Goal: Task Accomplishment & Management: Use online tool/utility

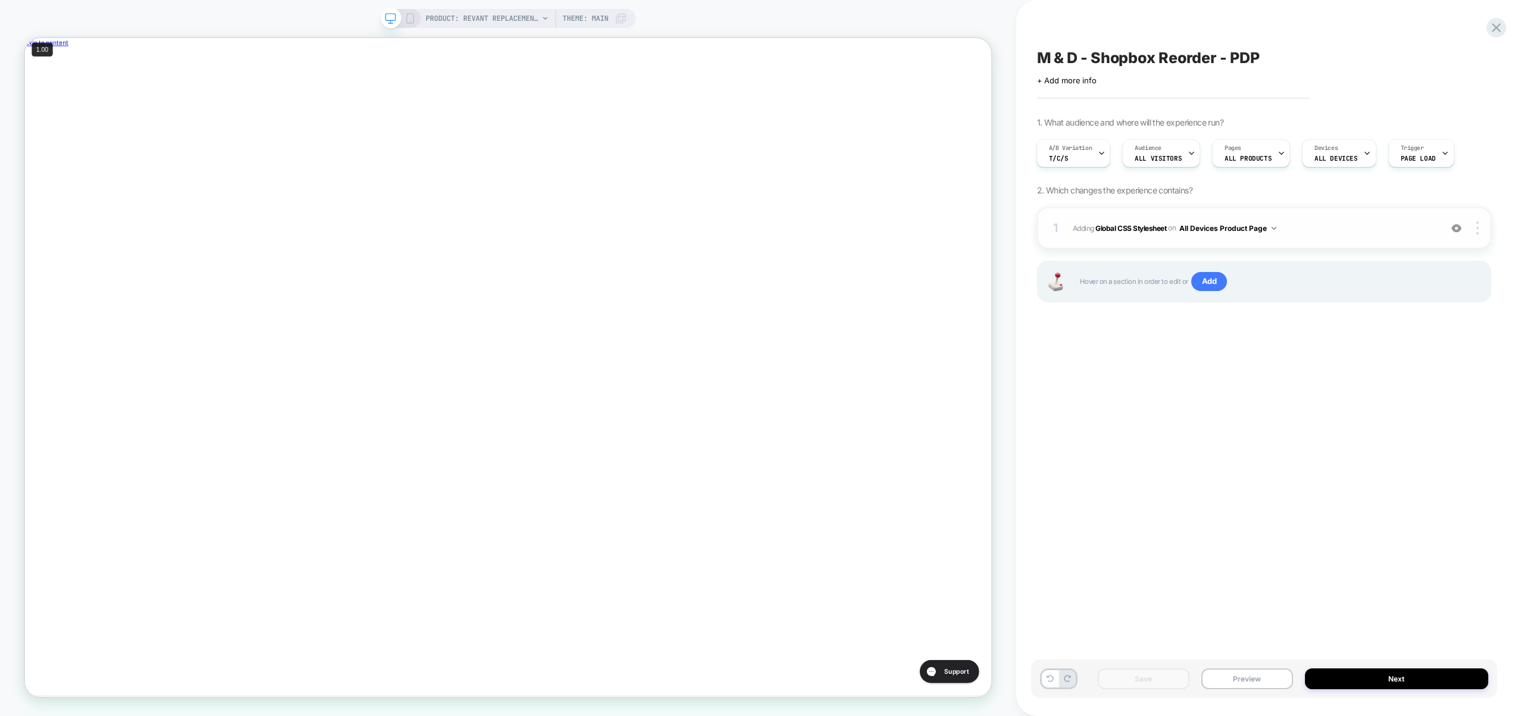
click at [1360, 230] on span "Adding Global CSS Stylesheet on All Devices Product Page" at bounding box center [1254, 228] width 362 height 15
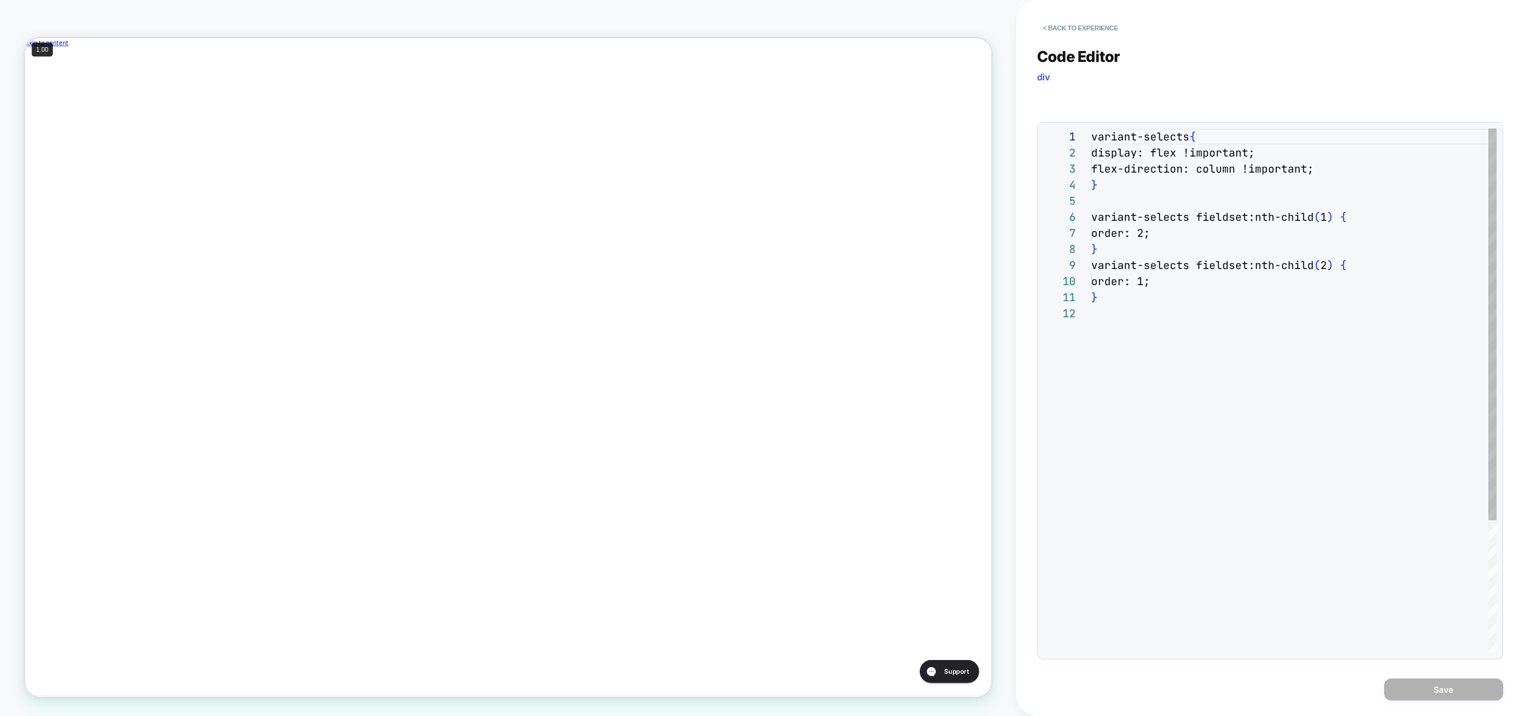
scroll to position [161, 0]
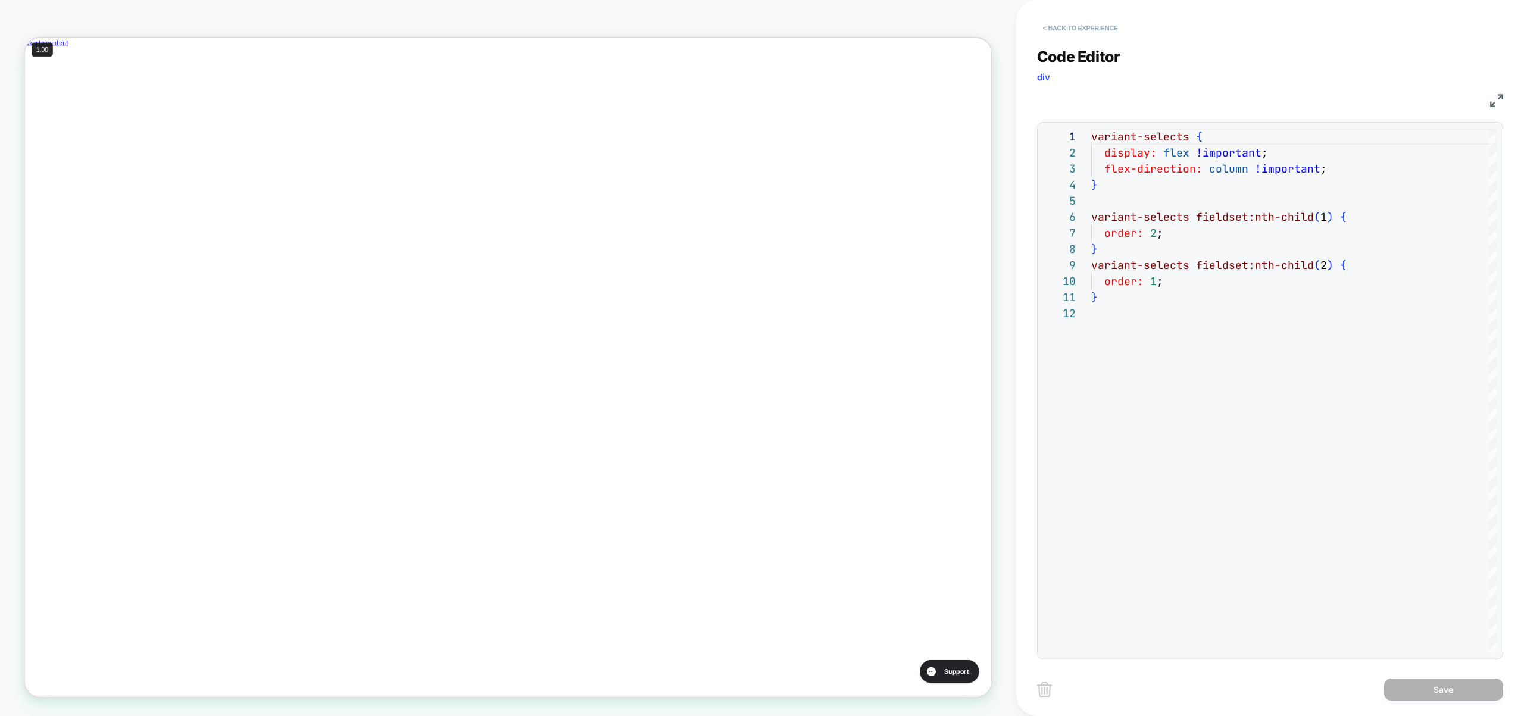
click at [1079, 23] on button "< Back to experience" at bounding box center [1080, 27] width 87 height 19
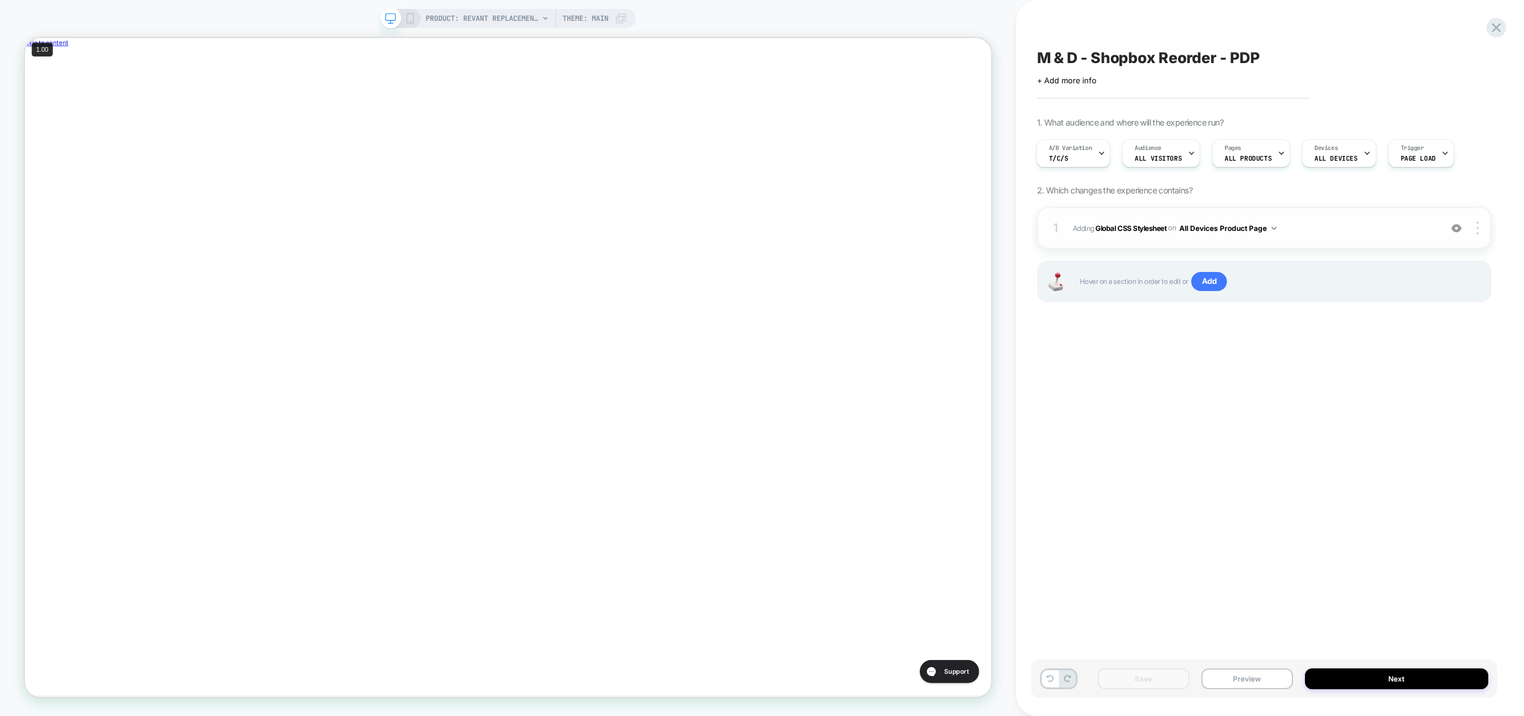
scroll to position [0, 400]
click at [1298, 233] on span "Adding Global CSS Stylesheet on All Devices Product Page" at bounding box center [1254, 228] width 362 height 15
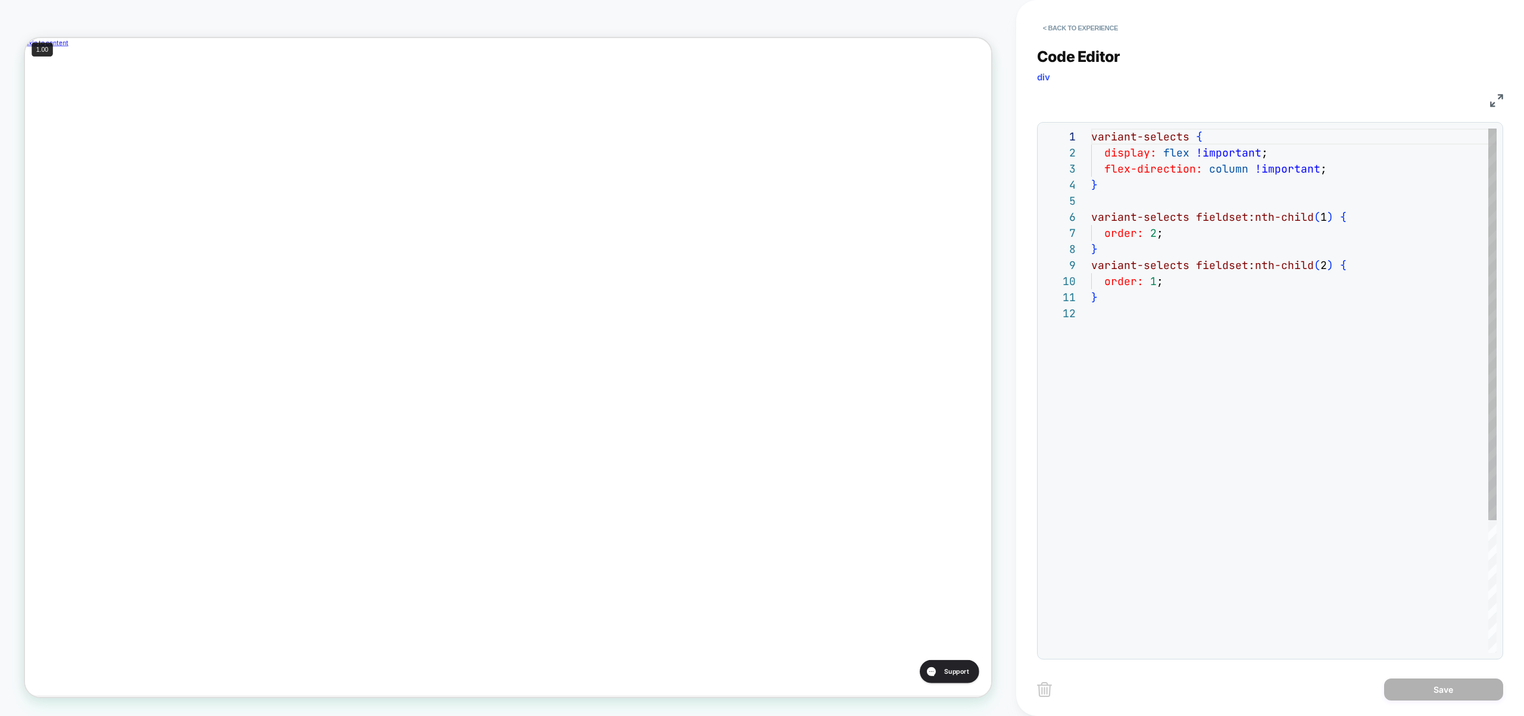
scroll to position [161, 0]
click at [1295, 249] on div "variant-selects { display: flex !important ; flex-direction: column !important …" at bounding box center [1293, 479] width 405 height 701
type textarea "**********"
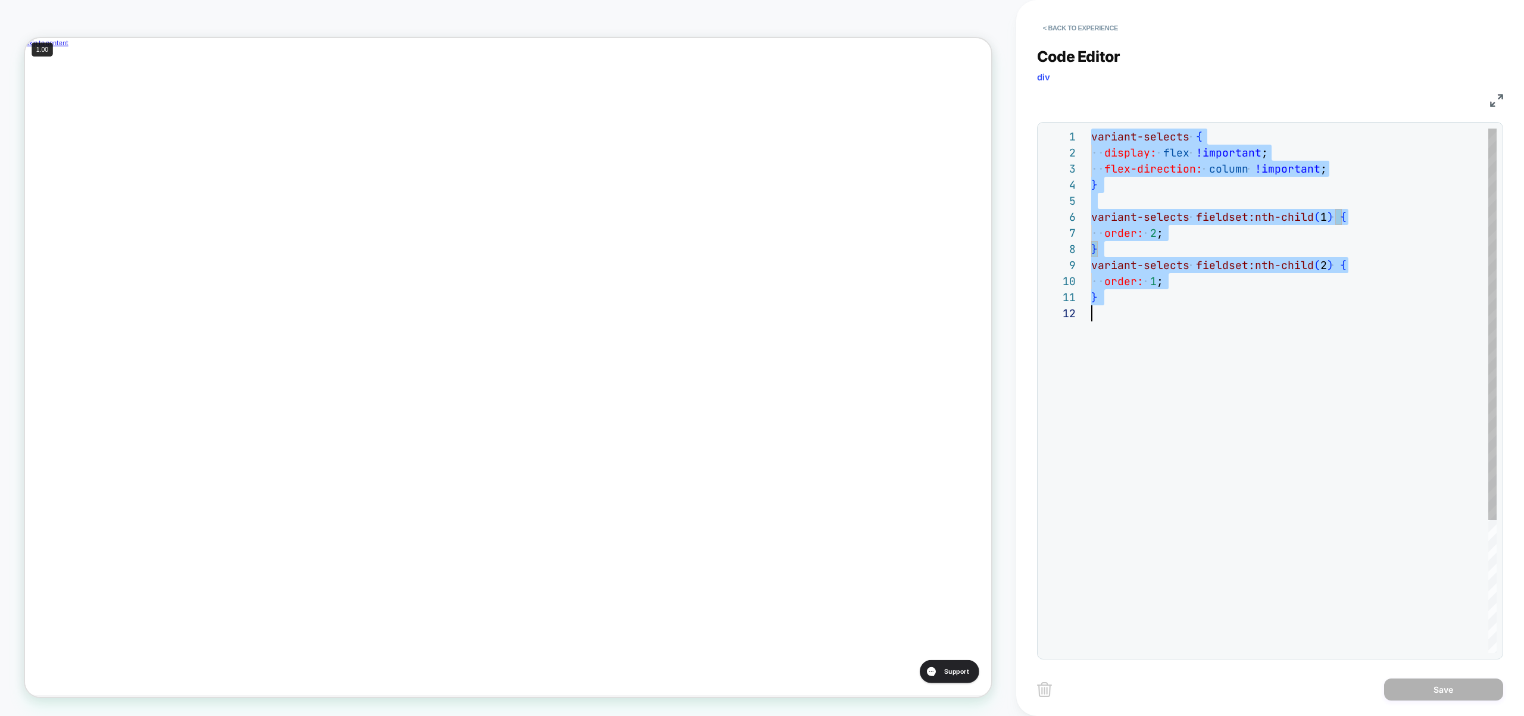
scroll to position [0, 0]
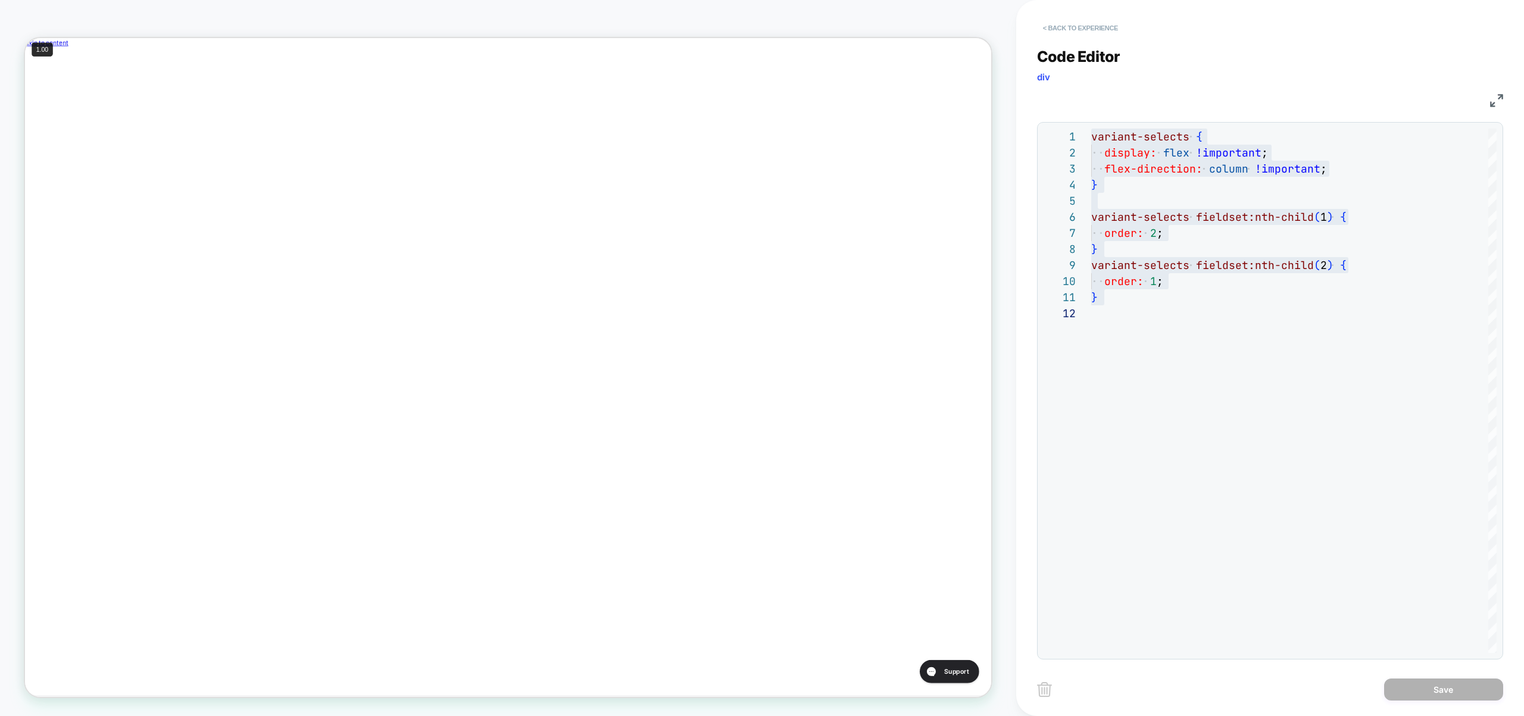
click at [1068, 21] on button "< Back to experience" at bounding box center [1080, 27] width 87 height 19
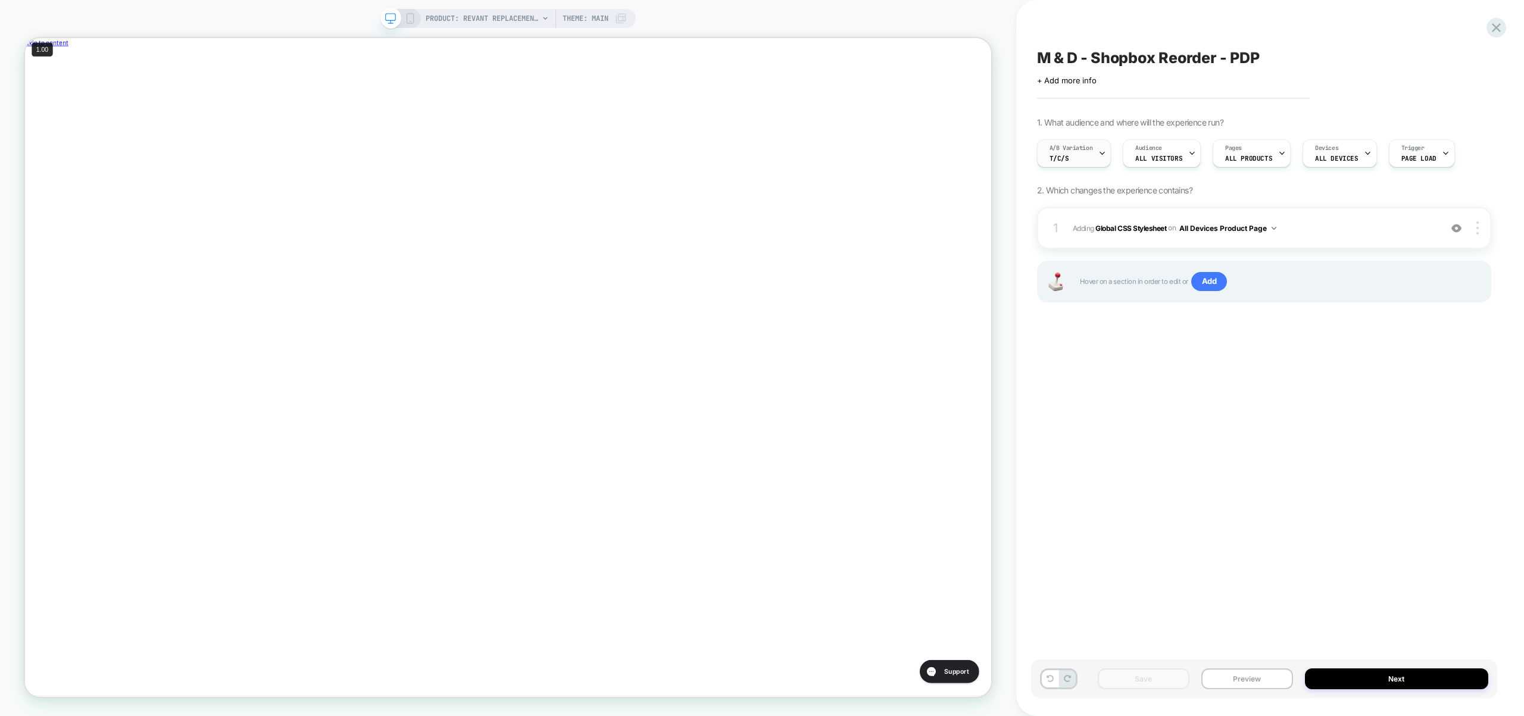
click at [1057, 156] on span "T/C/S" at bounding box center [1059, 158] width 20 height 8
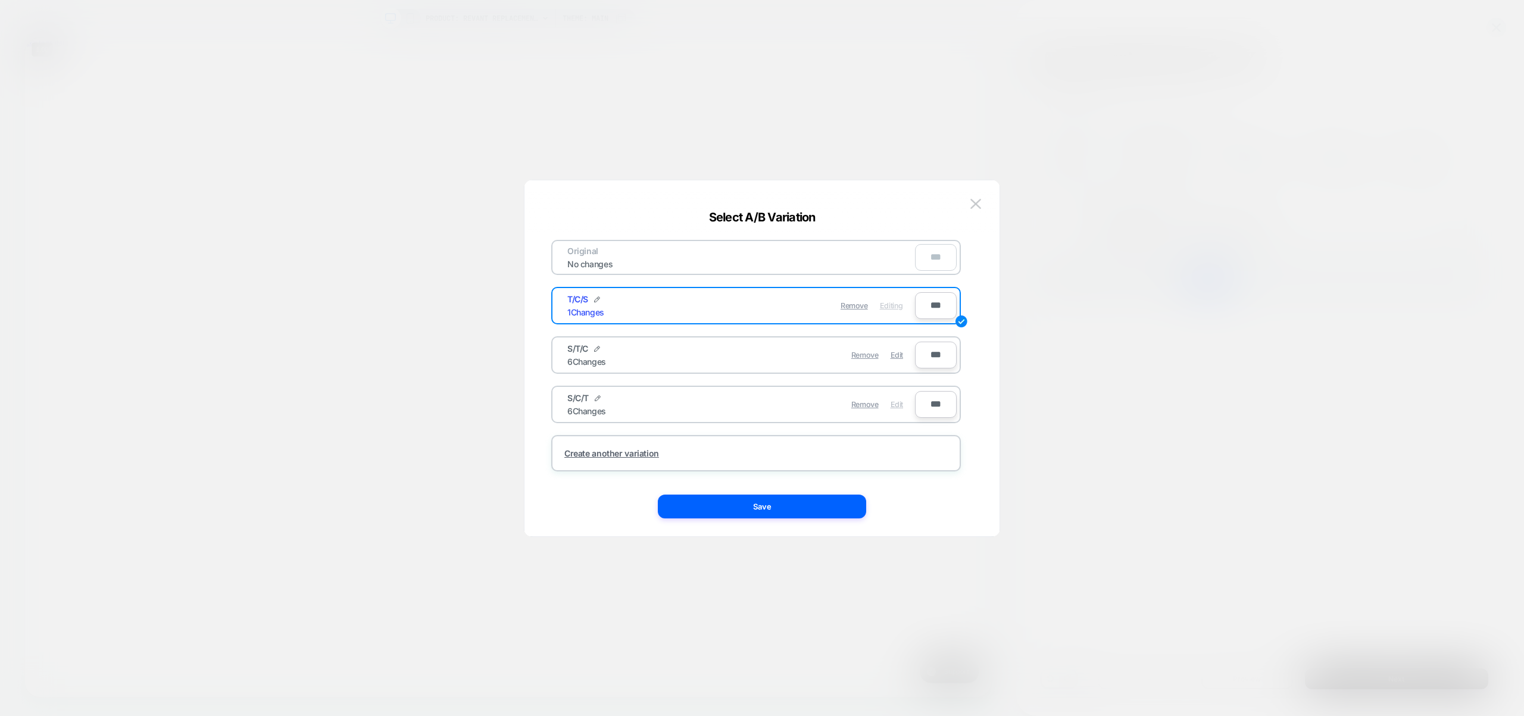
click at [899, 407] on span "Edit" at bounding box center [896, 404] width 13 height 9
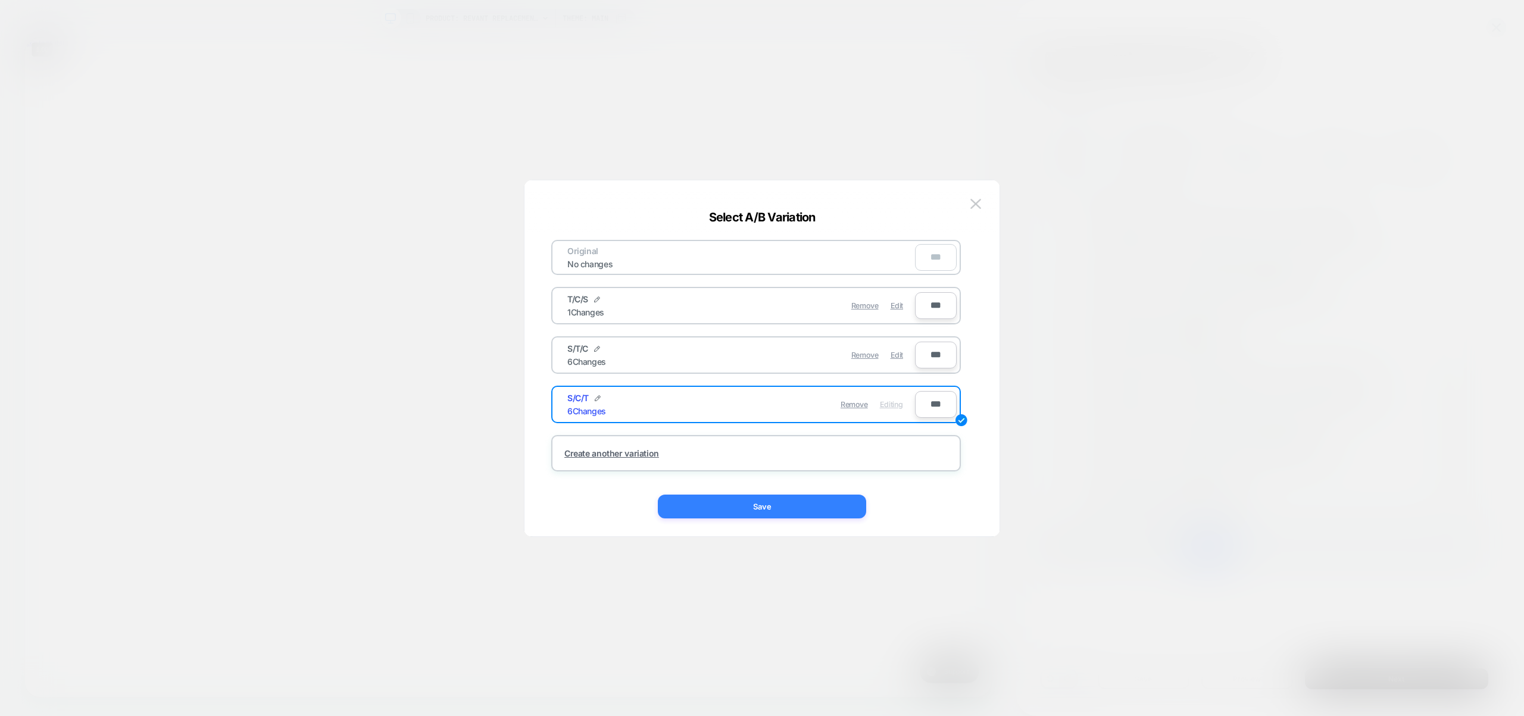
click at [842, 502] on button "Save" at bounding box center [762, 507] width 208 height 24
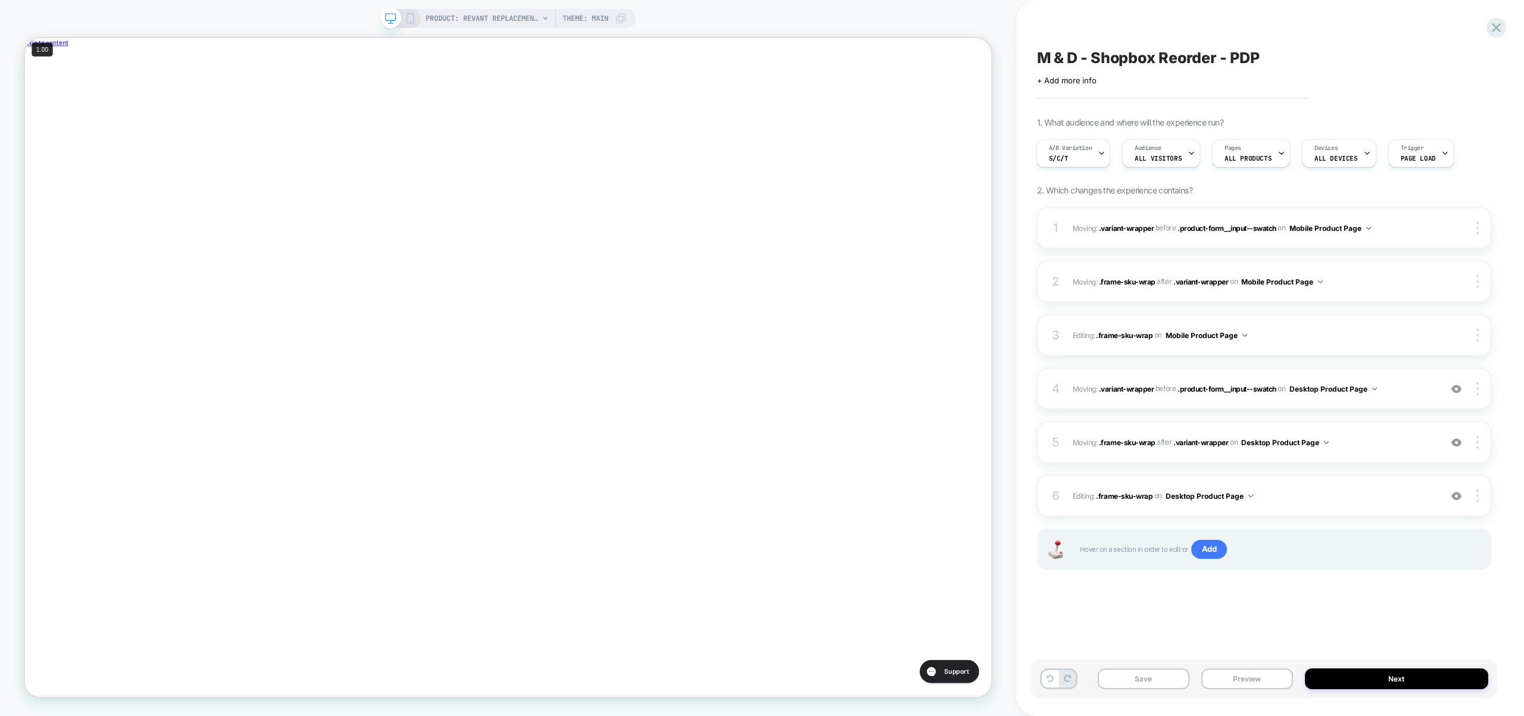
scroll to position [0, 400]
click at [1459, 387] on img at bounding box center [1456, 389] width 10 height 10
click at [1459, 446] on img at bounding box center [1456, 443] width 10 height 10
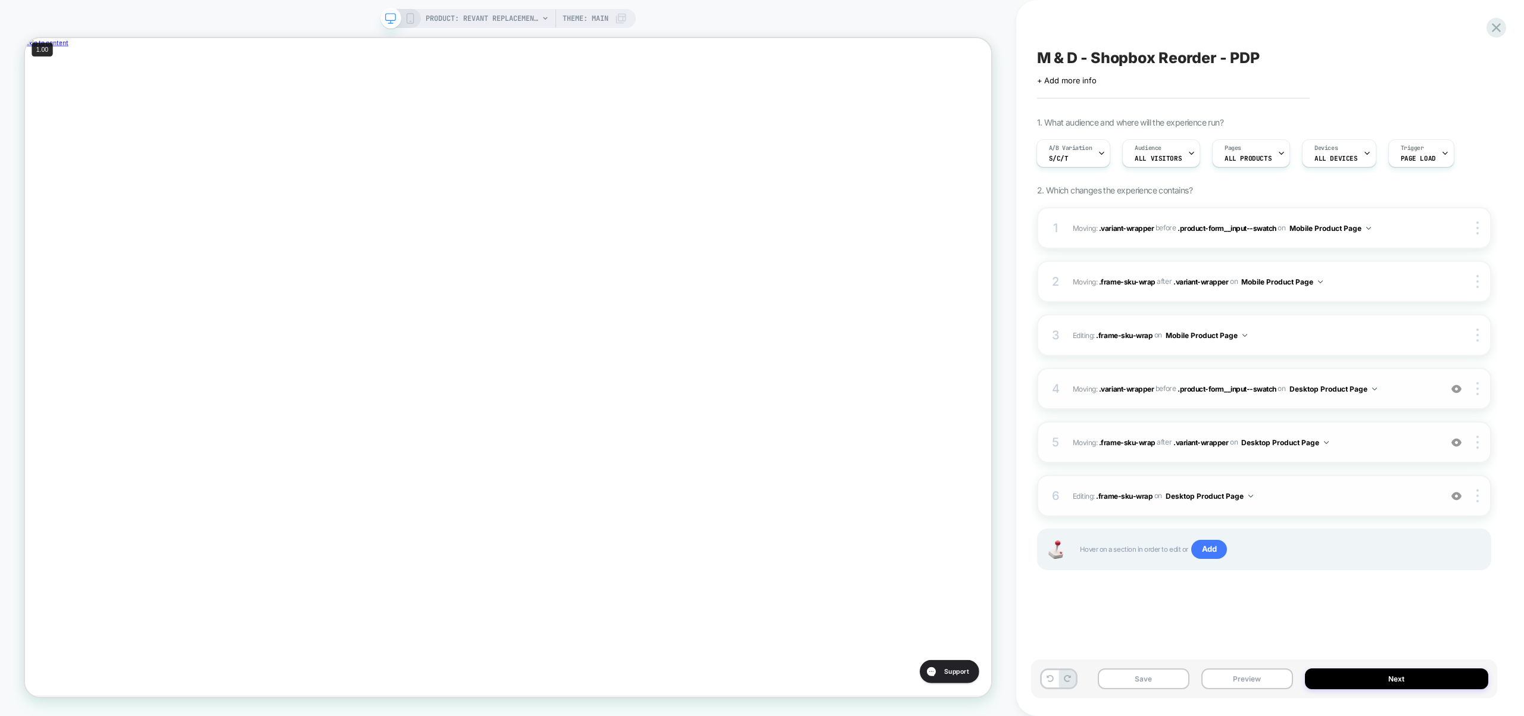
scroll to position [0, 0]
click at [1459, 500] on img at bounding box center [1456, 496] width 10 height 10
click at [1252, 680] on button "Preview" at bounding box center [1247, 678] width 92 height 21
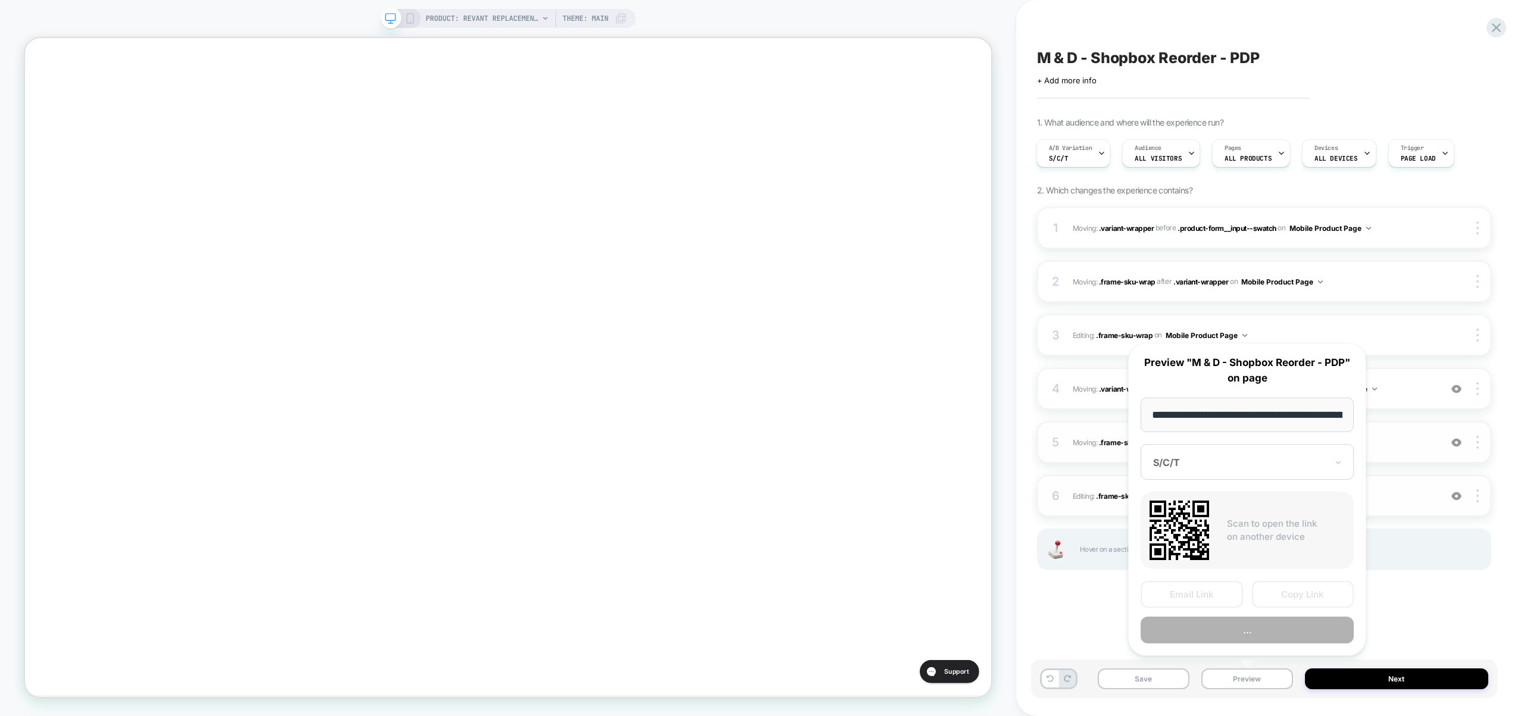
scroll to position [0, 267]
click at [1276, 461] on div at bounding box center [1240, 463] width 174 height 12
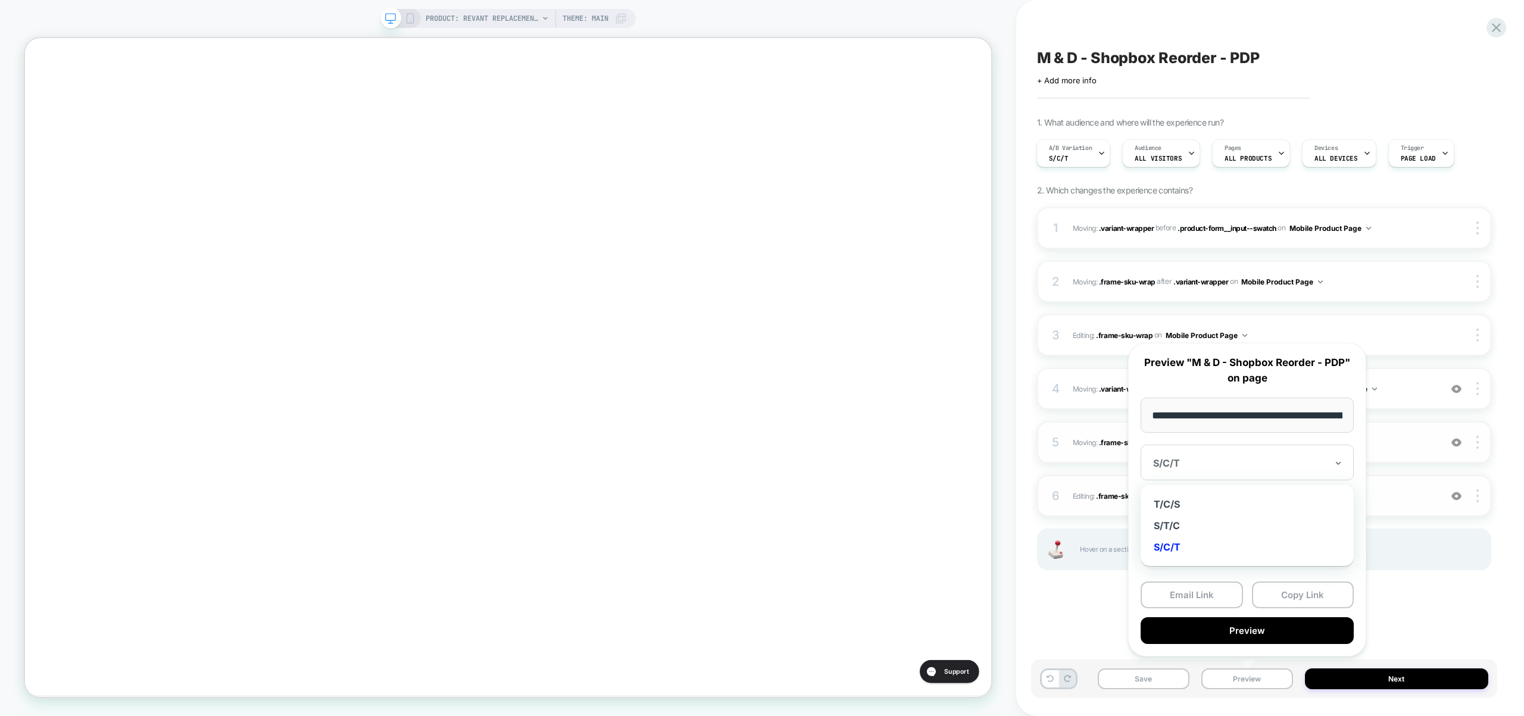
scroll to position [0, 0]
click at [1032, 580] on div "M & D - Shopbox Reorder - PDP Click to edit experience details + Add more info …" at bounding box center [1264, 358] width 466 height 692
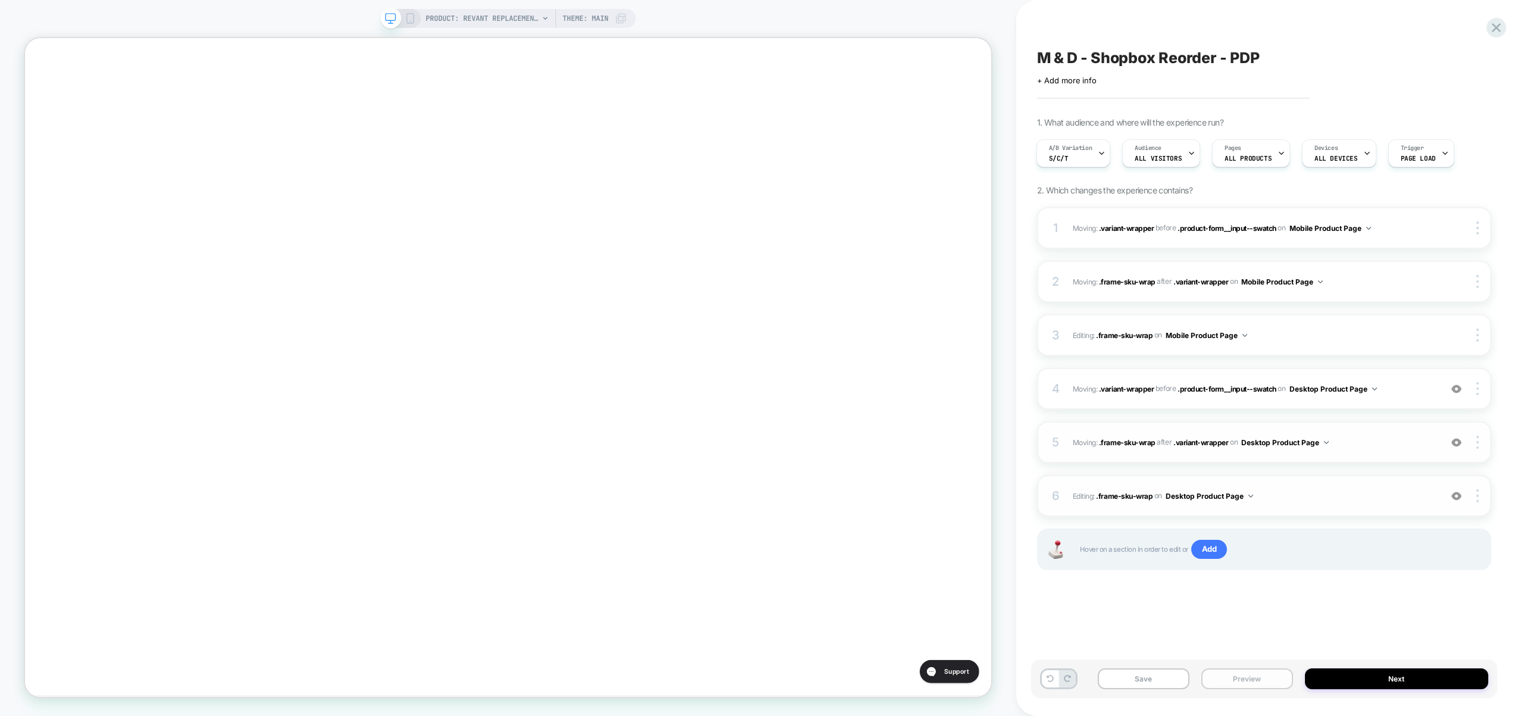
click at [1234, 683] on button "Preview" at bounding box center [1247, 678] width 92 height 21
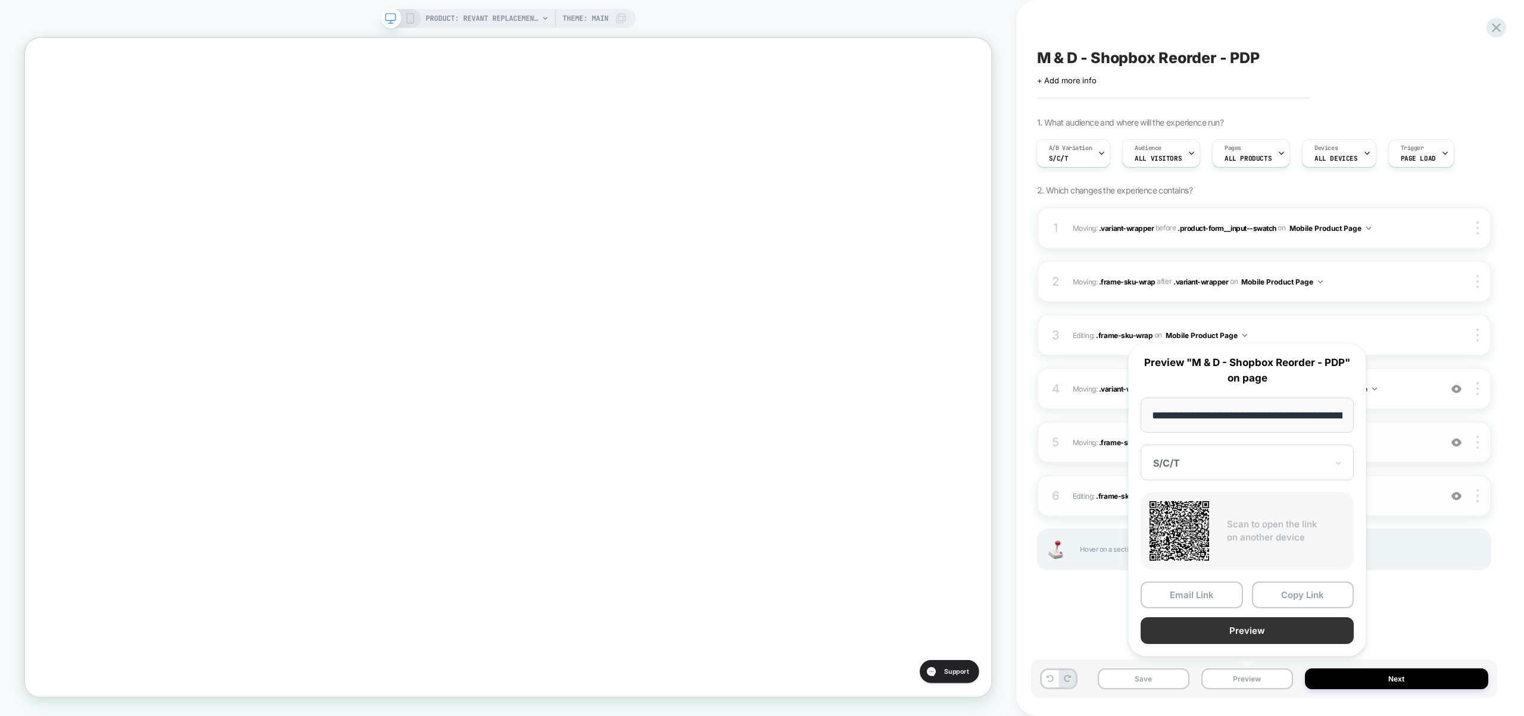
click at [1249, 629] on button "Preview" at bounding box center [1246, 630] width 213 height 27
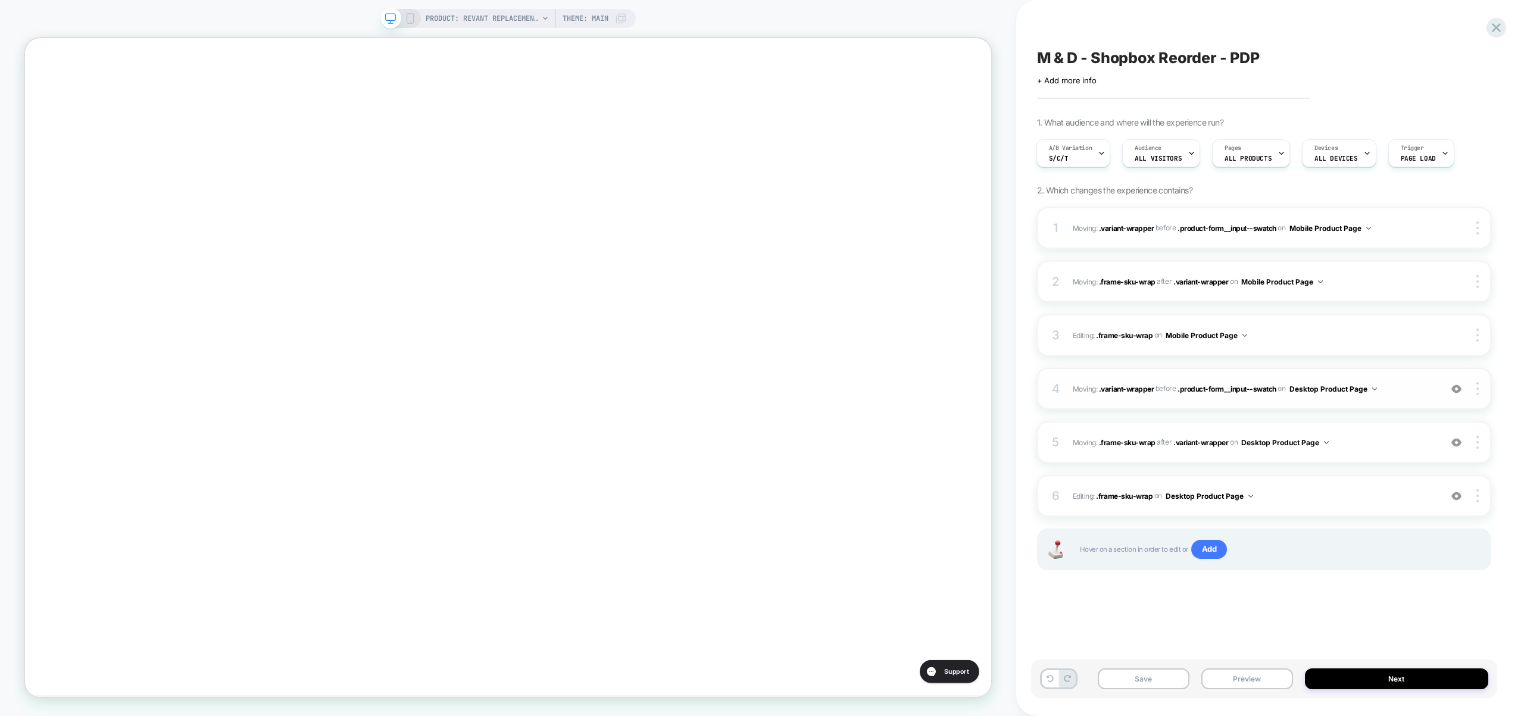
click at [1462, 389] on div at bounding box center [1456, 388] width 23 height 13
click at [1459, 389] on img at bounding box center [1456, 389] width 10 height 10
click at [1460, 440] on img at bounding box center [1456, 443] width 10 height 10
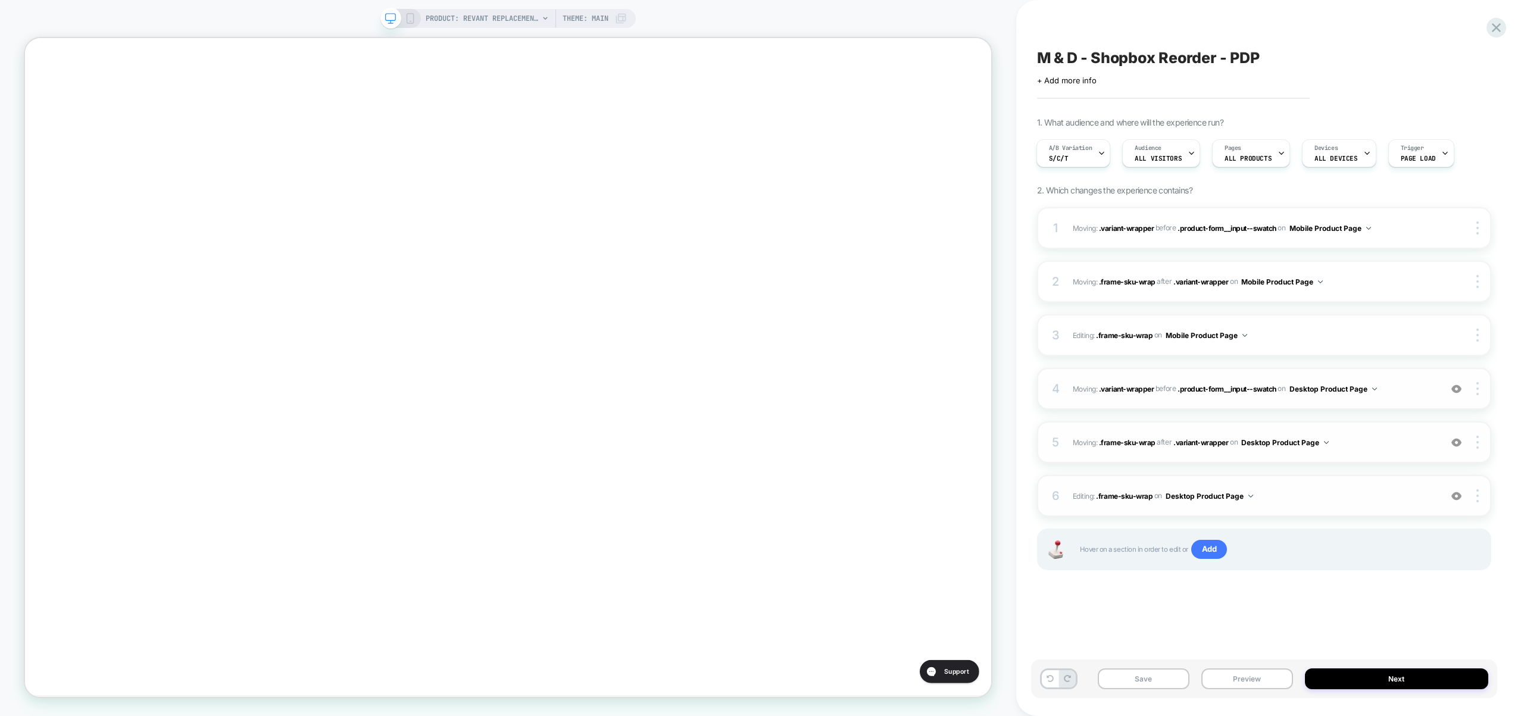
click at [1457, 497] on img at bounding box center [1456, 496] width 10 height 10
click at [1317, 499] on span "Editing : .frame-sku-wrap .frame-sku-wrap on Desktop Product Page" at bounding box center [1254, 496] width 362 height 15
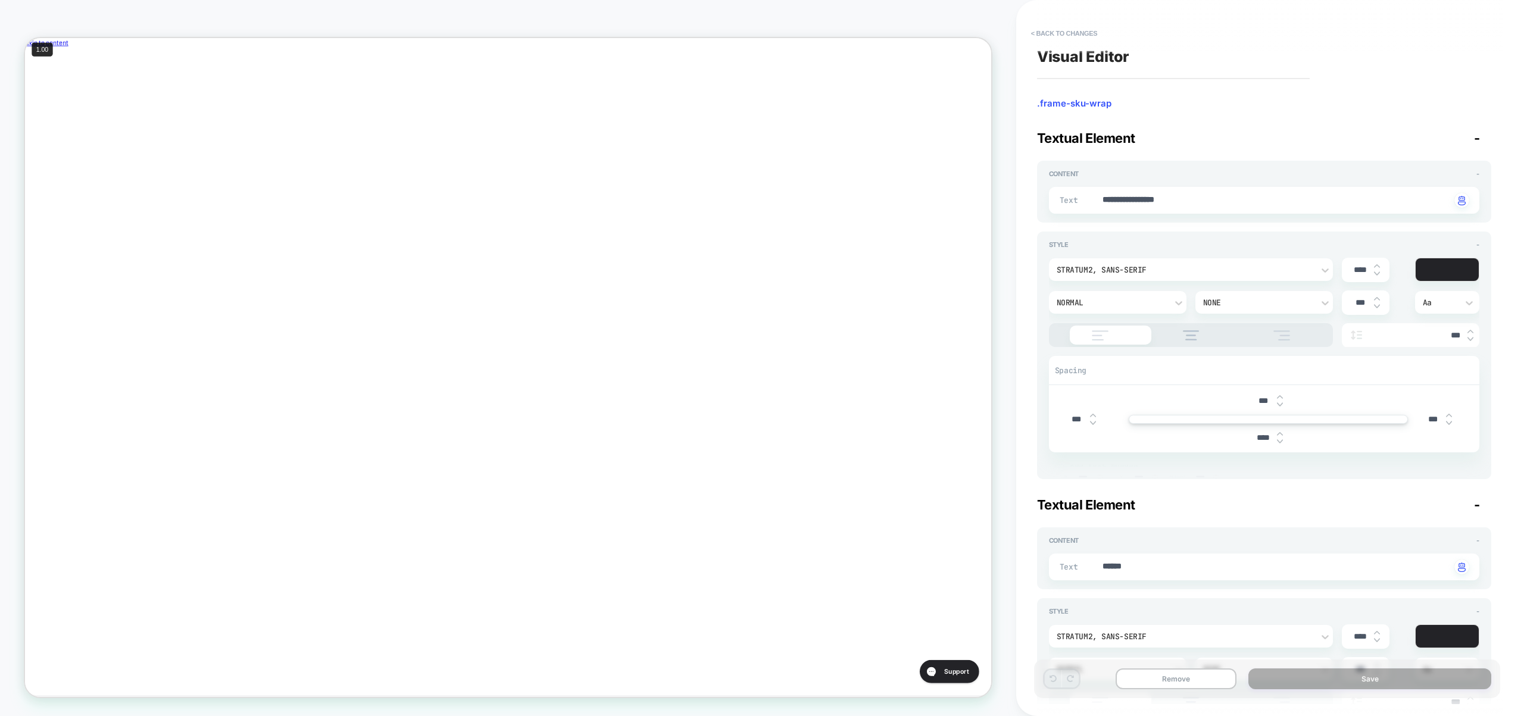
scroll to position [0, 0]
click at [1060, 33] on button "< Back to changes" at bounding box center [1064, 33] width 79 height 19
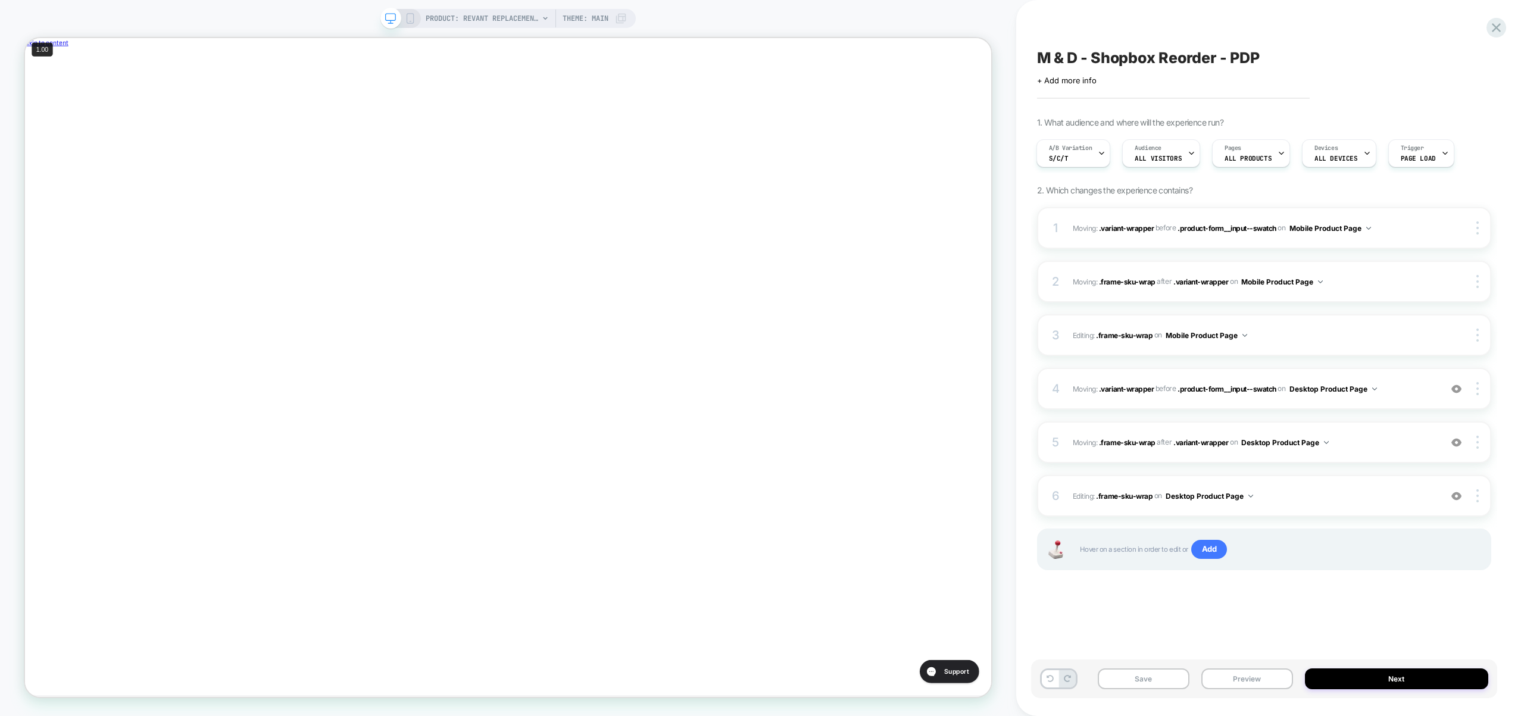
scroll to position [0, 400]
click at [1454, 496] on img at bounding box center [1456, 496] width 10 height 10
click at [1402, 501] on span "Editing : .frame-sku-wrap .frame-sku-wrap on Desktop Product Page" at bounding box center [1254, 496] width 362 height 15
type textarea "*"
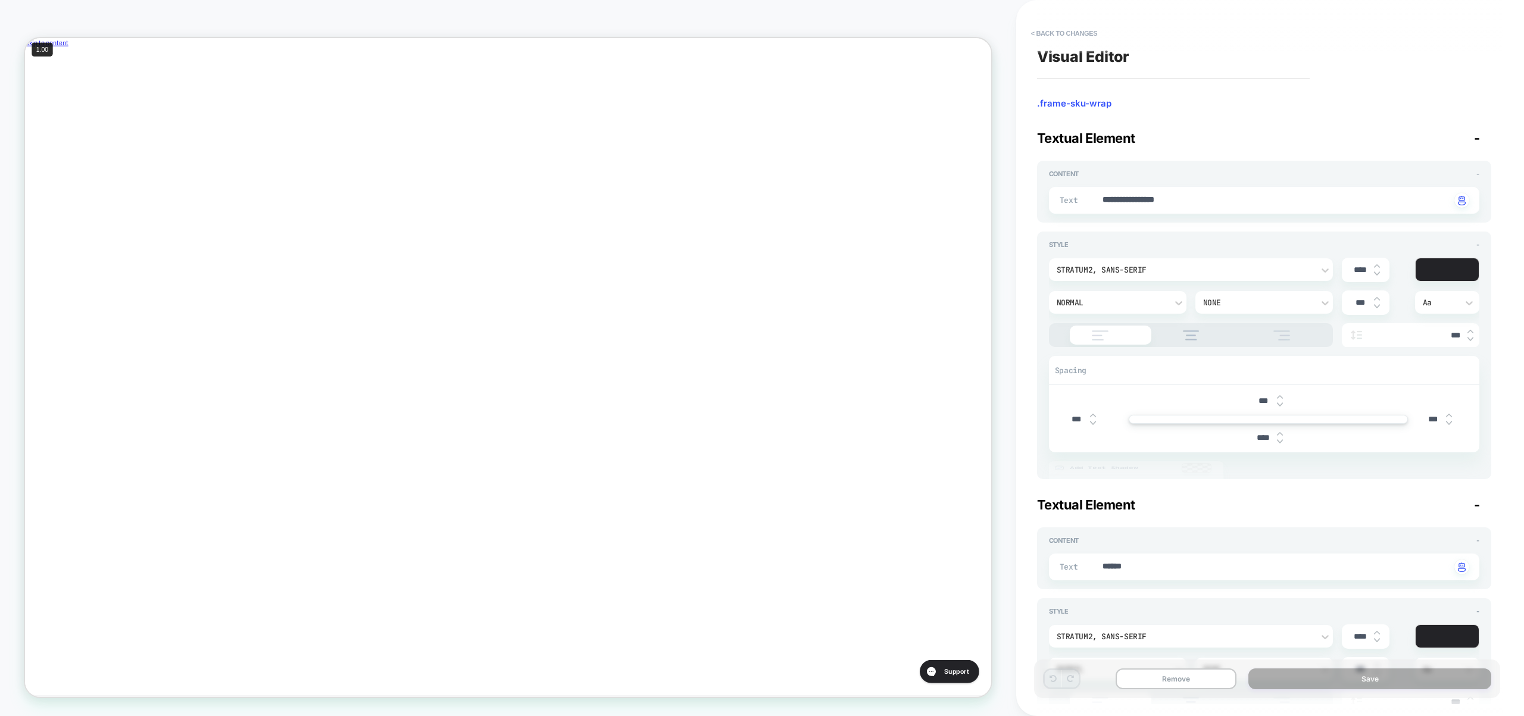
scroll to position [0, 0]
click at [1082, 30] on button "< Back to changes" at bounding box center [1064, 33] width 79 height 19
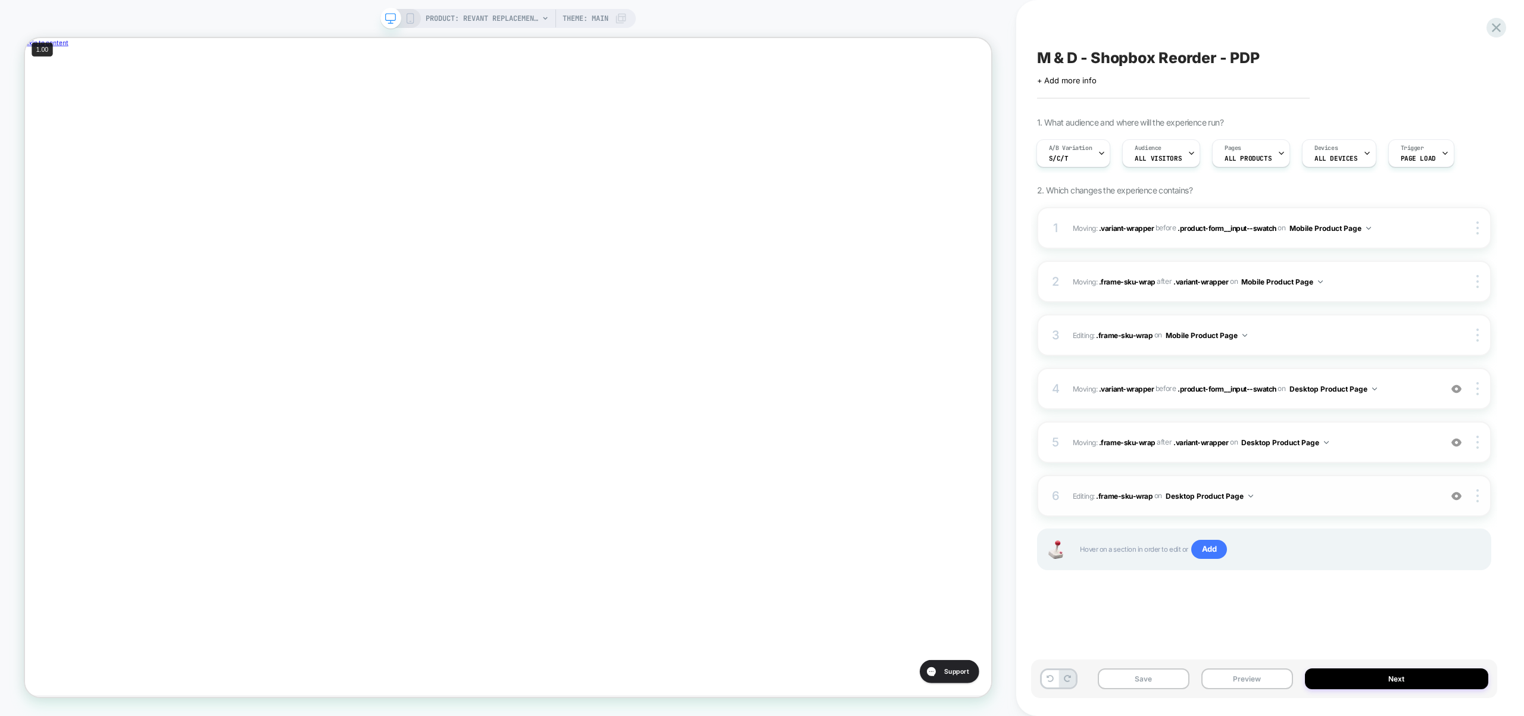
scroll to position [0, 400]
click at [1455, 497] on img at bounding box center [1456, 496] width 10 height 10
click at [1458, 442] on img at bounding box center [1456, 443] width 10 height 10
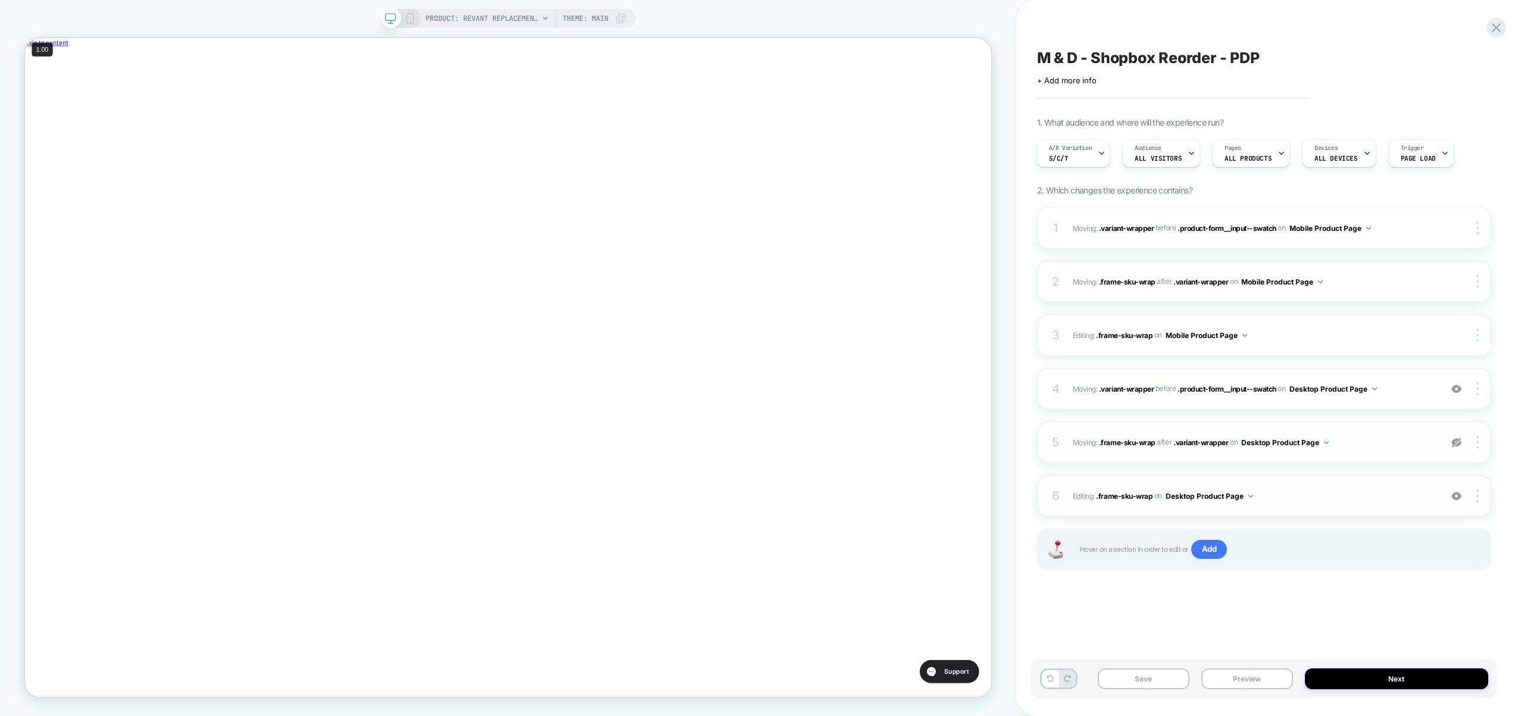
click at [1458, 442] on img at bounding box center [1456, 443] width 10 height 10
click at [1457, 444] on img at bounding box center [1456, 443] width 10 height 10
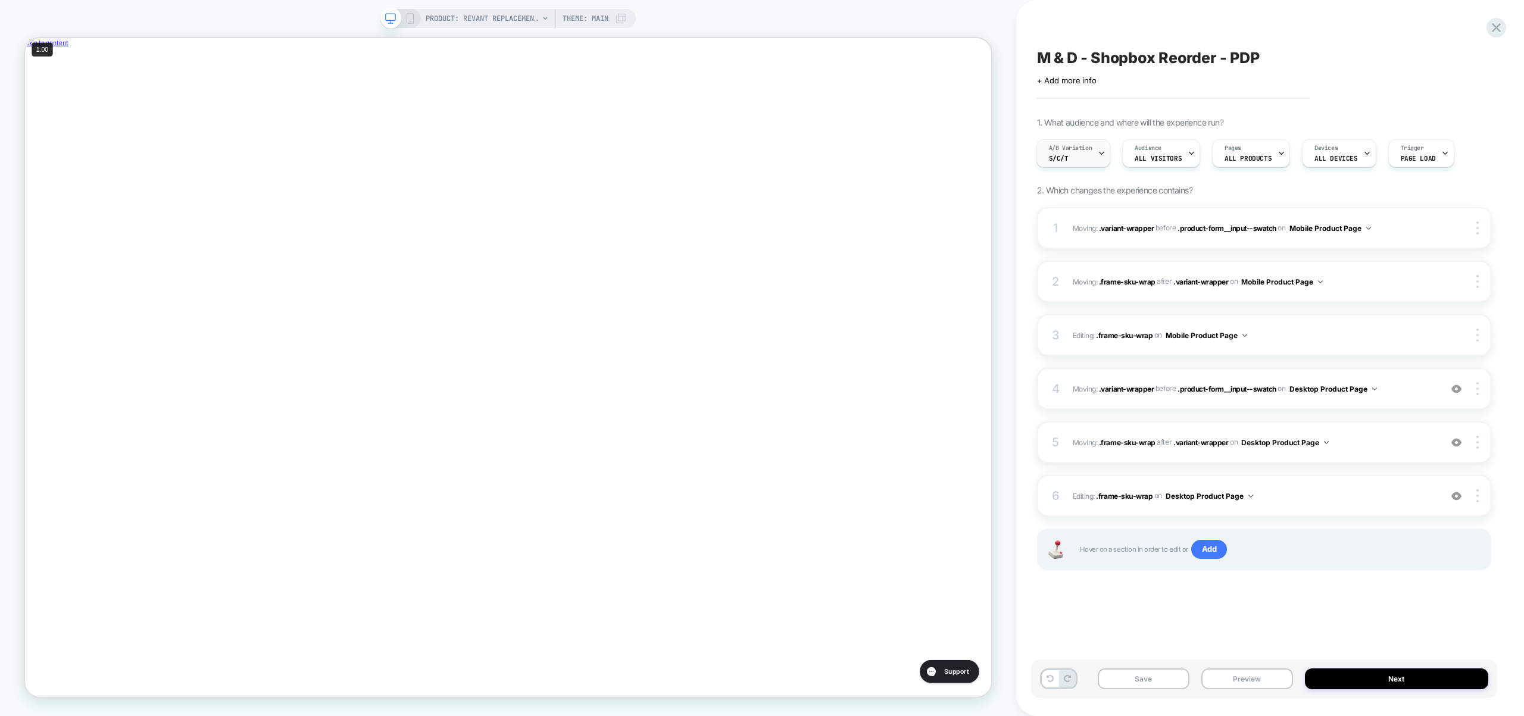
click at [1063, 163] on div "A/B Variation S/C/T" at bounding box center [1070, 153] width 67 height 27
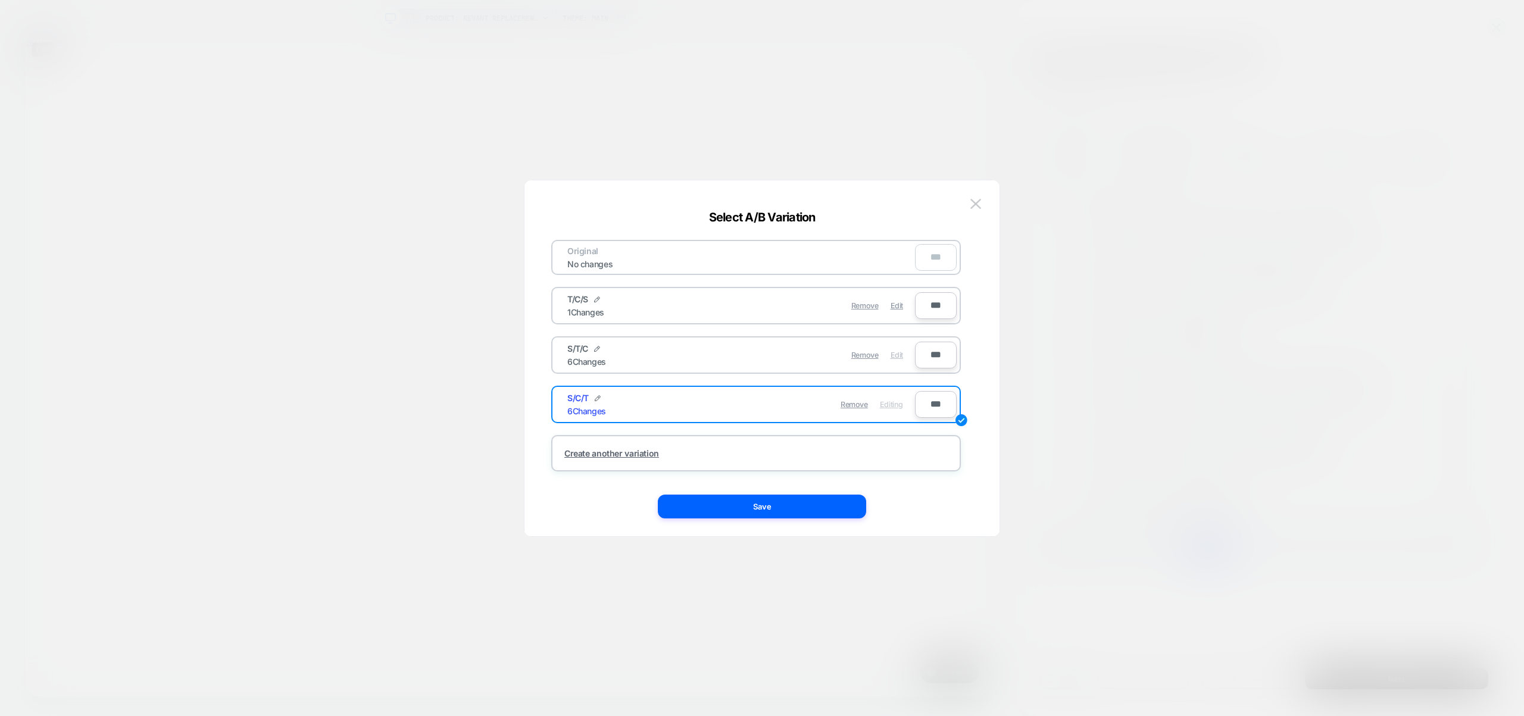
scroll to position [0, 400]
click at [895, 357] on span "Edit" at bounding box center [896, 355] width 13 height 9
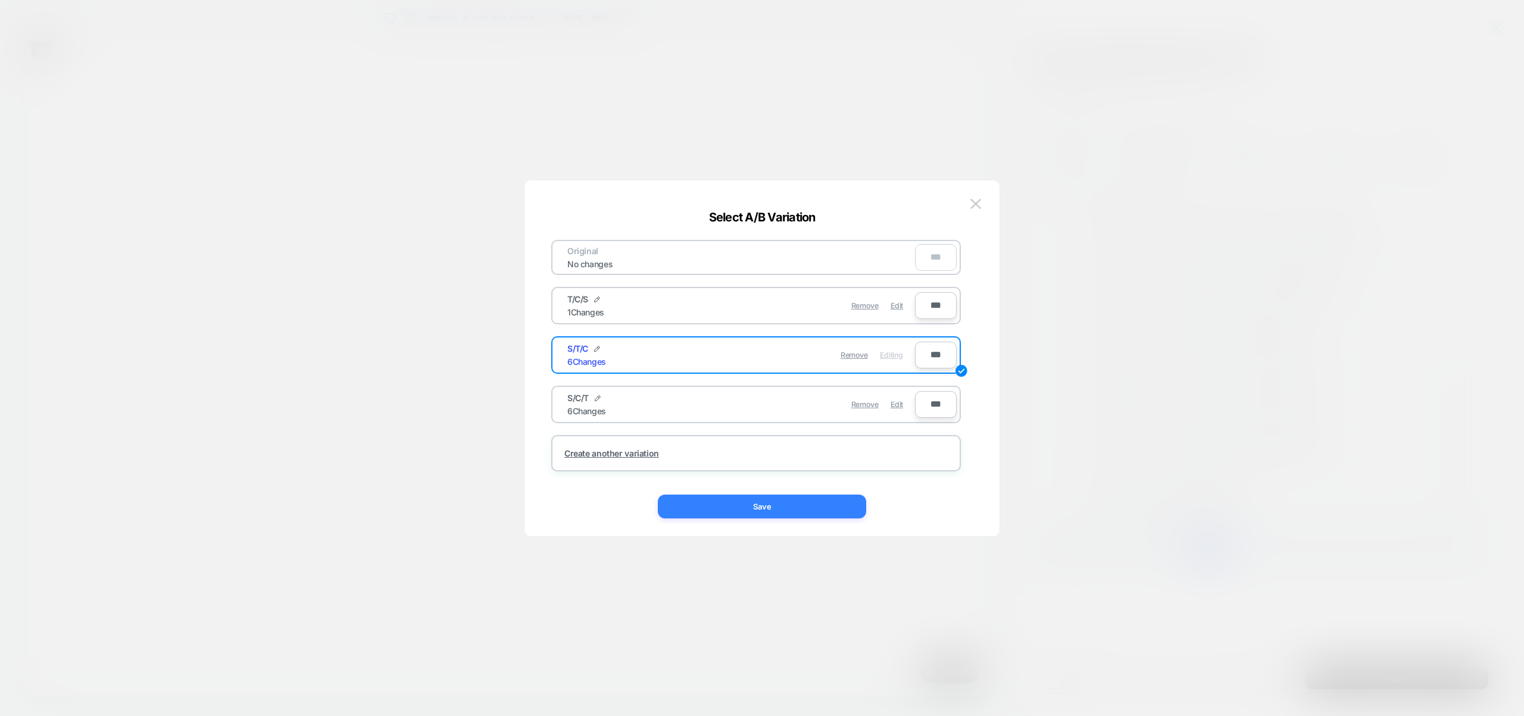
click at [778, 504] on button "Save" at bounding box center [762, 507] width 208 height 24
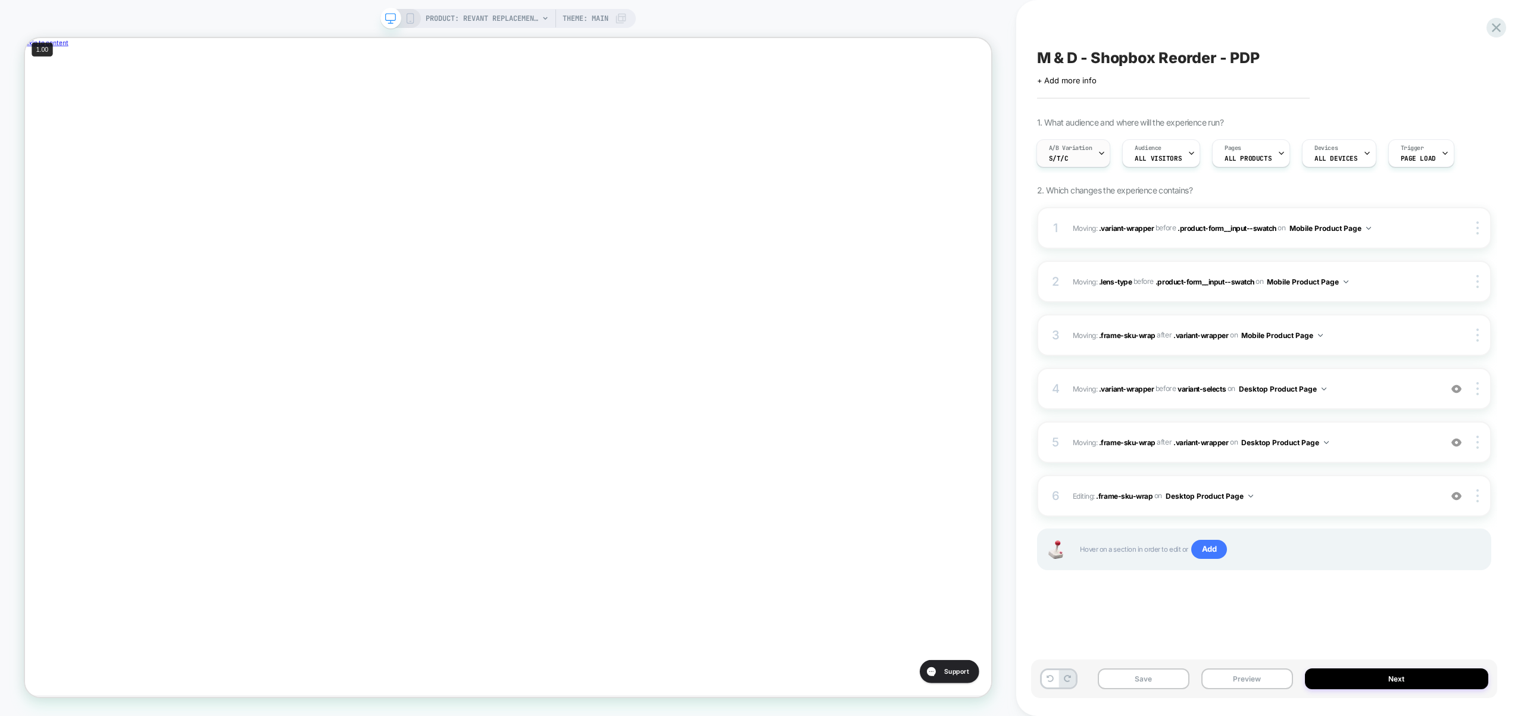
scroll to position [0, 0]
click at [1070, 166] on div "A/B Variation S/T/C" at bounding box center [1070, 153] width 67 height 27
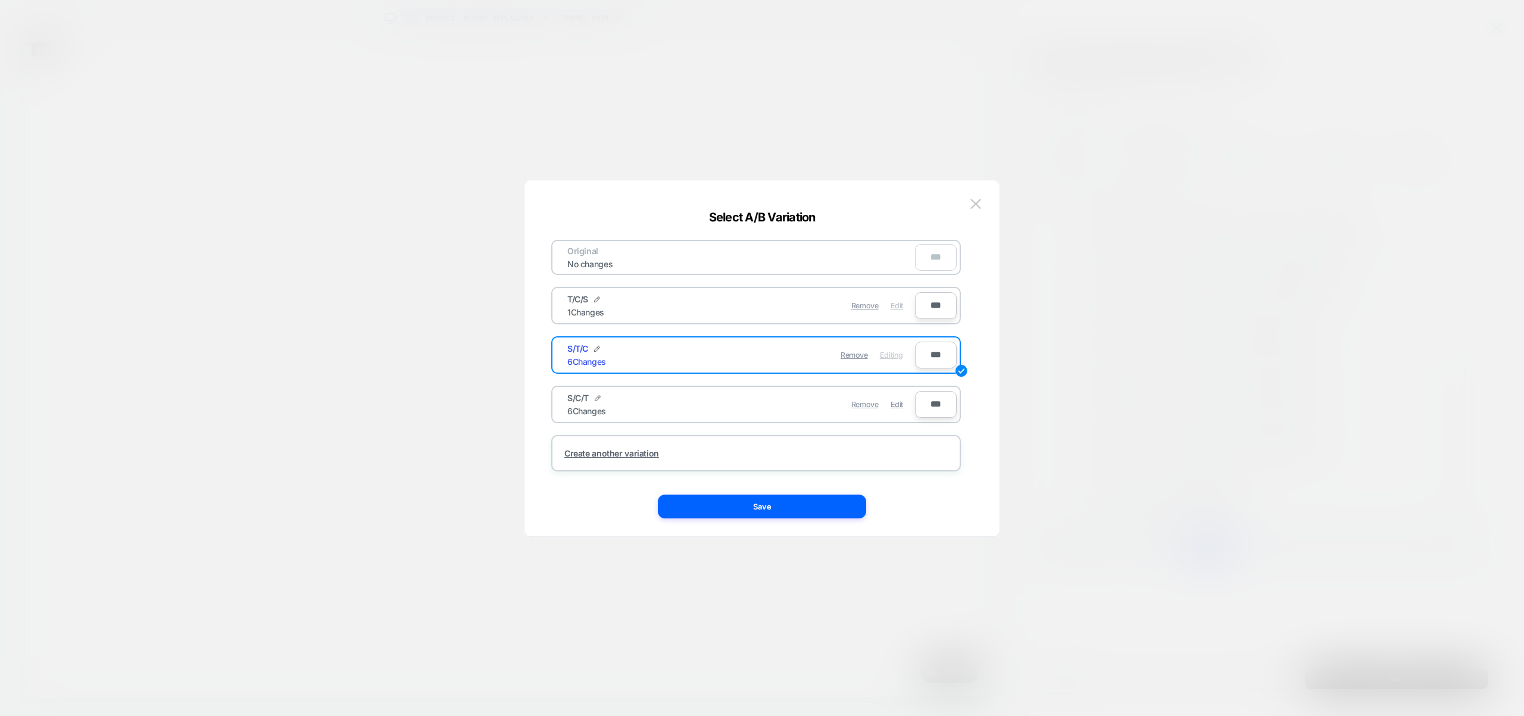
click at [896, 305] on span "Edit" at bounding box center [896, 305] width 13 height 9
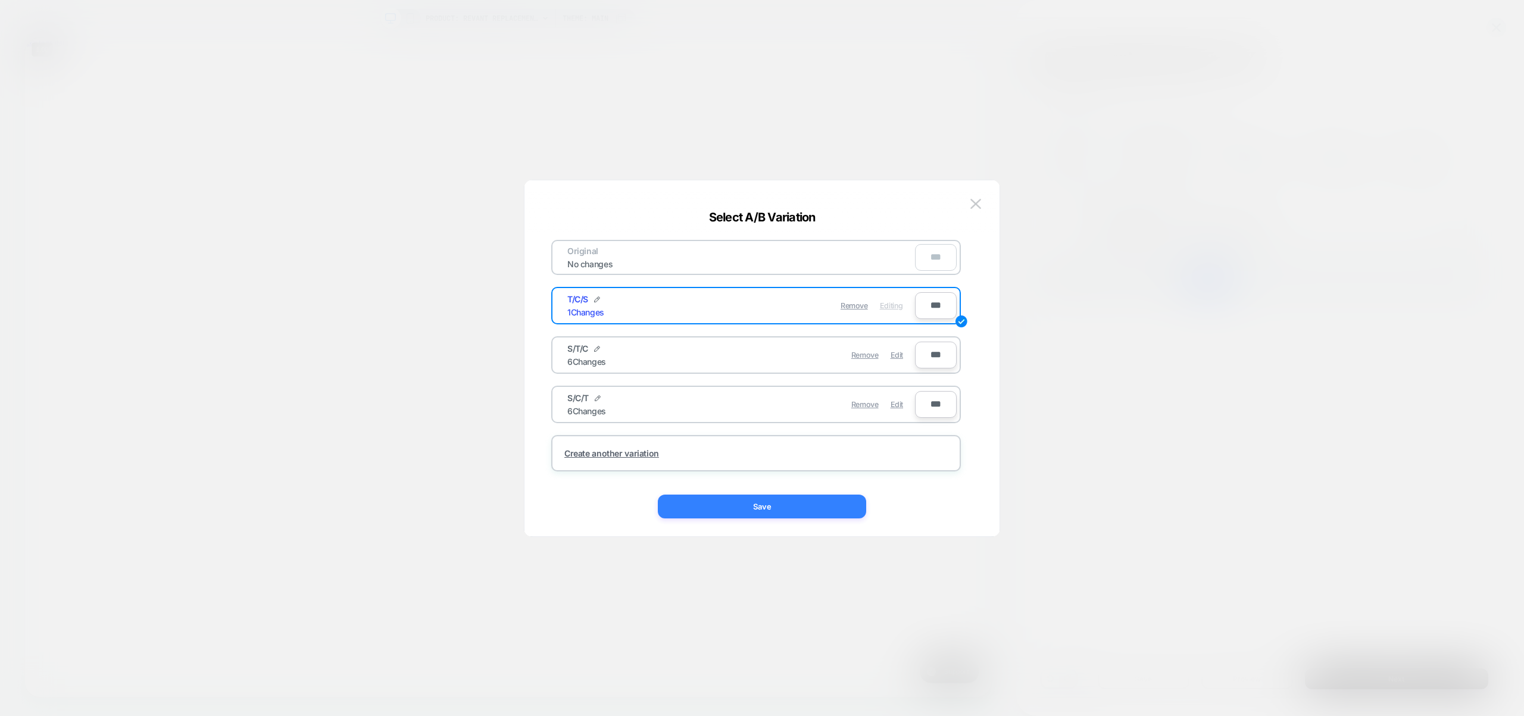
drag, startPoint x: 824, startPoint y: 506, endPoint x: 1236, endPoint y: 626, distance: 429.7
click at [824, 506] on button "Save" at bounding box center [762, 507] width 208 height 24
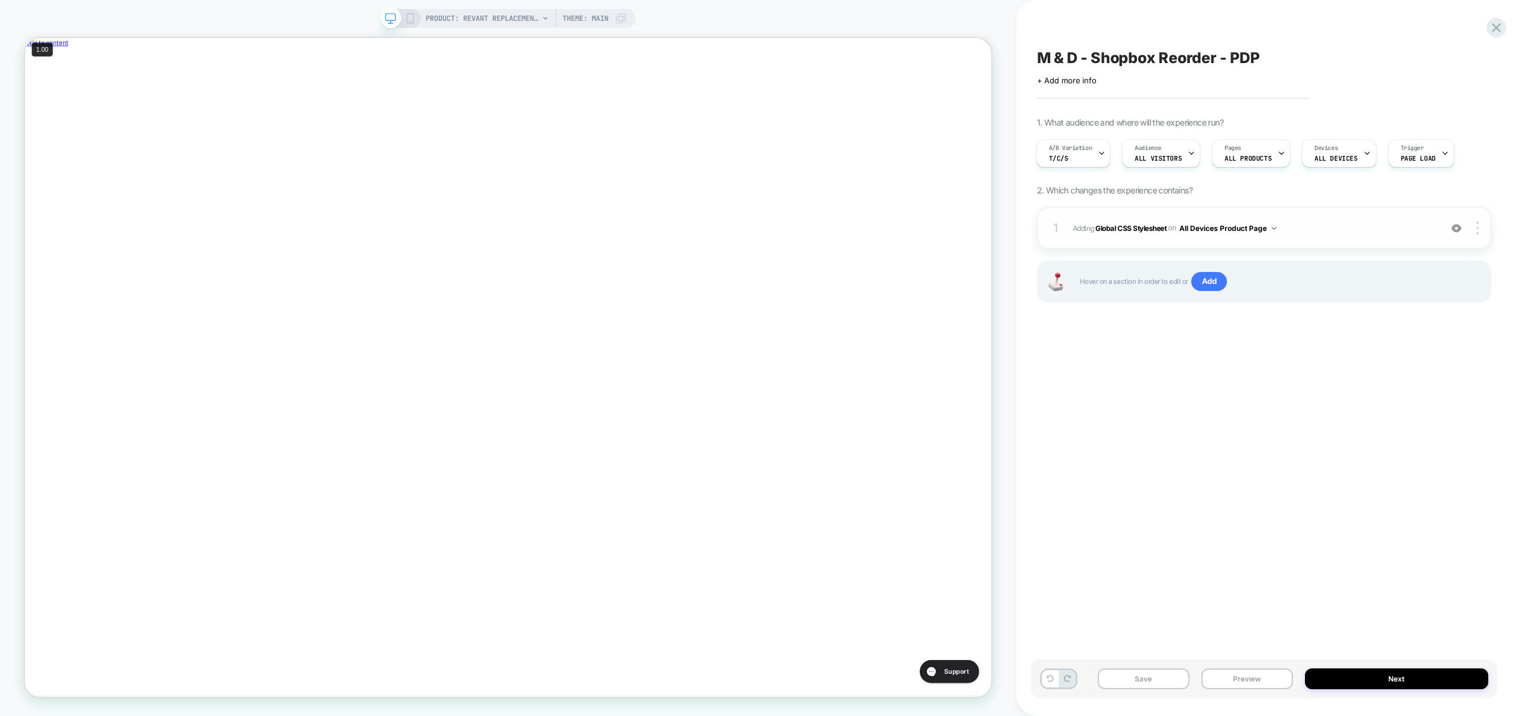
scroll to position [0, 400]
click at [1342, 223] on span "Adding Global CSS Stylesheet on All Devices Product Page" at bounding box center [1254, 228] width 362 height 15
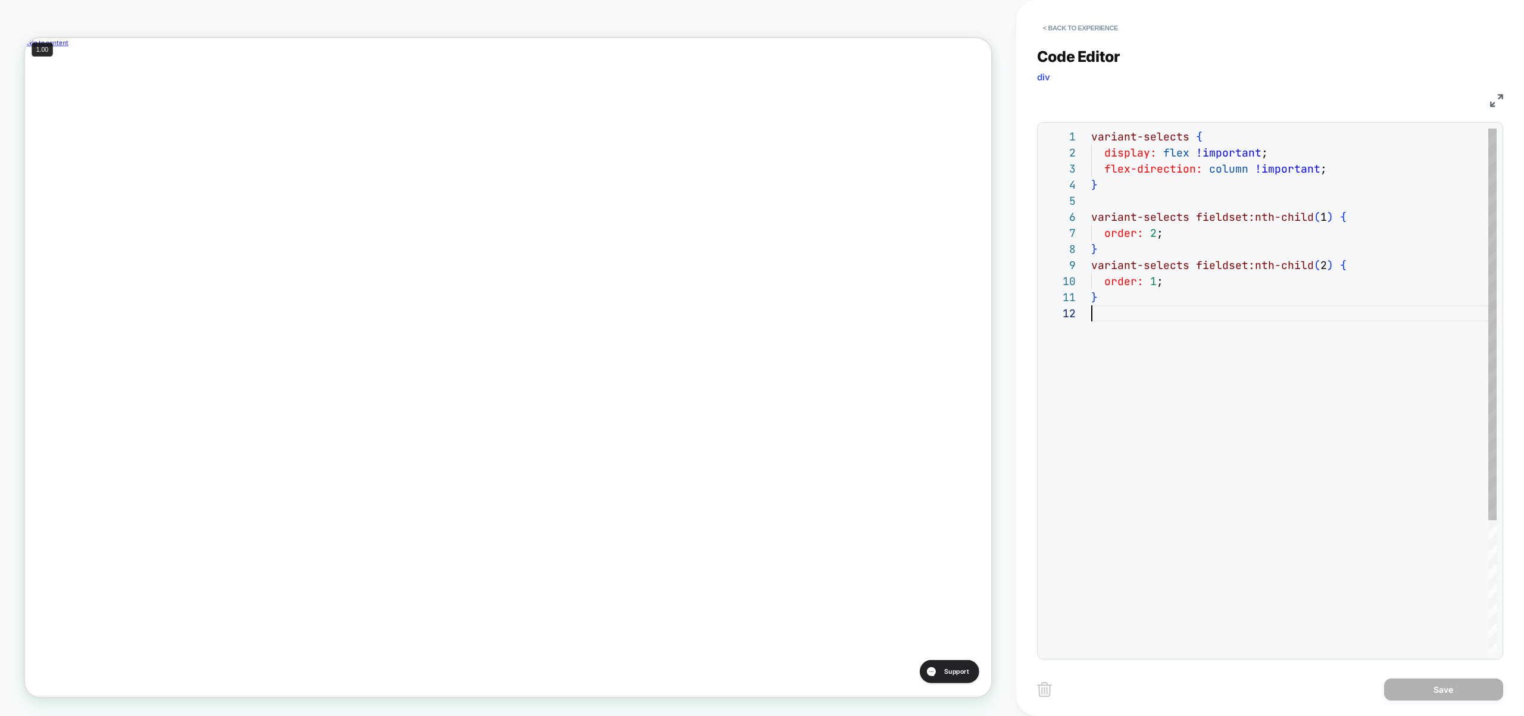
scroll to position [16, 0]
click at [1261, 307] on div "variant-selects { display: flex !important ; flex-direction: column !important …" at bounding box center [1293, 479] width 405 height 701
type textarea "**********"
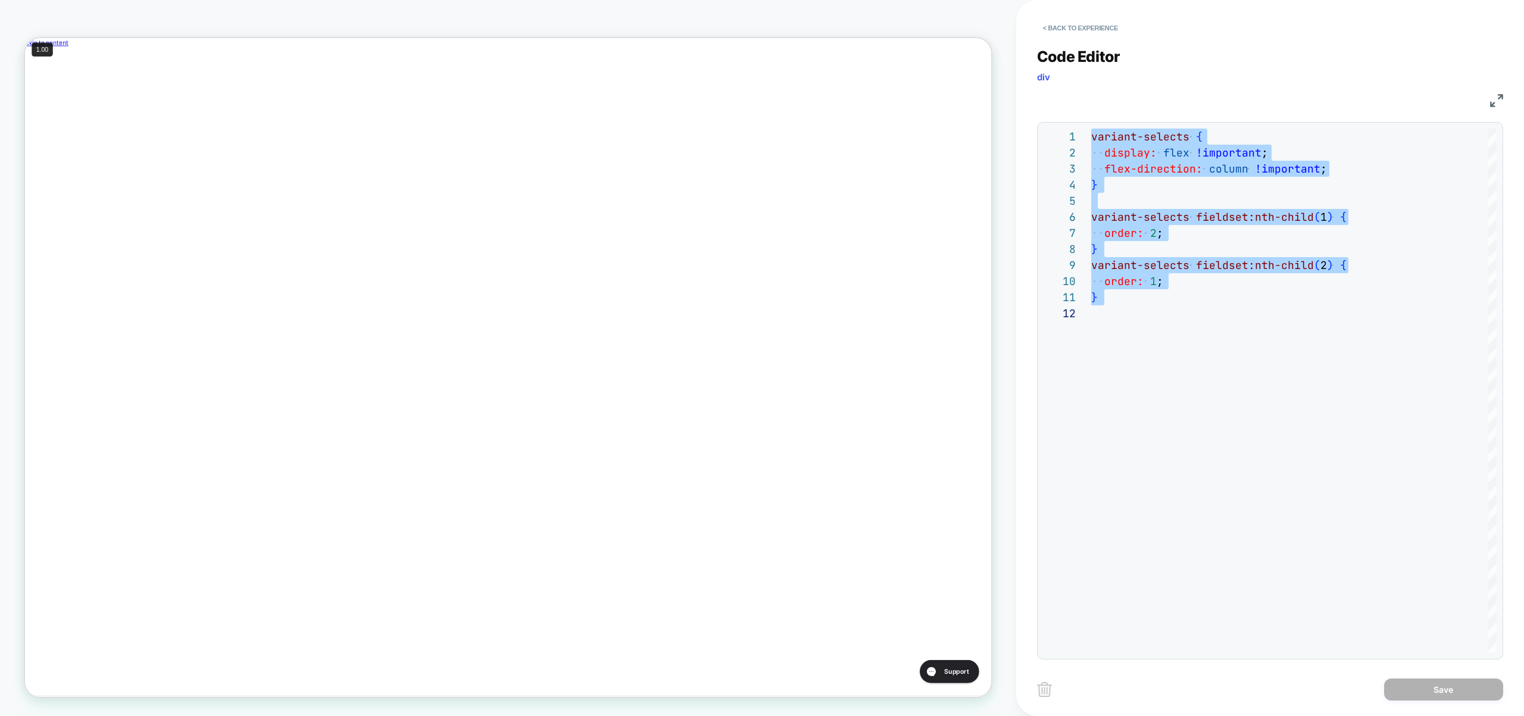
click at [1098, 39] on div "**********" at bounding box center [1270, 346] width 466 height 627
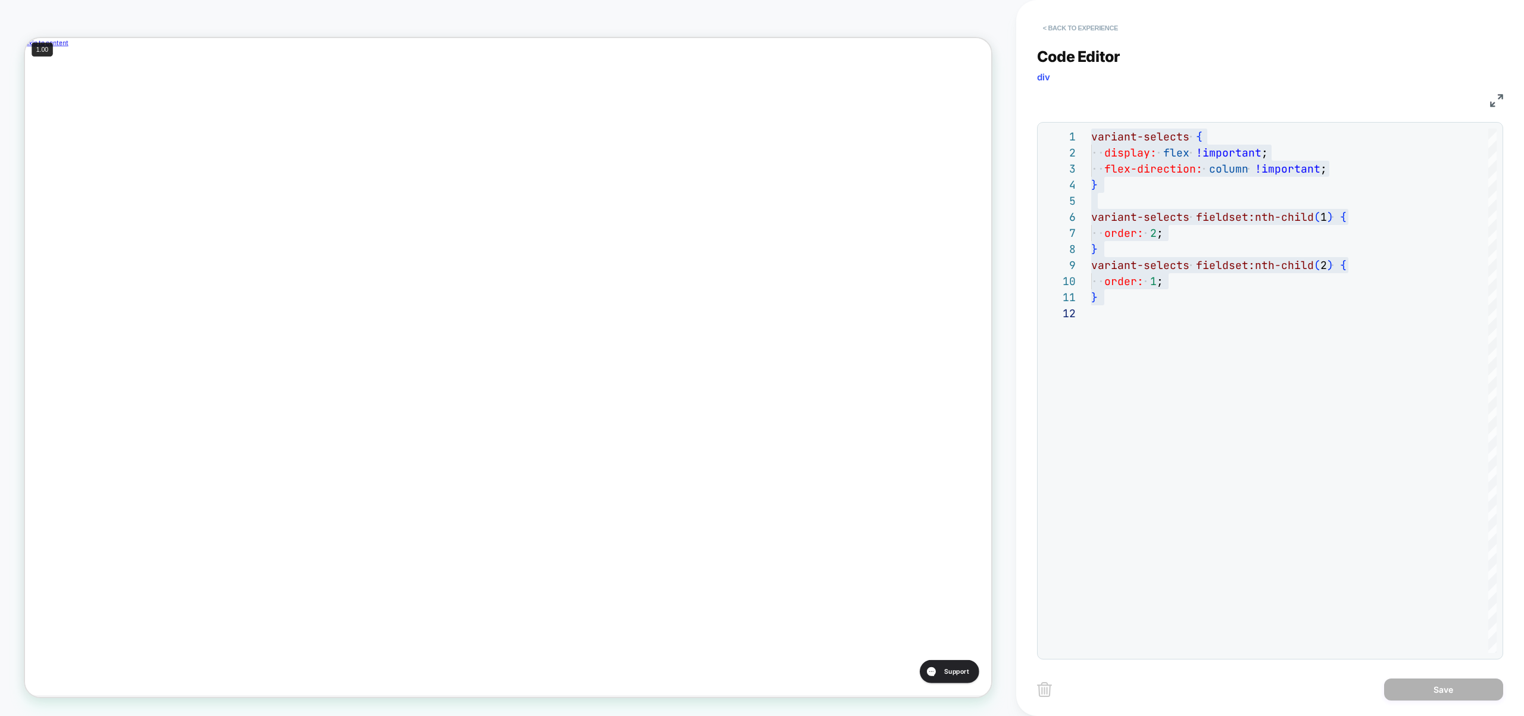
click at [1097, 30] on button "< Back to experience" at bounding box center [1080, 27] width 87 height 19
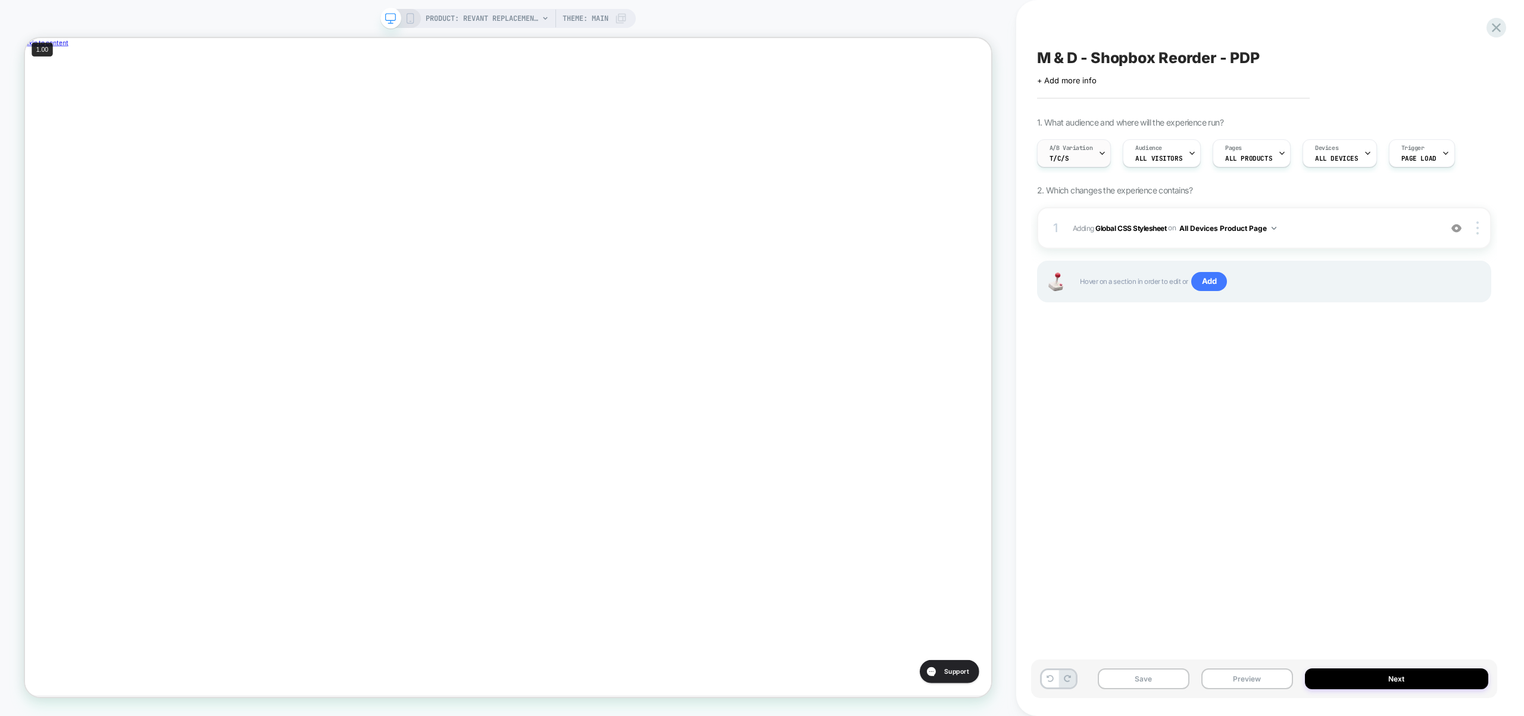
scroll to position [0, 1]
click at [1071, 154] on div "A/B Variation T/C/S" at bounding box center [1070, 153] width 67 height 27
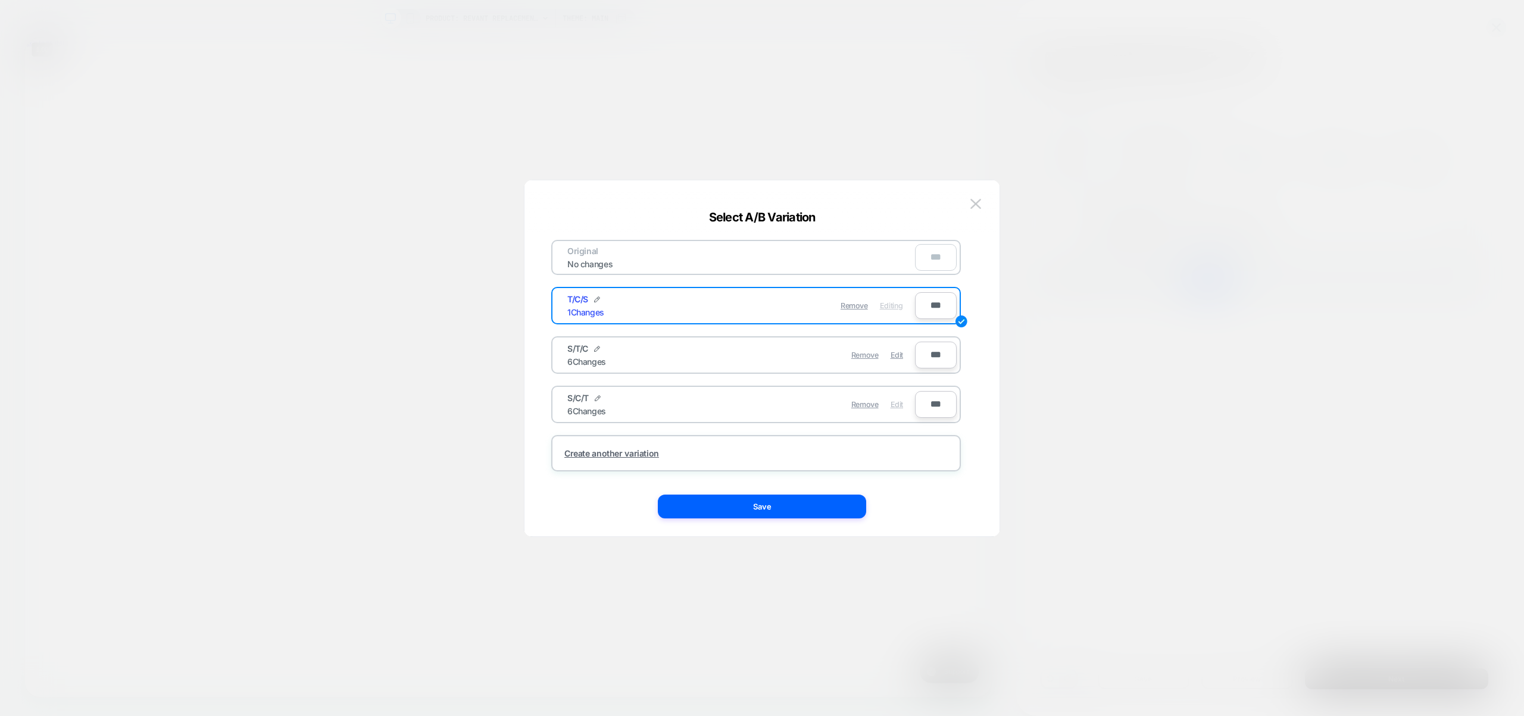
click at [898, 404] on span "Edit" at bounding box center [896, 404] width 13 height 9
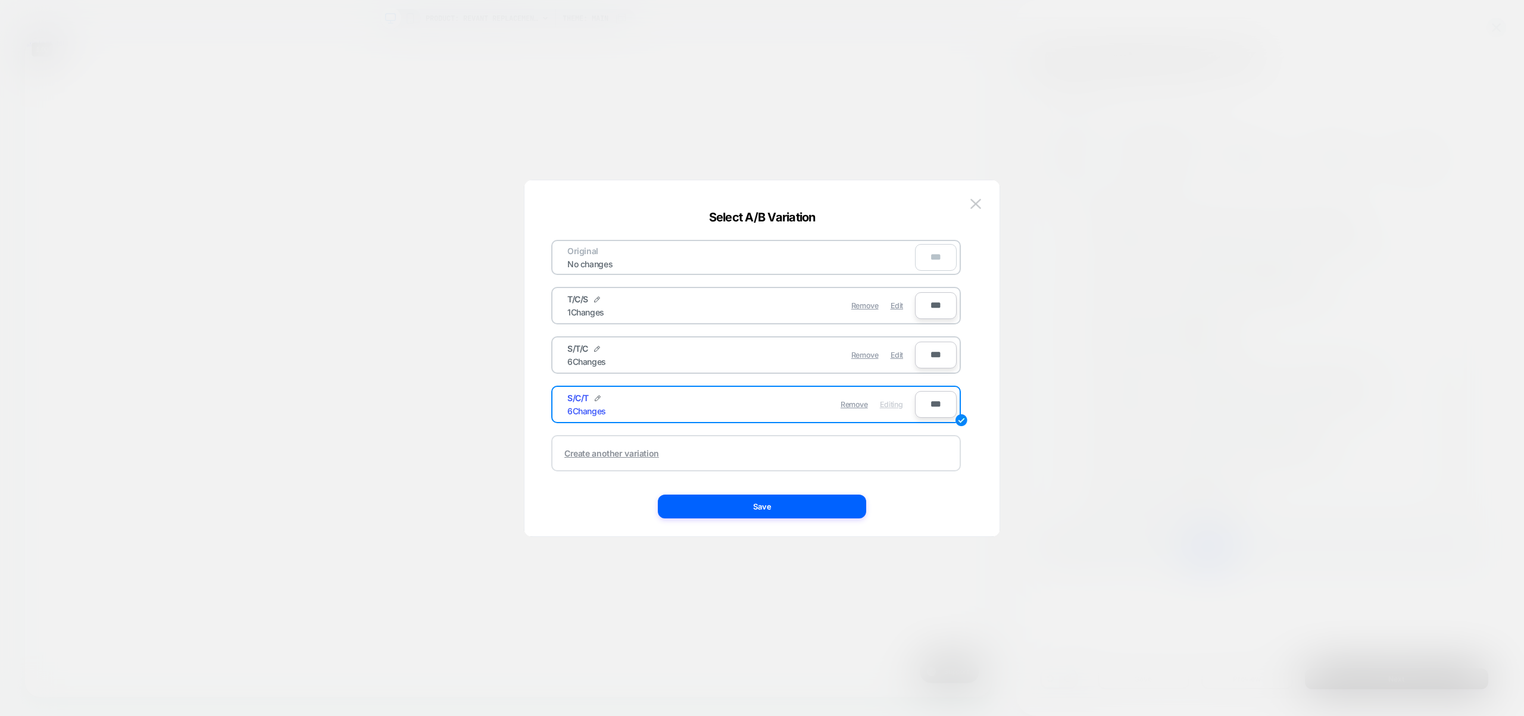
scroll to position [0, 0]
drag, startPoint x: 784, startPoint y: 503, endPoint x: 718, endPoint y: 26, distance: 481.9
click at [784, 503] on button "Save" at bounding box center [762, 507] width 208 height 24
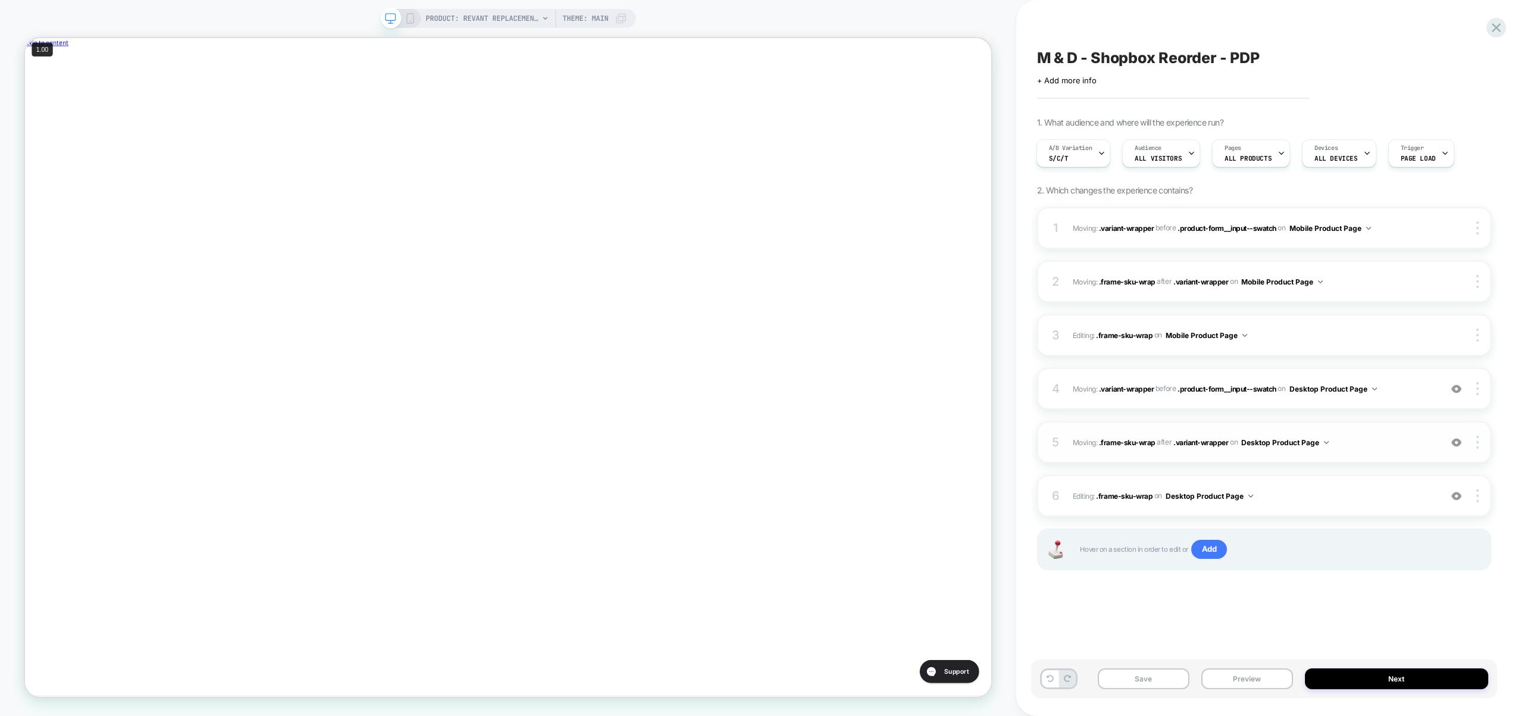
click at [1455, 445] on img at bounding box center [1456, 443] width 10 height 10
click at [1457, 390] on img at bounding box center [1456, 389] width 10 height 10
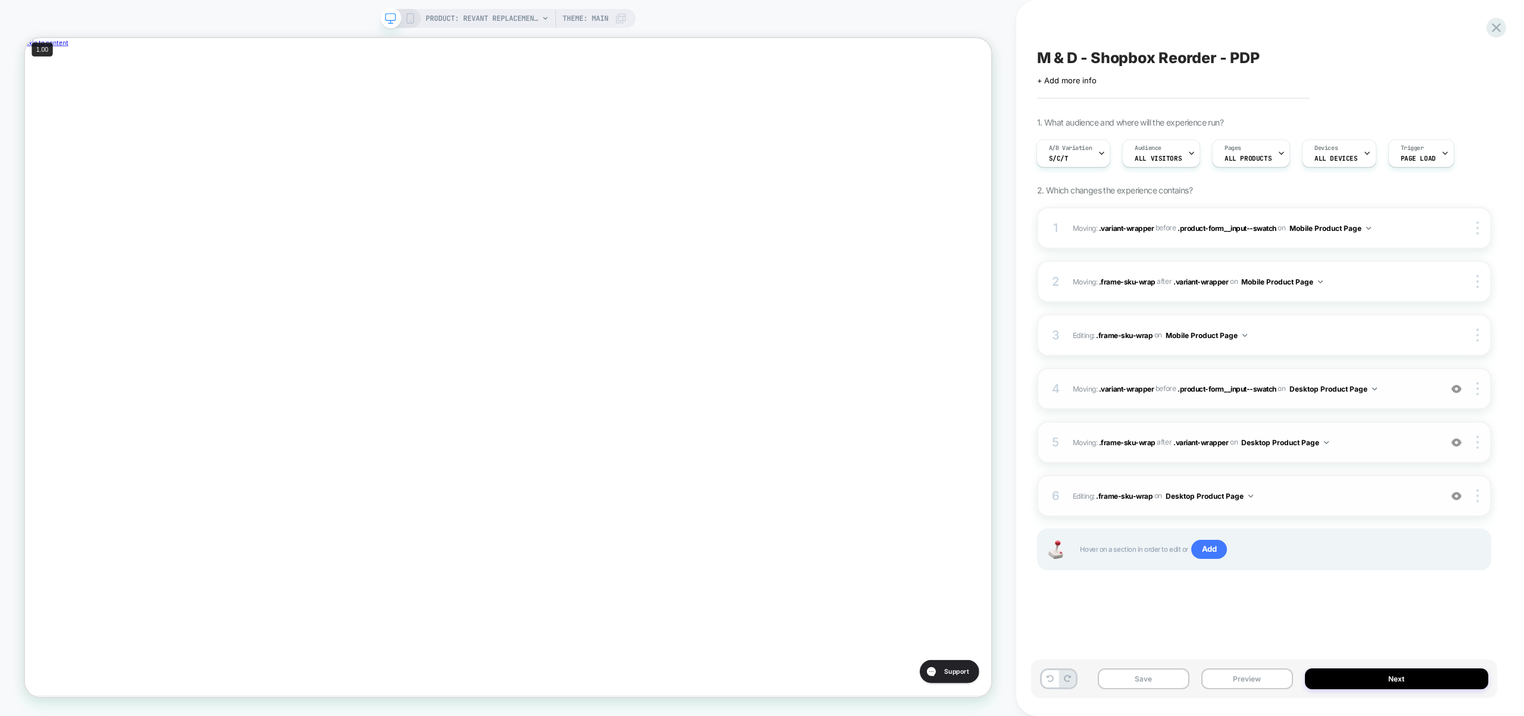
click at [1457, 495] on img at bounding box center [1456, 496] width 10 height 10
click at [1455, 448] on div at bounding box center [1456, 442] width 23 height 13
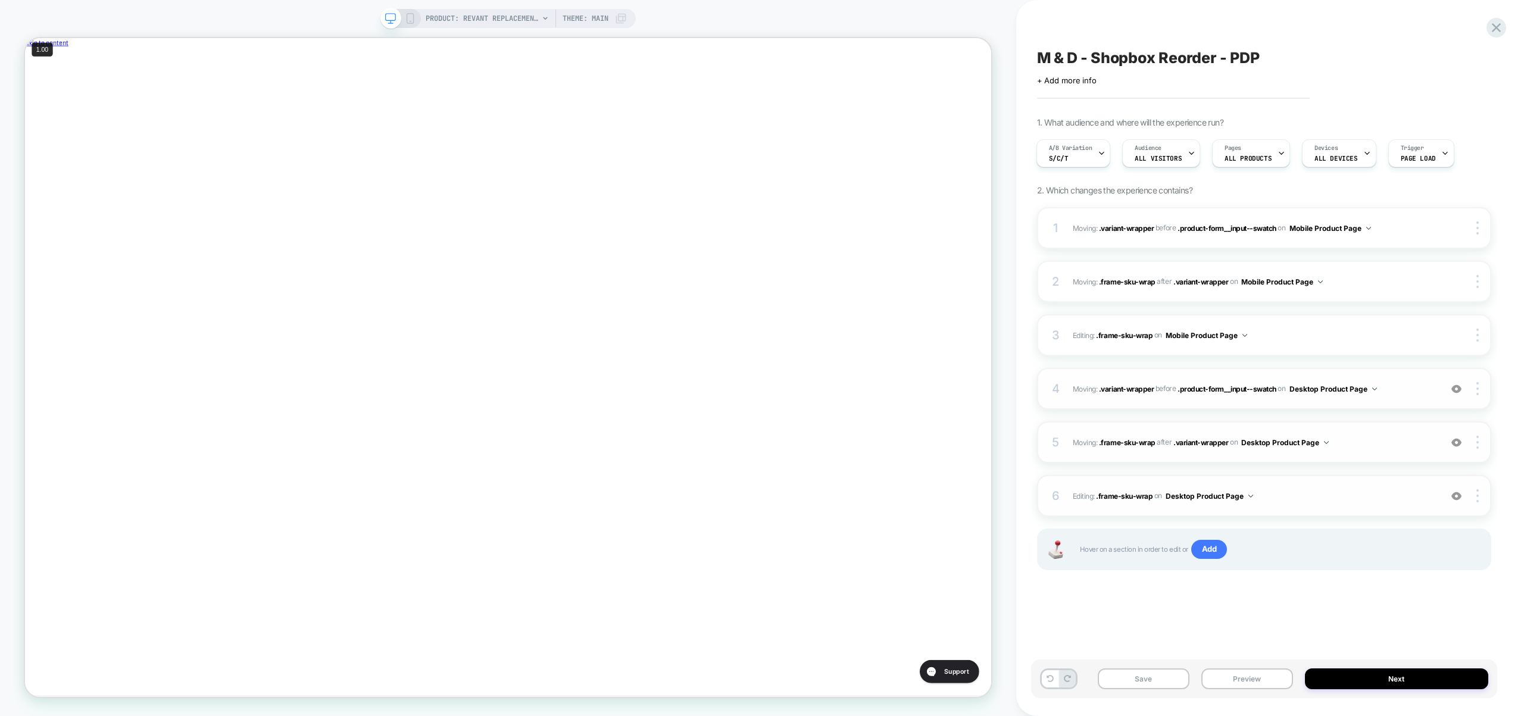
click at [1455, 448] on div at bounding box center [1456, 442] width 23 height 13
click at [1480, 388] on div at bounding box center [1478, 388] width 23 height 13
click at [1477, 389] on img at bounding box center [1477, 388] width 2 height 13
click at [1393, 421] on div "Delete" at bounding box center [1407, 421] width 106 height 32
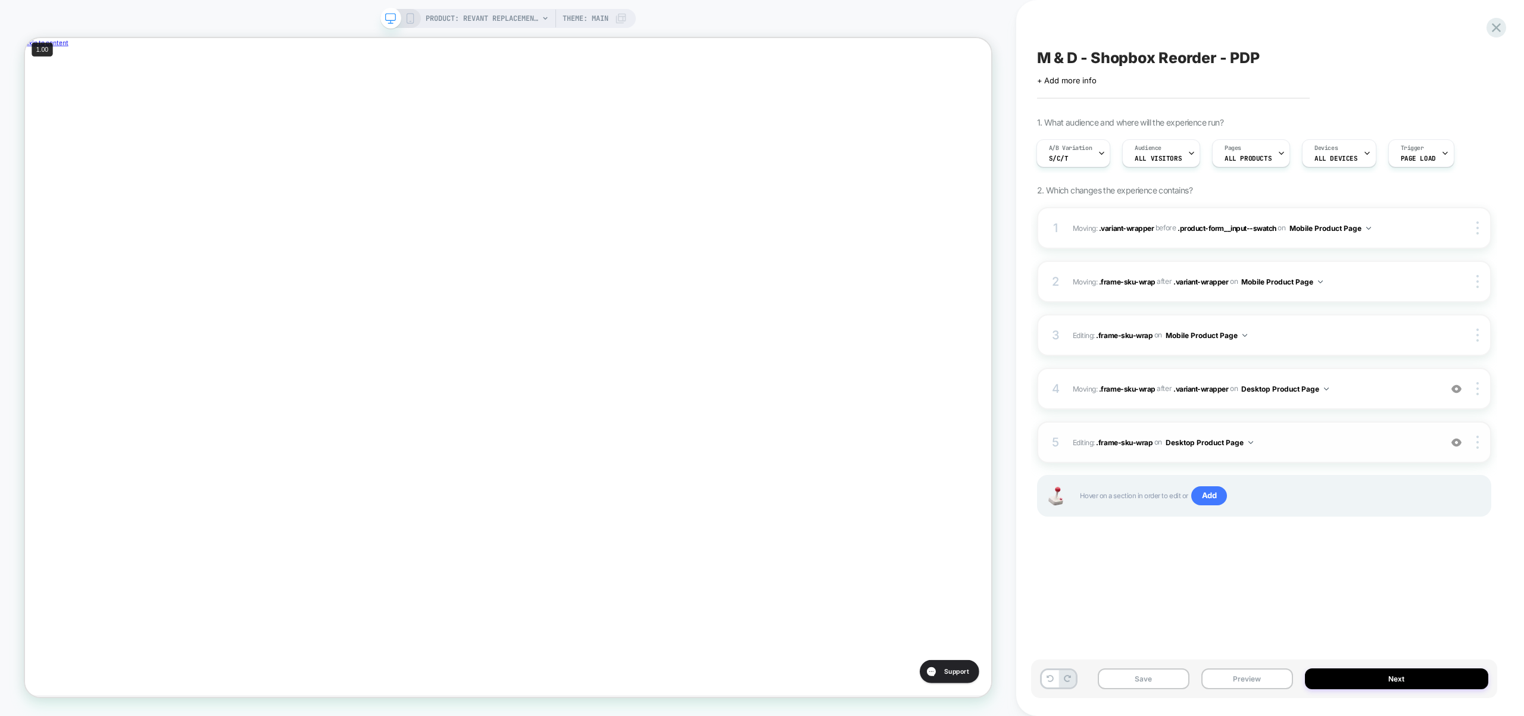
scroll to position [0, 400]
click at [1476, 226] on img at bounding box center [1477, 227] width 2 height 13
click at [1479, 230] on div at bounding box center [1478, 227] width 23 height 13
click at [1420, 233] on div "Delete" at bounding box center [1407, 228] width 106 height 32
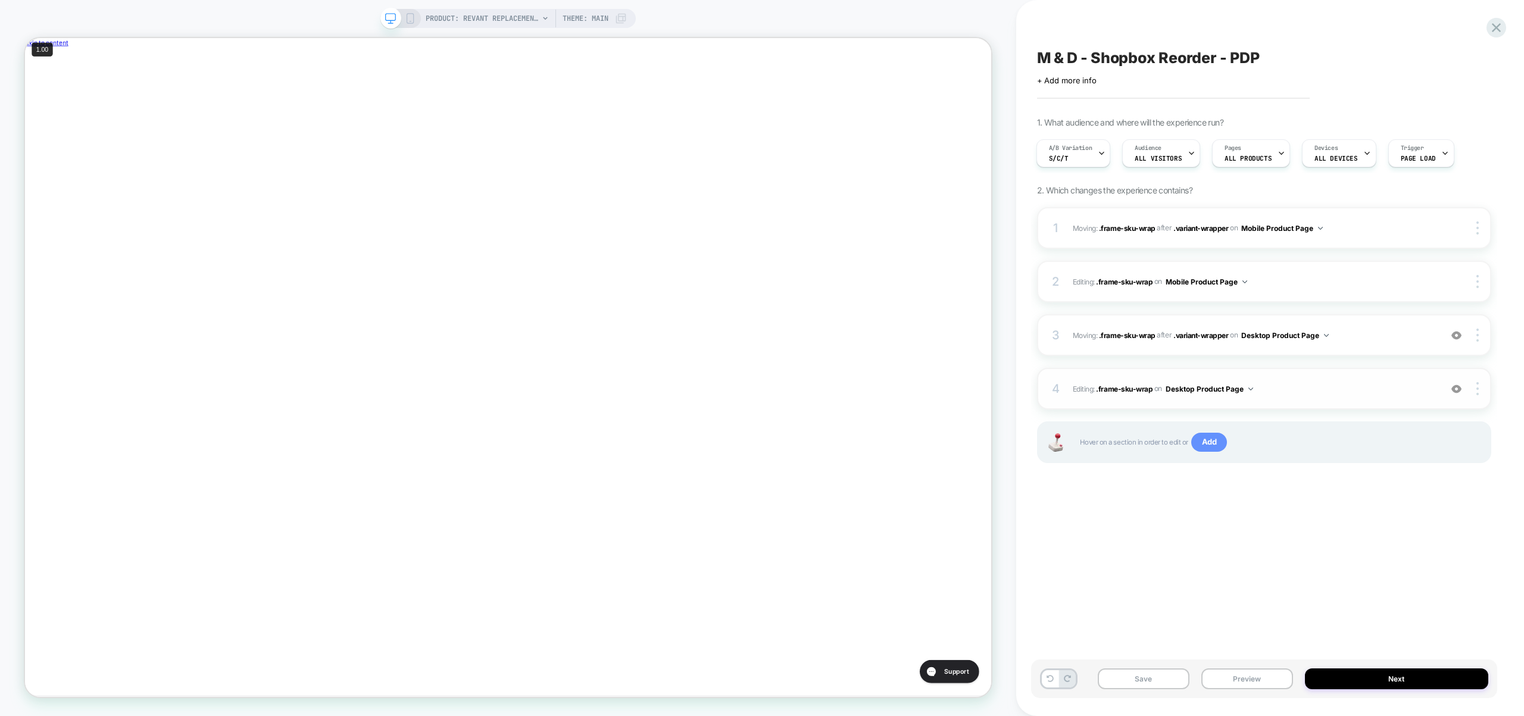
click at [1206, 448] on span "Add" at bounding box center [1209, 442] width 36 height 19
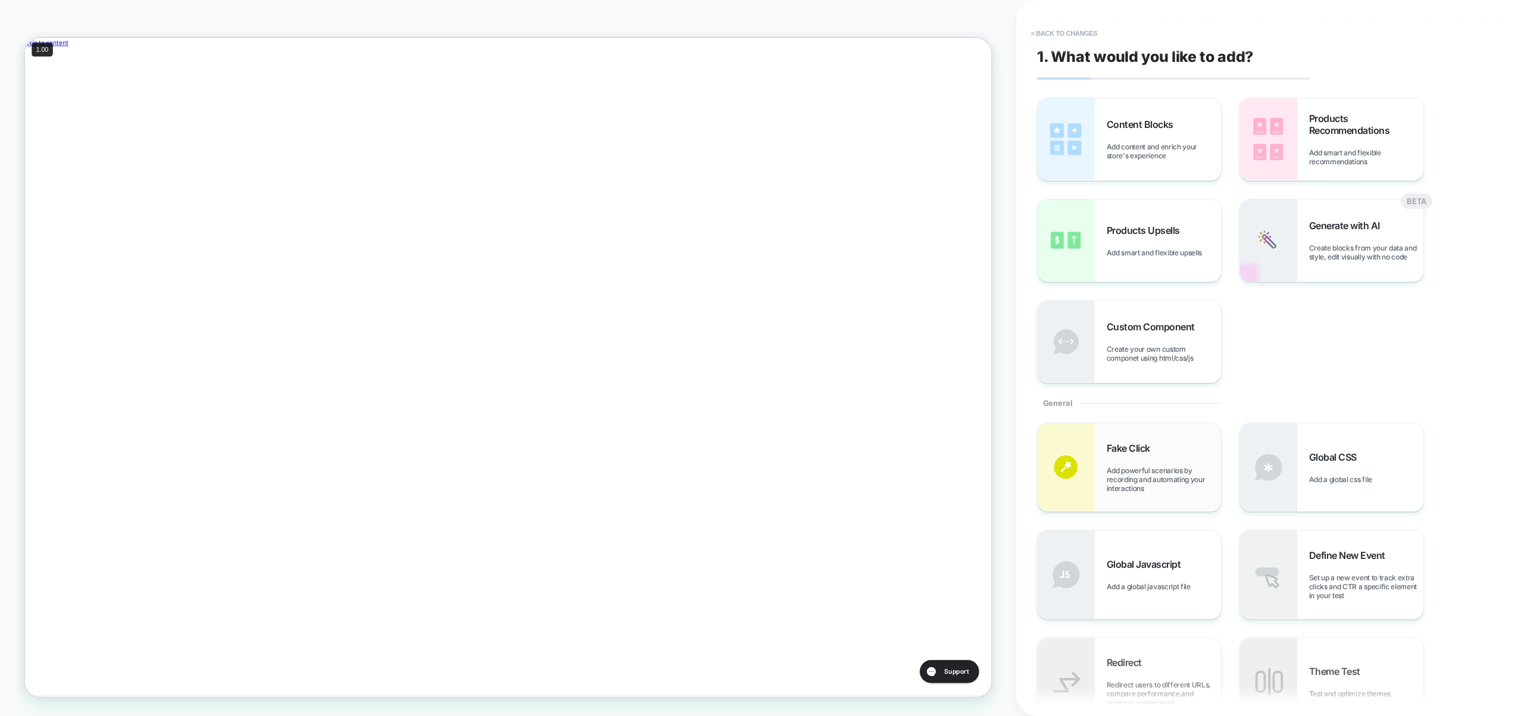
scroll to position [251, 0]
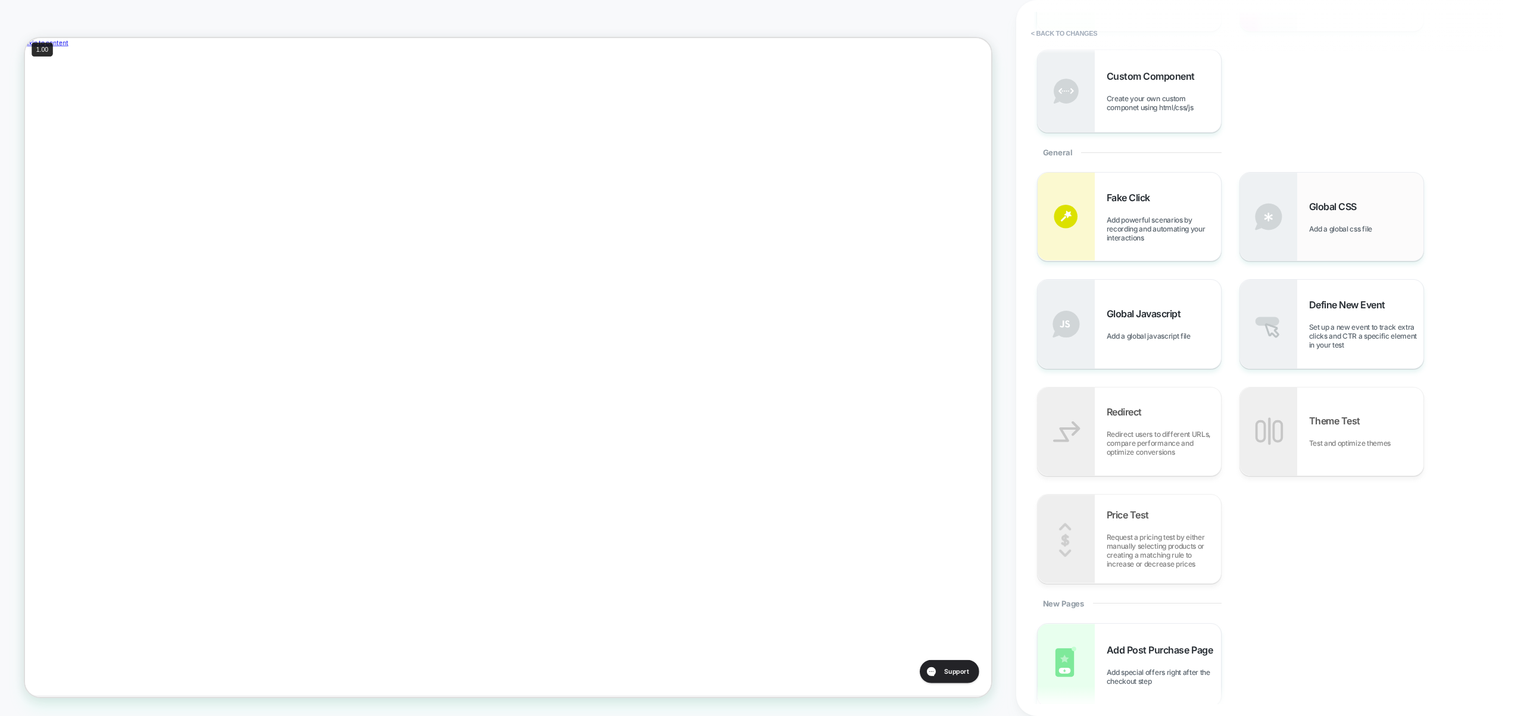
click at [1323, 198] on div "Global CSS Add a global css file" at bounding box center [1331, 217] width 183 height 88
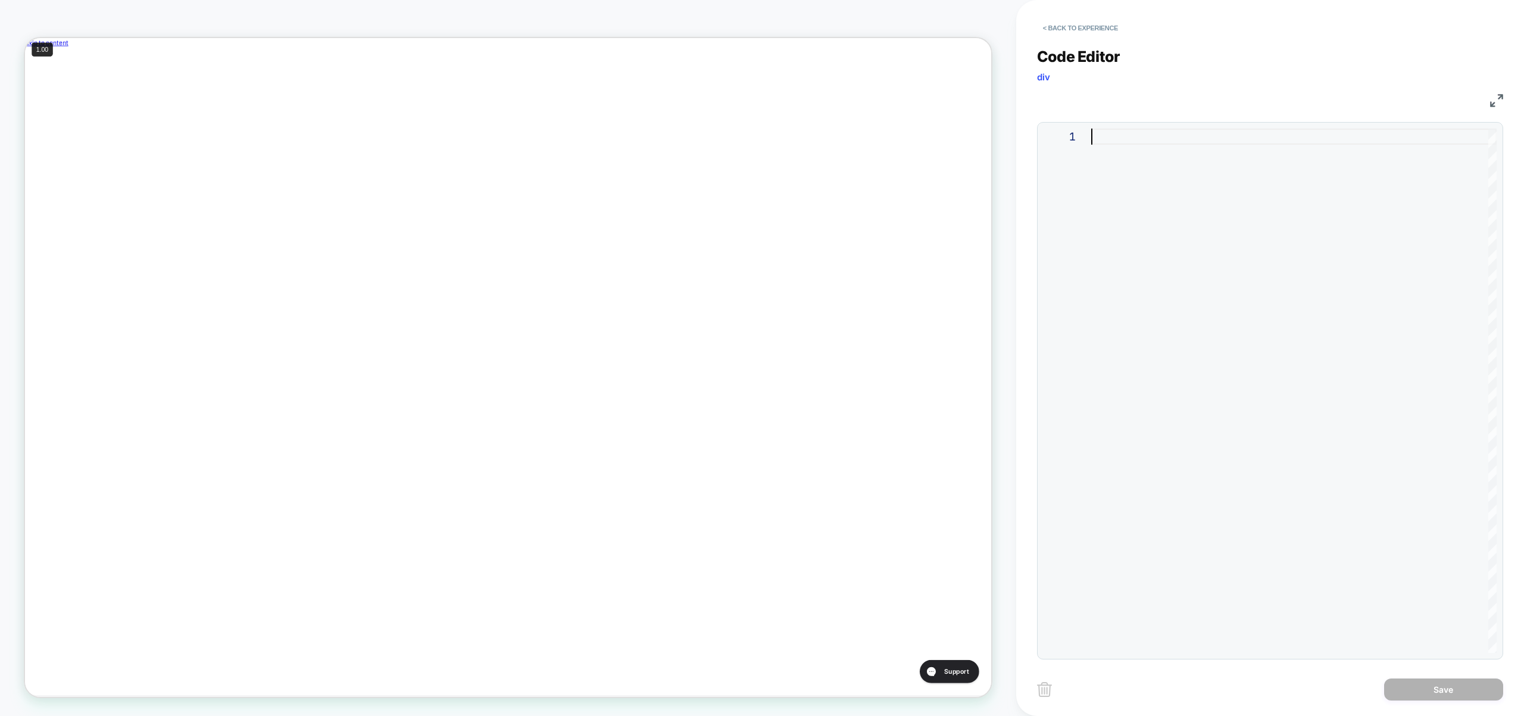
click at [1190, 304] on div at bounding box center [1293, 391] width 405 height 524
type textarea "*"
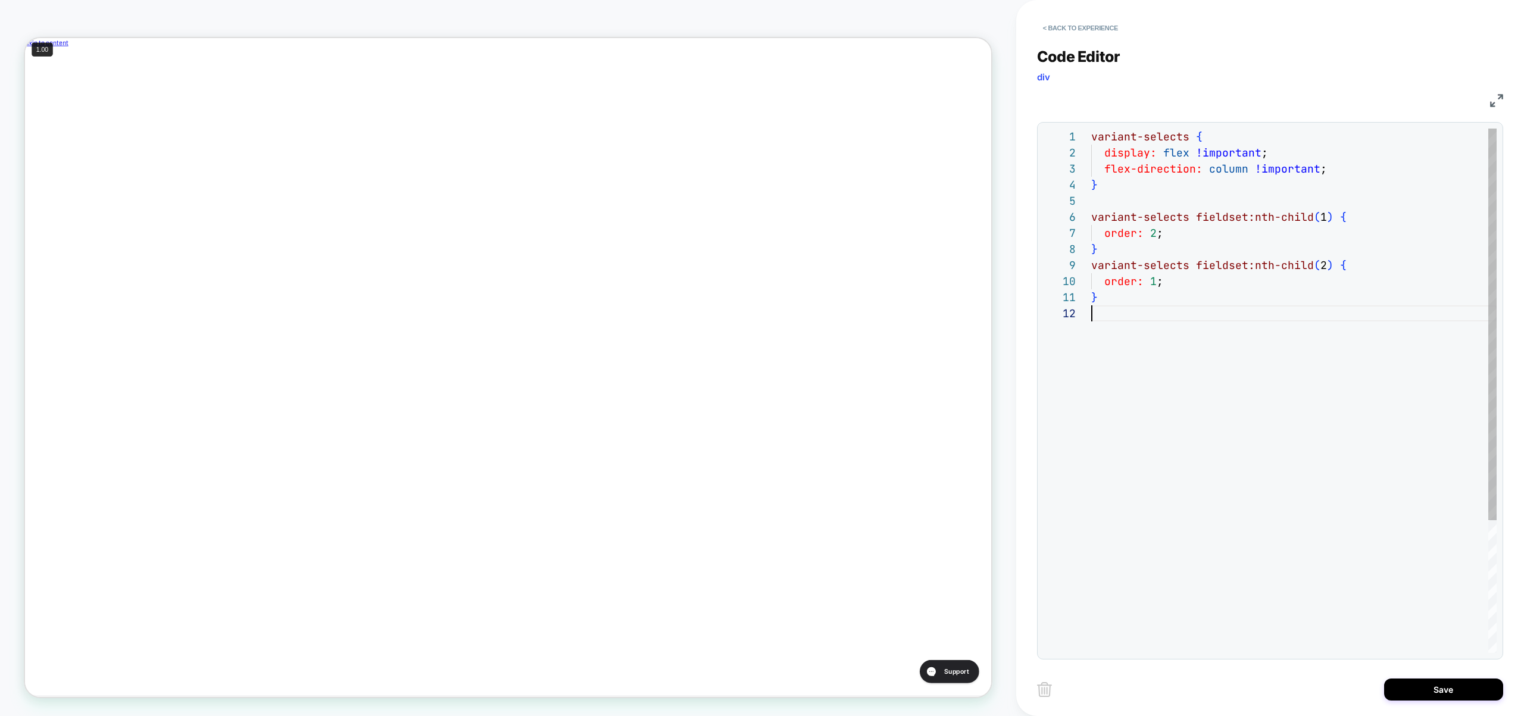
scroll to position [0, 0]
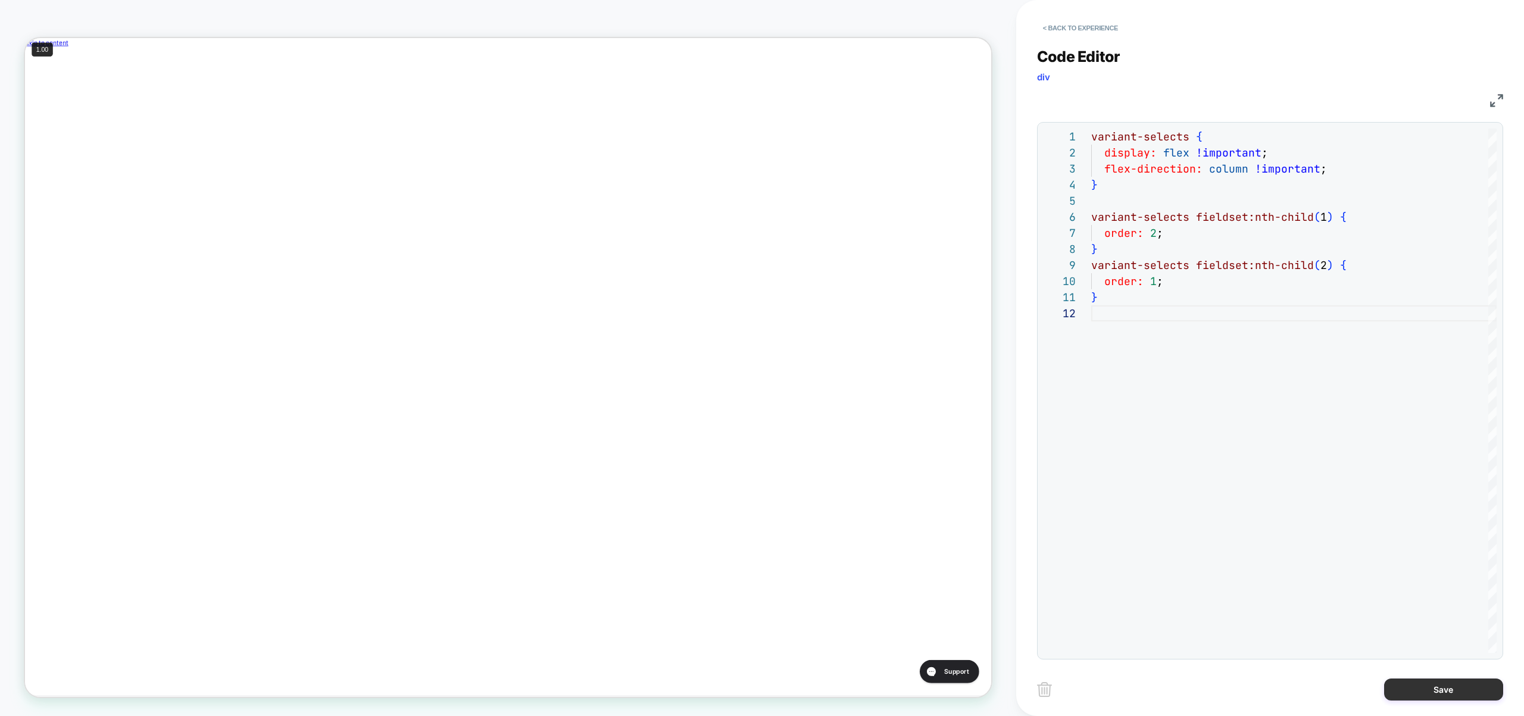
click at [1448, 695] on button "Save" at bounding box center [1443, 690] width 119 height 22
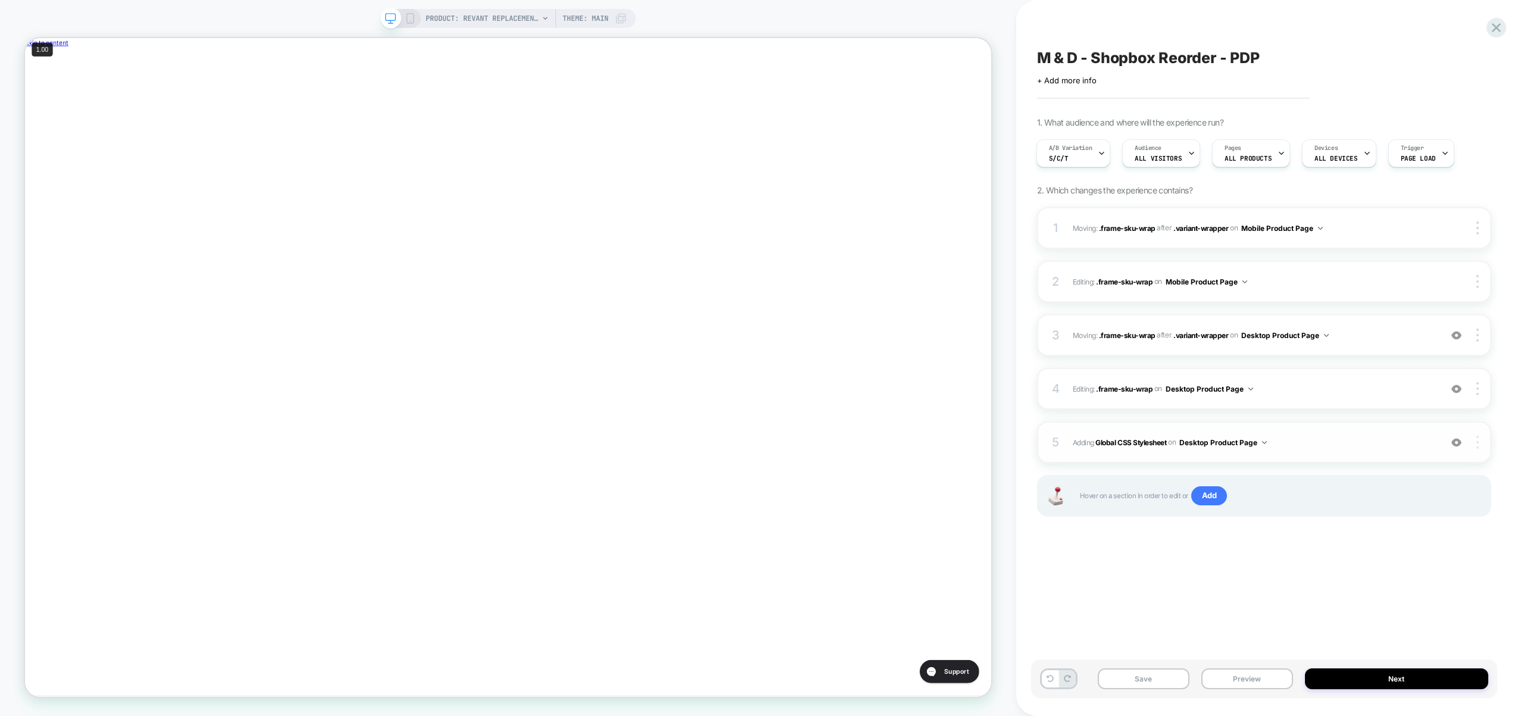
scroll to position [0, 400]
click at [1477, 442] on img at bounding box center [1477, 442] width 2 height 13
click at [1424, 470] on div "Target All Devices" at bounding box center [1407, 475] width 106 height 33
click at [1249, 683] on button "Preview" at bounding box center [1247, 678] width 92 height 21
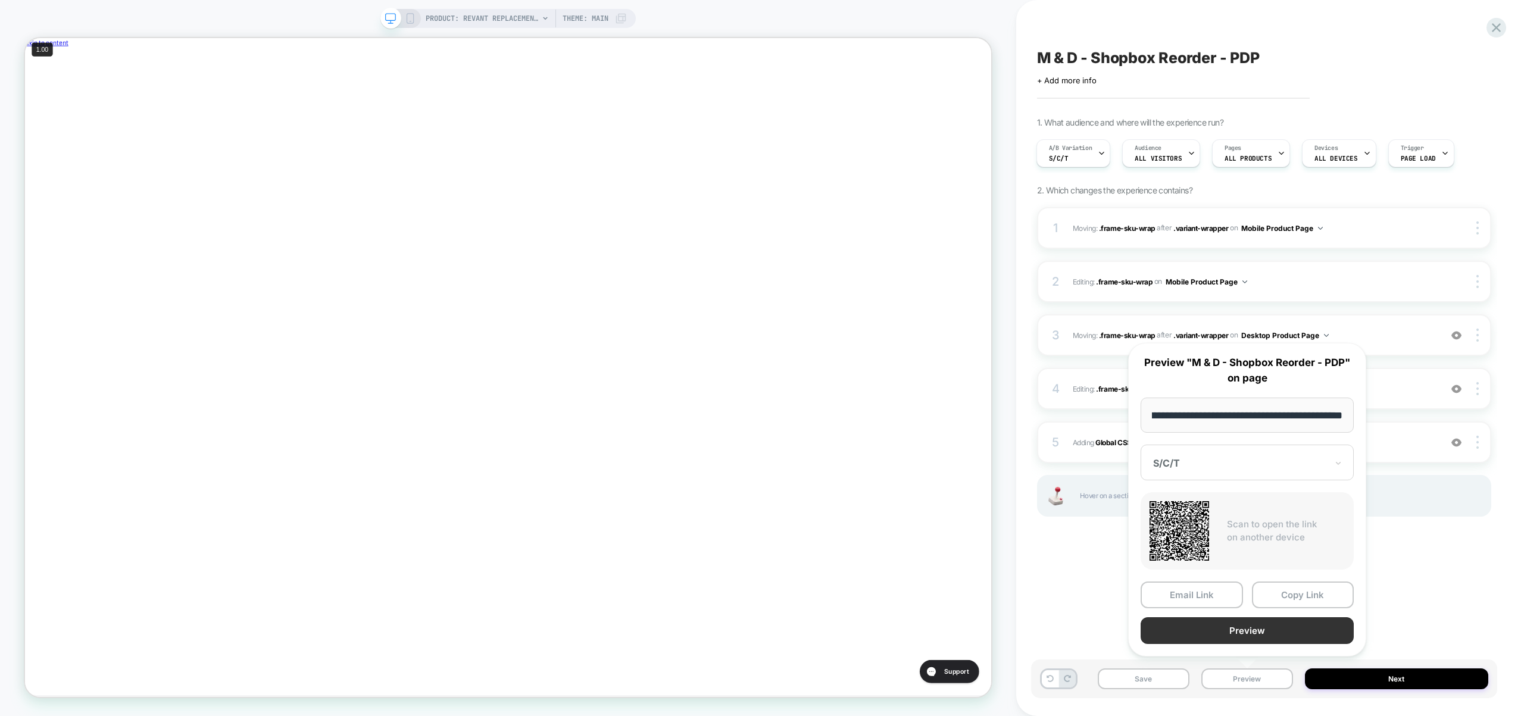
scroll to position [0, 0]
click at [1269, 626] on button "Preview" at bounding box center [1246, 630] width 213 height 27
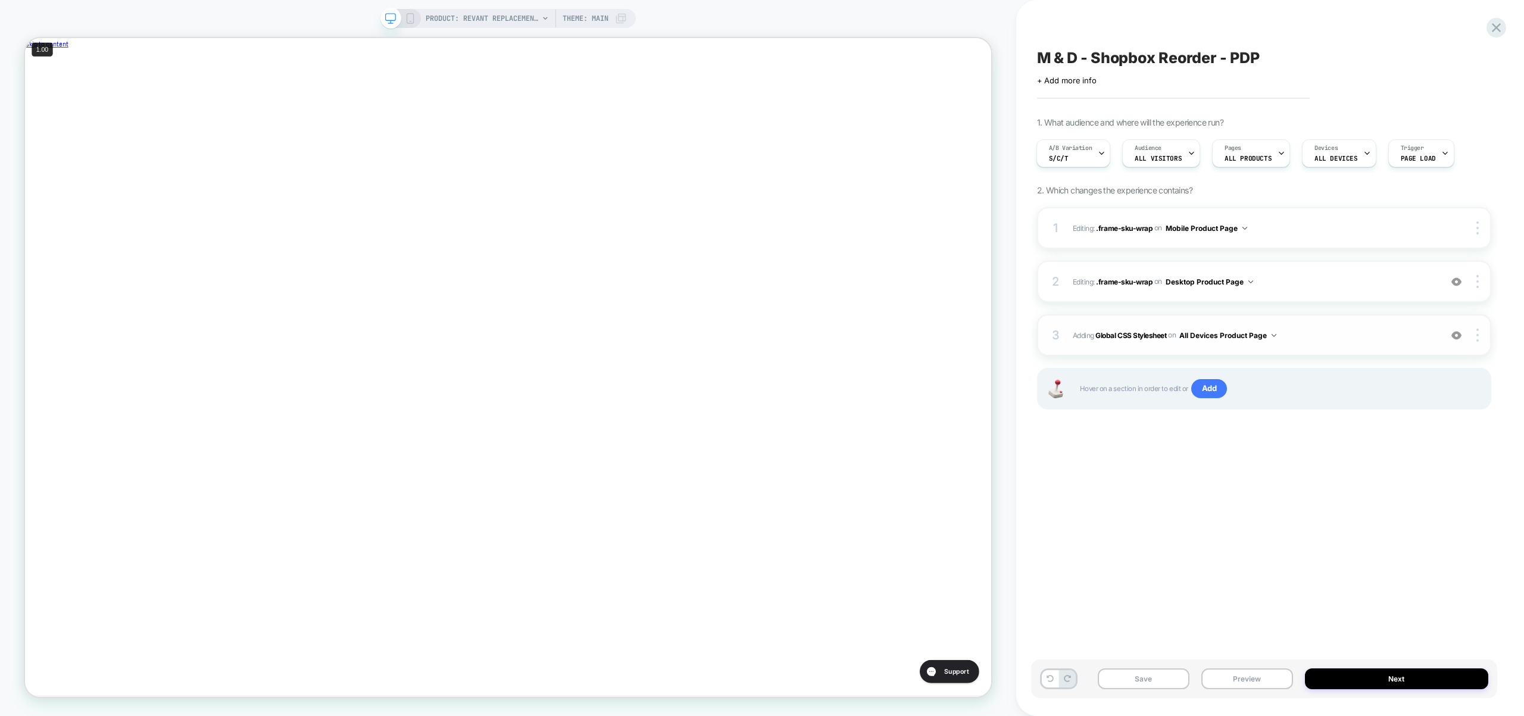
scroll to position [0, 400]
click at [1313, 333] on span "Adding Global CSS Stylesheet on All Devices Product Page" at bounding box center [1254, 335] width 362 height 15
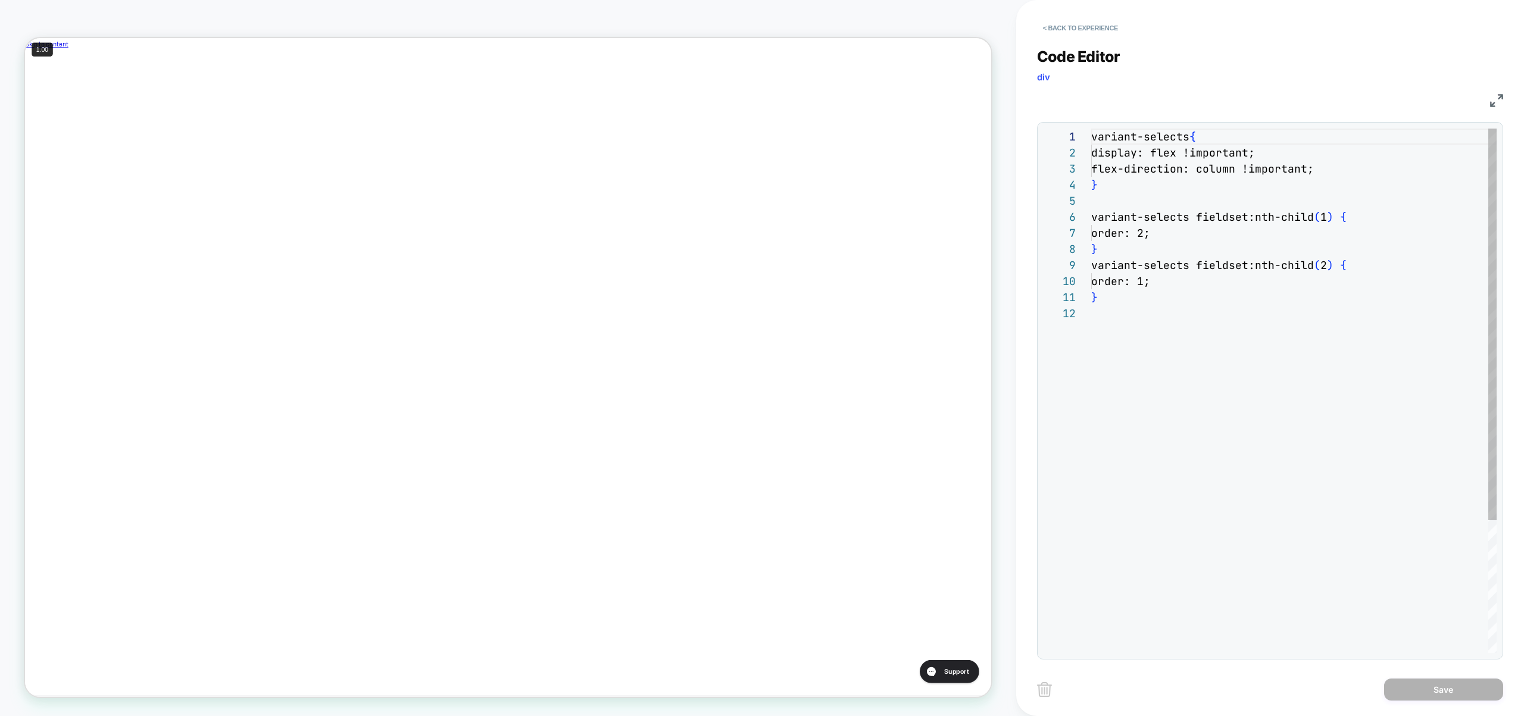
scroll to position [161, 0]
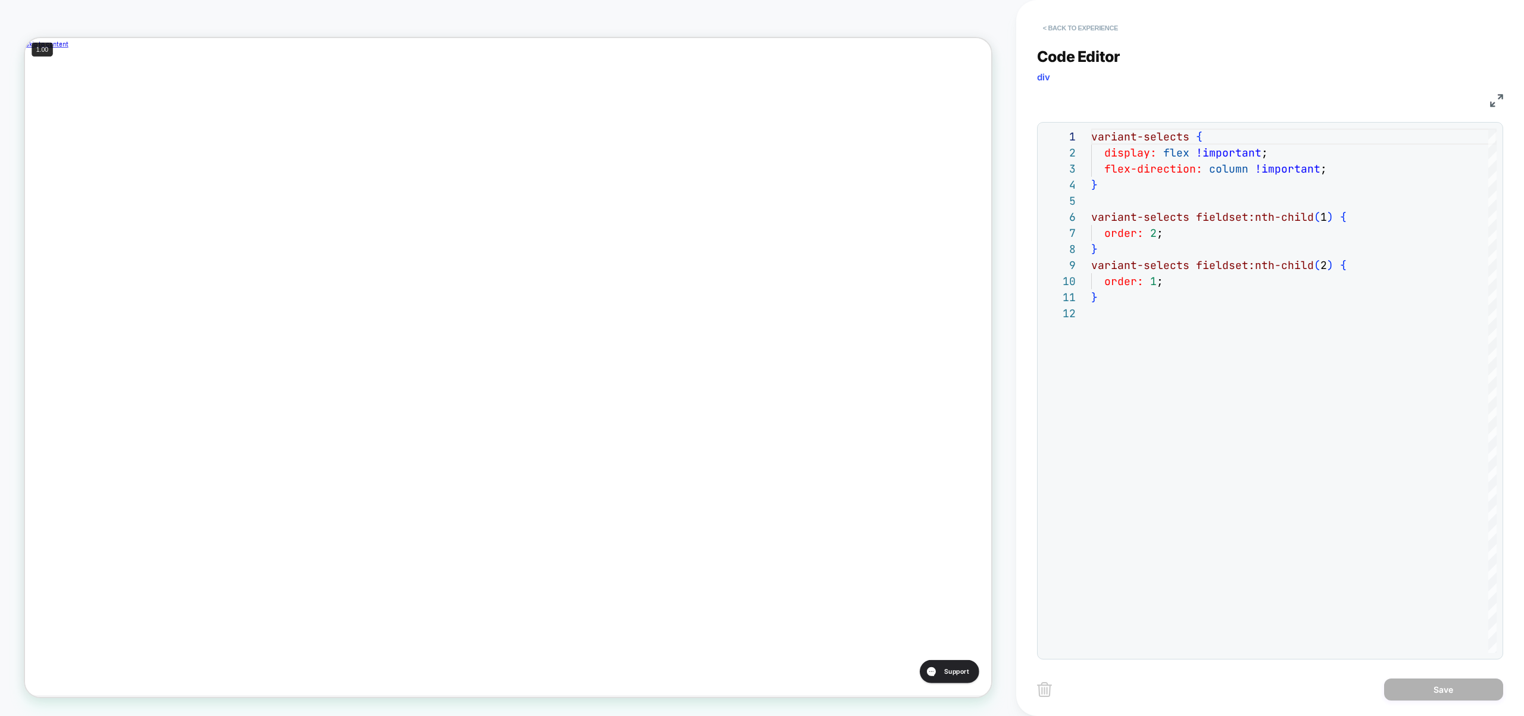
click at [1095, 32] on button "< Back to experience" at bounding box center [1080, 27] width 87 height 19
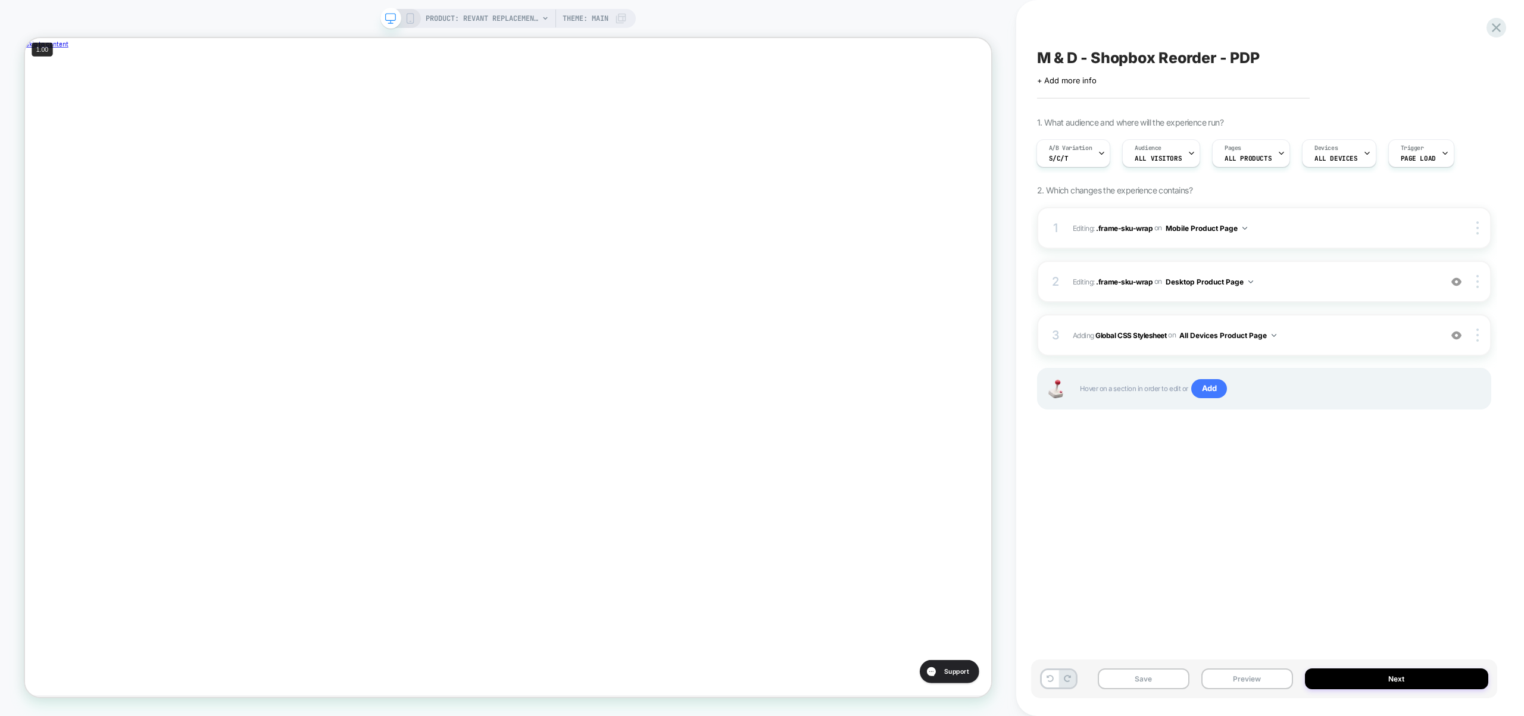
scroll to position [0, 0]
click at [1199, 390] on span "Add" at bounding box center [1209, 388] width 36 height 19
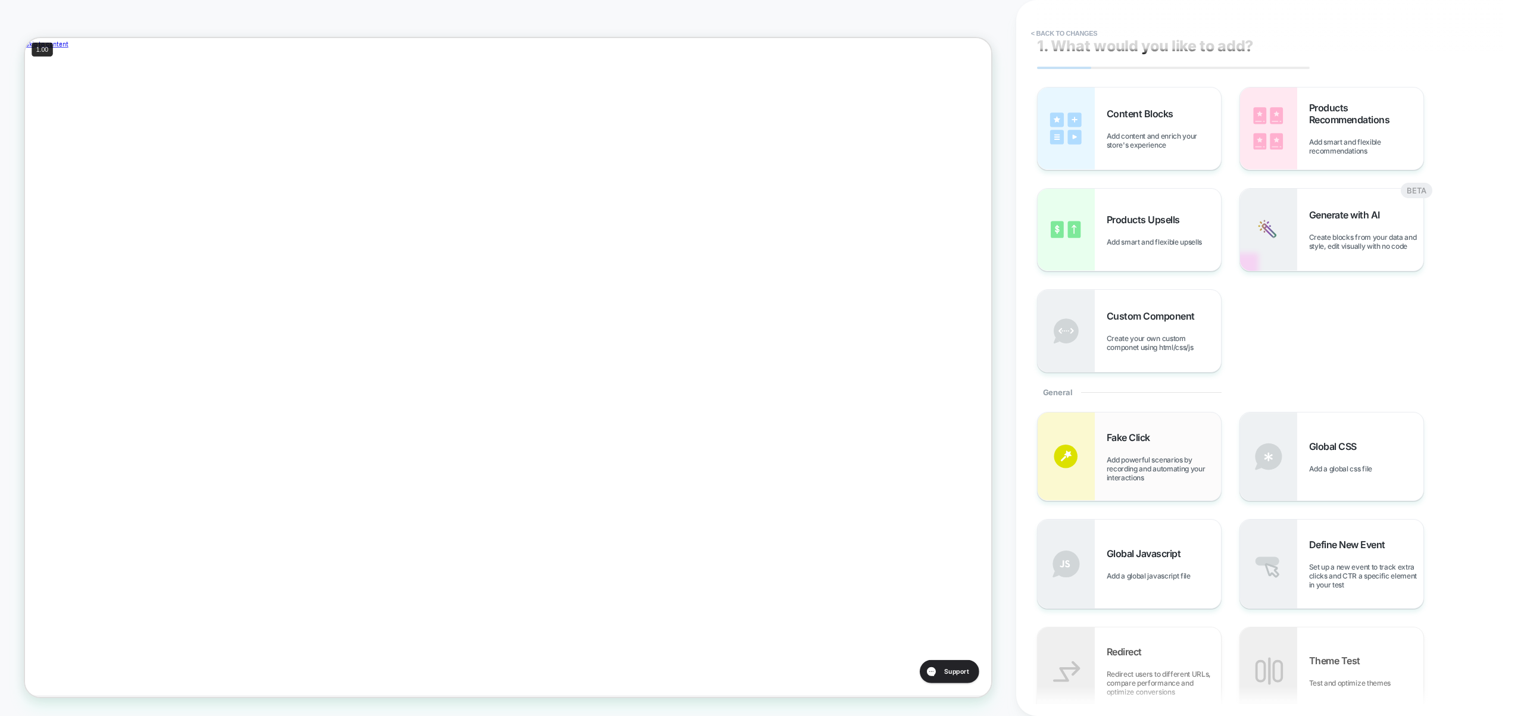
scroll to position [14, 0]
click at [1081, 568] on img at bounding box center [1066, 561] width 57 height 88
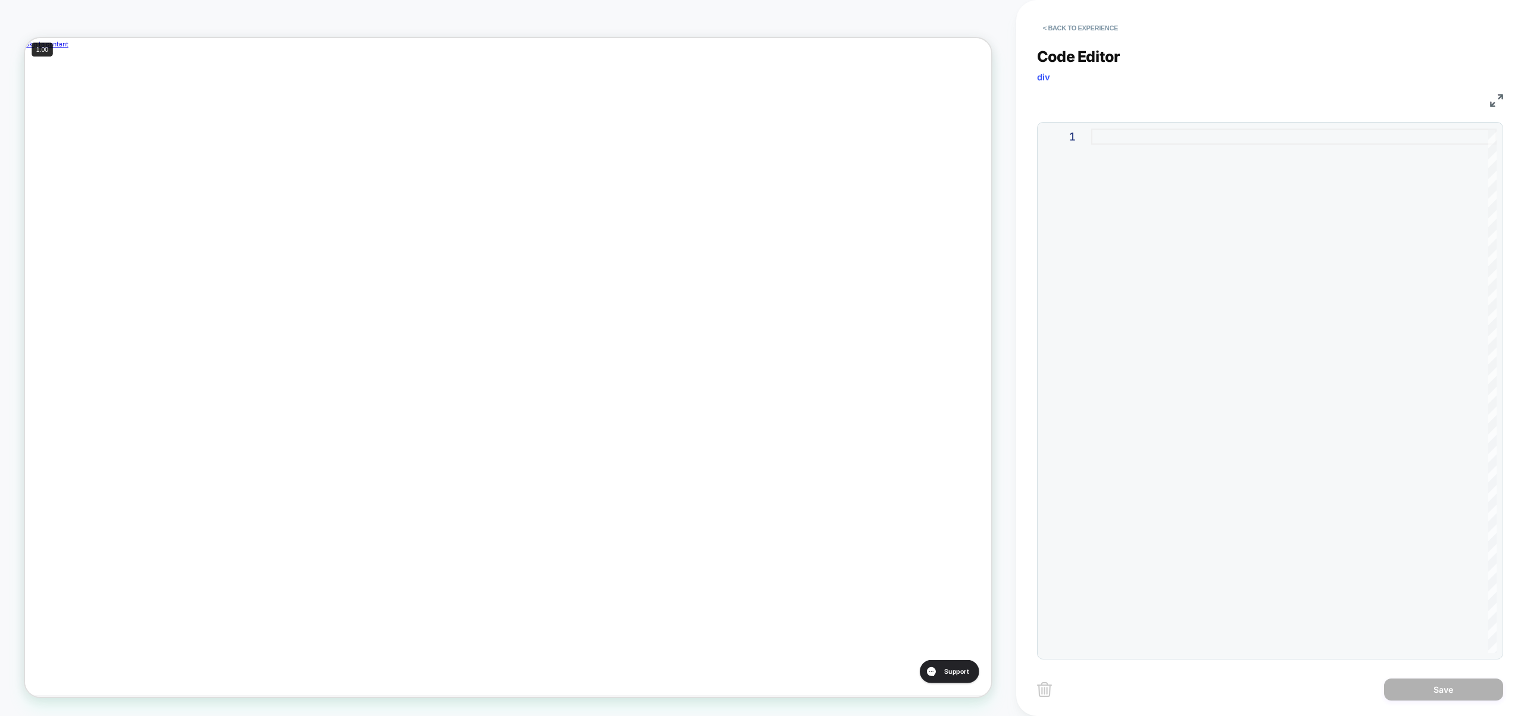
click at [1217, 292] on div at bounding box center [1293, 391] width 405 height 524
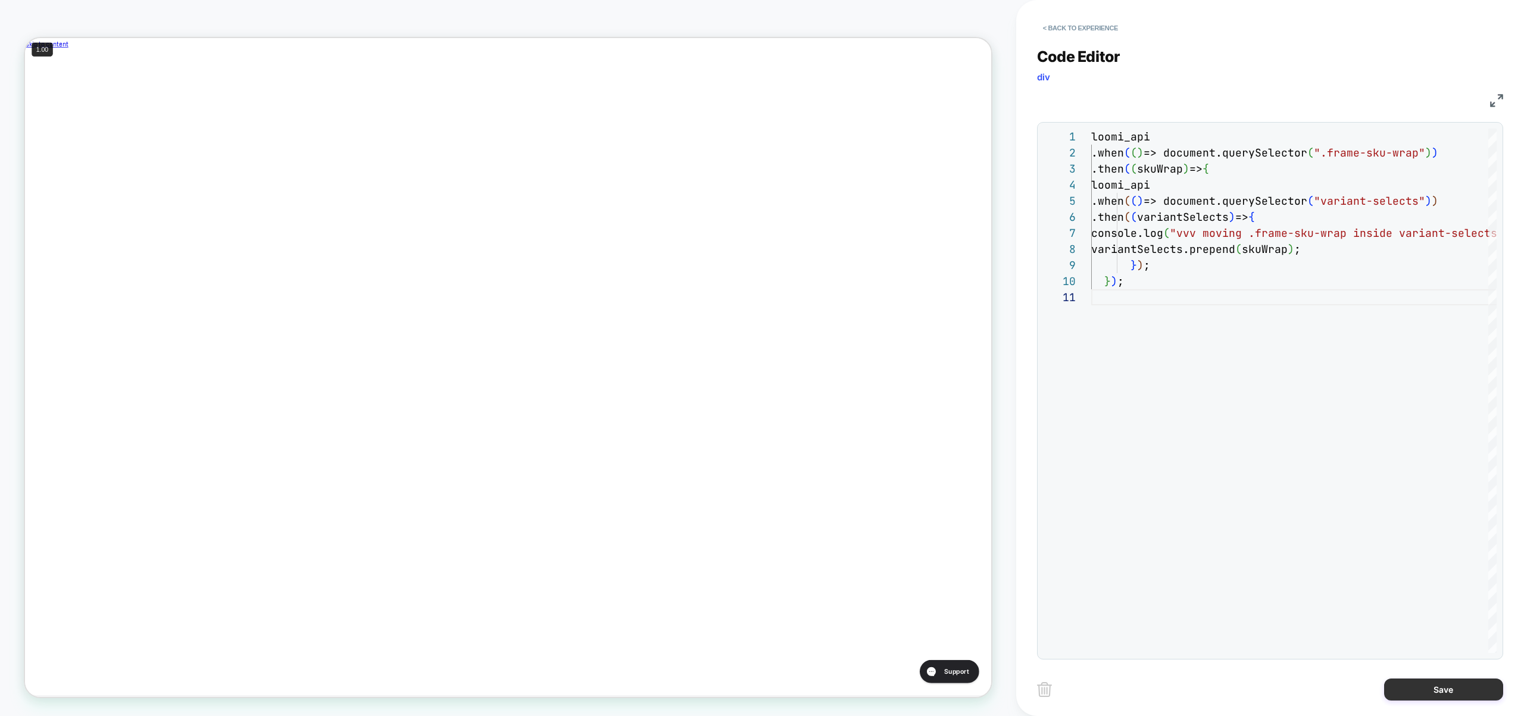
scroll to position [0, 0]
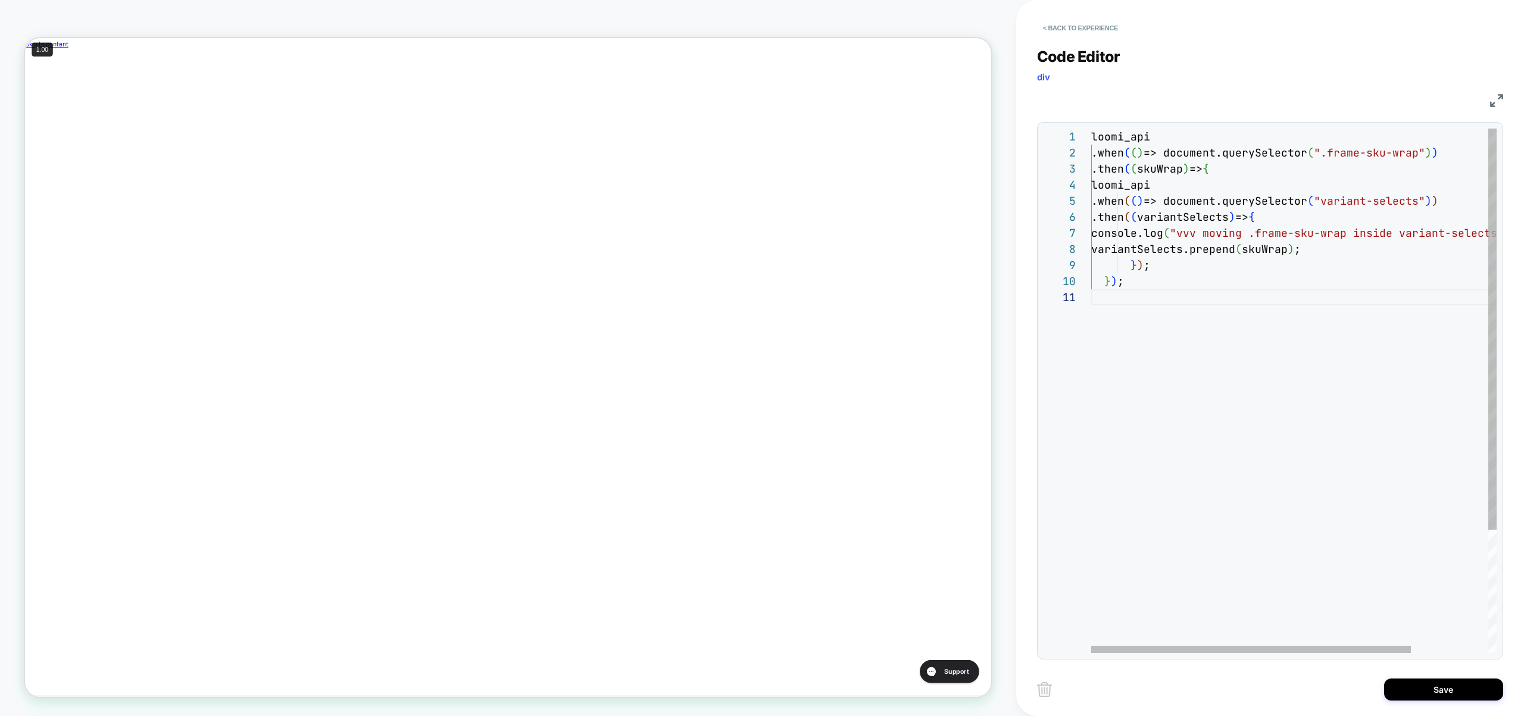
drag, startPoint x: 1420, startPoint y: 682, endPoint x: 1392, endPoint y: 355, distance: 328.6
click at [1405, 373] on div "< Back to experience Code Editor div JS 1 2 3 4 5 6 7 8 9 10 11 loomi_api .when…" at bounding box center [1270, 358] width 466 height 716
click at [1349, 238] on div "loomi_api .when ( ( ) => document.querySelector ( ".frame-sku-wrap" ) ) .then (…" at bounding box center [1342, 471] width 503 height 685
type textarea "**********"
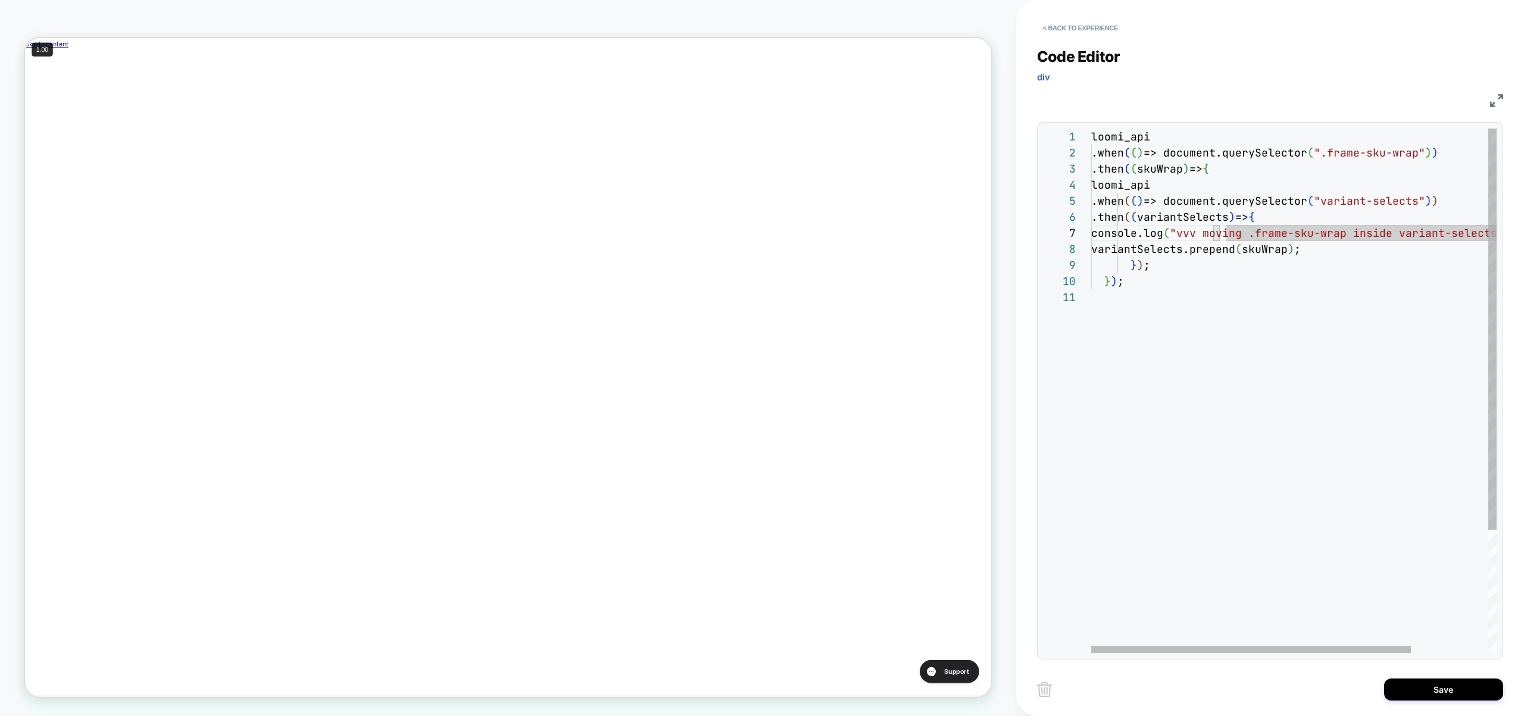
scroll to position [96, 0]
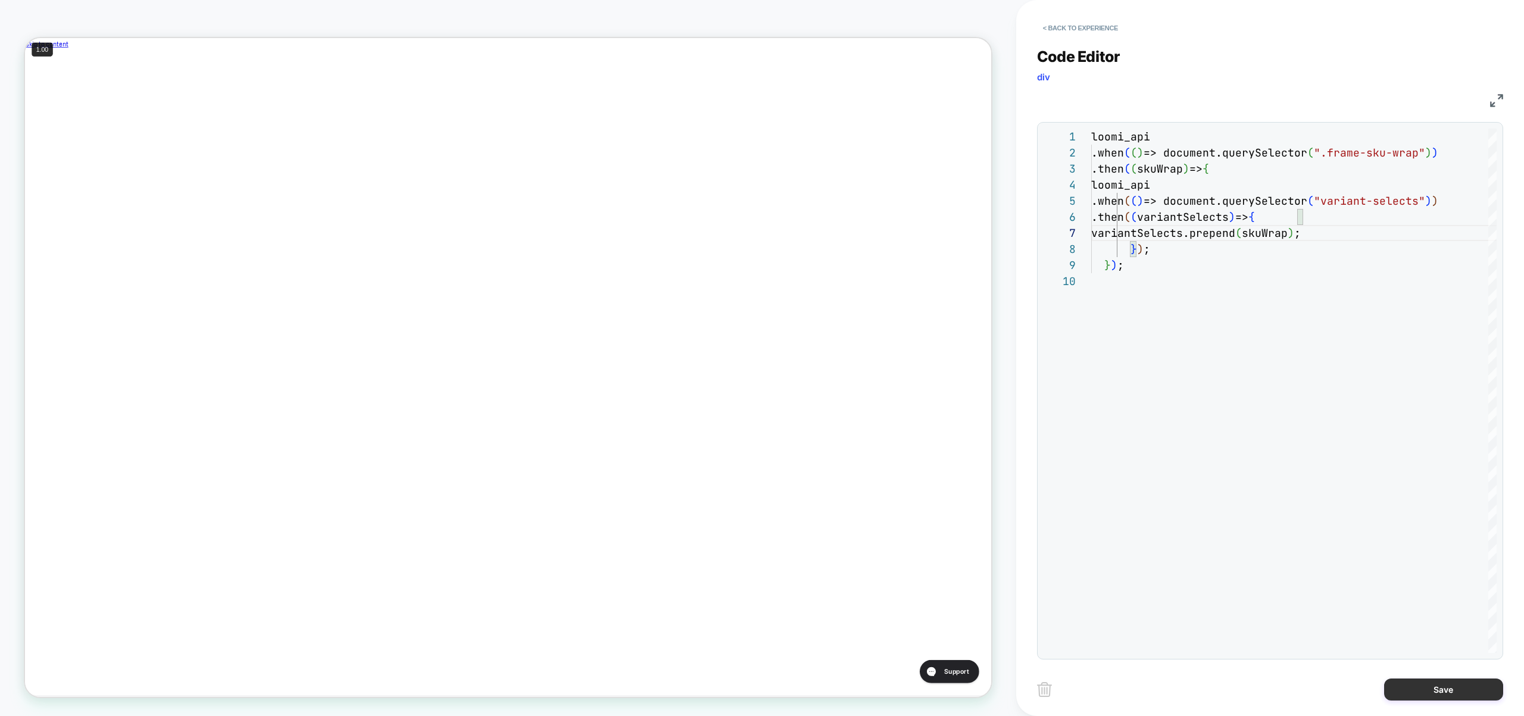
click at [1419, 691] on button "Save" at bounding box center [1443, 690] width 119 height 22
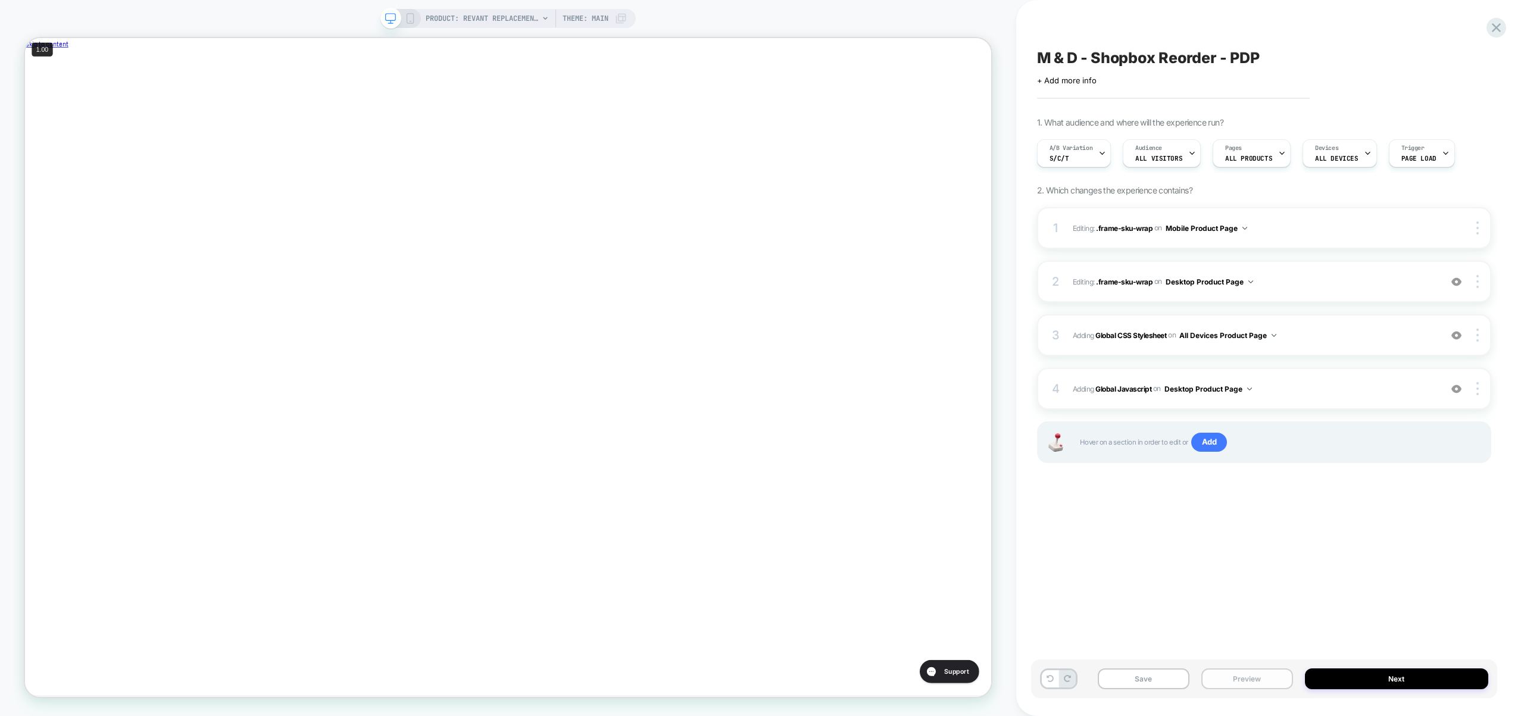
click at [1254, 688] on button "Preview" at bounding box center [1247, 678] width 92 height 21
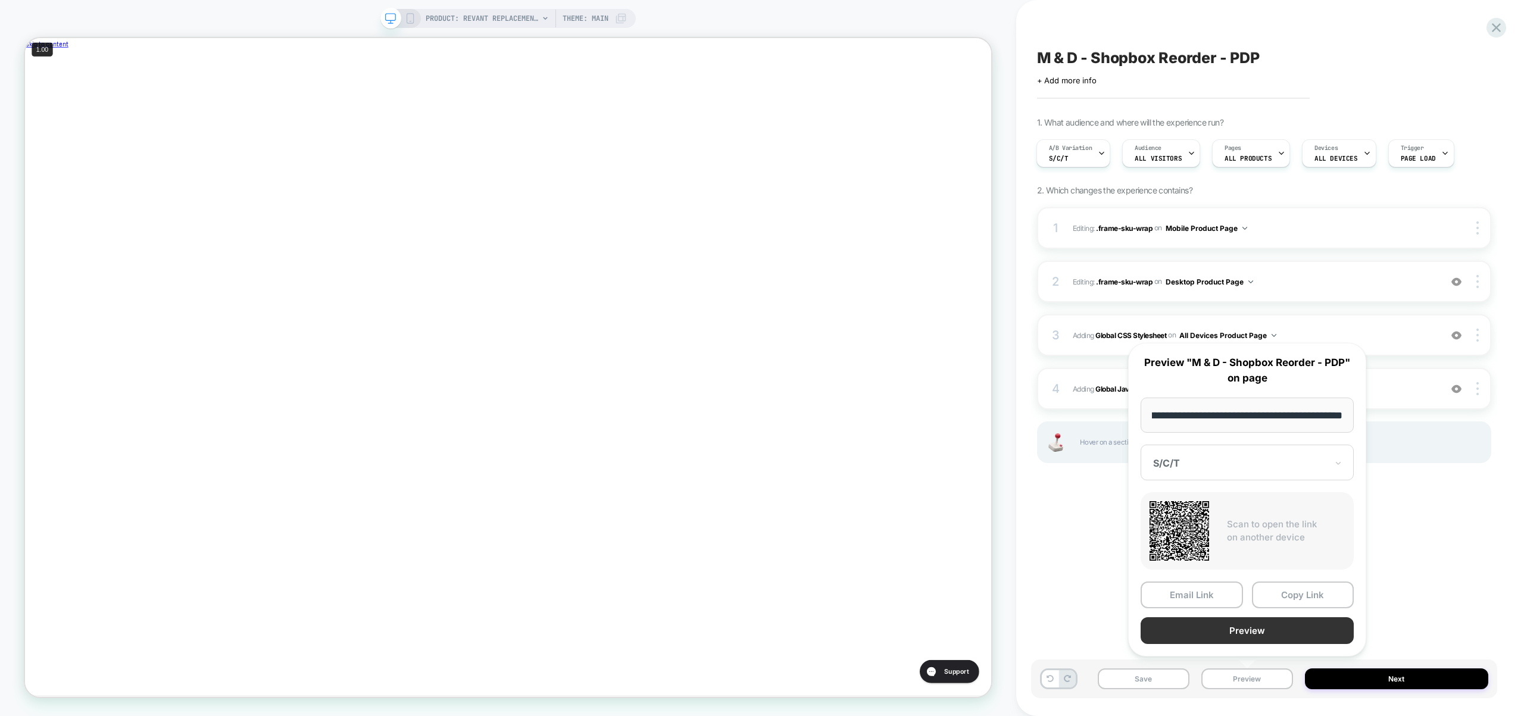
scroll to position [0, 0]
click at [1248, 635] on button "Preview" at bounding box center [1246, 630] width 213 height 27
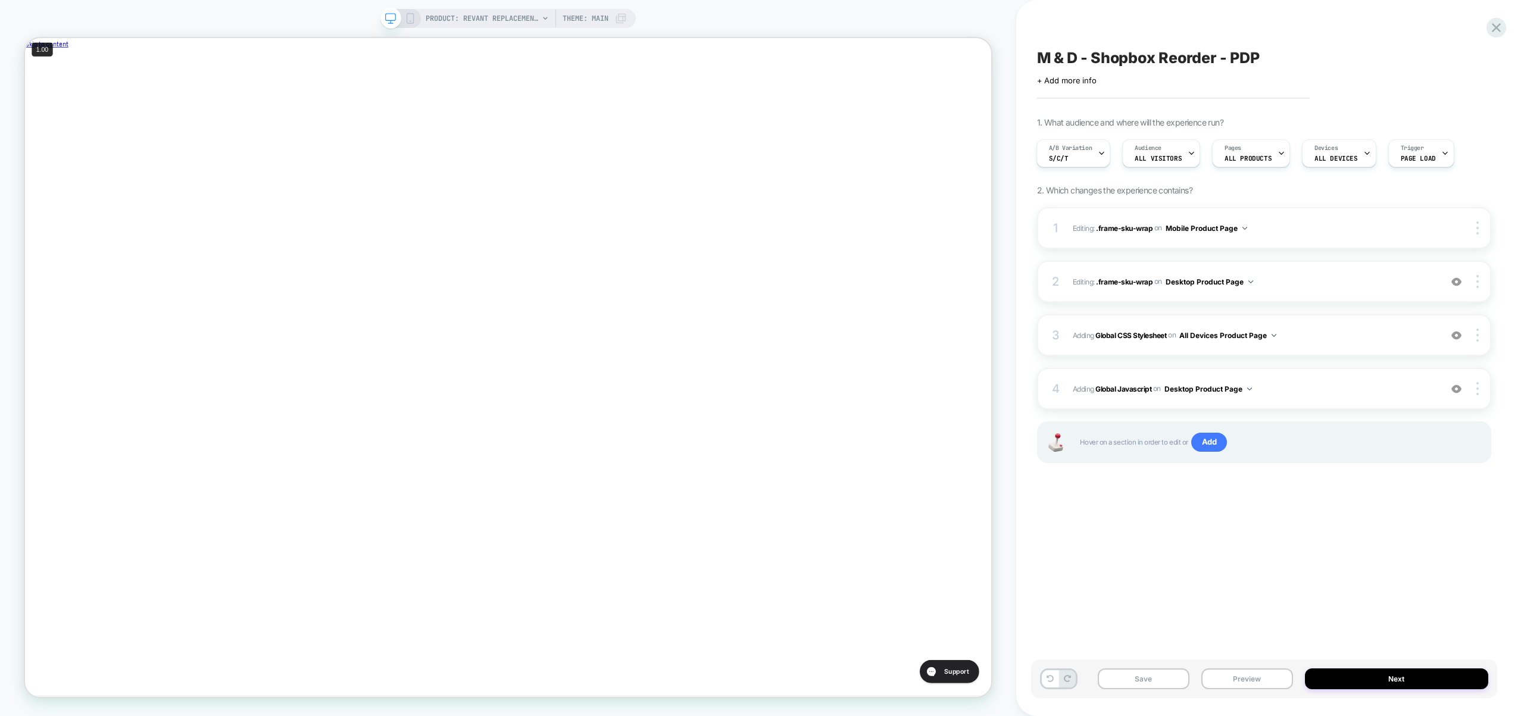
scroll to position [0, 400]
click at [1316, 336] on span "Adding Global CSS Stylesheet on All Devices Product Page" at bounding box center [1254, 335] width 362 height 15
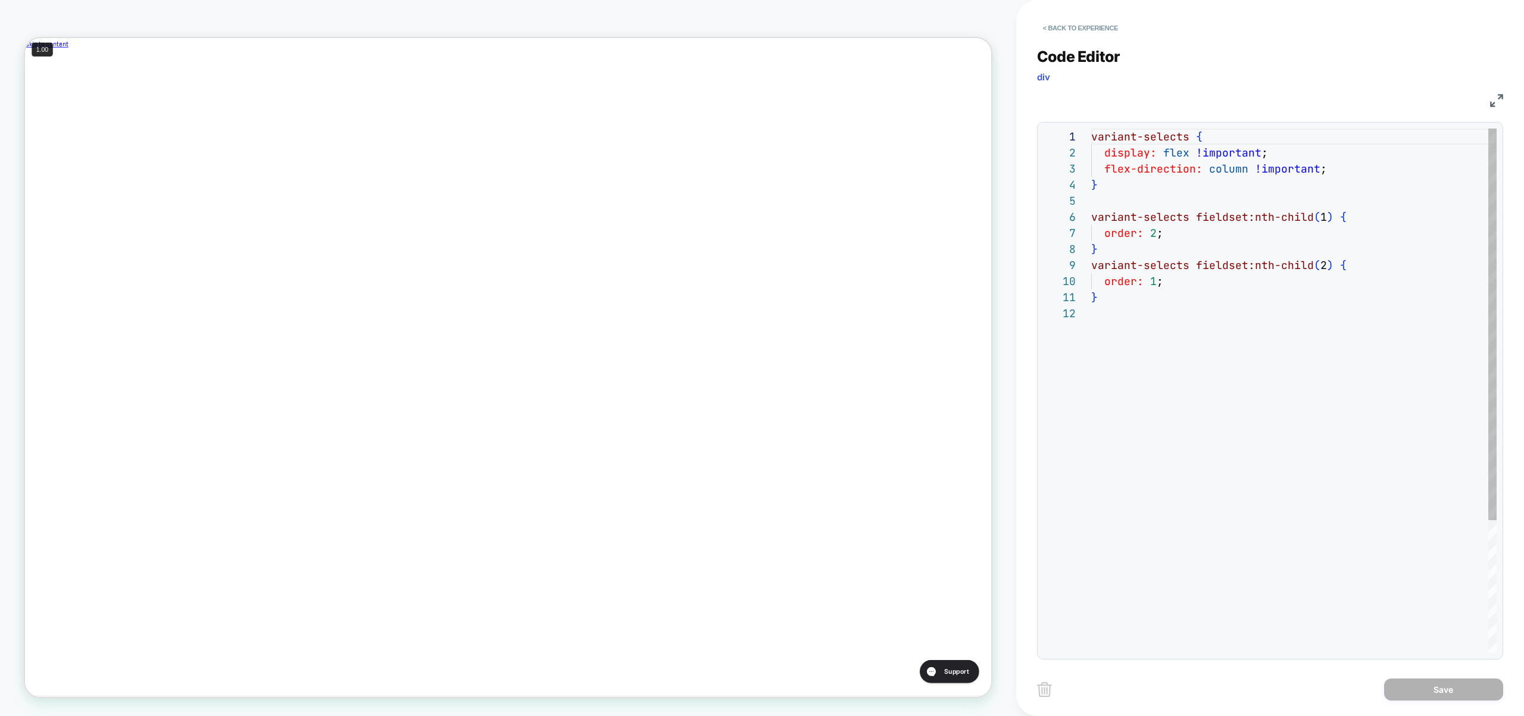
scroll to position [16, 0]
click at [1165, 367] on div "variant-selects { display: flex !important ; flex-direction: column !important …" at bounding box center [1293, 479] width 405 height 701
click at [1149, 232] on div "variant-selects { display: flex !important ; flex-direction: column !important …" at bounding box center [1293, 495] width 405 height 733
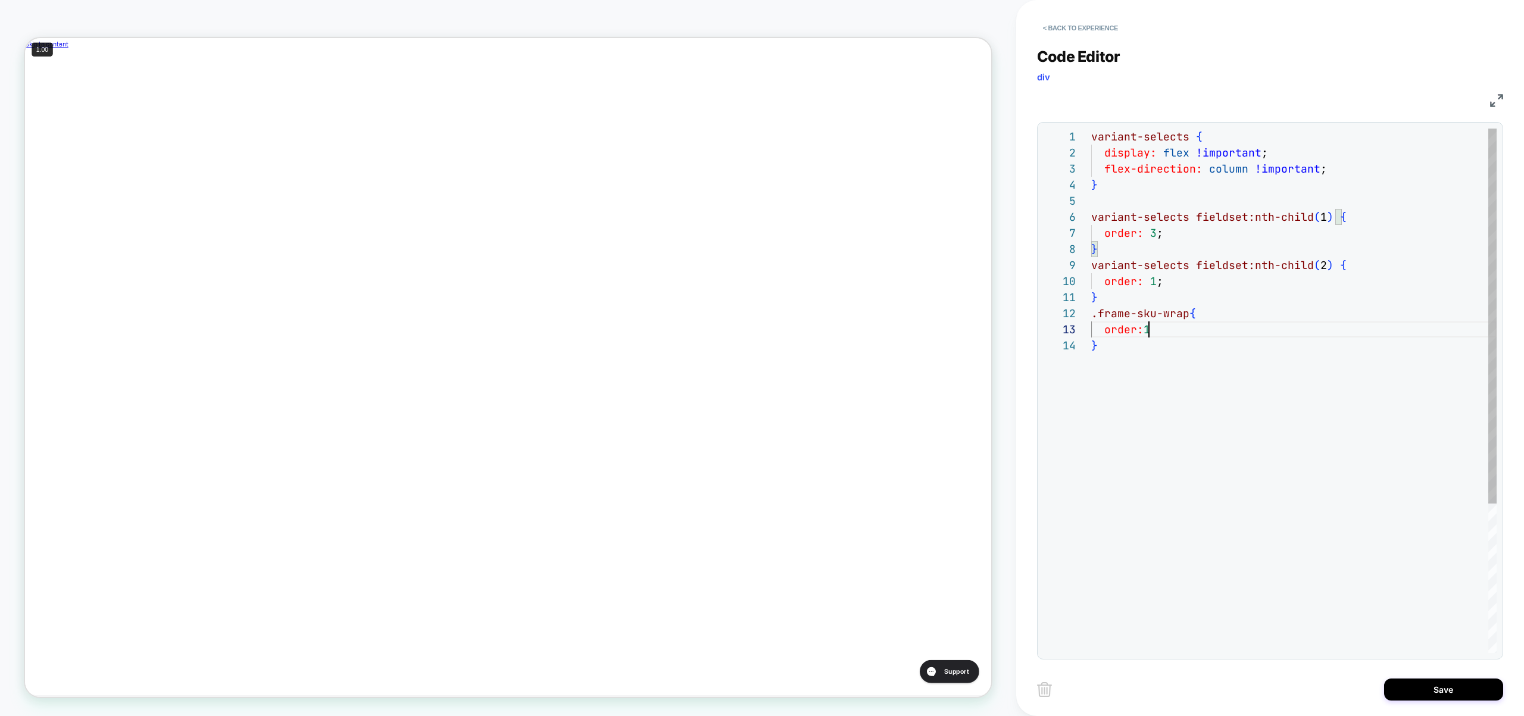
drag, startPoint x: 1155, startPoint y: 336, endPoint x: 1147, endPoint y: 336, distance: 7.7
click at [1147, 336] on div "variant-selects { display: flex !important ; flex-direction: column !important …" at bounding box center [1293, 495] width 405 height 733
click at [1149, 334] on div "variant-selects { display: flex !important ; flex-direction: column !important …" at bounding box center [1293, 495] width 405 height 733
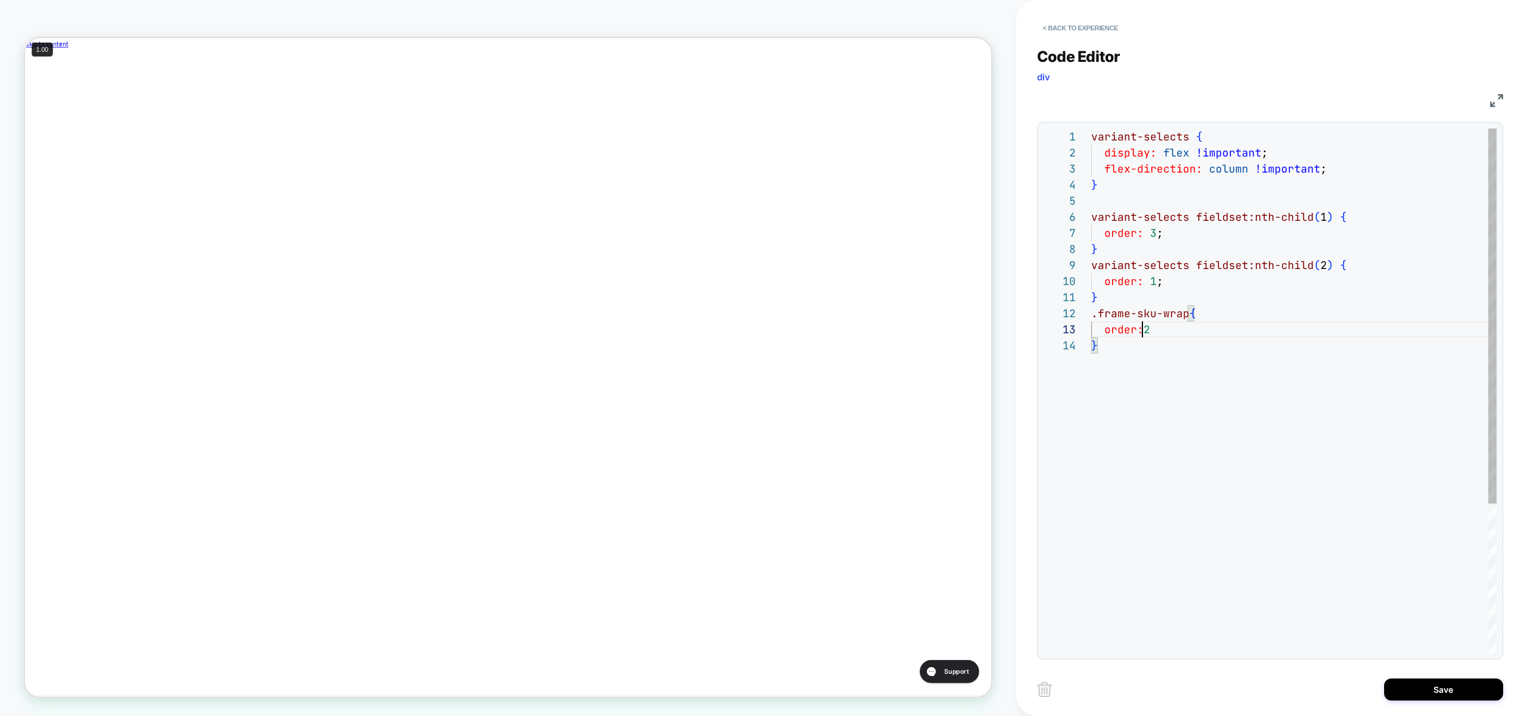
click at [1148, 325] on div "variant-selects { display: flex !important ; flex-direction: column !important …" at bounding box center [1293, 495] width 405 height 733
click at [1149, 283] on div "variant-selects { display: flex !important ; flex-direction: column !important …" at bounding box center [1293, 495] width 405 height 733
click at [1177, 359] on div "variant-selects { display: flex !important ; flex-direction: column !important …" at bounding box center [1293, 495] width 405 height 733
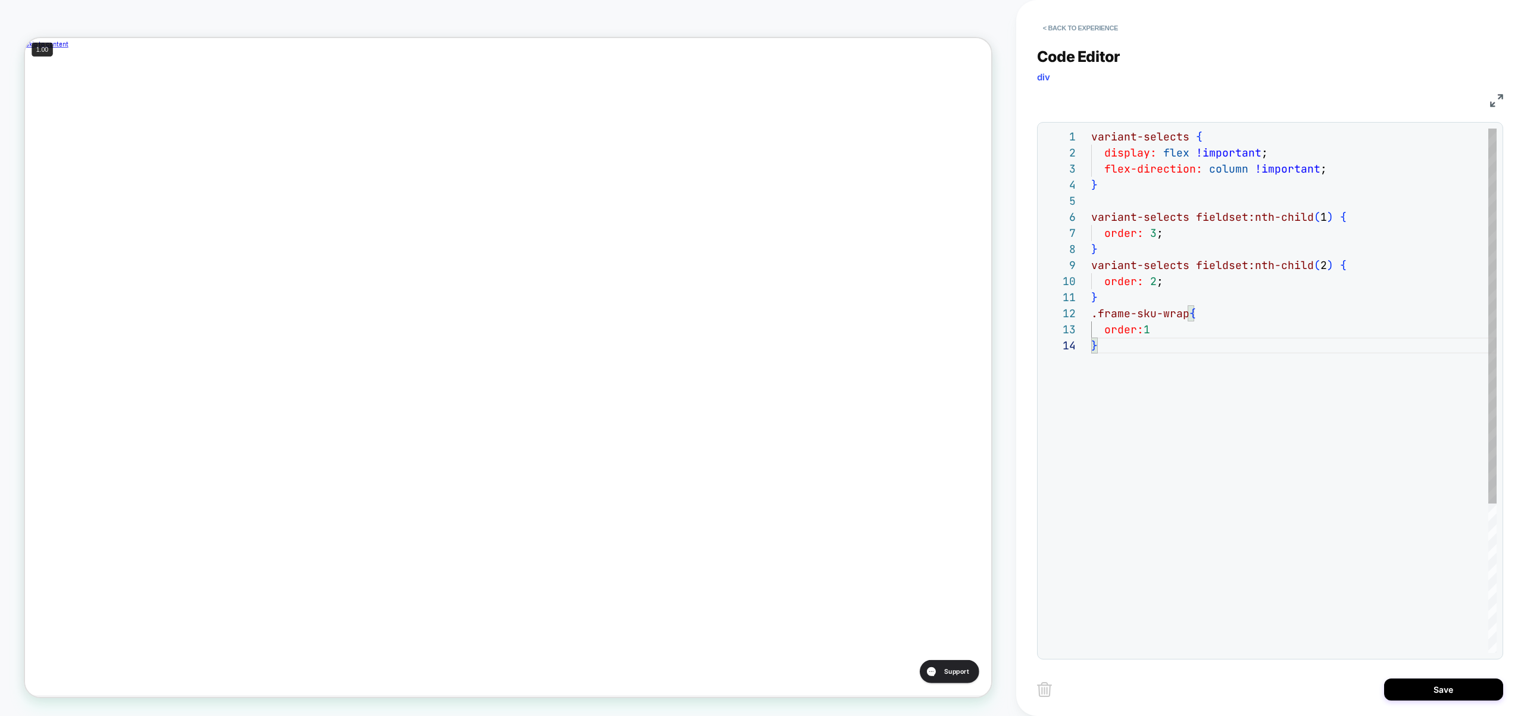
scroll to position [0, 0]
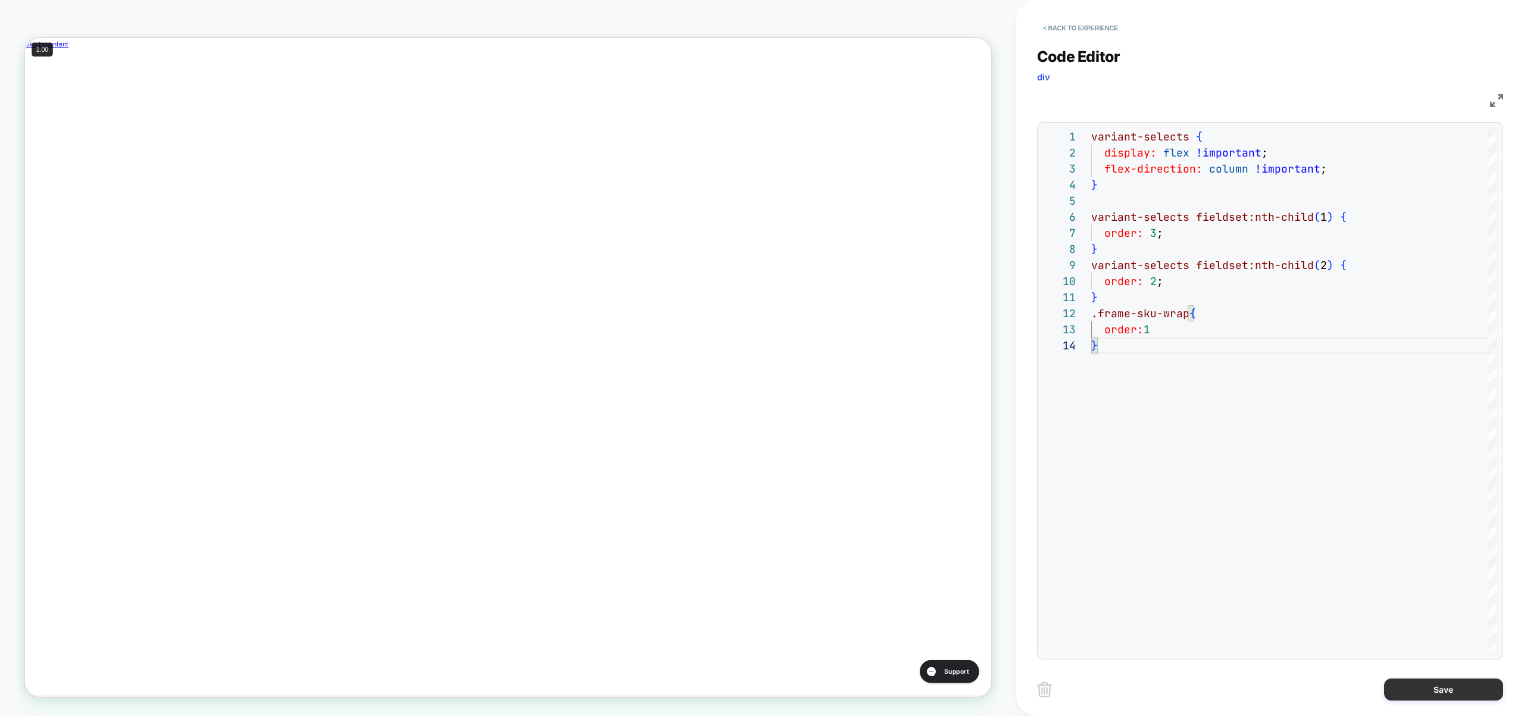
type textarea "**********"
click at [1455, 682] on button "Save" at bounding box center [1443, 690] width 119 height 22
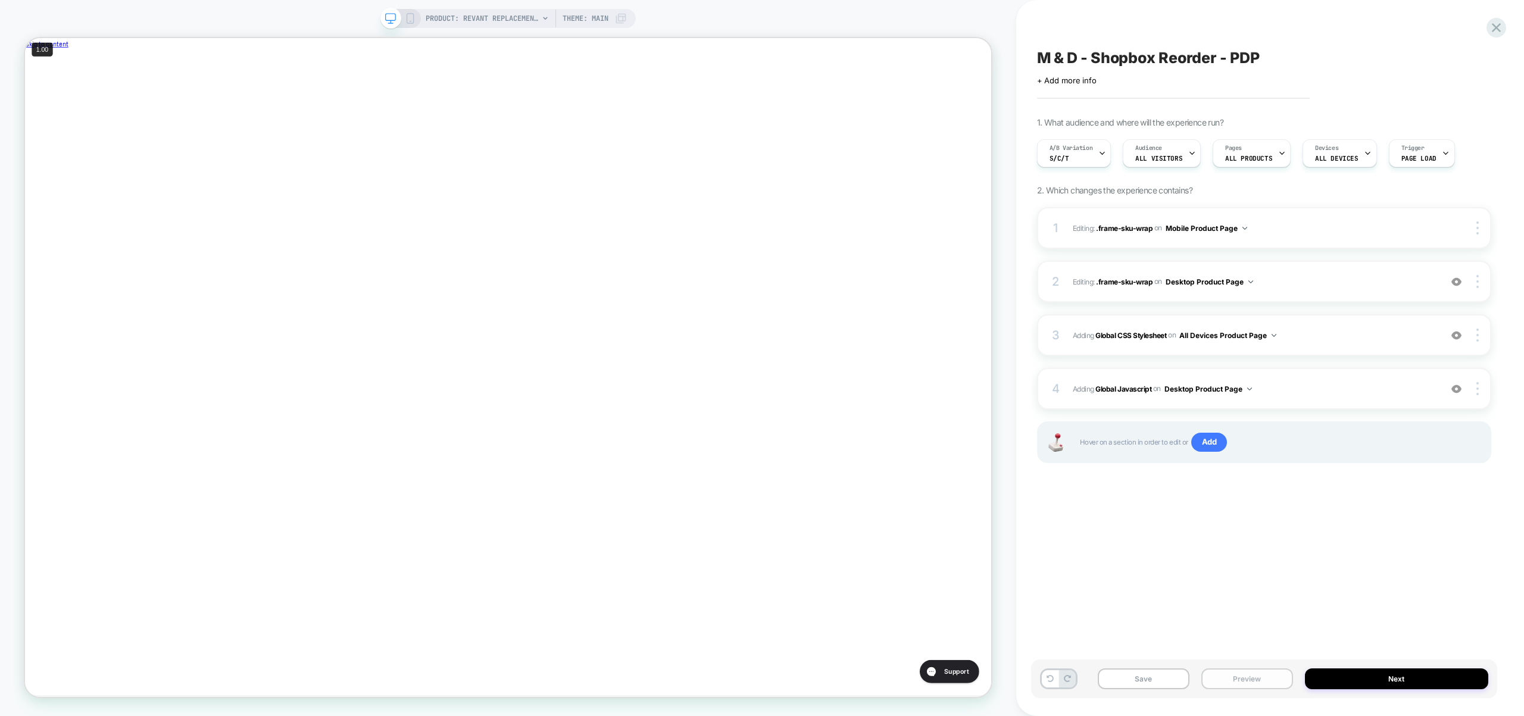
click at [1236, 685] on button "Preview" at bounding box center [1247, 678] width 92 height 21
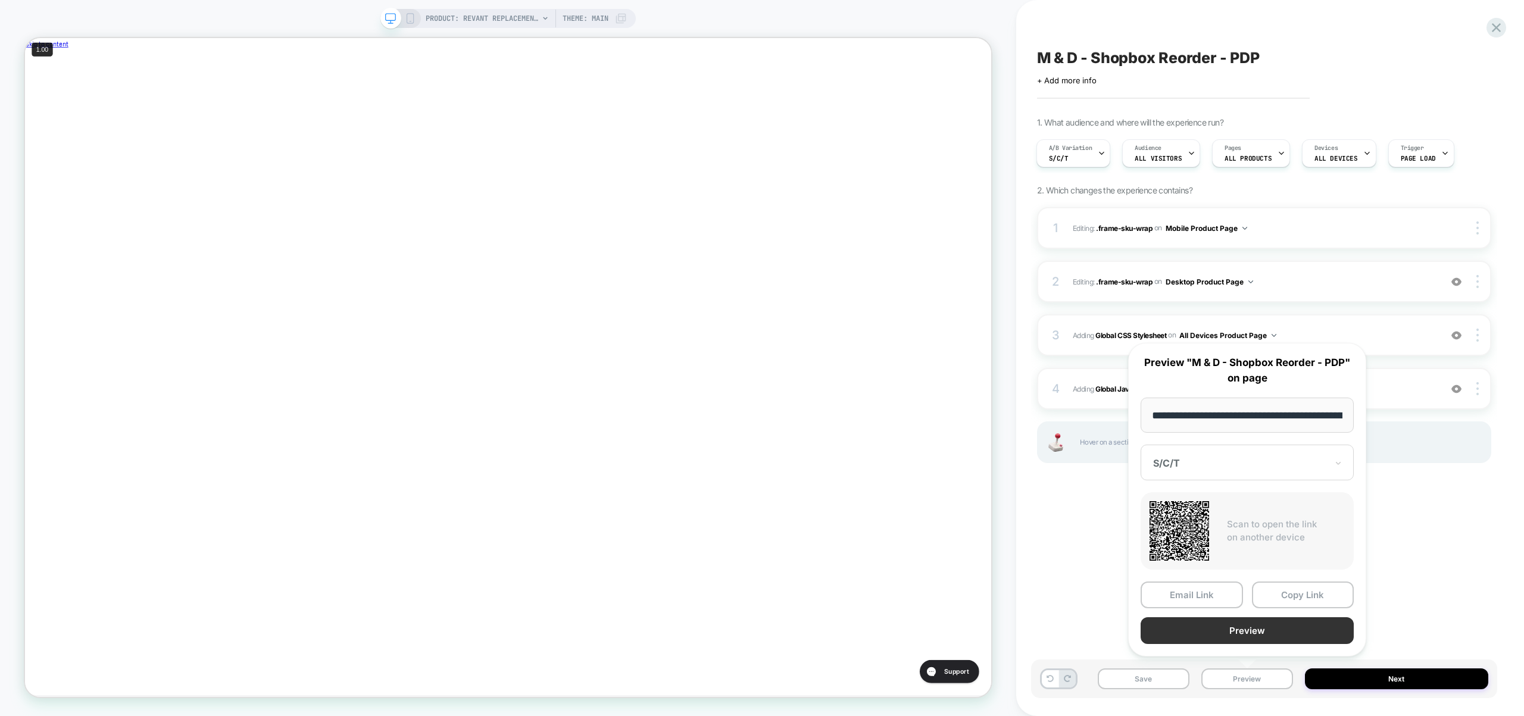
click at [1240, 638] on button "Preview" at bounding box center [1246, 630] width 213 height 27
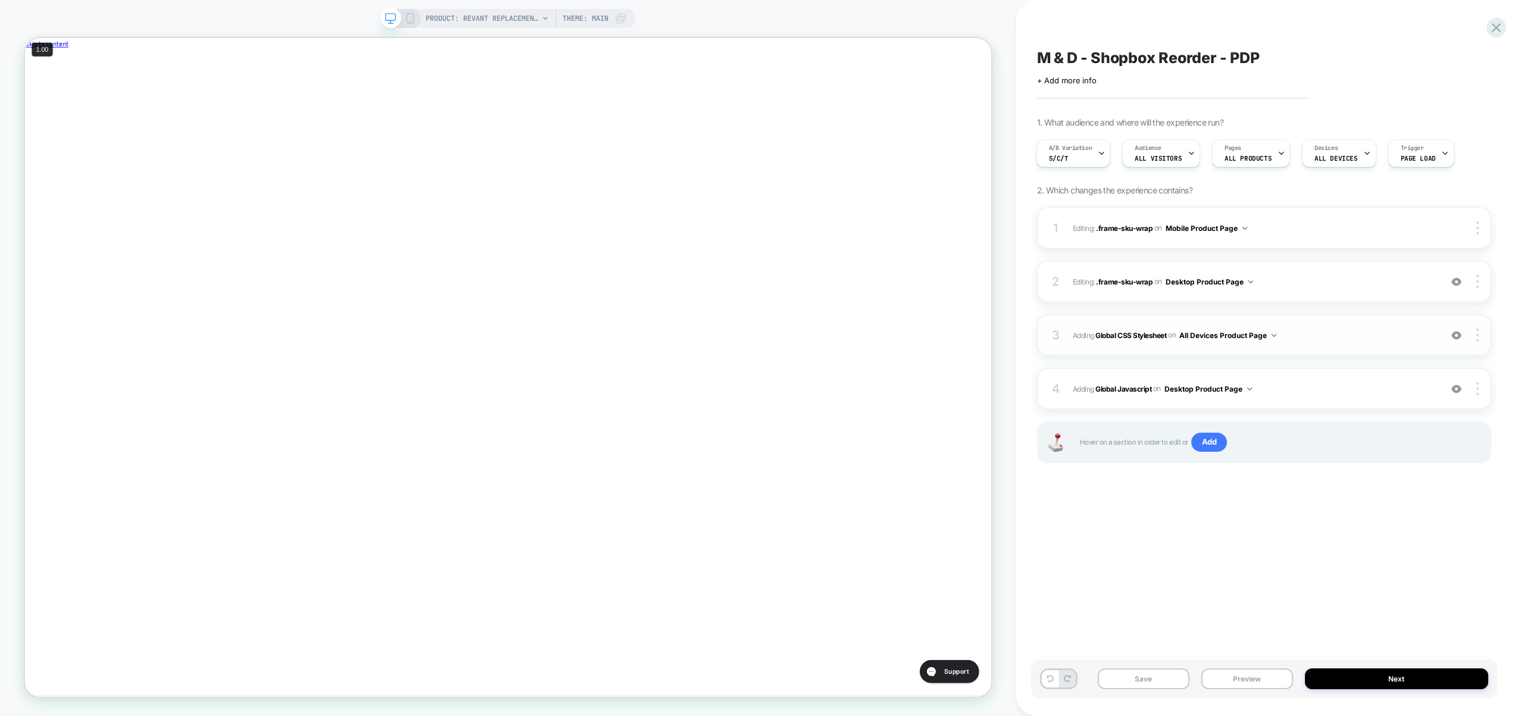
scroll to position [0, 400]
click at [1304, 251] on div "1 Editing : .frame-sku-wrap .frame-sku-wrap on Mobile Product Page Delete 2 Edi…" at bounding box center [1264, 350] width 454 height 286
click at [1298, 295] on div "2 Editing : .frame-sku-wrap .frame-sku-wrap on Desktop Product Page Add Before …" at bounding box center [1264, 282] width 454 height 42
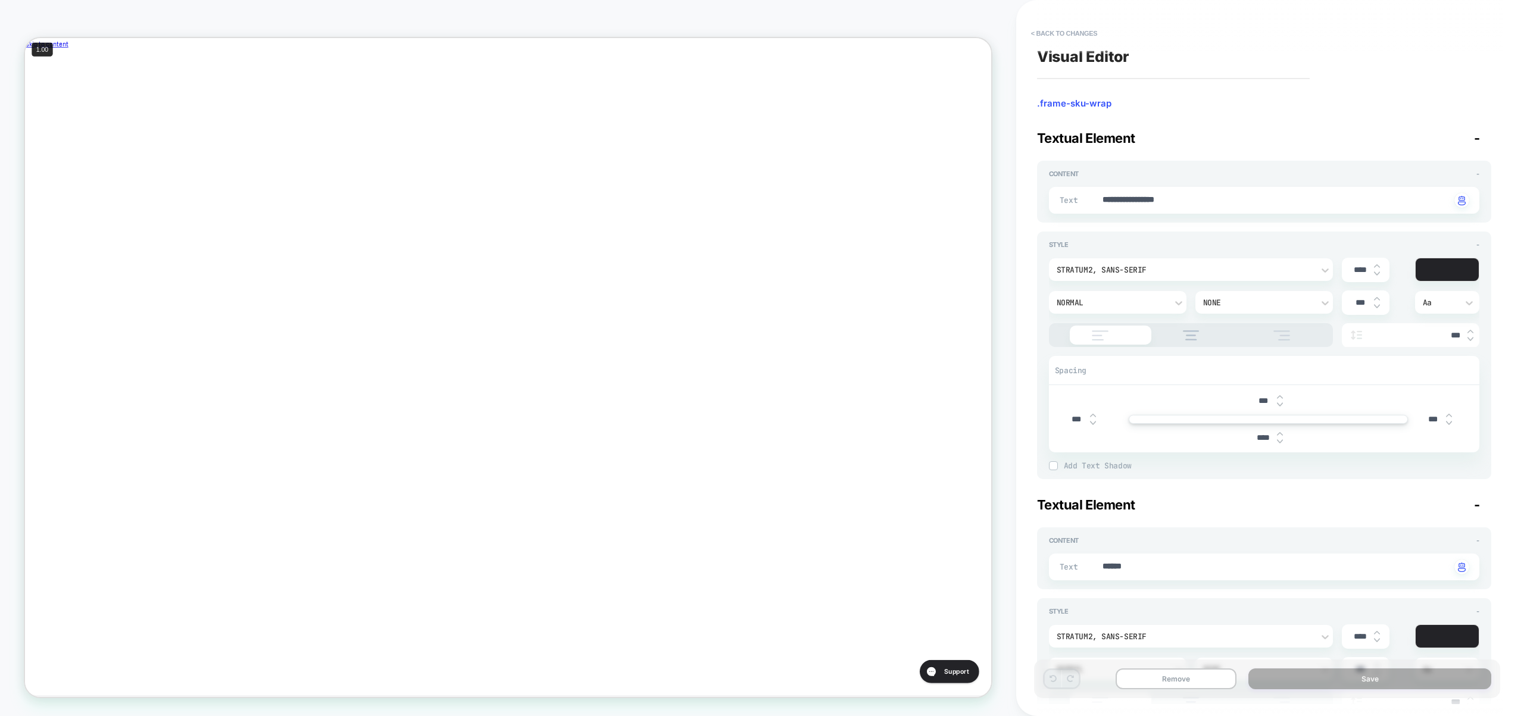
click at [1280, 440] on img at bounding box center [1280, 441] width 6 height 5
type textarea "*"
type input "****"
click at [1280, 440] on img at bounding box center [1280, 441] width 6 height 5
type textarea "*"
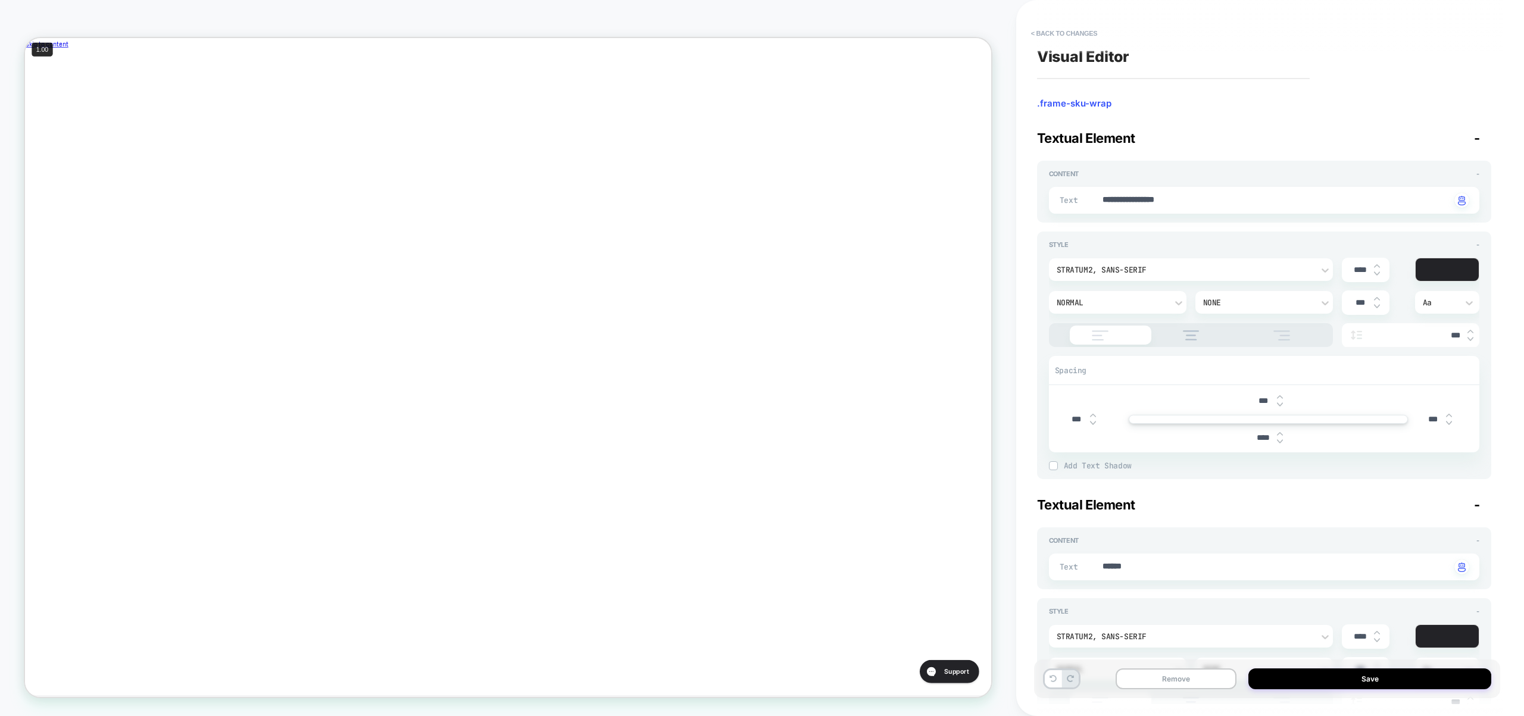
type input "****"
click at [1280, 440] on img at bounding box center [1280, 441] width 6 height 5
type textarea "*"
type input "****"
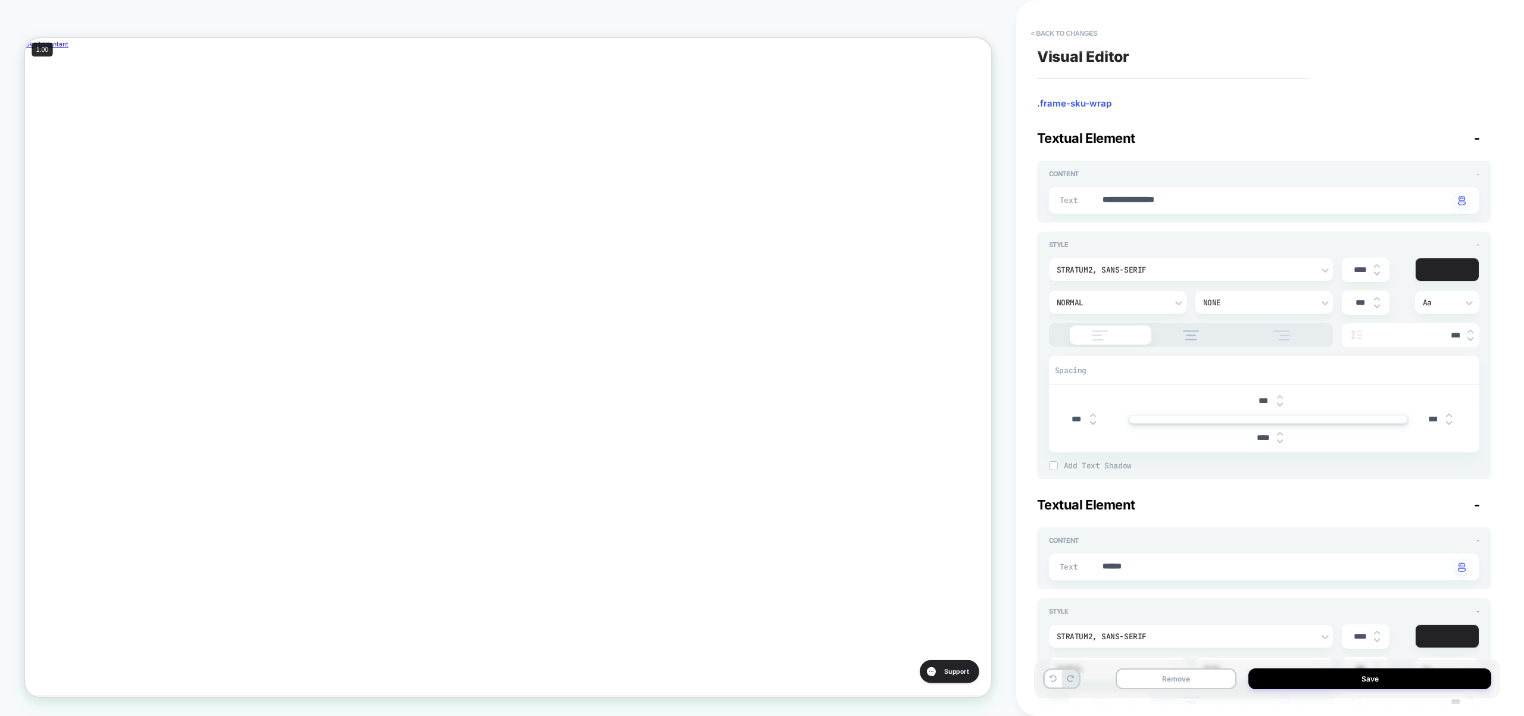
click at [1280, 440] on img at bounding box center [1280, 441] width 6 height 5
type textarea "*"
type input "****"
click at [1280, 440] on img at bounding box center [1280, 441] width 6 height 5
type textarea "*"
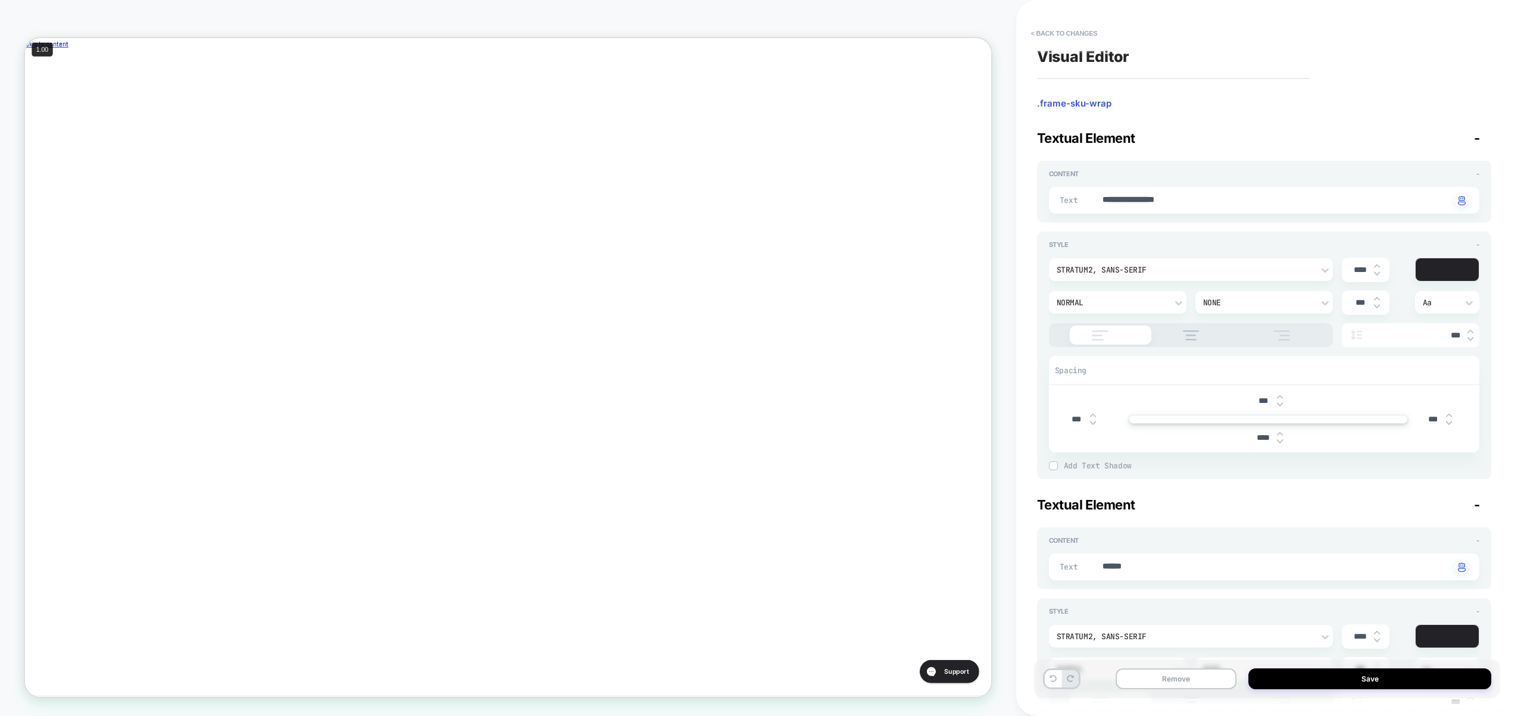
type input "****"
click at [1280, 440] on img at bounding box center [1280, 441] width 6 height 5
type textarea "*"
type input "****"
click at [1280, 432] on img at bounding box center [1280, 434] width 6 height 5
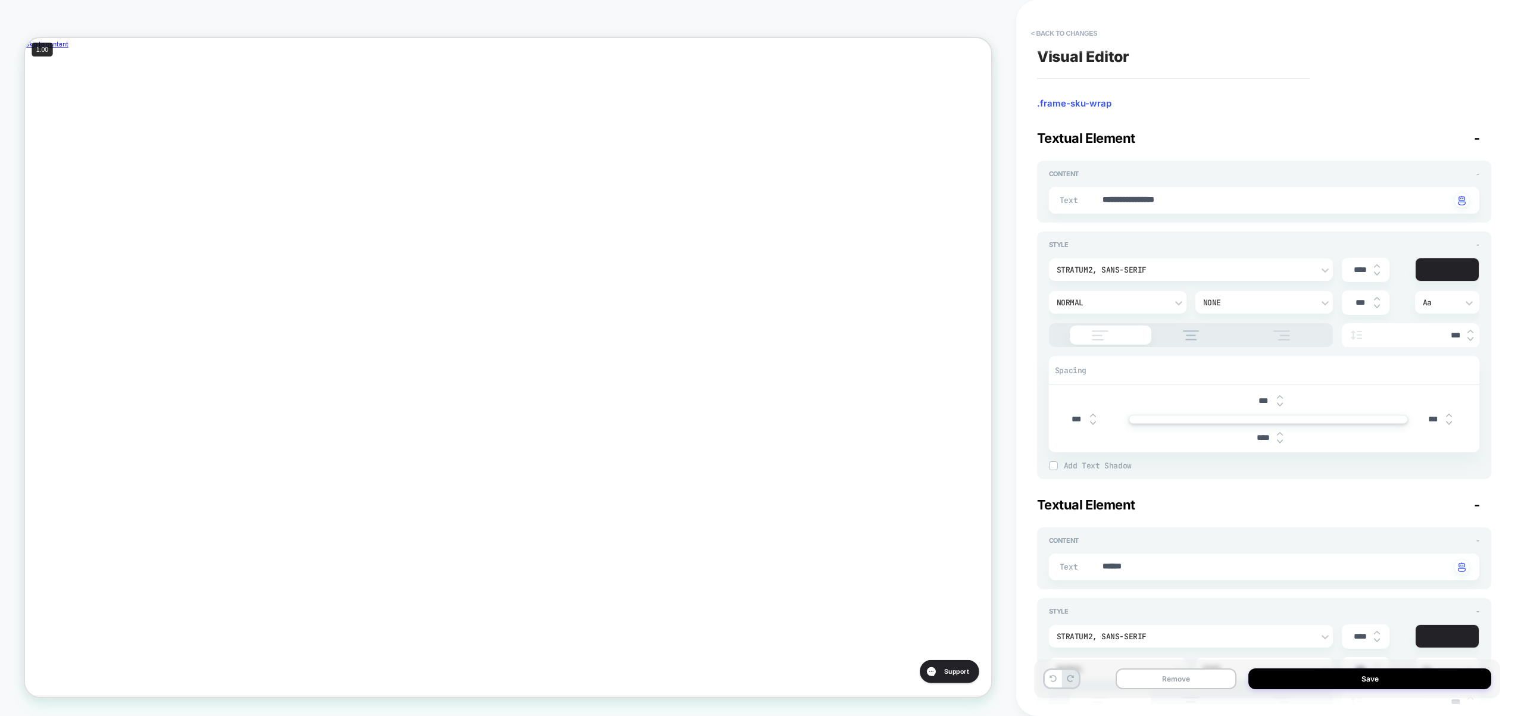
type textarea "*"
type input "****"
click at [1280, 432] on img at bounding box center [1280, 434] width 6 height 5
type textarea "*"
type input "****"
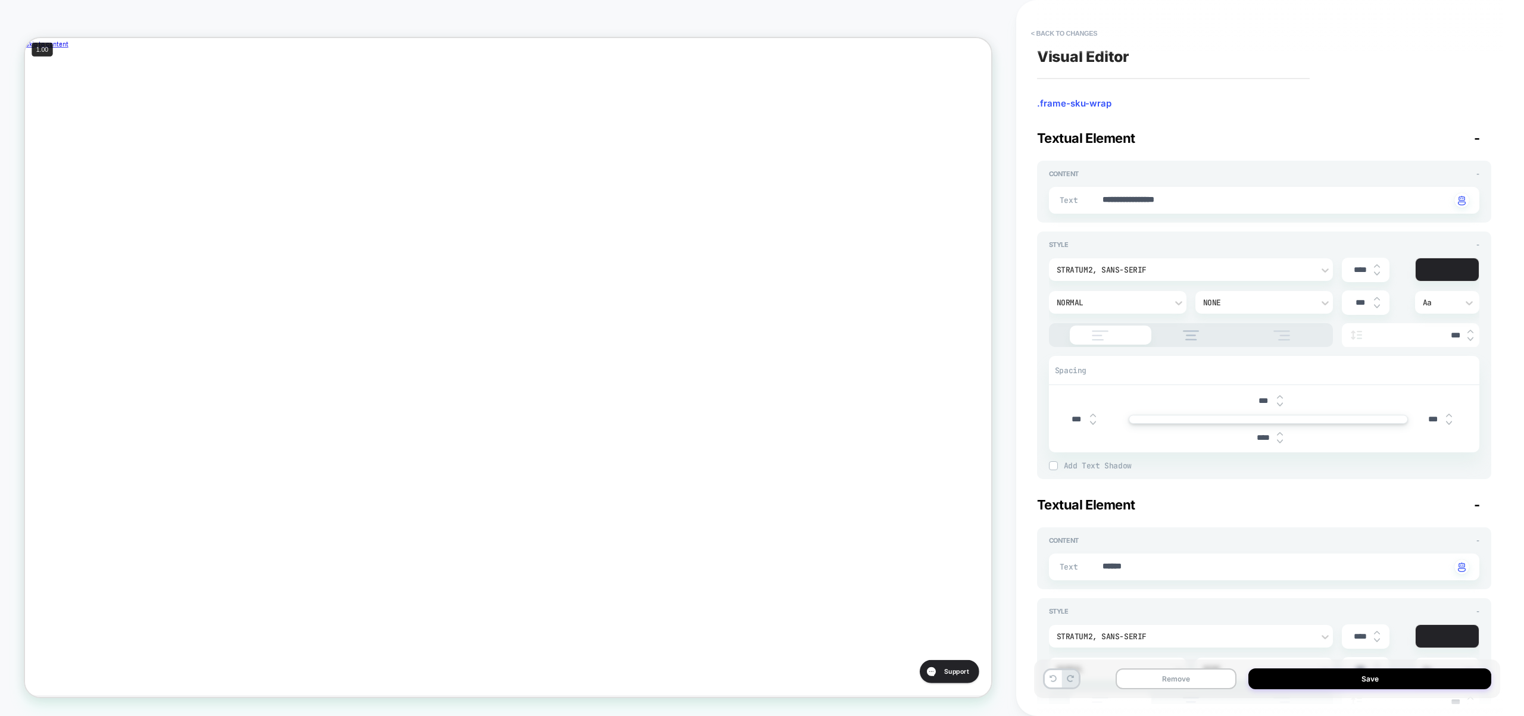
click at [1280, 432] on img at bounding box center [1280, 434] width 6 height 5
type textarea "*"
type input "****"
click at [1280, 432] on img at bounding box center [1280, 434] width 6 height 5
type textarea "*"
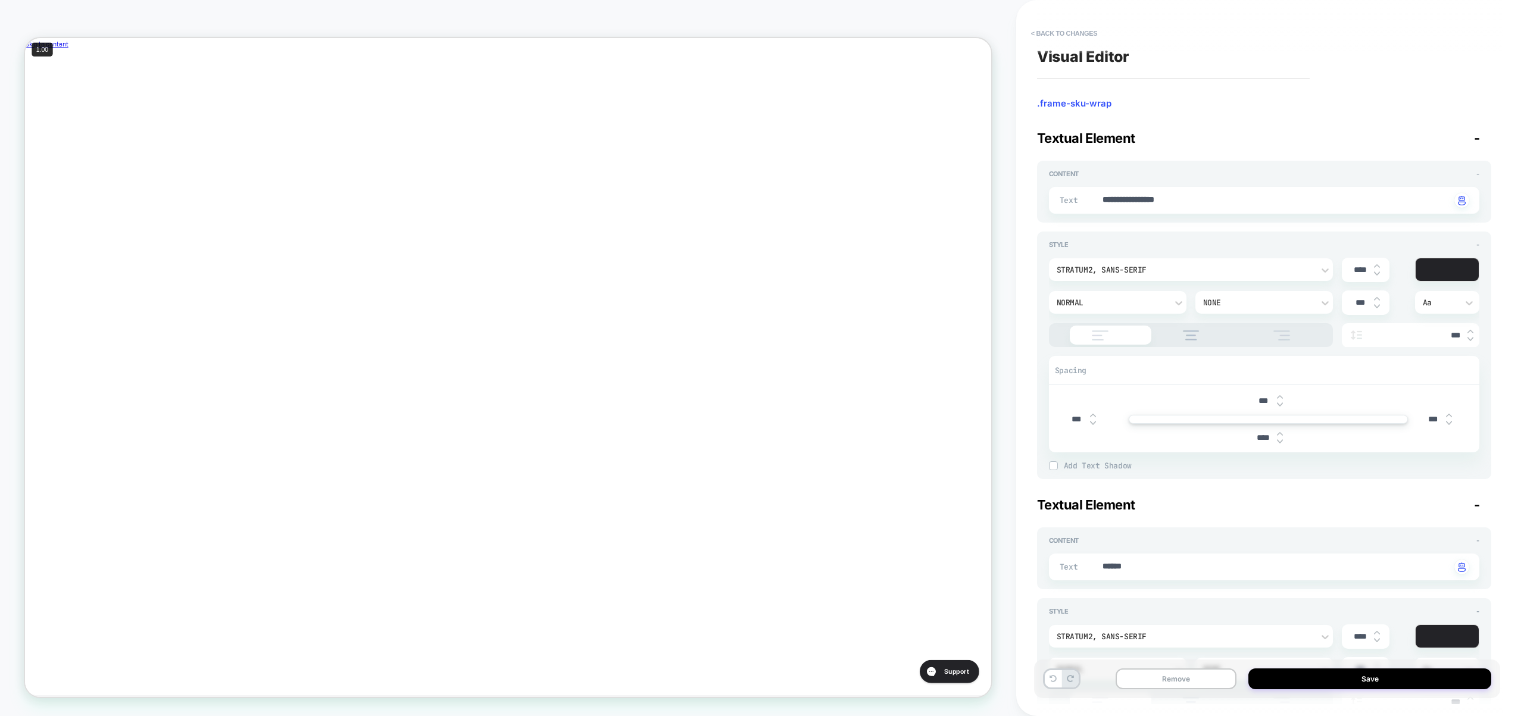
type input "****"
click at [1280, 432] on img at bounding box center [1280, 434] width 6 height 5
type textarea "*"
type input "****"
click at [1280, 432] on img at bounding box center [1280, 434] width 6 height 5
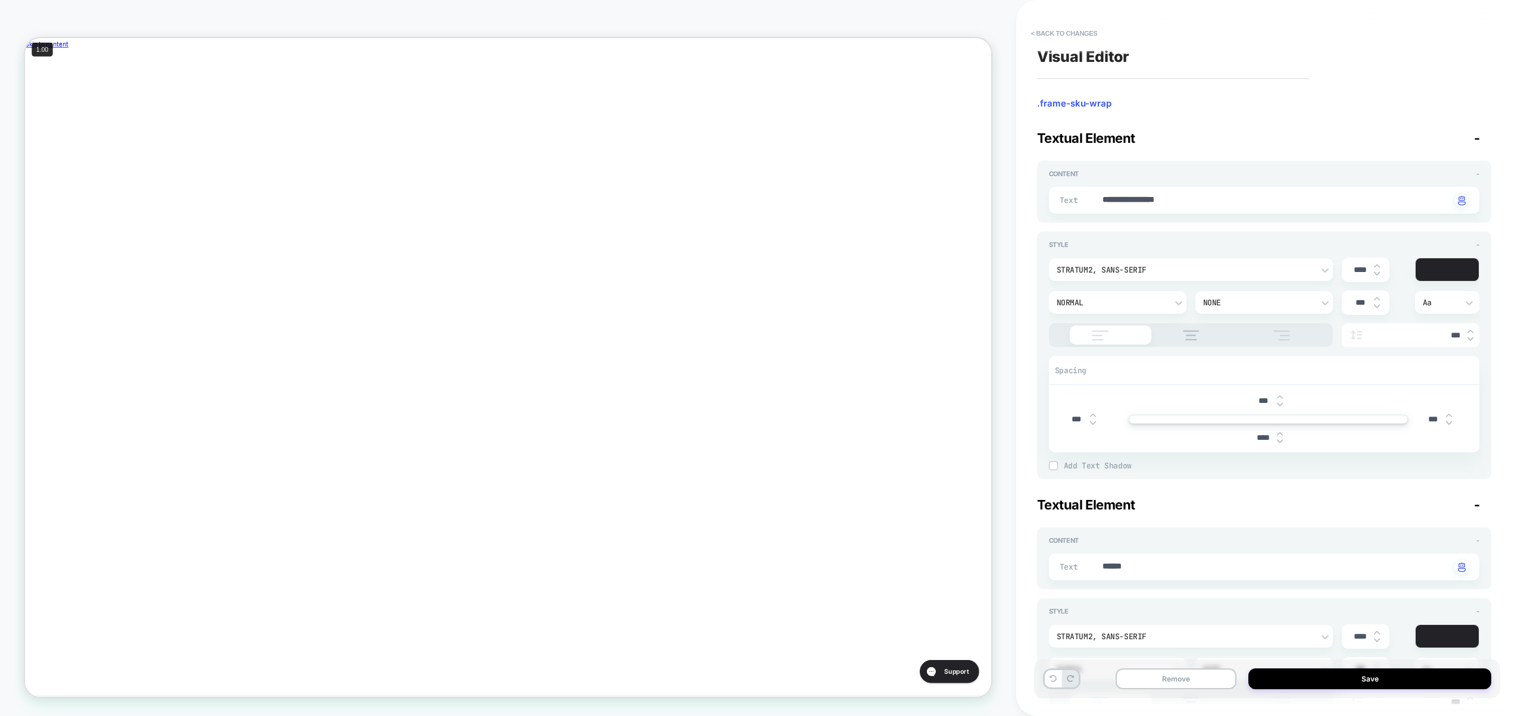
type textarea "*"
type input "****"
type textarea "*"
click at [1096, 31] on button "< Back to changes" at bounding box center [1064, 33] width 79 height 19
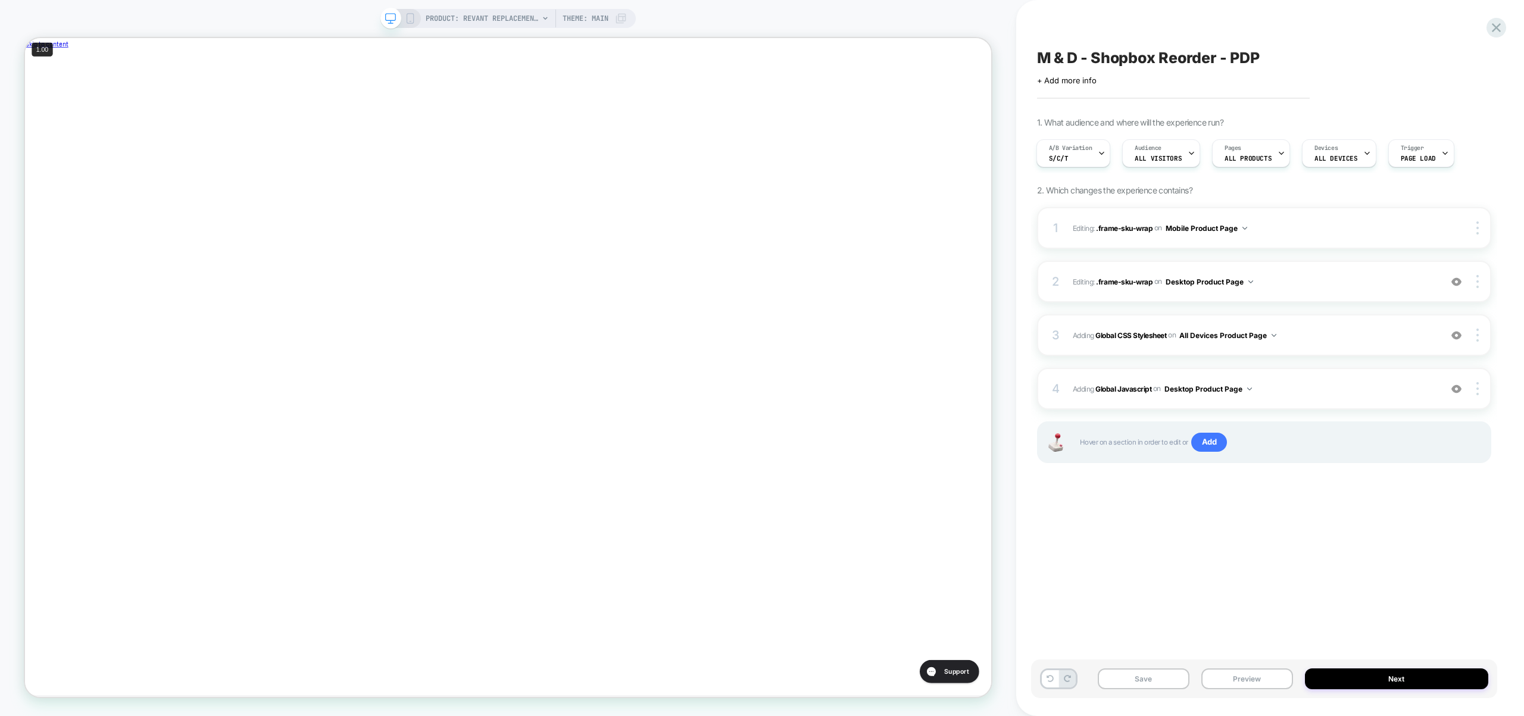
scroll to position [0, 400]
click at [1361, 393] on span "Adding Global Javascript on Desktop Product Page" at bounding box center [1254, 389] width 362 height 15
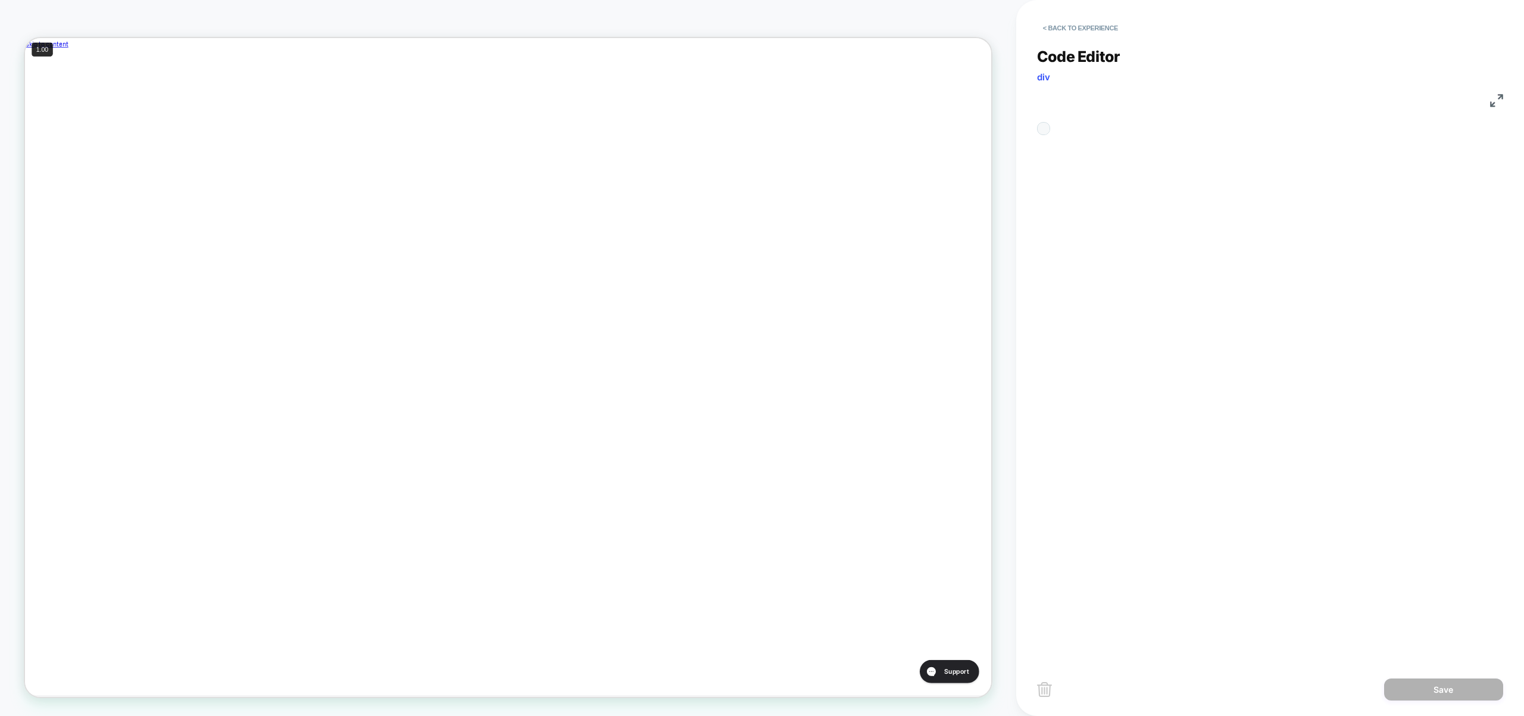
scroll to position [145, 0]
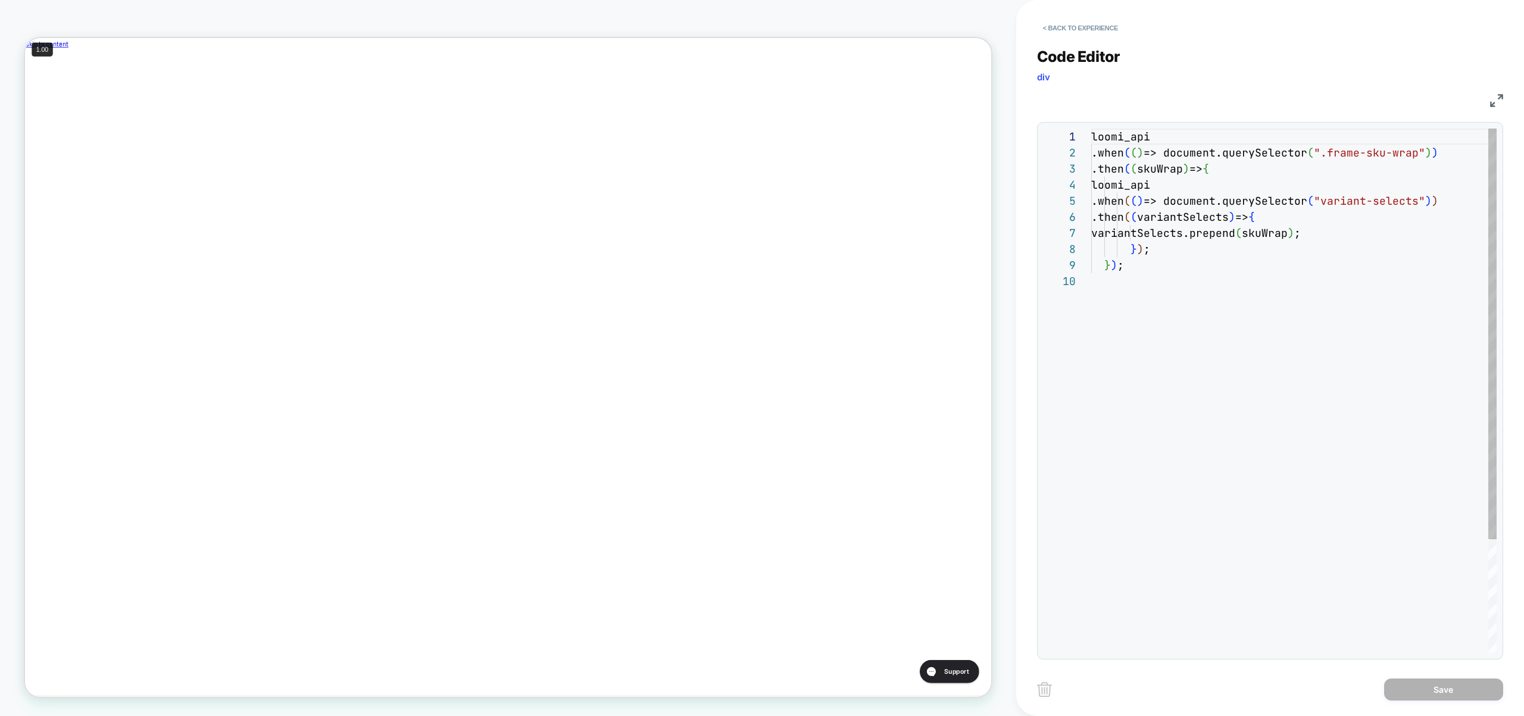
click at [1331, 371] on div "loomi_api .when ( ( ) => document.querySelector ( ".frame-sku-wrap" ) ) .then (…" at bounding box center [1293, 463] width 405 height 669
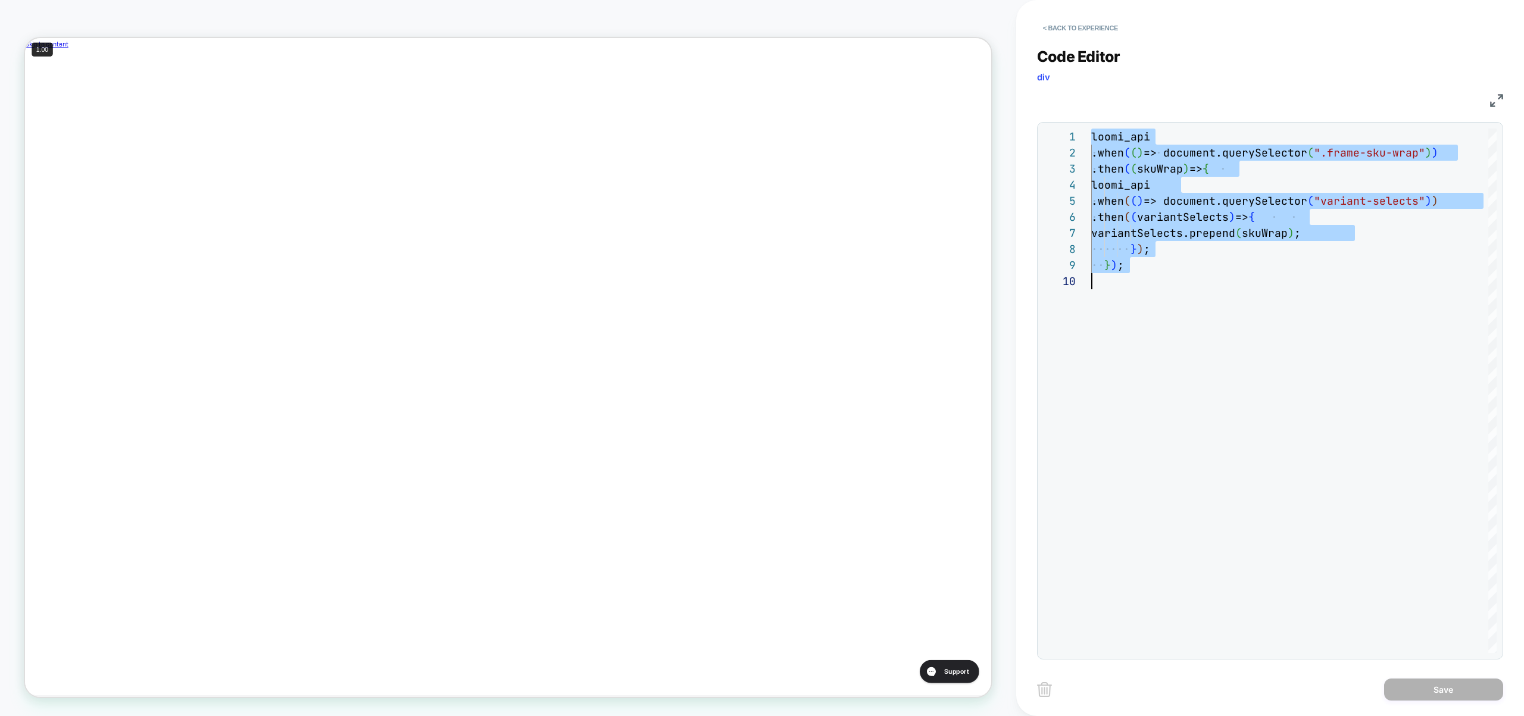
scroll to position [0, 400]
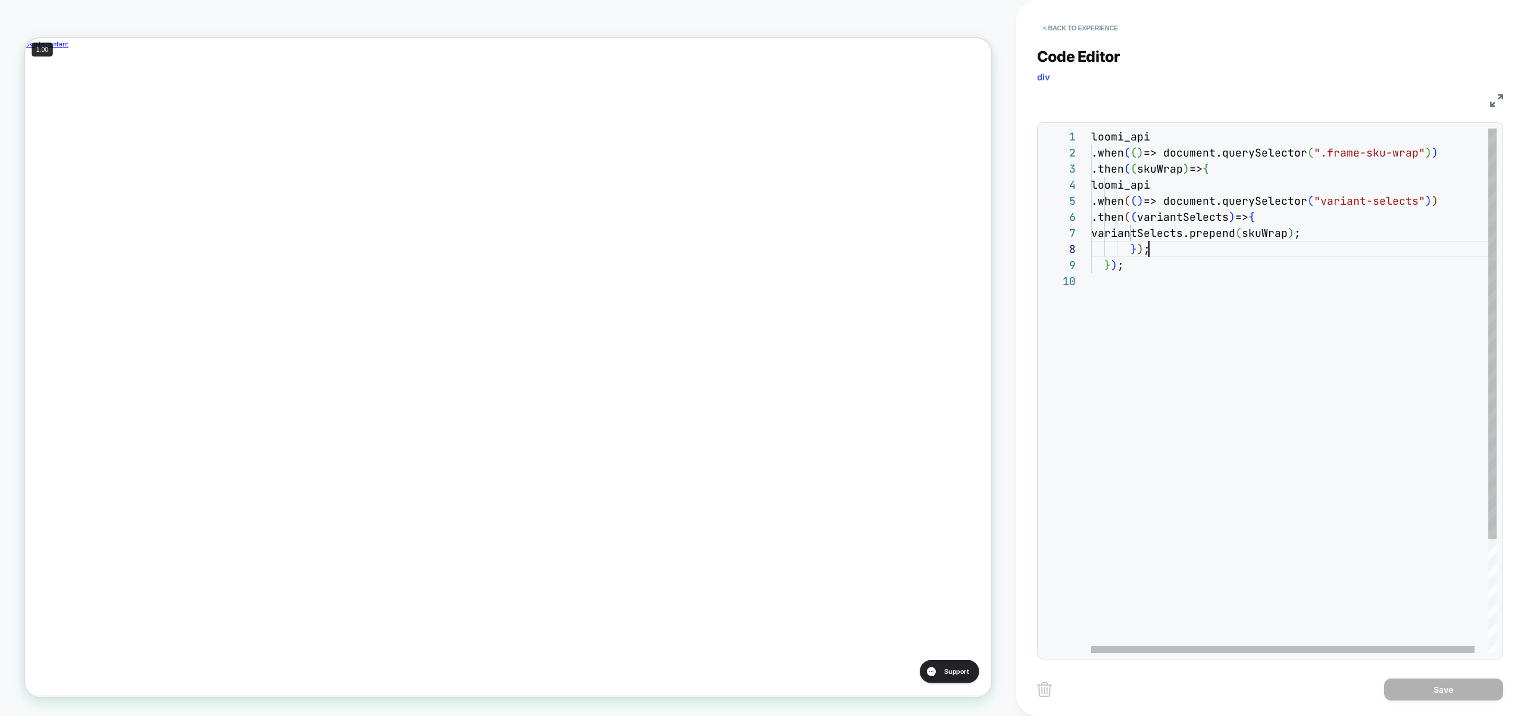
click at [1186, 253] on div "loomi_api .when ( ( ) => document.querySelector ( ".frame-sku-wrap" ) ) .then (…" at bounding box center [1301, 463] width 420 height 669
type textarea "**********"
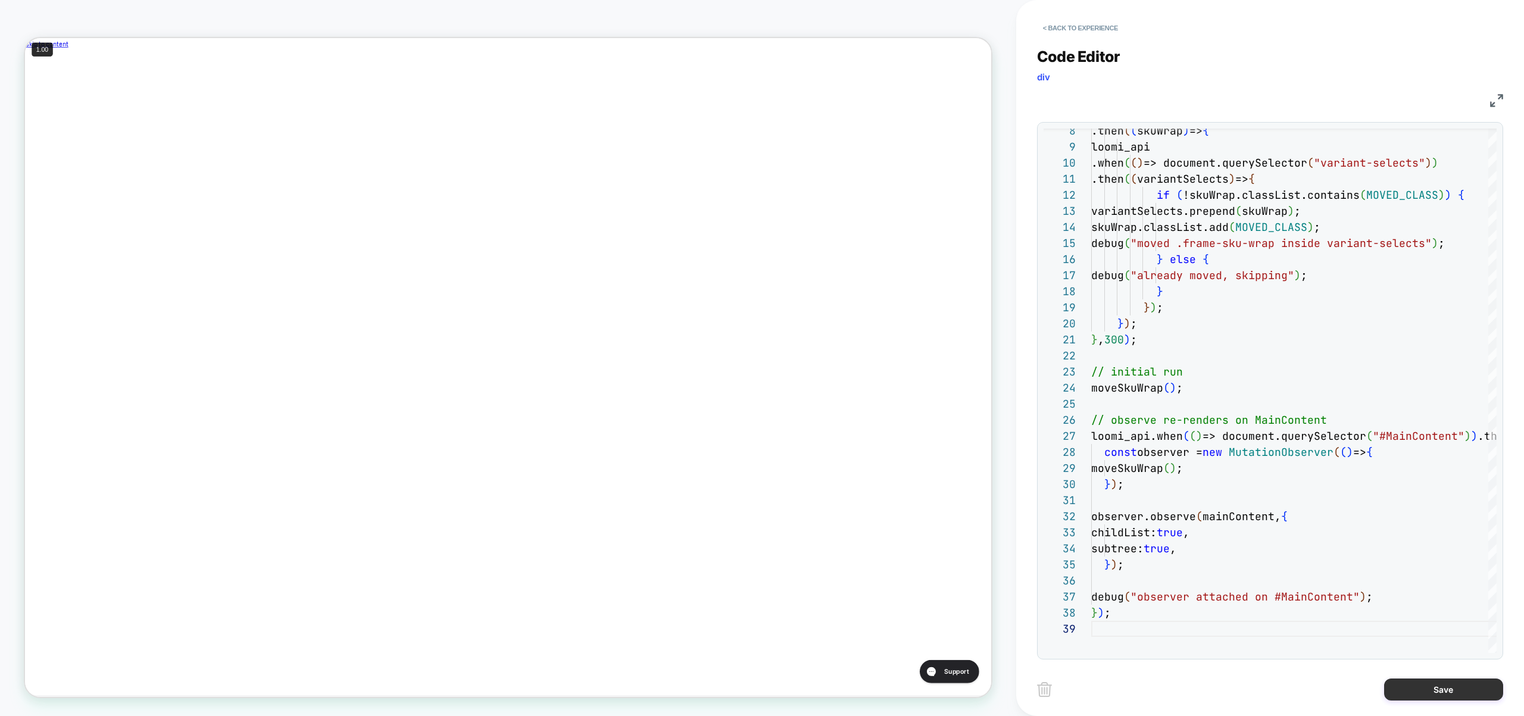
click at [1416, 685] on button "Save" at bounding box center [1443, 690] width 119 height 22
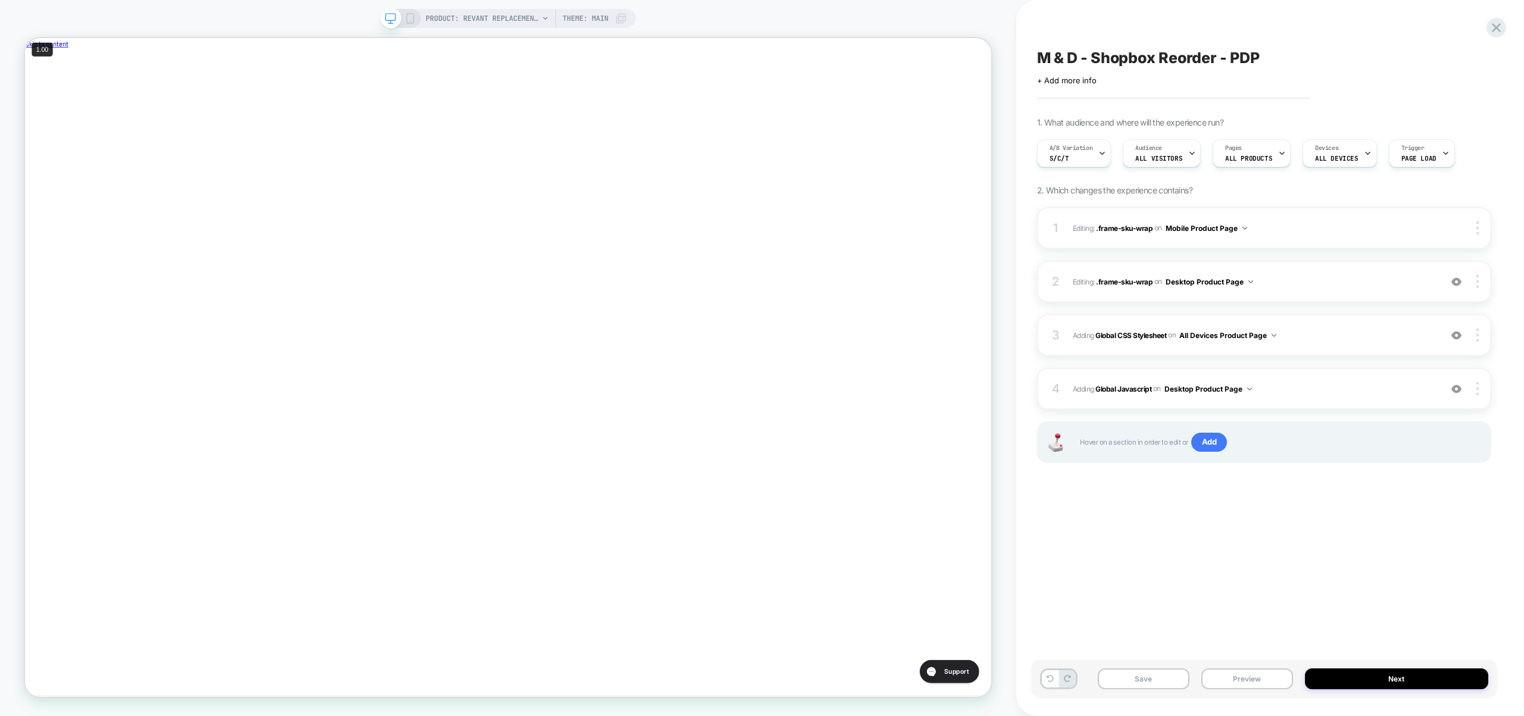
click at [1264, 682] on button "Preview" at bounding box center [1247, 678] width 92 height 21
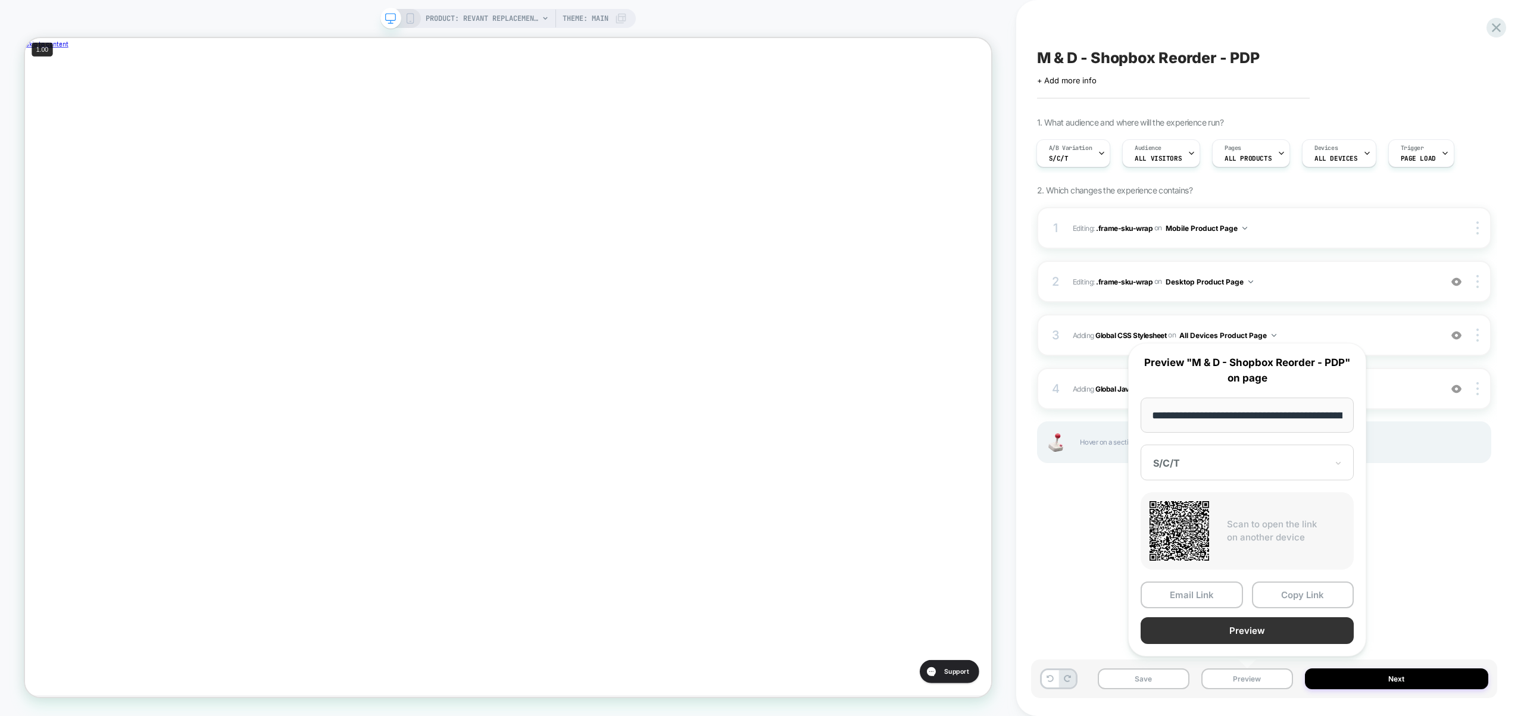
click at [1249, 634] on button "Preview" at bounding box center [1246, 630] width 213 height 27
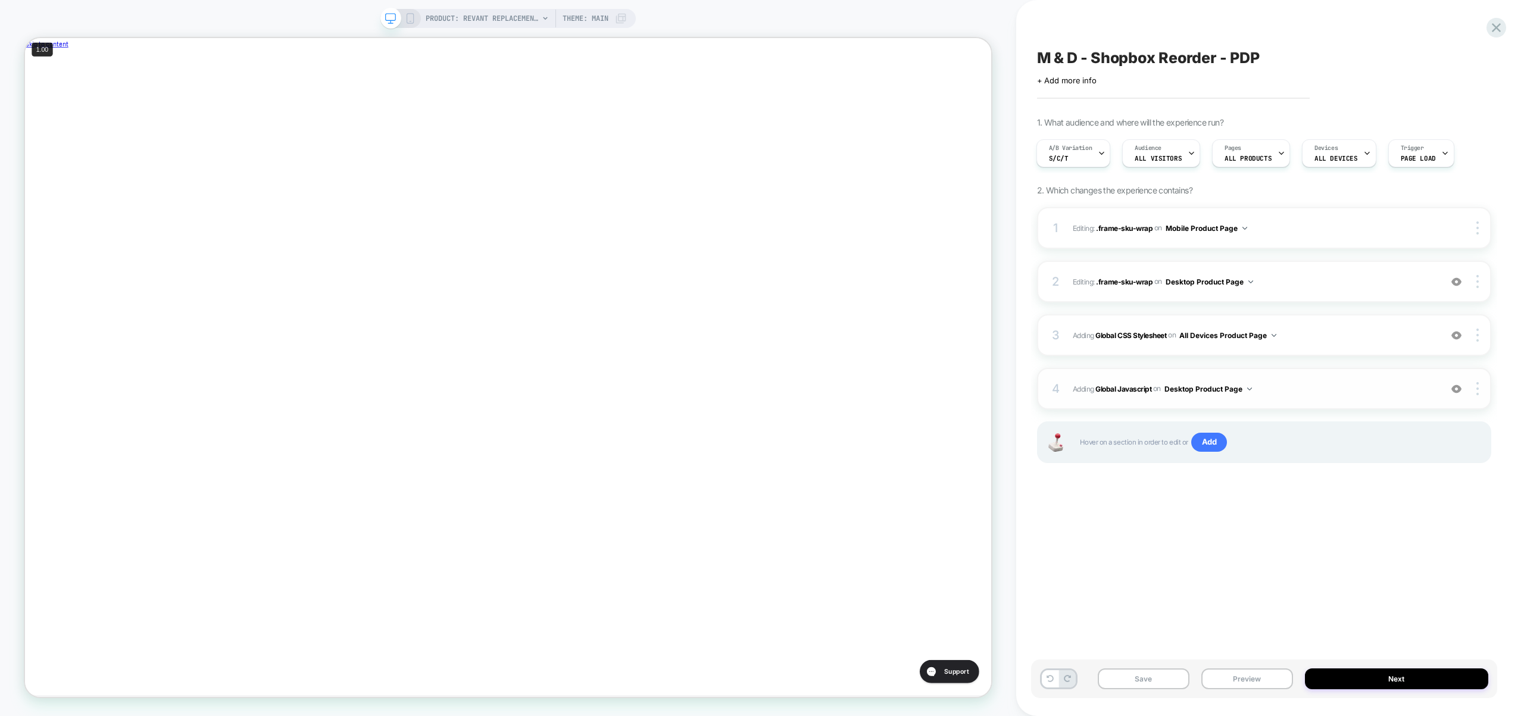
click at [1327, 380] on div "4 Adding Global Javascript on Desktop Product Page Add Before Add After Copy to…" at bounding box center [1264, 389] width 454 height 42
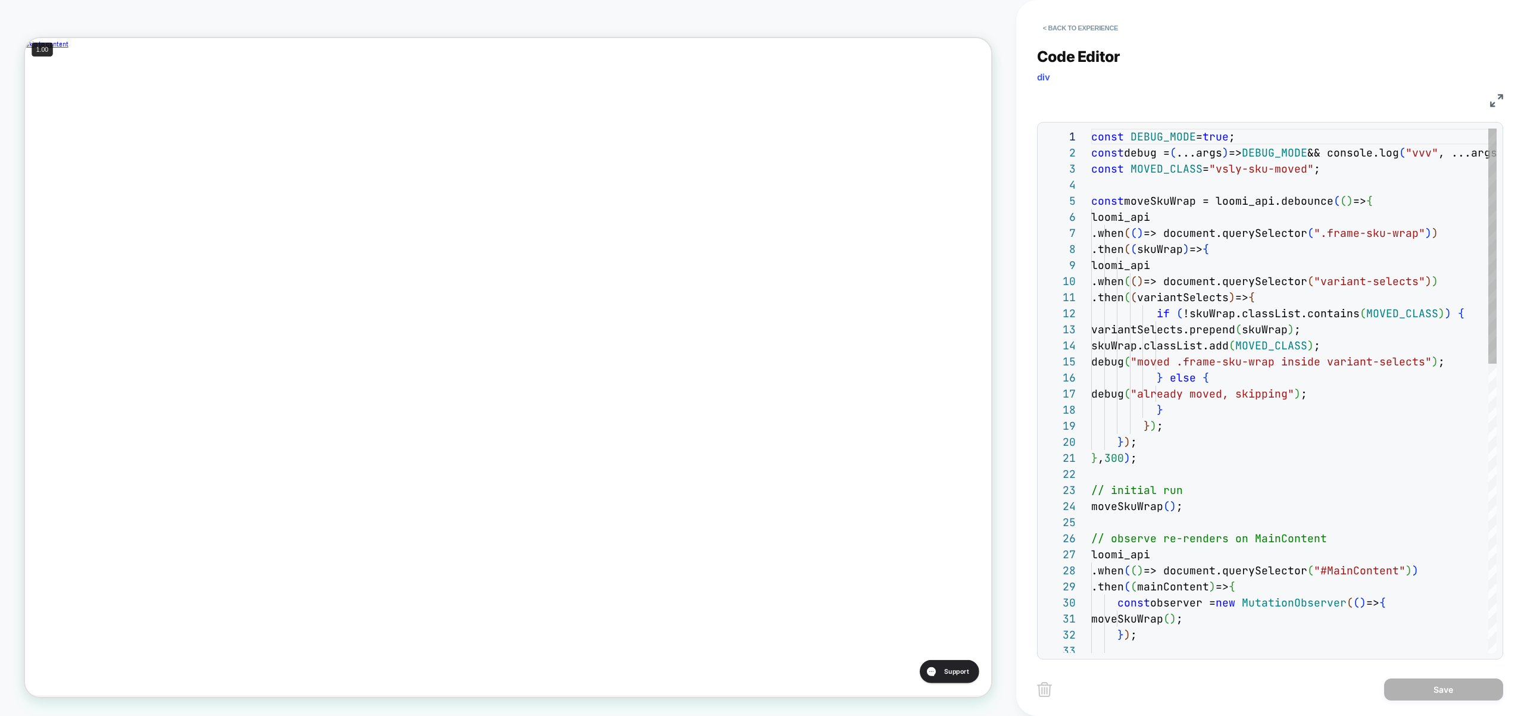
scroll to position [161, 0]
click at [1058, 24] on button "< Back to experience" at bounding box center [1080, 27] width 87 height 19
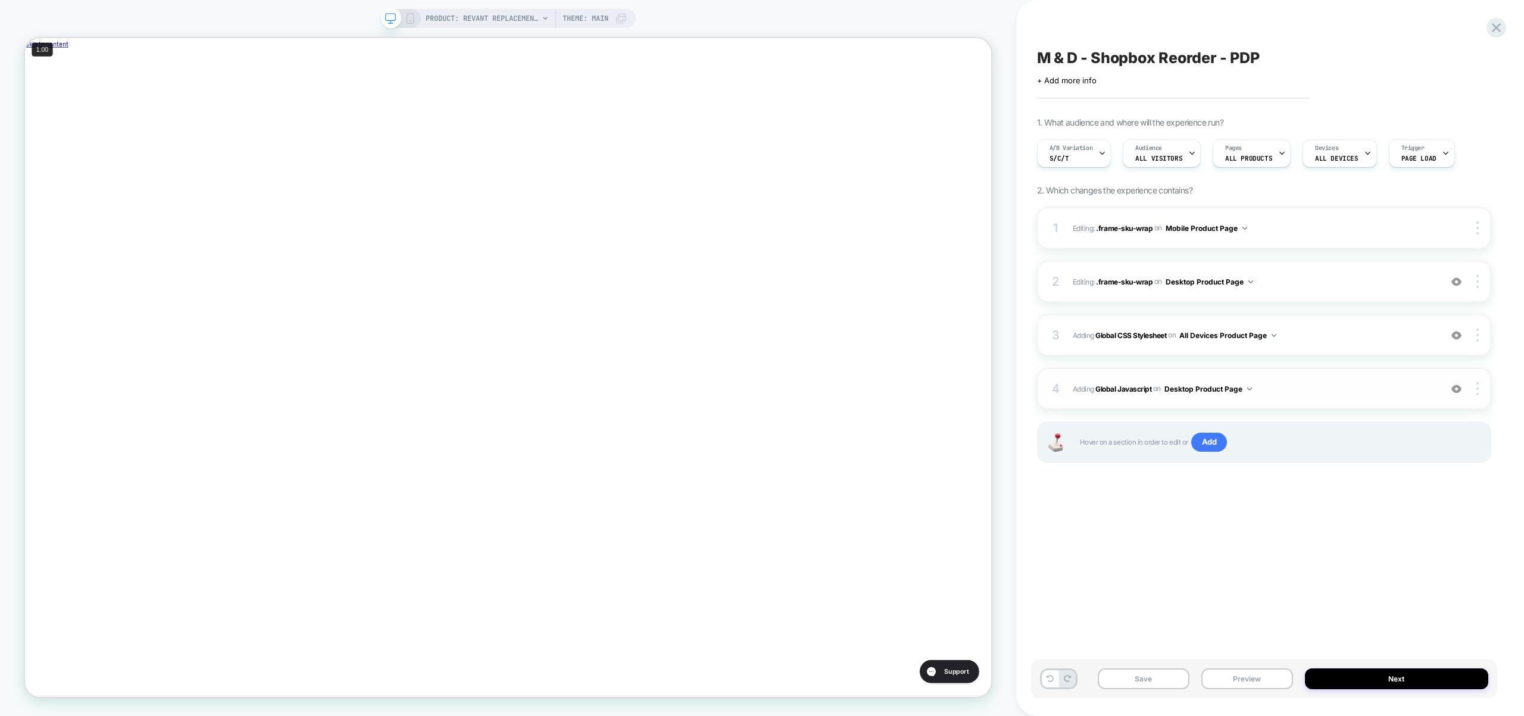
scroll to position [0, 1]
click at [1211, 392] on button "Desktop Product Page" at bounding box center [1208, 389] width 88 height 15
click at [1483, 390] on div at bounding box center [1478, 388] width 23 height 13
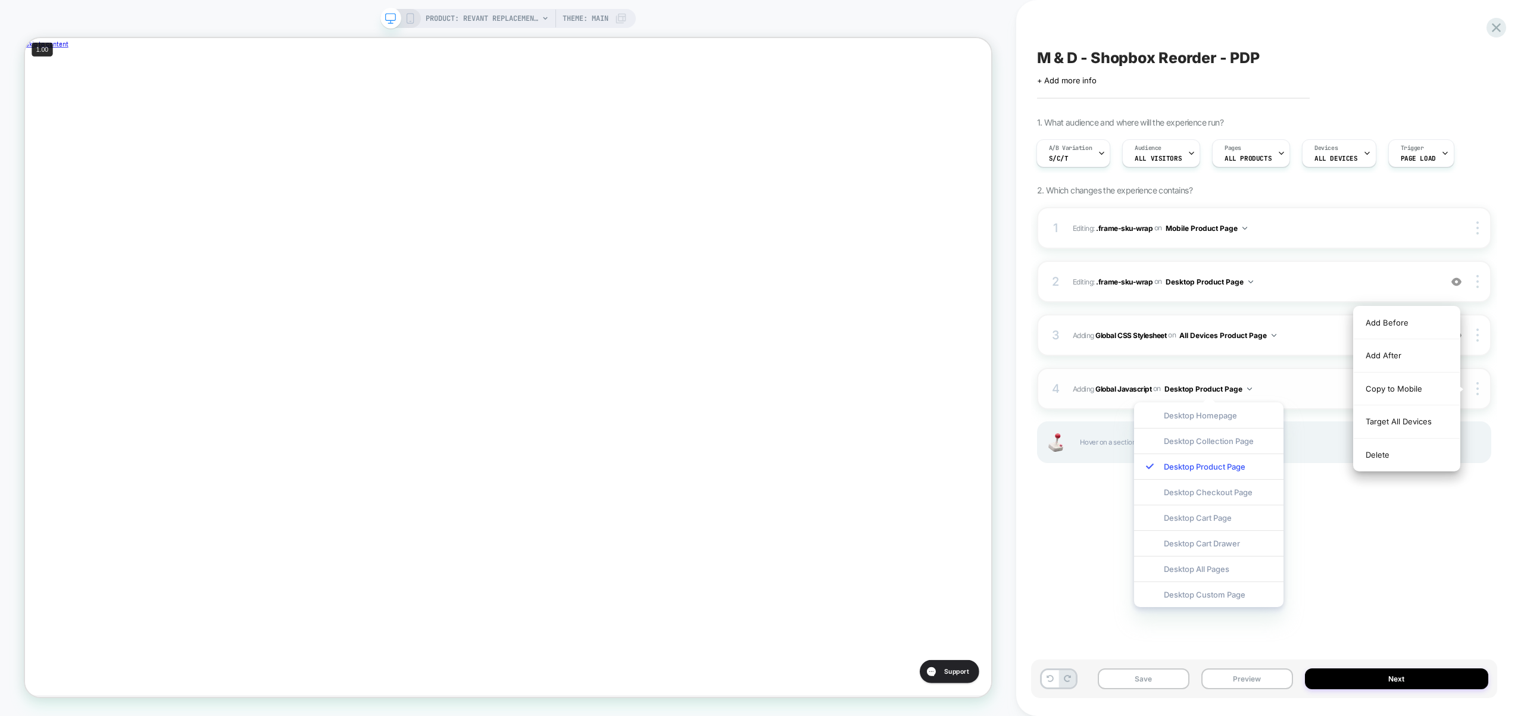
scroll to position [0, 400]
click at [1477, 390] on img at bounding box center [1477, 388] width 2 height 13
click at [1394, 423] on div "Target All Devices" at bounding box center [1407, 421] width 106 height 33
click at [1323, 576] on div "M & D - Shopbox Reorder - PDP Click to edit experience details + Add more info …" at bounding box center [1264, 358] width 466 height 692
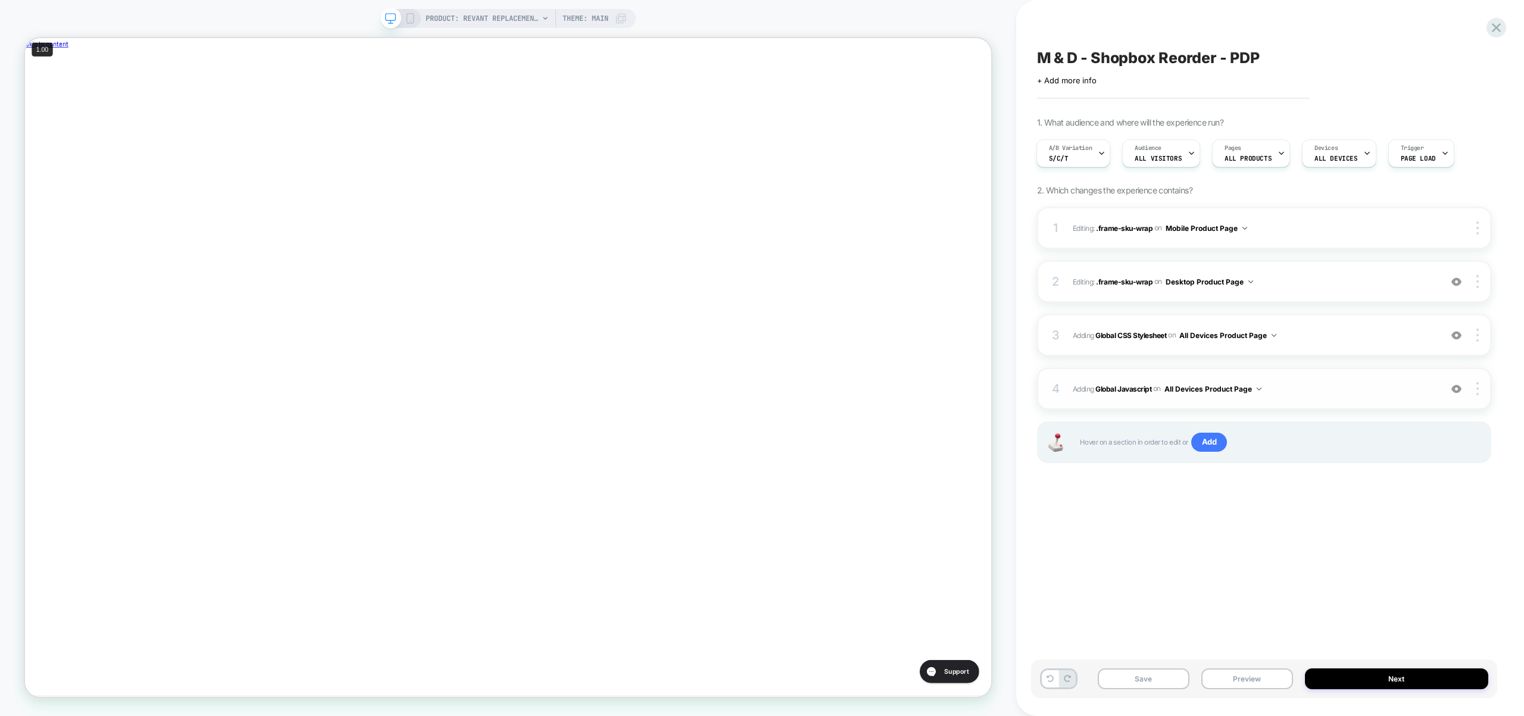
click at [1311, 373] on div "4 Adding Global Javascript on All Devices Product Page Add Before Add After Tar…" at bounding box center [1264, 389] width 454 height 42
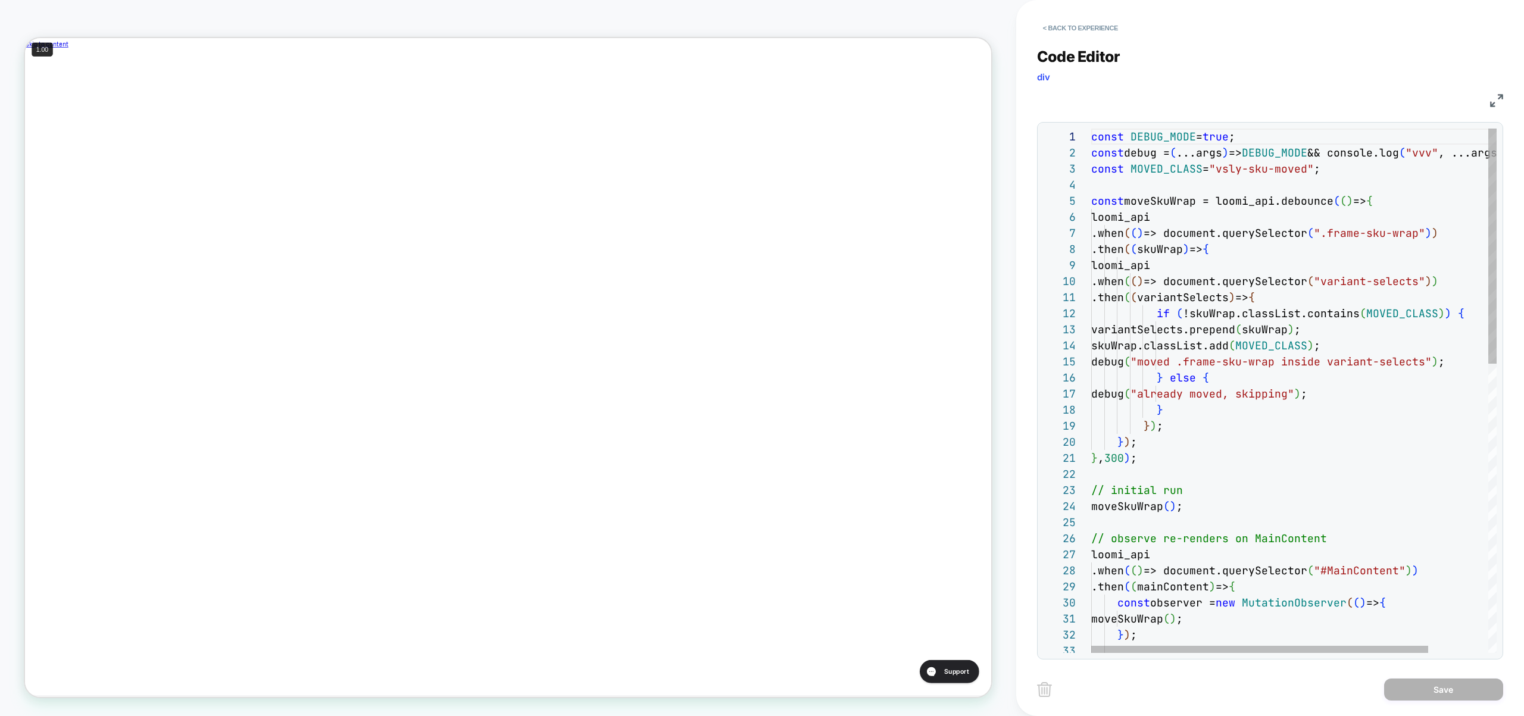
scroll to position [0, 0]
click at [1327, 351] on div "const DEBUG_MODE = true ; const debug = ( ...args ) => DEBUG_MODE && console.lo…" at bounding box center [1329, 712] width 477 height 1167
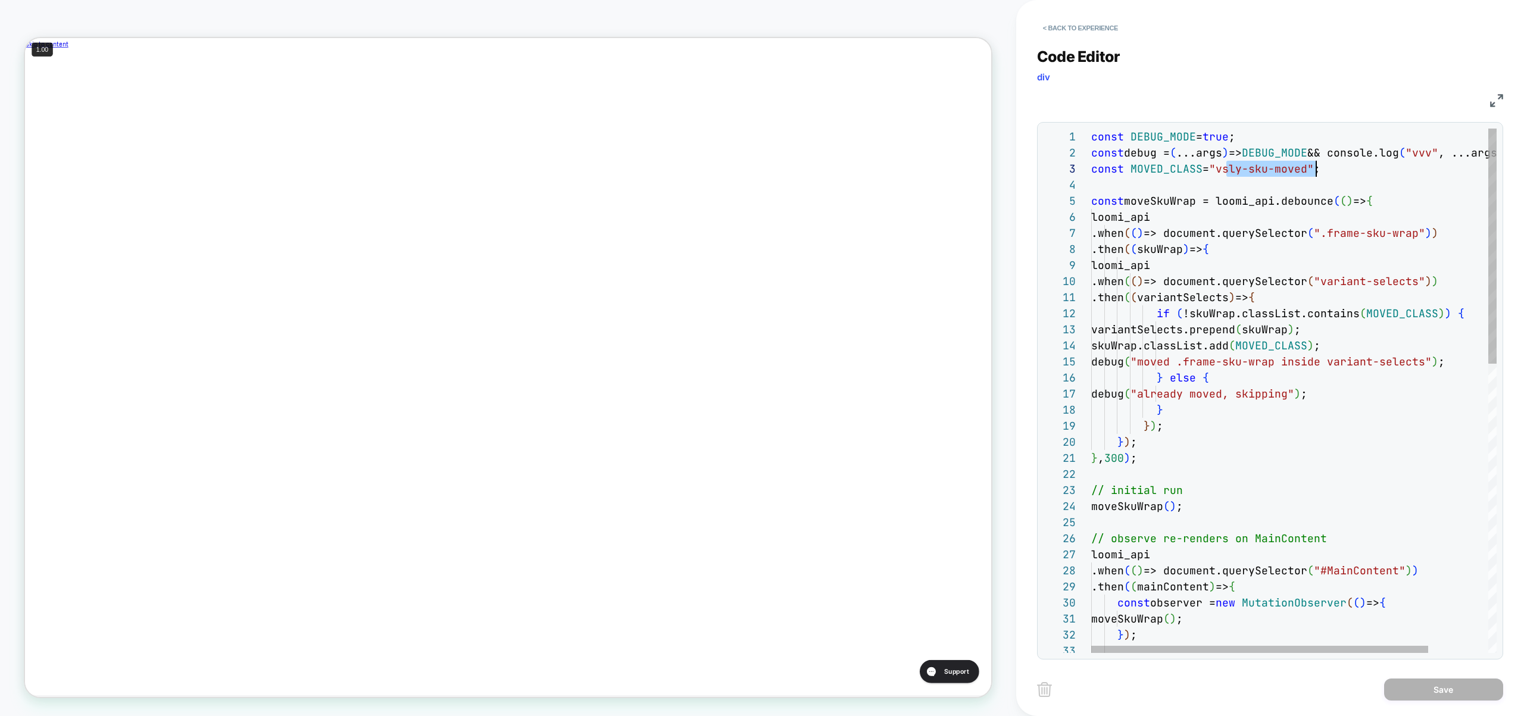
drag, startPoint x: 1229, startPoint y: 168, endPoint x: 1315, endPoint y: 173, distance: 87.1
click at [1315, 173] on div "const DEBUG_MODE = true ; const debug = ( ...args ) => DEBUG_MODE && console.lo…" at bounding box center [1329, 712] width 477 height 1167
type textarea "**********"
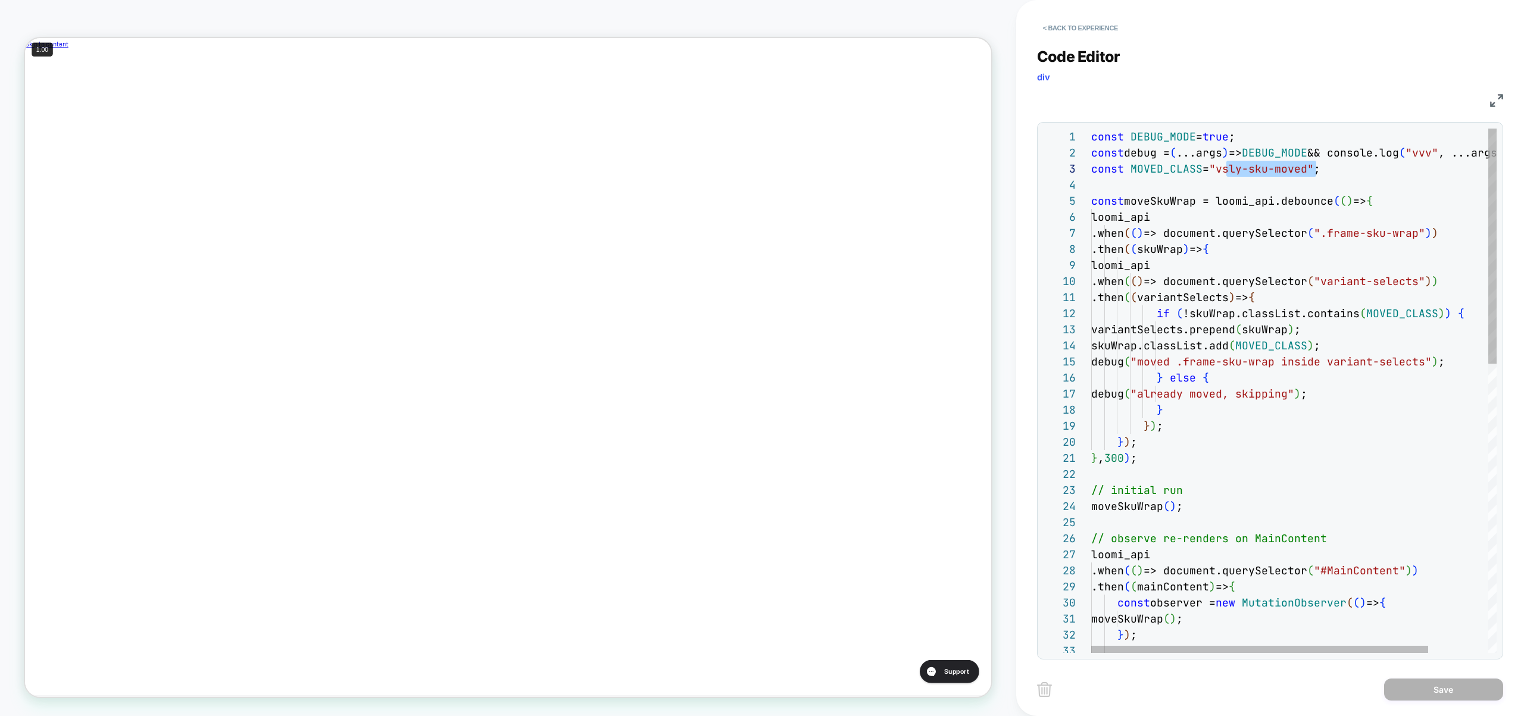
click at [1465, 310] on div "const DEBUG_MODE = true ; const debug = ( ...args ) => DEBUG_MODE && console.lo…" at bounding box center [1329, 712] width 477 height 1167
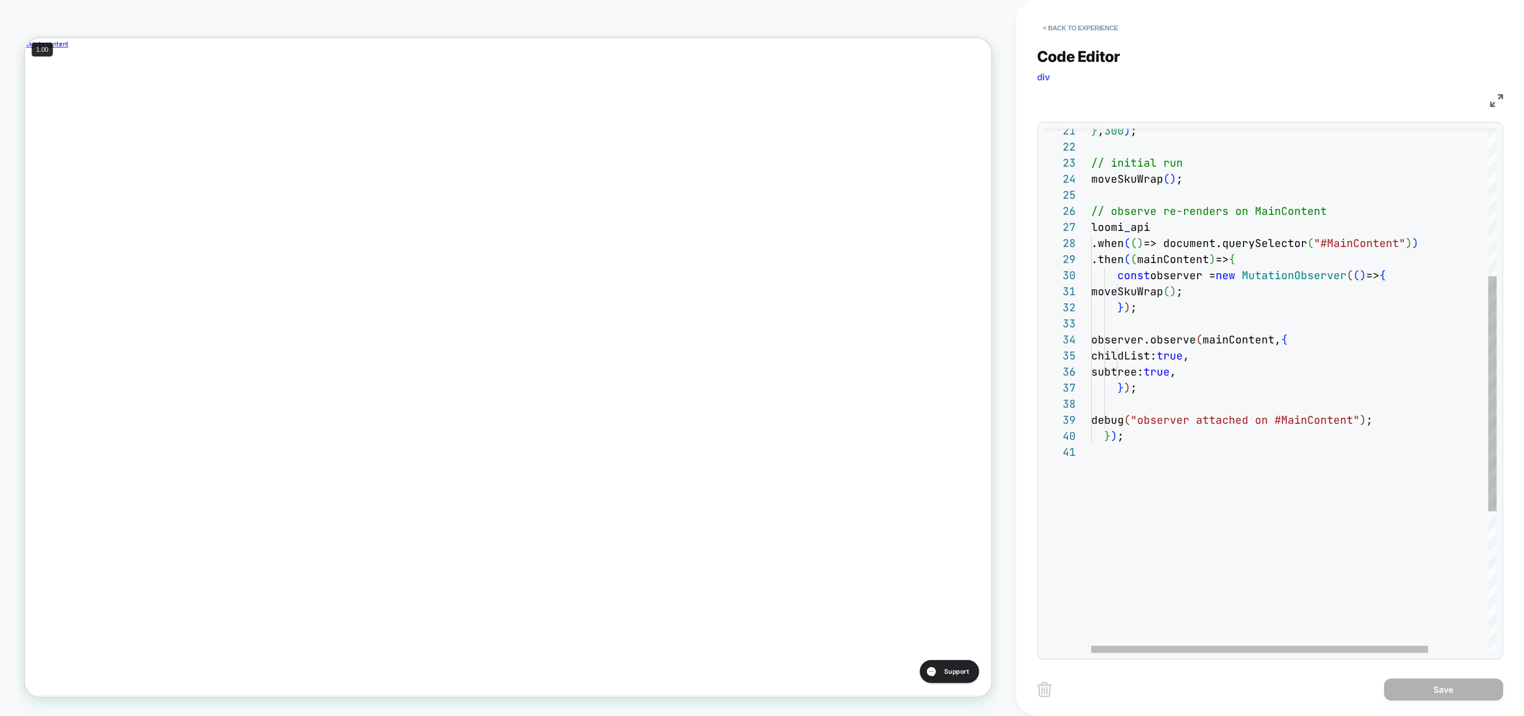
scroll to position [0, 0]
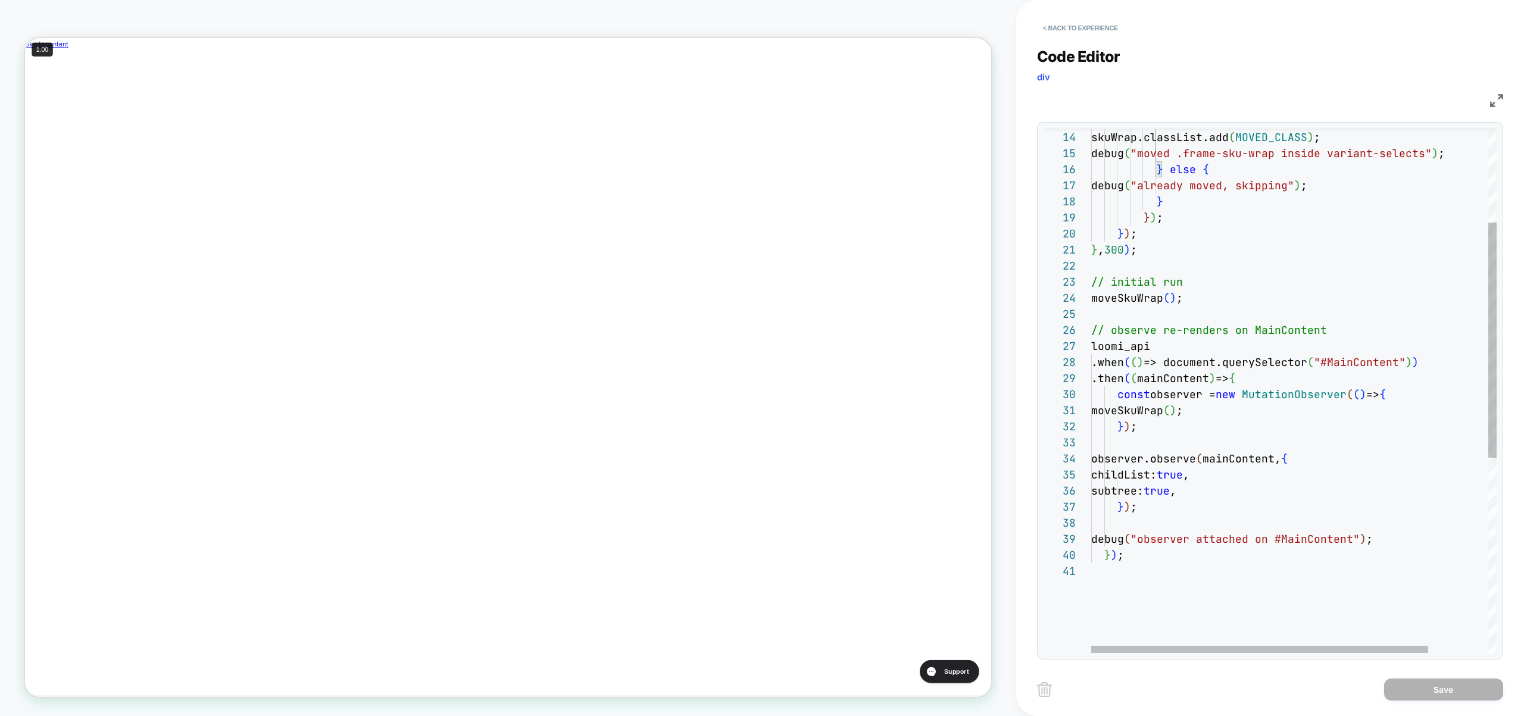
scroll to position [64, 0]
click at [1226, 320] on div "// initial run moveSkuWrap ( ) ; // observe re-renders on MainContent loomi_api…" at bounding box center [1329, 503] width 477 height 1167
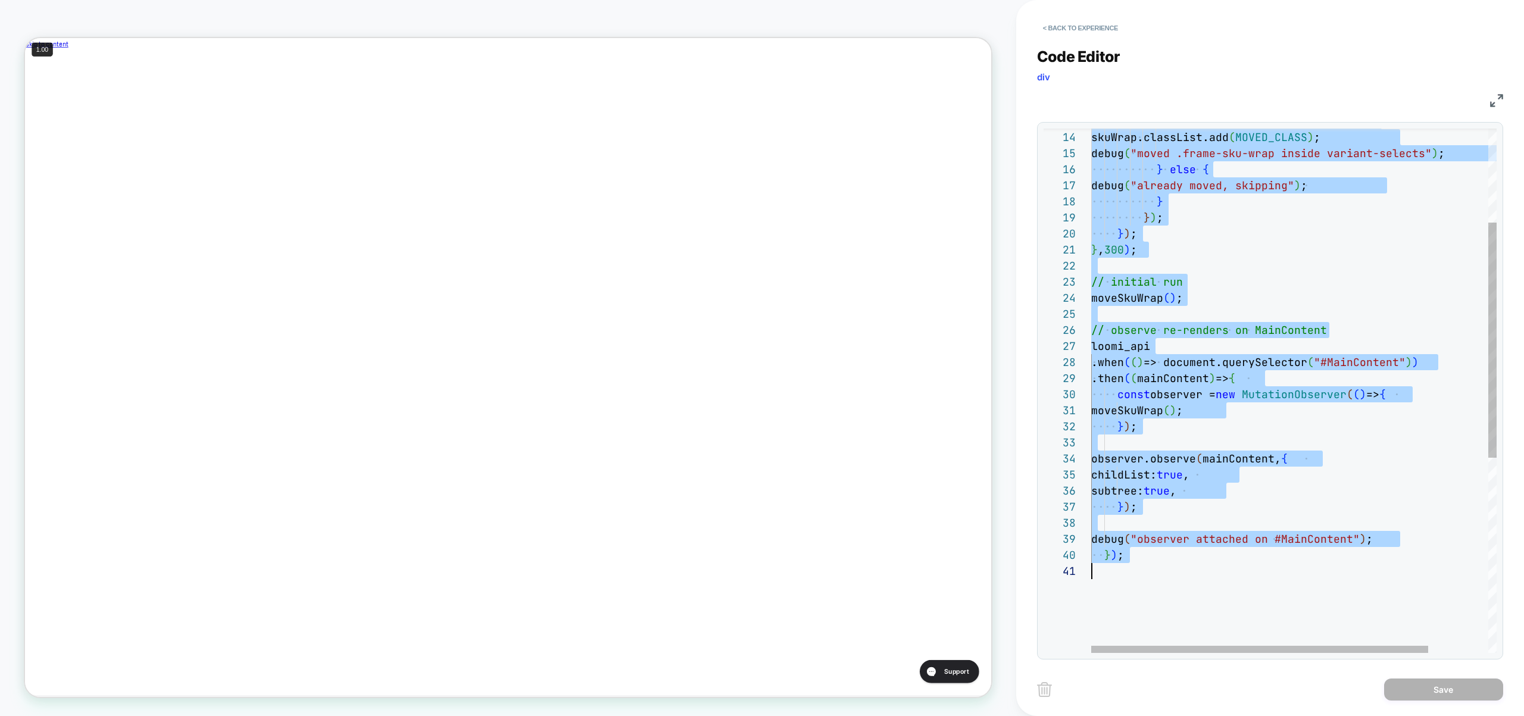
type textarea "**********"
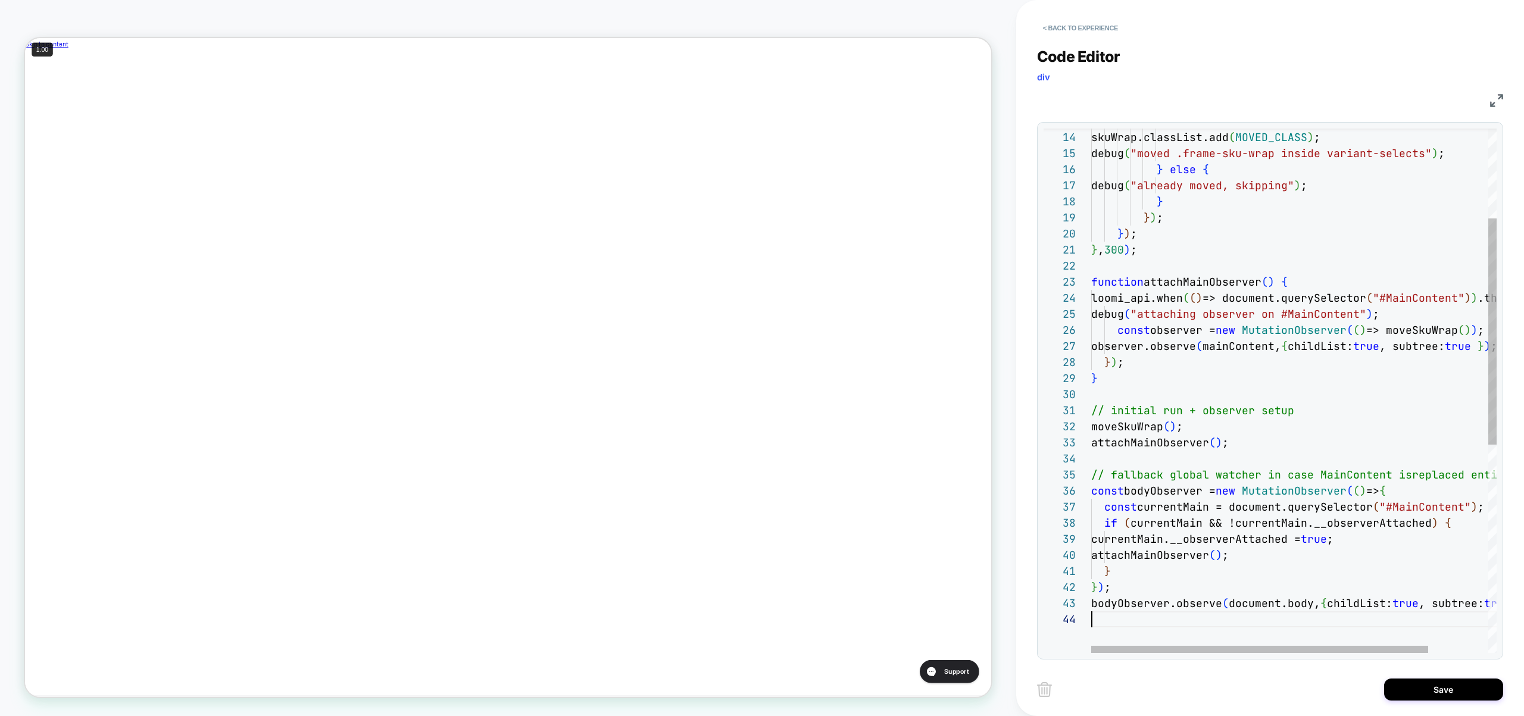
scroll to position [0, 400]
click at [1421, 696] on button "Save" at bounding box center [1443, 690] width 119 height 22
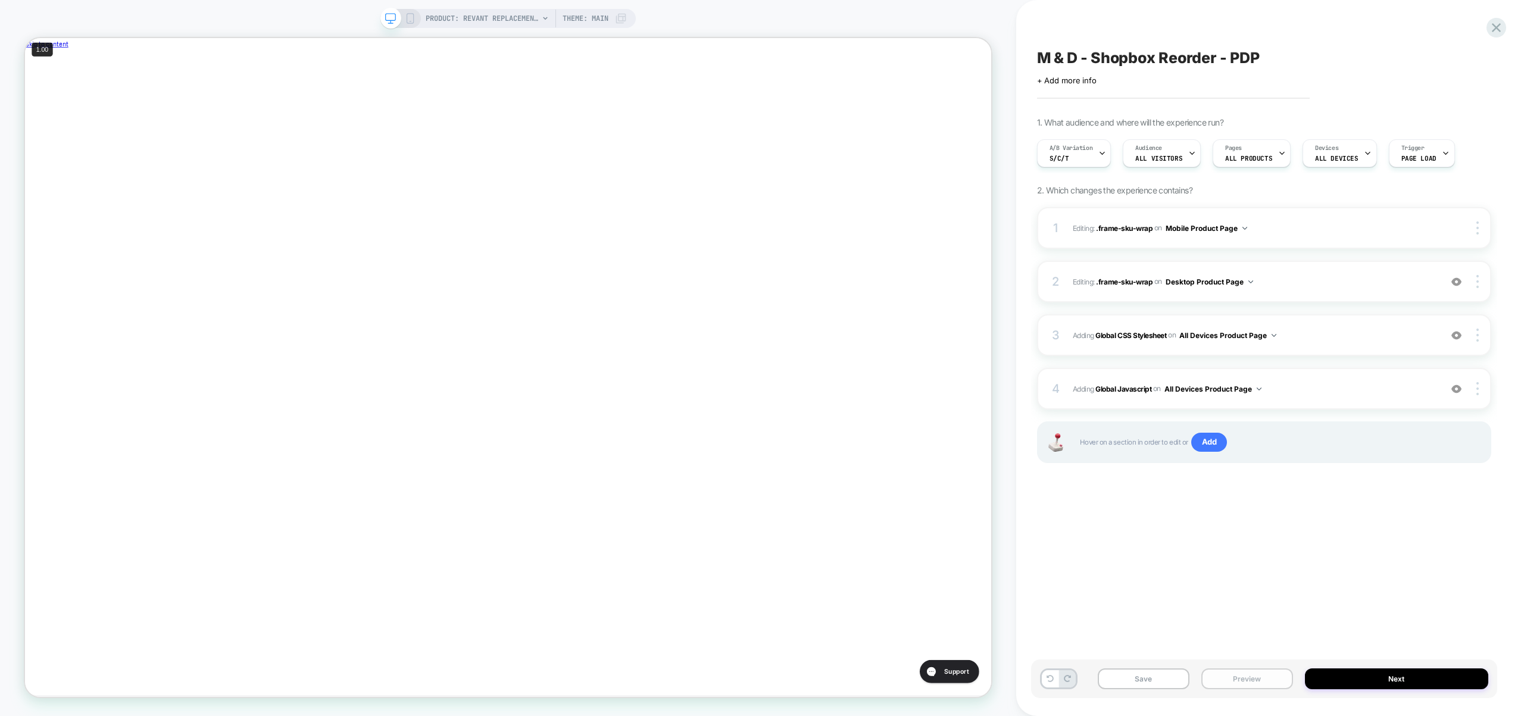
click at [1254, 683] on button "Preview" at bounding box center [1247, 678] width 92 height 21
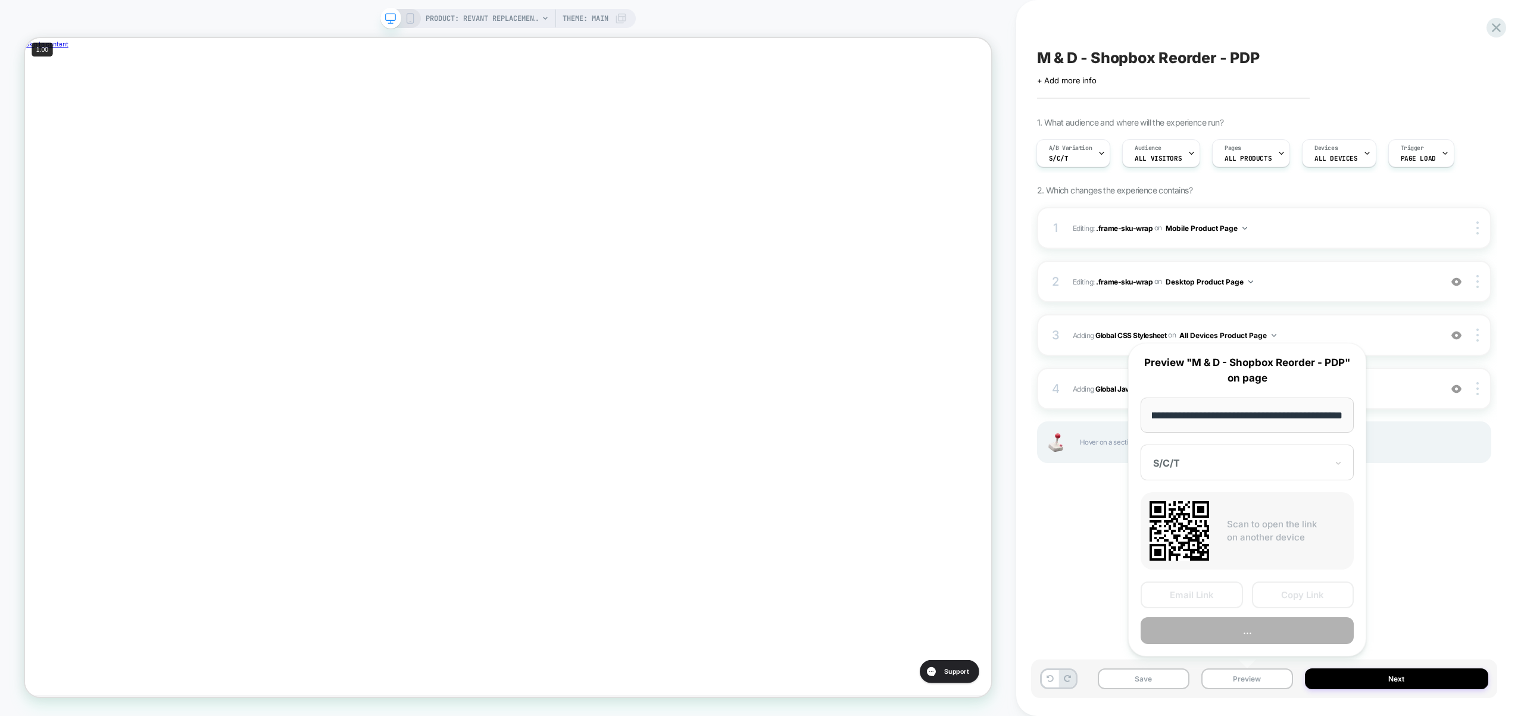
scroll to position [0, 0]
click at [1242, 631] on button "Preview" at bounding box center [1246, 630] width 213 height 27
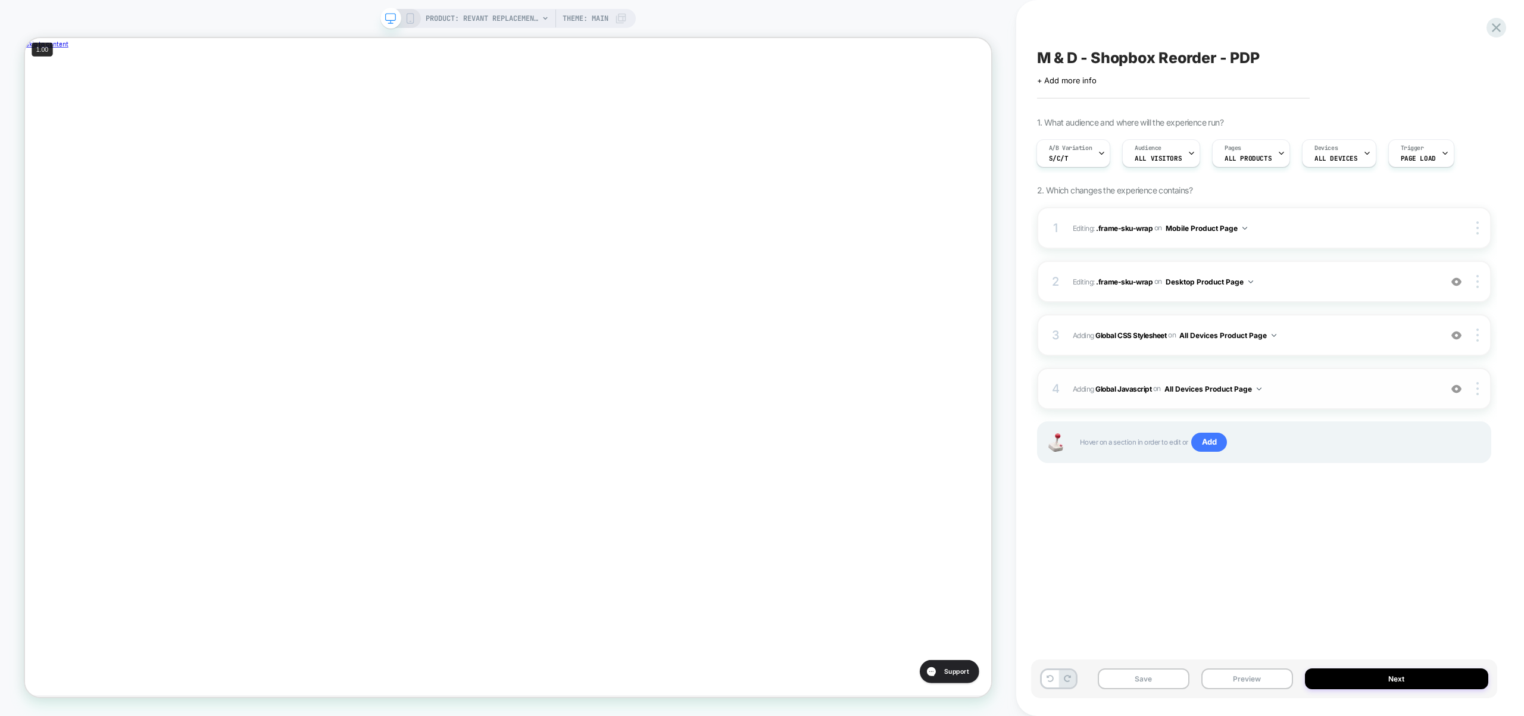
click at [1295, 390] on span "Adding Global Javascript on All Devices Product Page" at bounding box center [1254, 389] width 362 height 15
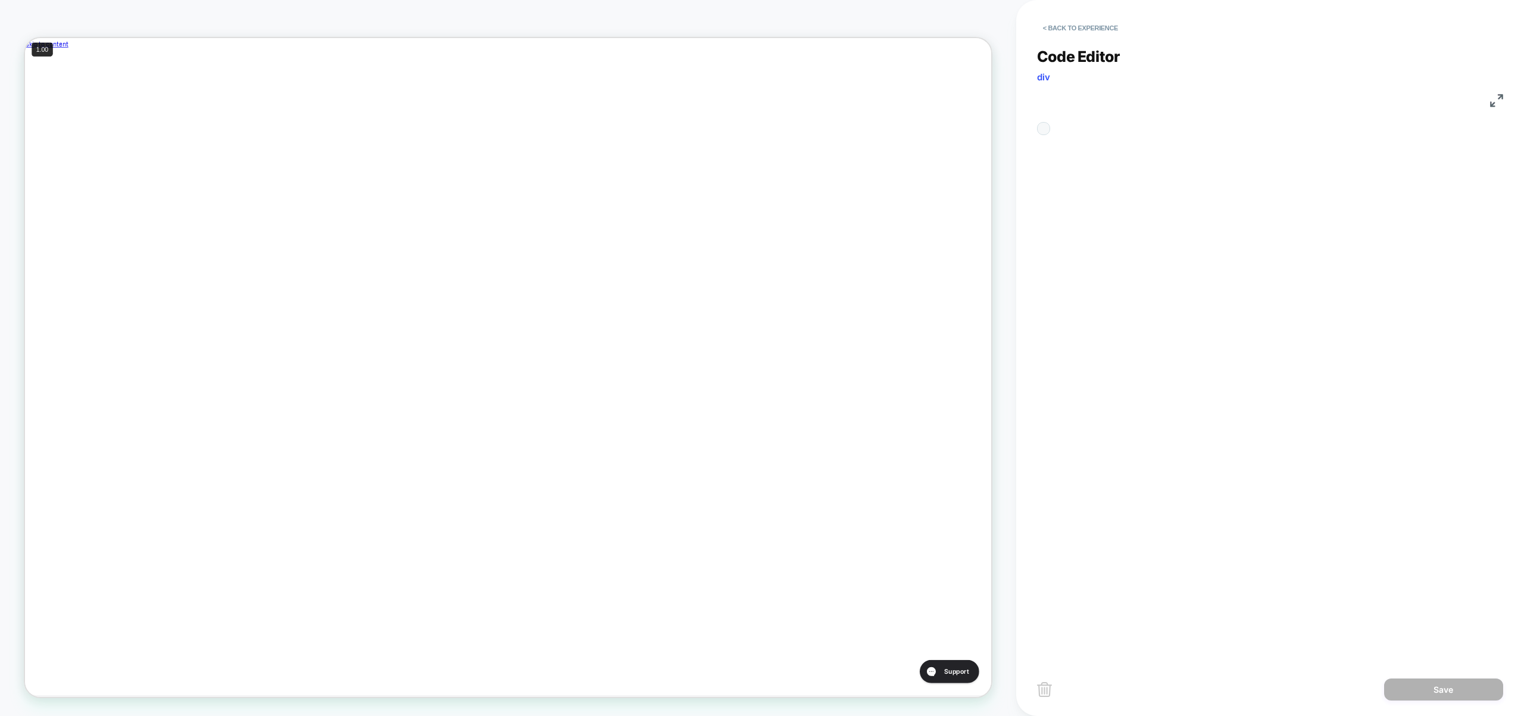
scroll to position [161, 0]
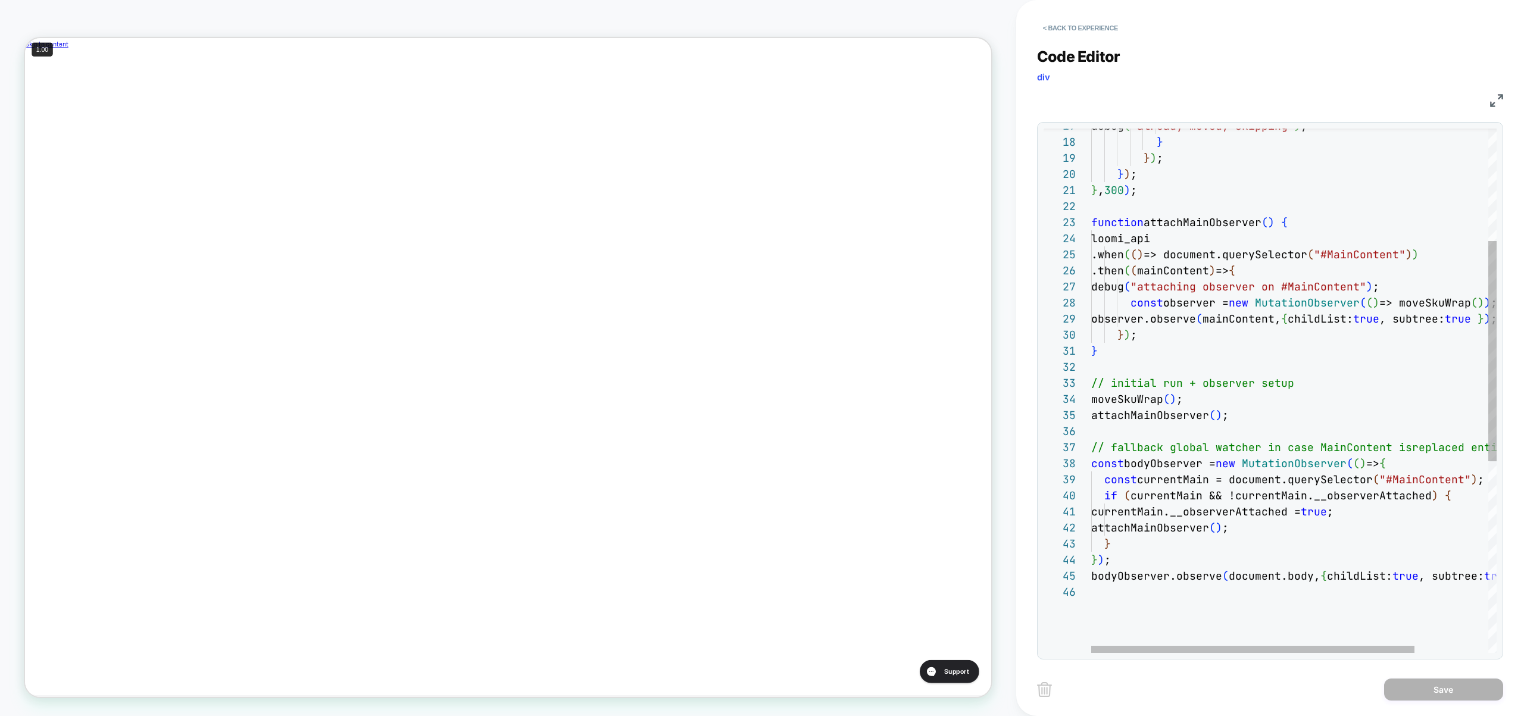
click at [1304, 382] on div "debug ( "already moved, skipping" ) ; } } ) ; } ) ; } , 300 ) ; function attach…" at bounding box center [1339, 485] width 497 height 1248
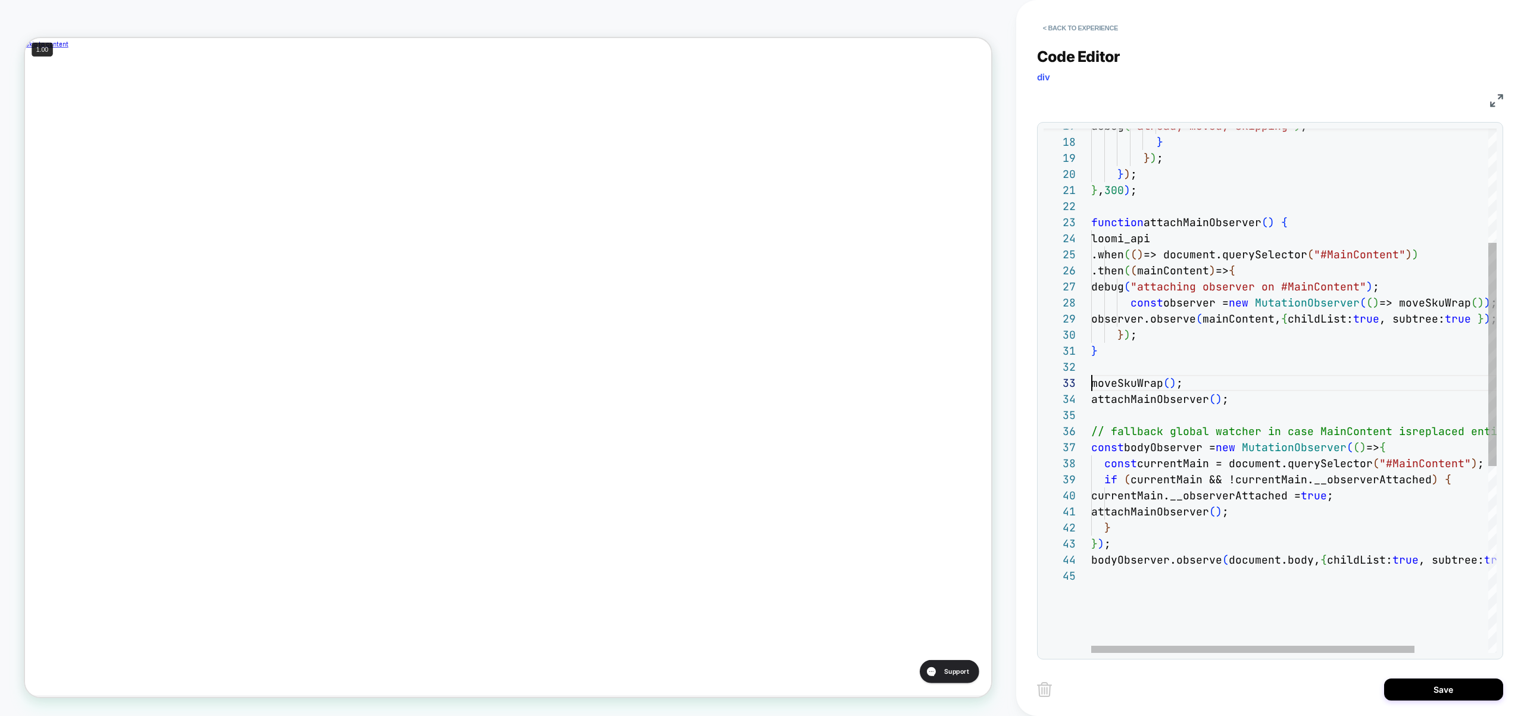
scroll to position [80, 276]
click at [1368, 431] on div "debug ( "already moved, skipping" ) ; } } ) ; } ) ; } , 300 ) ; function attach…" at bounding box center [1339, 477] width 497 height 1232
click at [1132, 556] on div "debug ( "already moved, skipping" ) ; } } ) ; } ) ; } , 300 ) ; function attach…" at bounding box center [1339, 477] width 497 height 1232
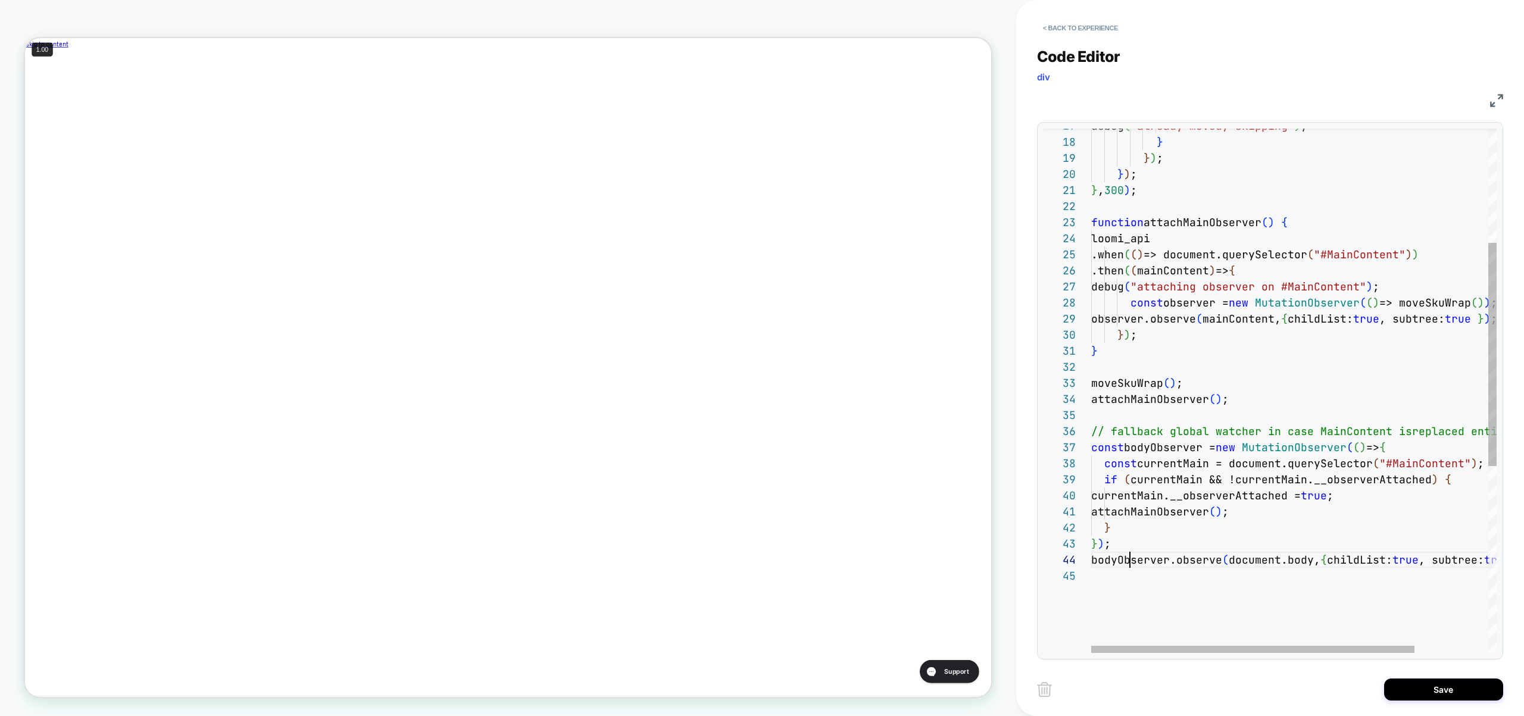
click at [1132, 556] on div "debug ( "already moved, skipping" ) ; } } ) ; } ) ; } , 300 ) ; function attach…" at bounding box center [1339, 477] width 497 height 1232
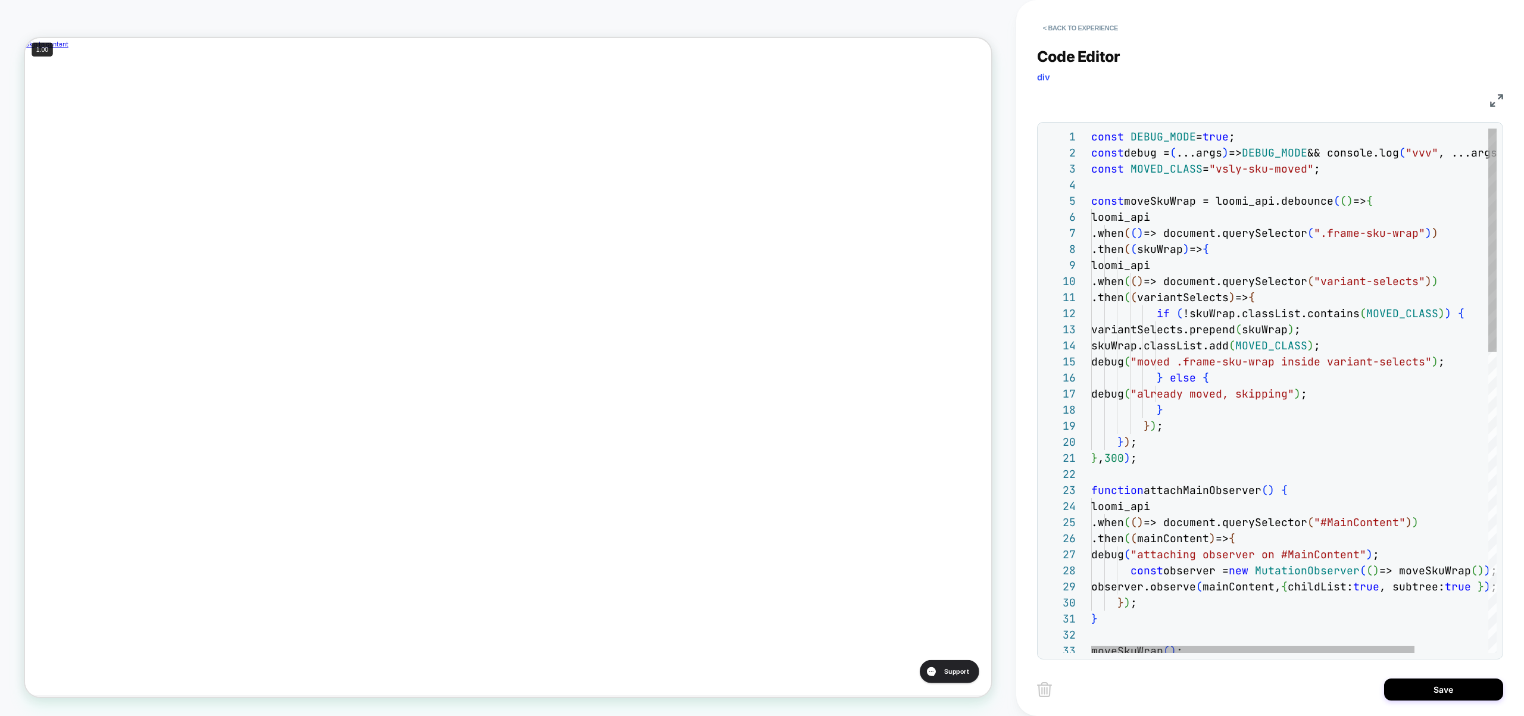
scroll to position [0, 0]
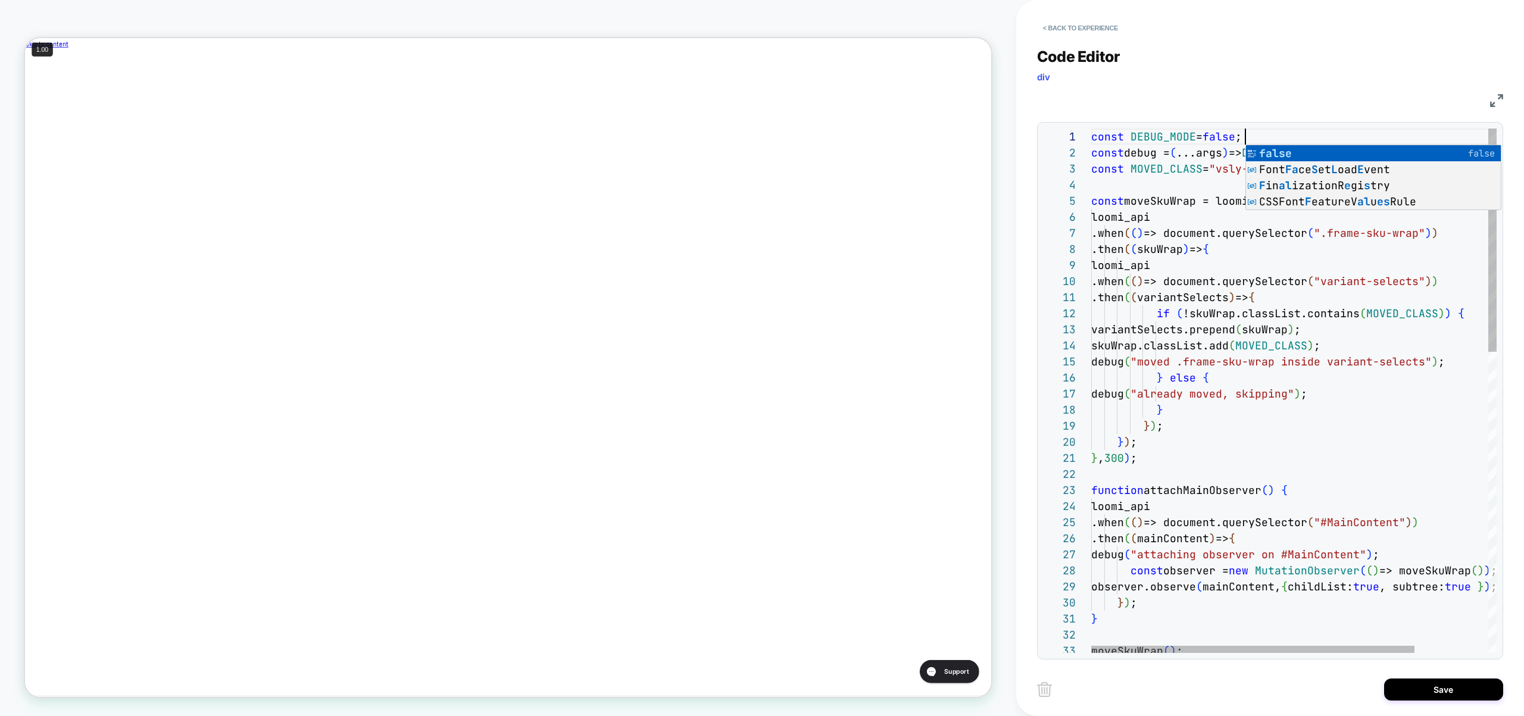
scroll to position [0, 154]
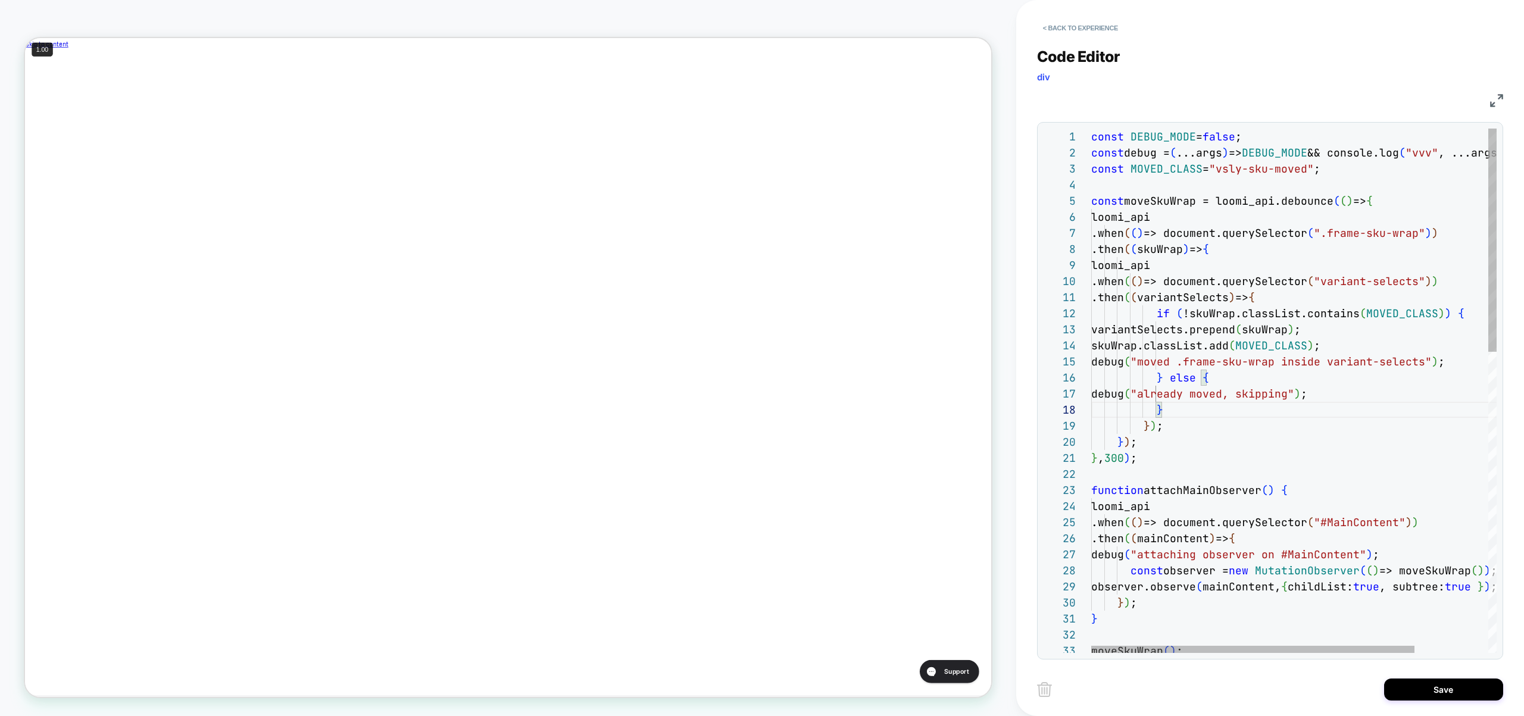
scroll to position [0, 400]
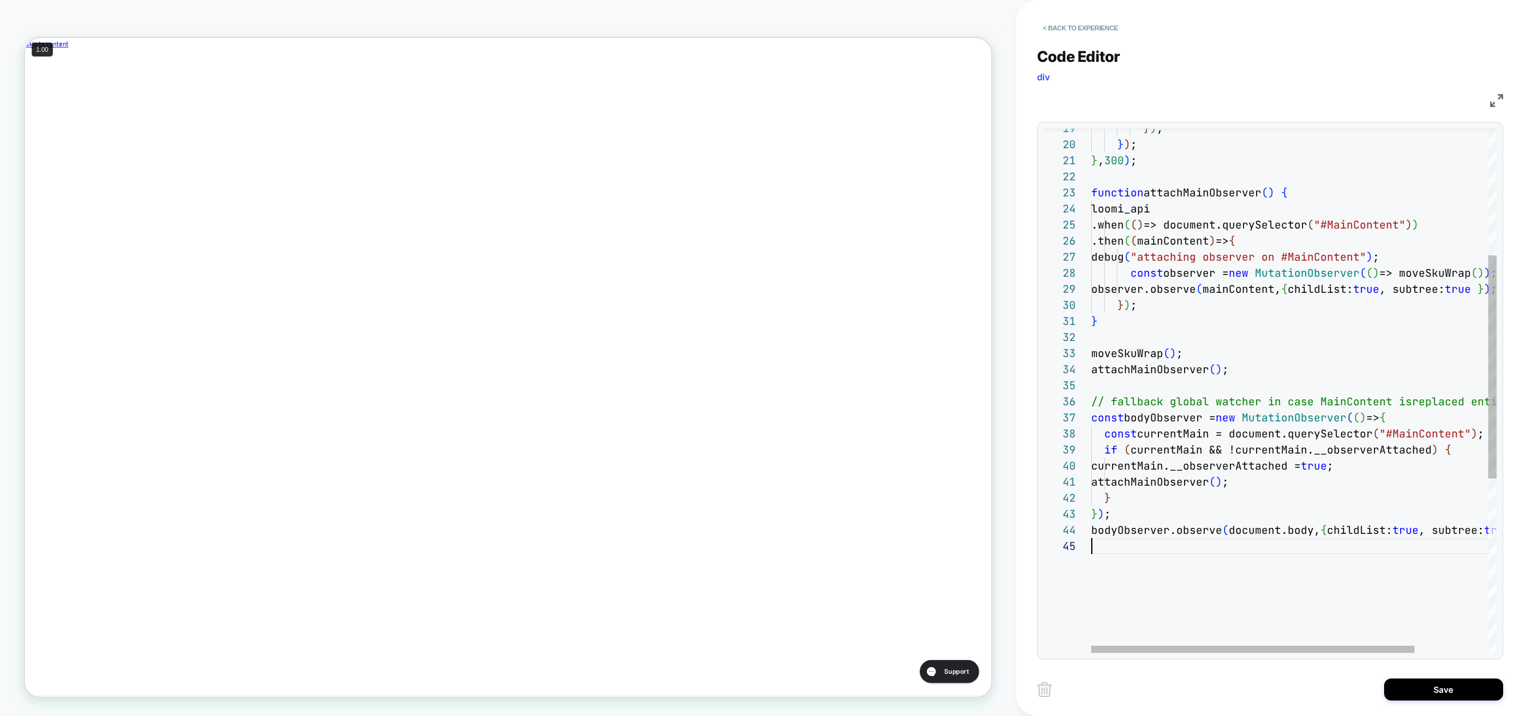
scroll to position [64, 0]
click at [1471, 562] on div "} ) ; } ) ; } , 300 ) ; function attachMainObserver ( ) { loomi_api .when ( ( )…" at bounding box center [1339, 447] width 497 height 1232
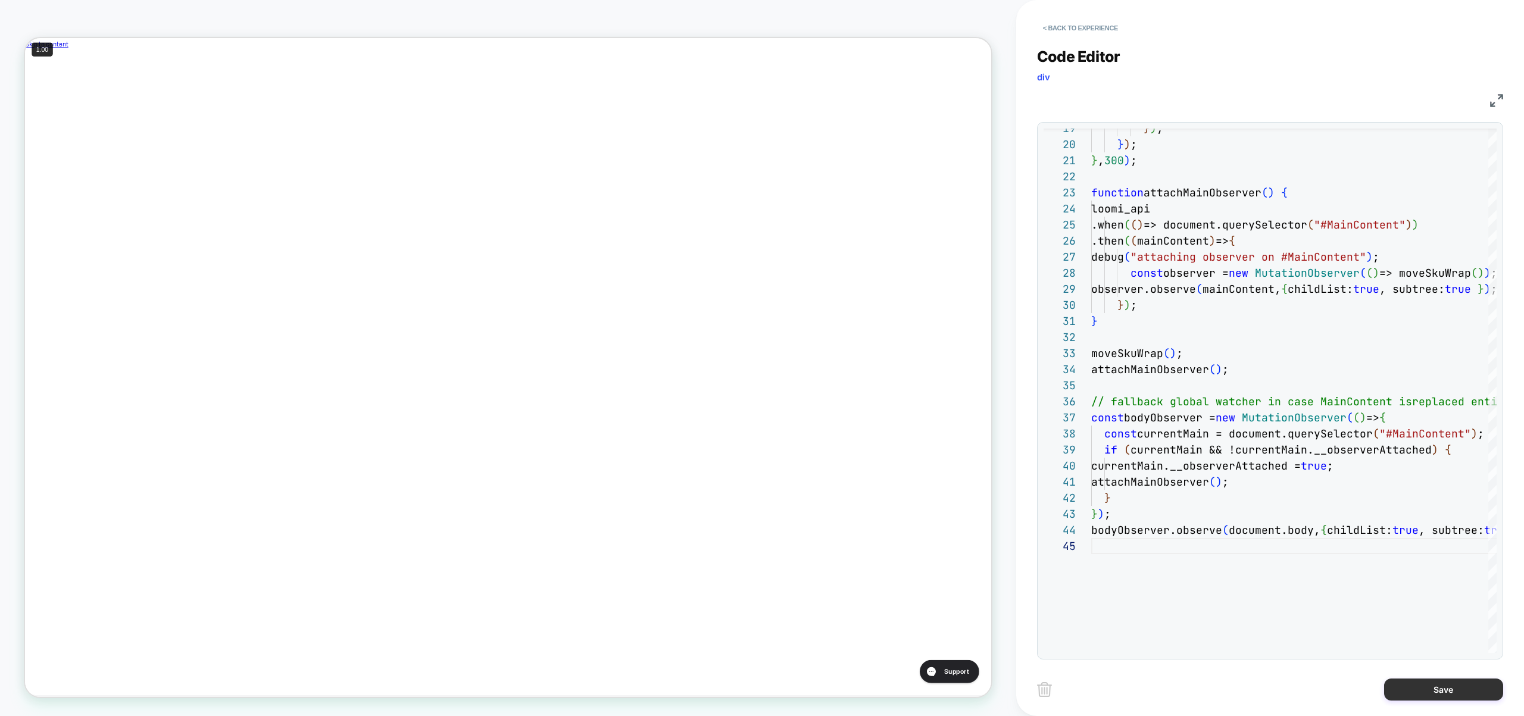
type textarea "**********"
click at [1450, 686] on button "Save" at bounding box center [1443, 690] width 119 height 22
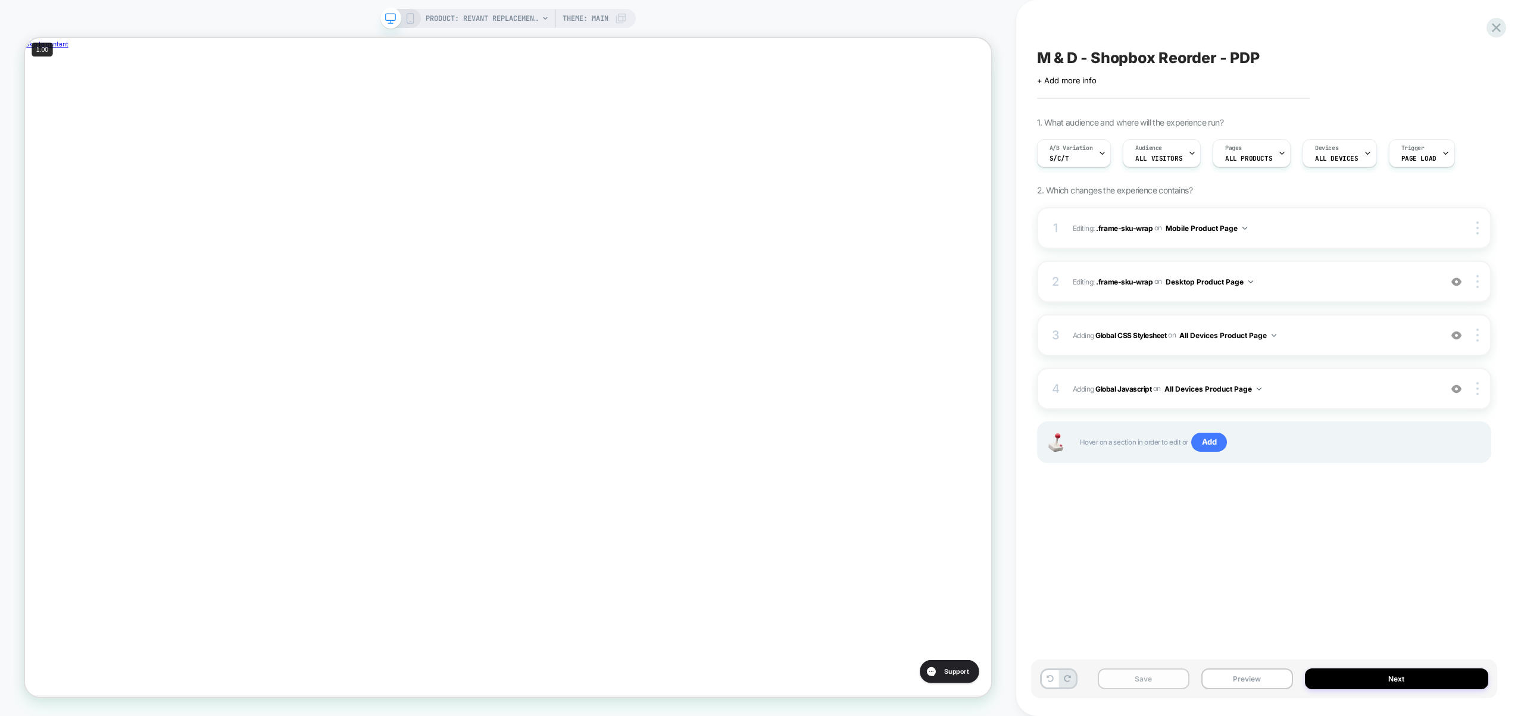
scroll to position [0, 1]
click at [1170, 683] on button "Save" at bounding box center [1144, 678] width 92 height 21
click at [1345, 384] on span "Adding Global Javascript on All Devices Product Page" at bounding box center [1254, 389] width 362 height 15
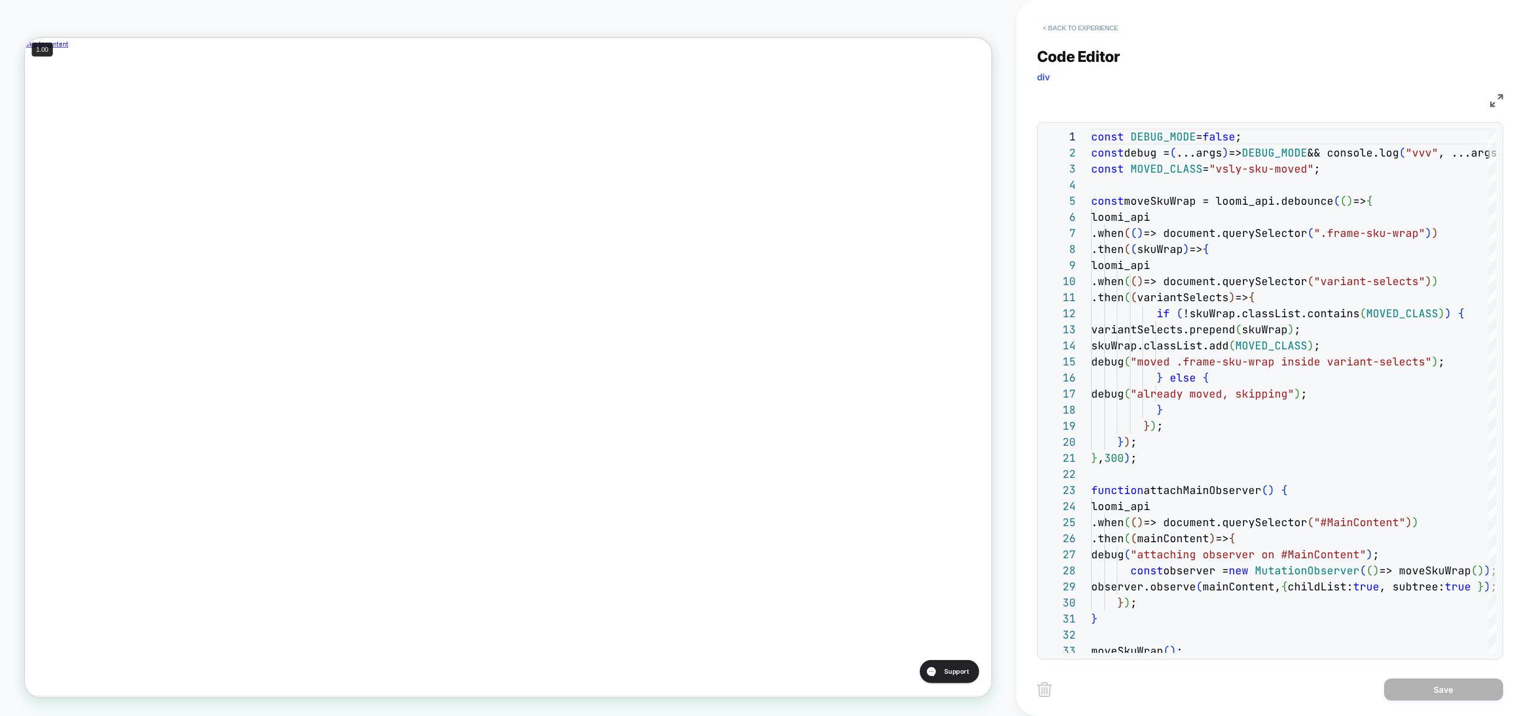
click at [1068, 30] on button "< Back to experience" at bounding box center [1080, 27] width 87 height 19
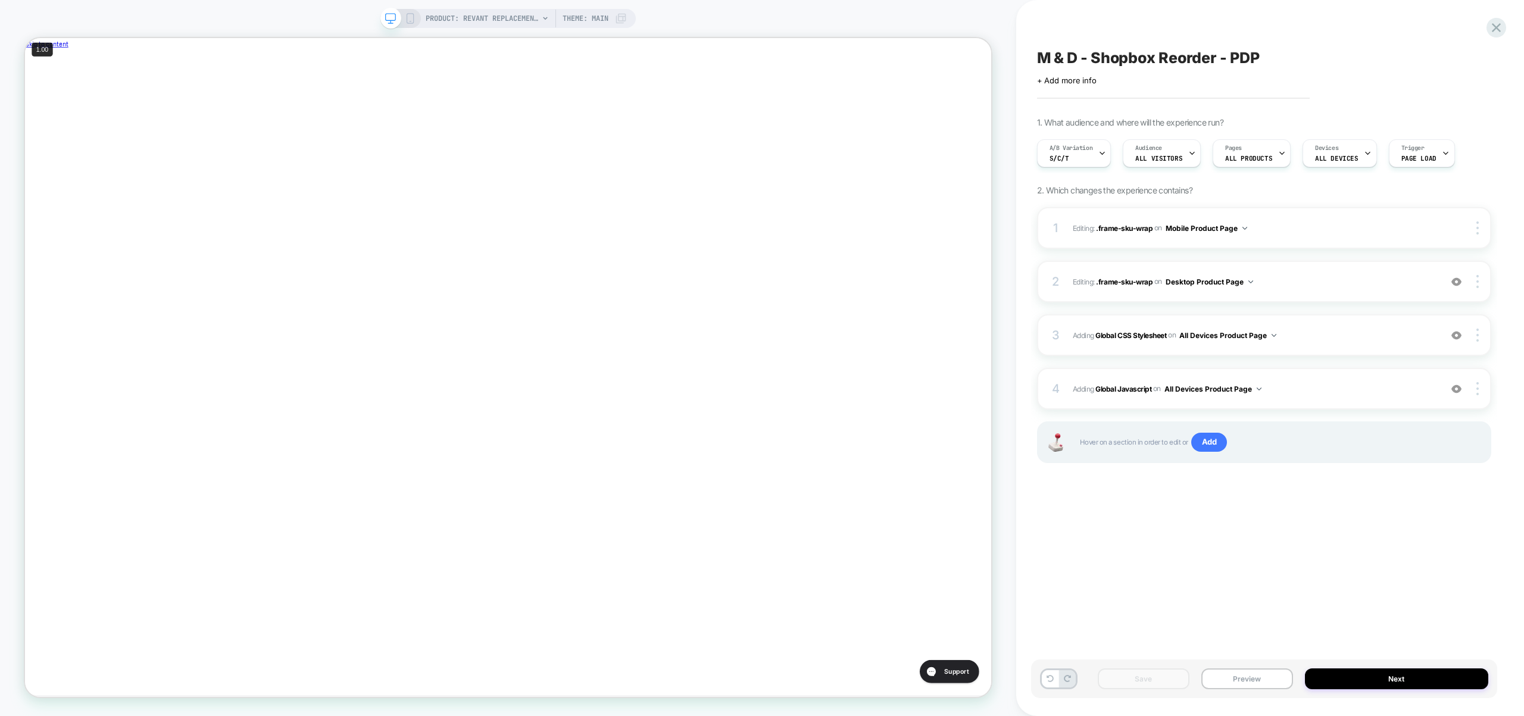
scroll to position [0, 1]
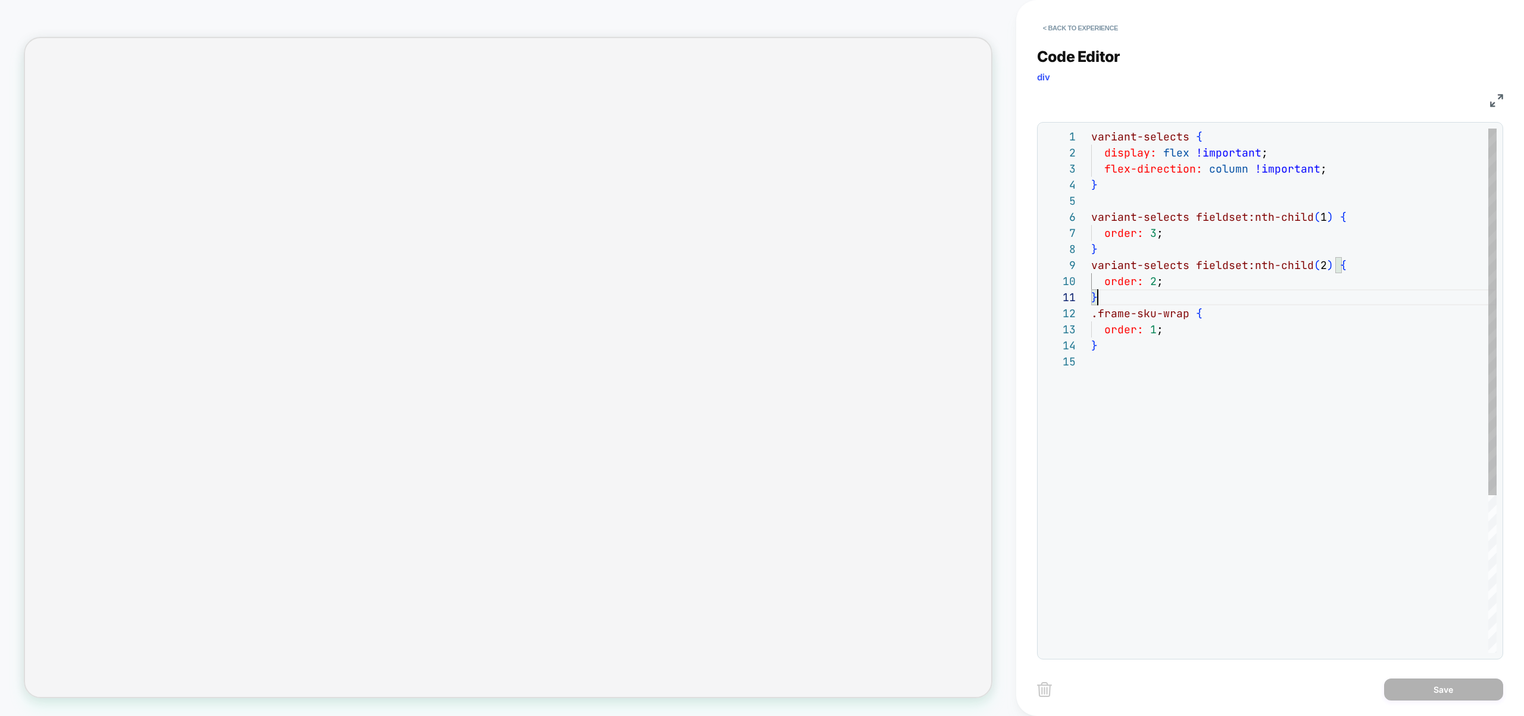
type textarea "**********"
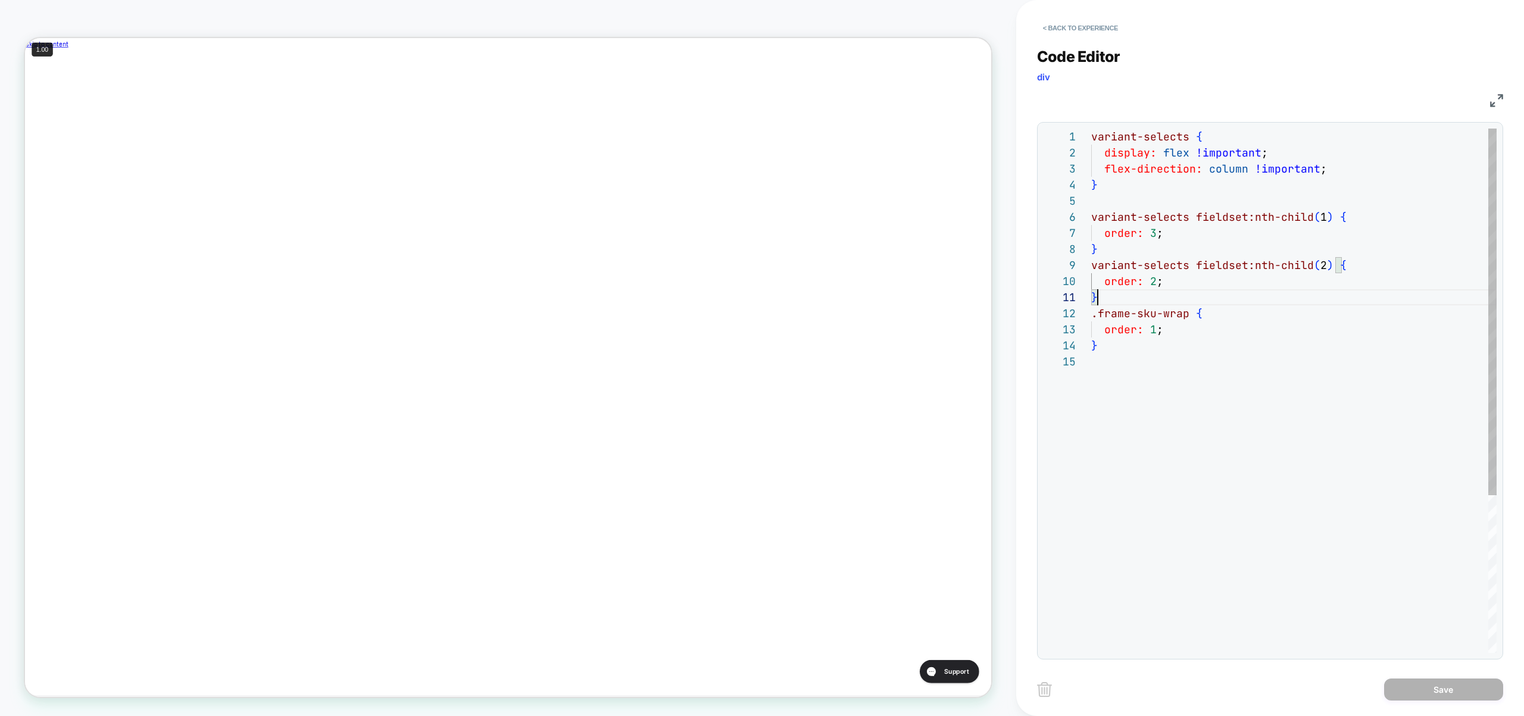
scroll to position [0, 400]
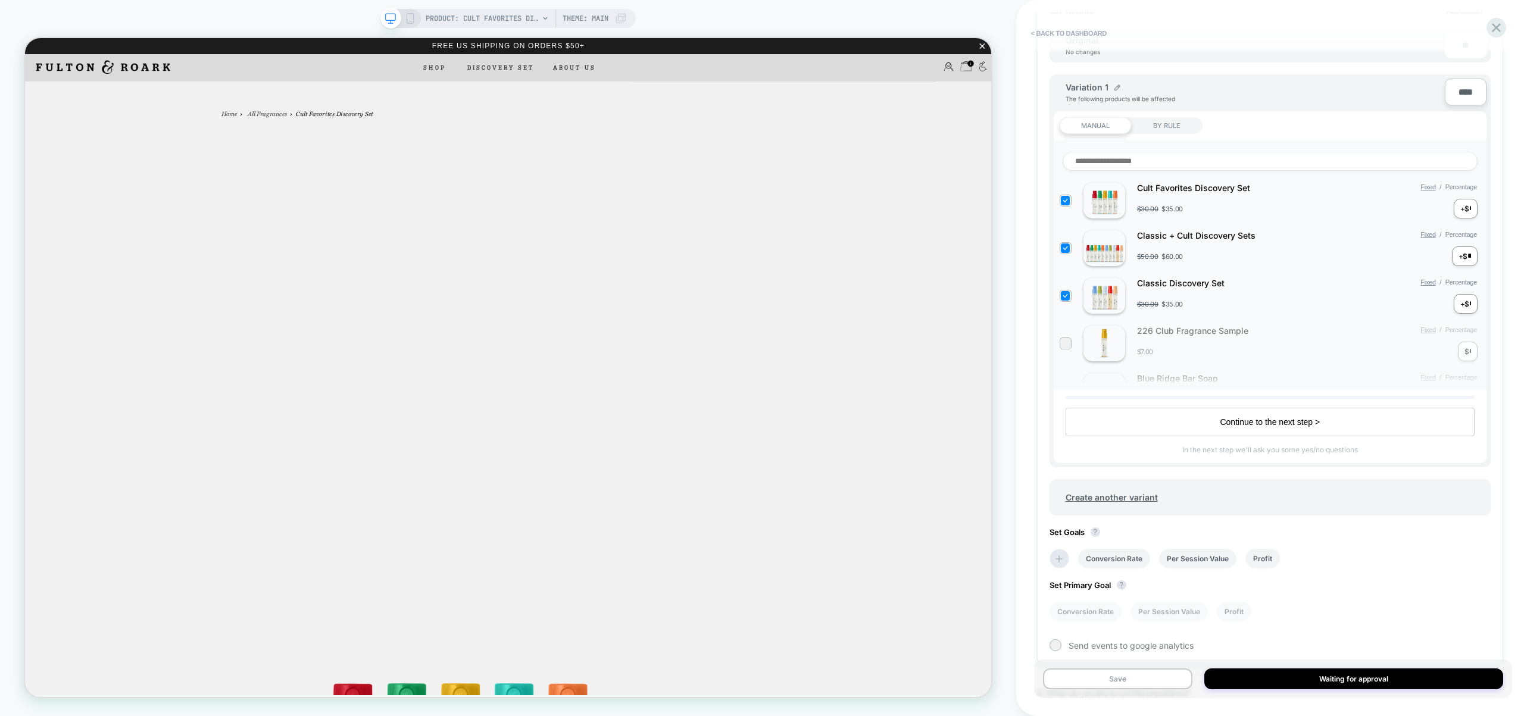
scroll to position [298, 0]
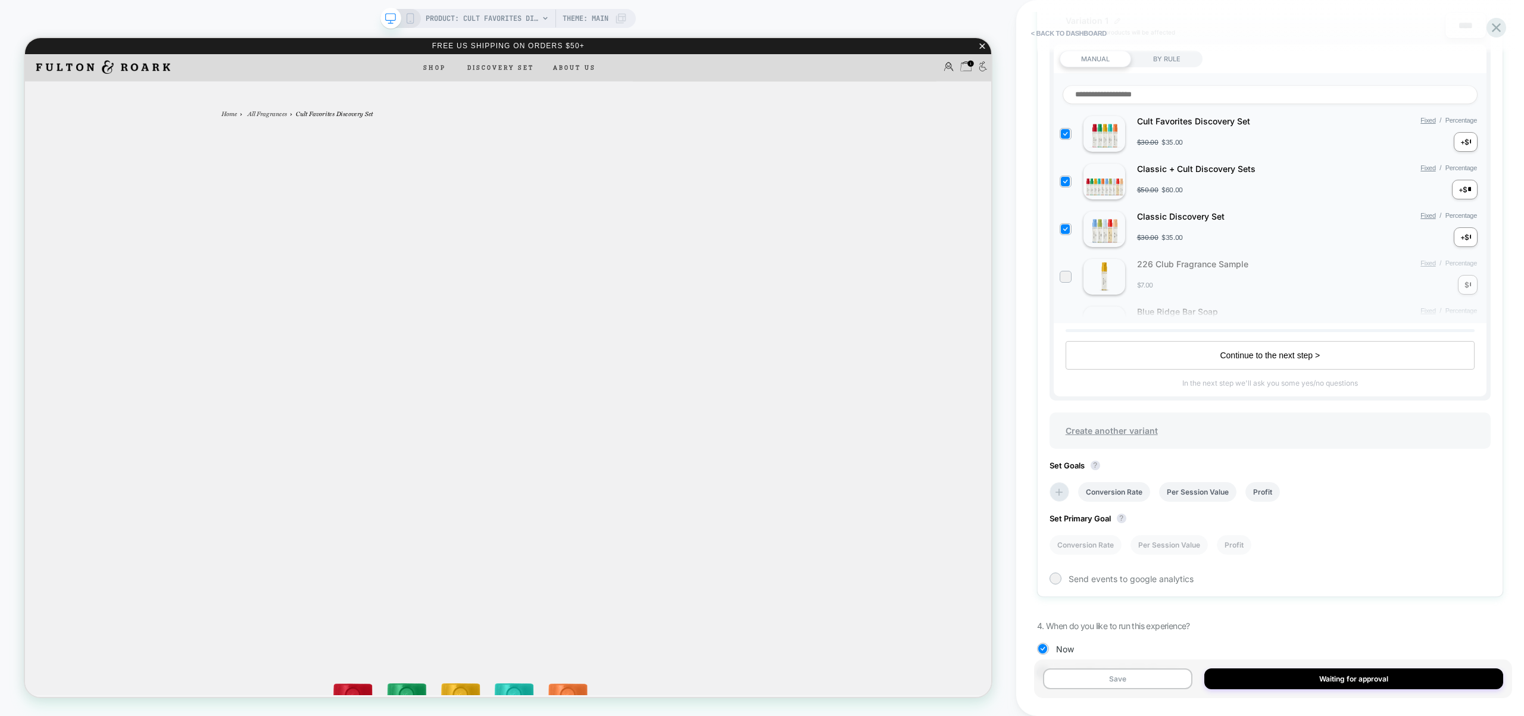
click at [1114, 429] on span "Create another variant" at bounding box center [1112, 431] width 116 height 28
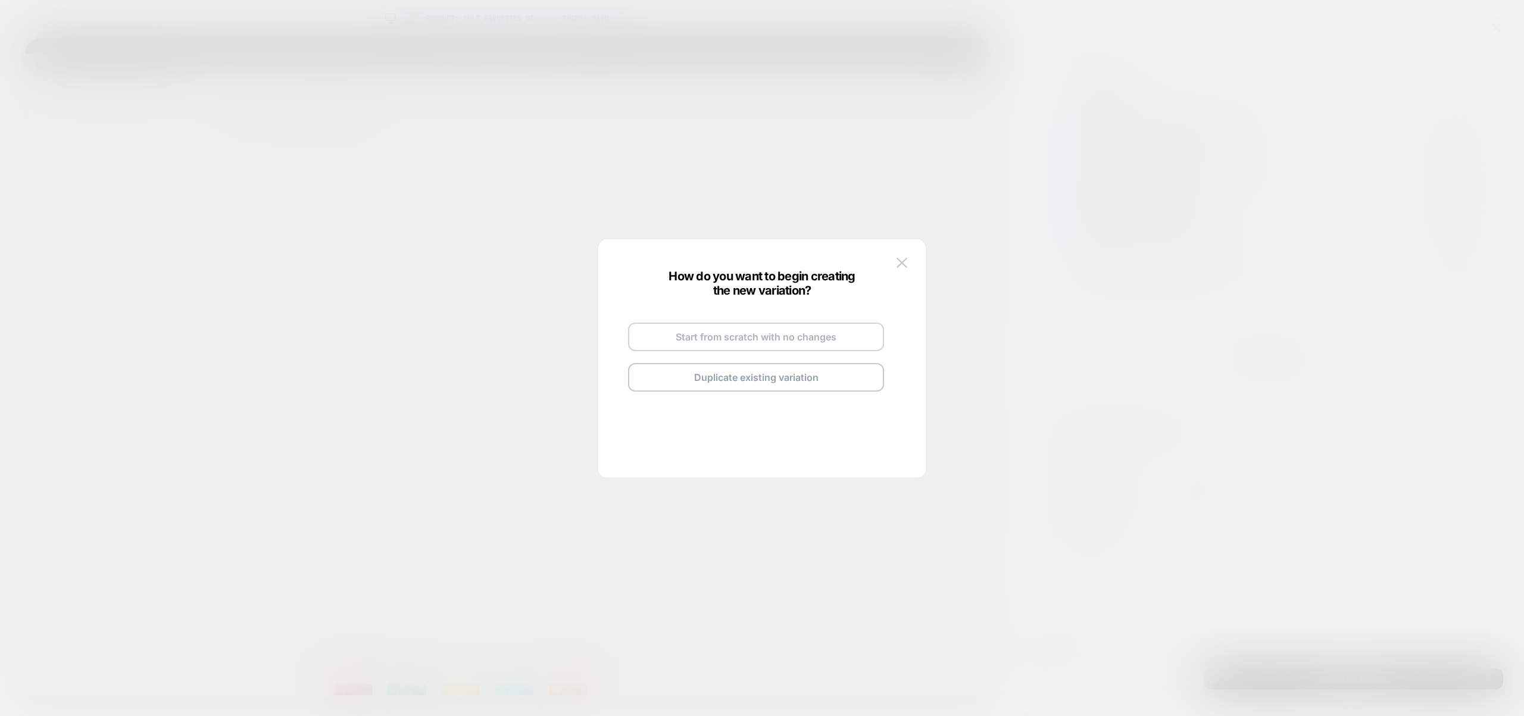
click at [771, 334] on button "Start from scratch with no changes" at bounding box center [756, 337] width 256 height 29
click at [794, 367] on button "Go and Edit the New Variation" at bounding box center [756, 360] width 256 height 29
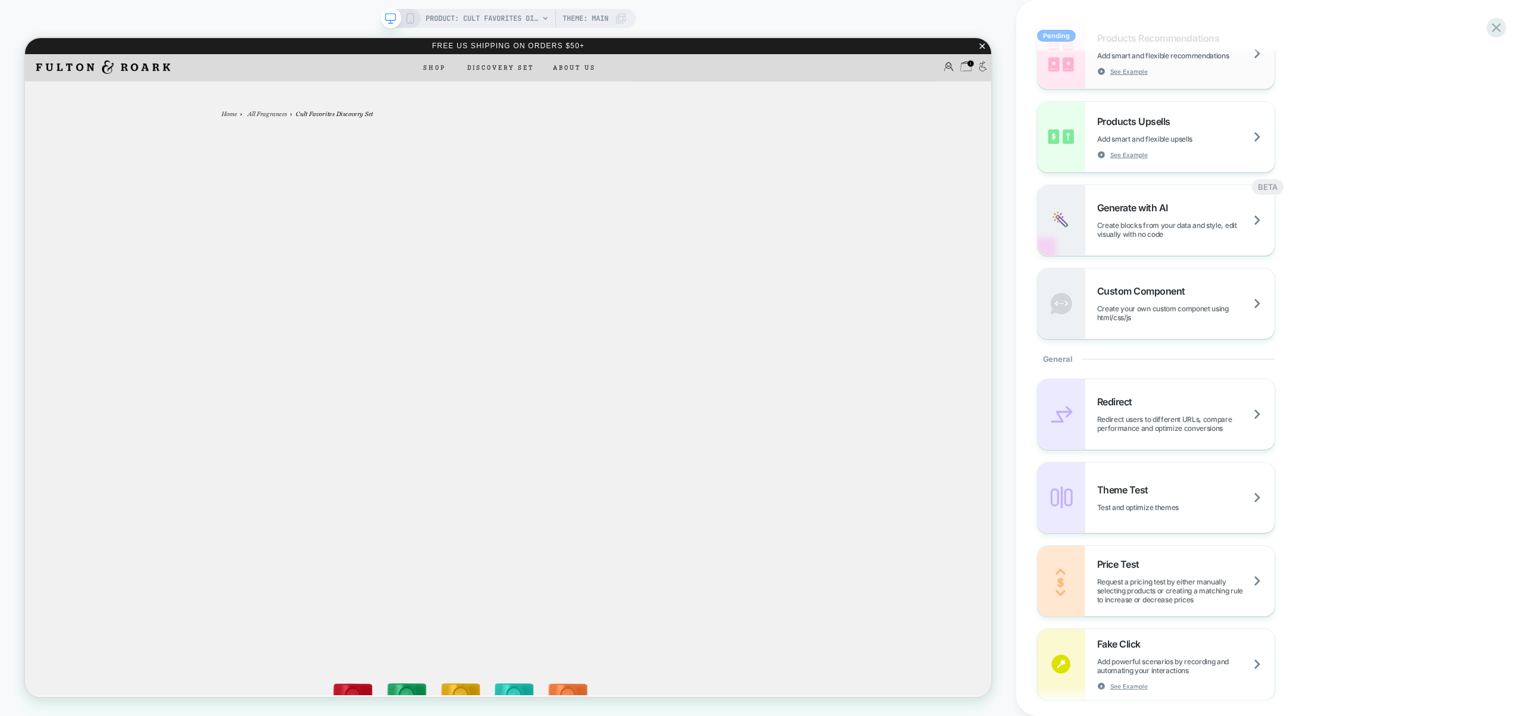
scroll to position [519, 0]
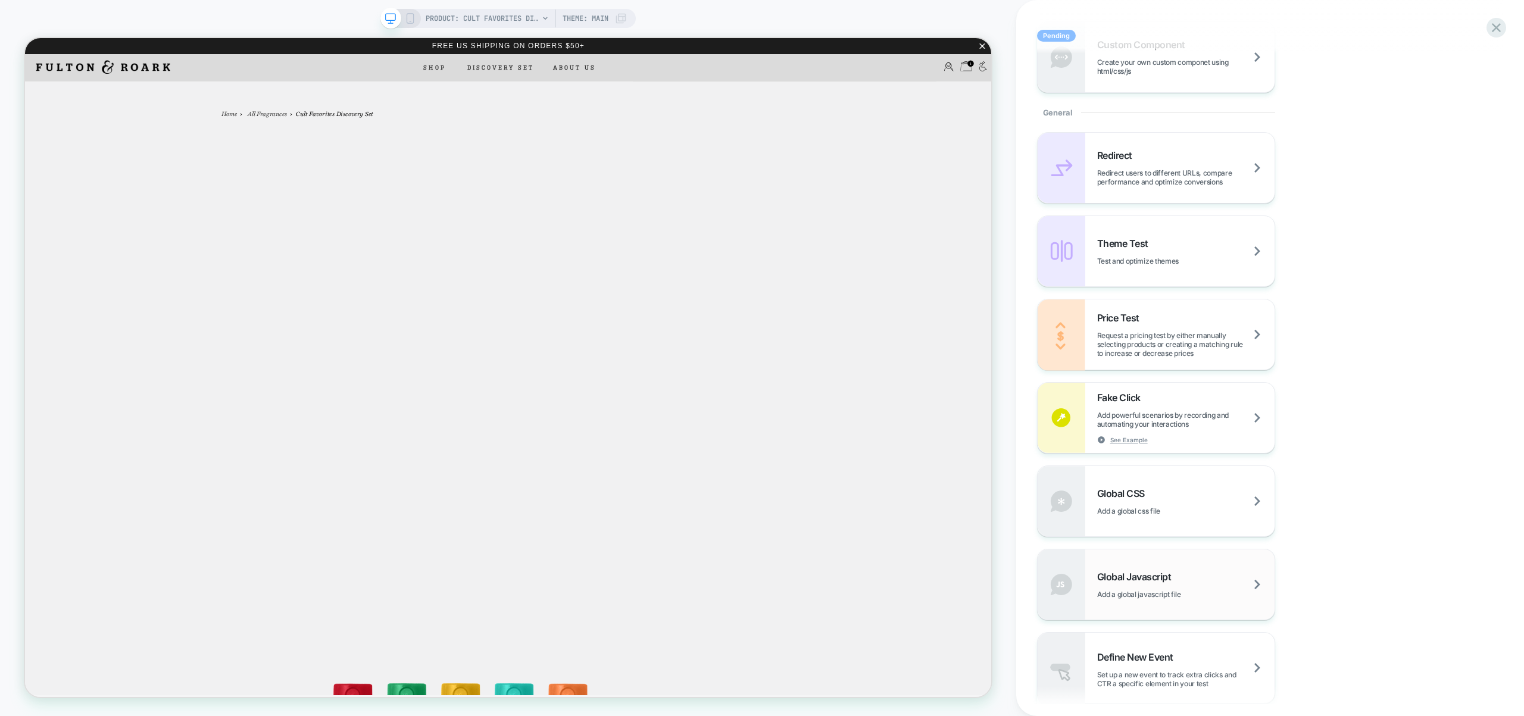
click at [1148, 609] on div "Global Javascript Add a global javascript file" at bounding box center [1156, 584] width 237 height 70
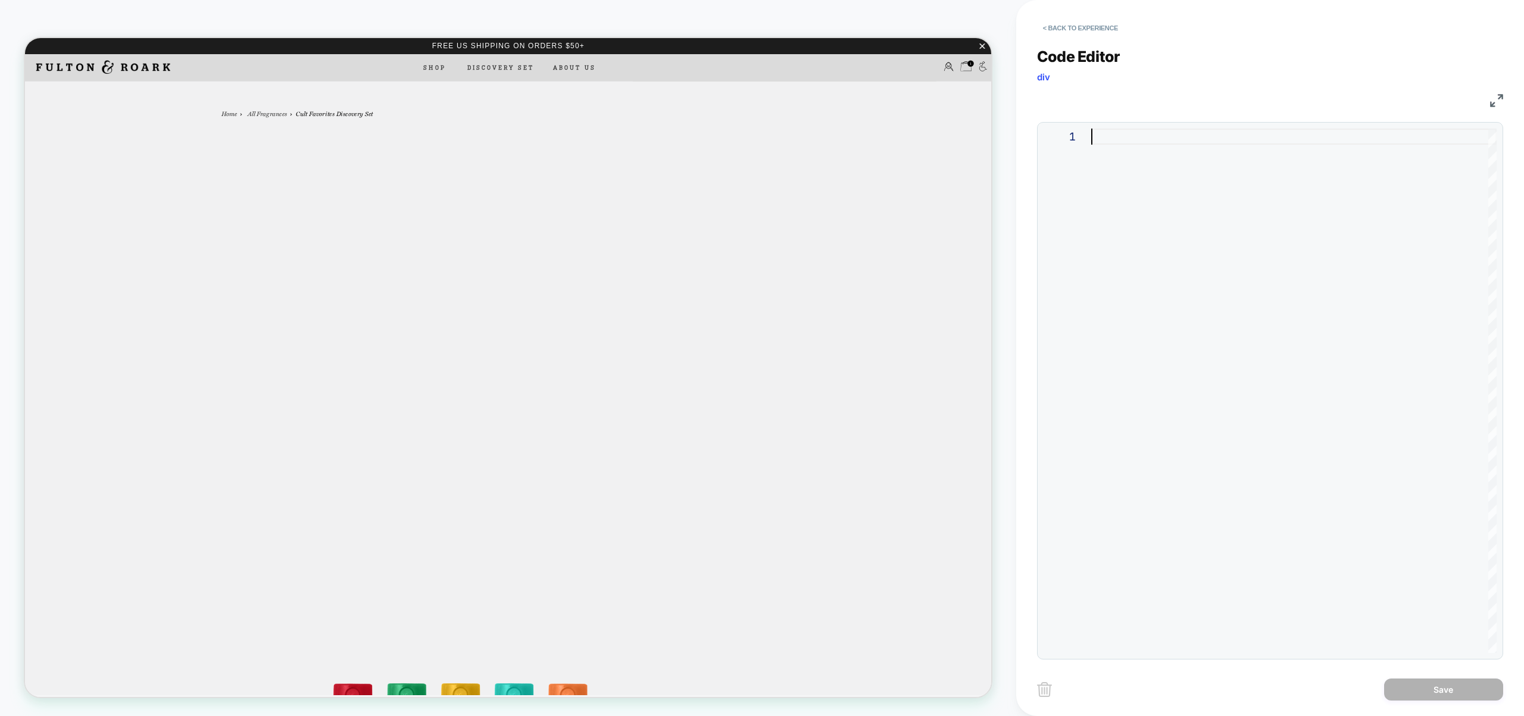
click at [1157, 186] on div at bounding box center [1293, 391] width 405 height 524
type textarea "**********"
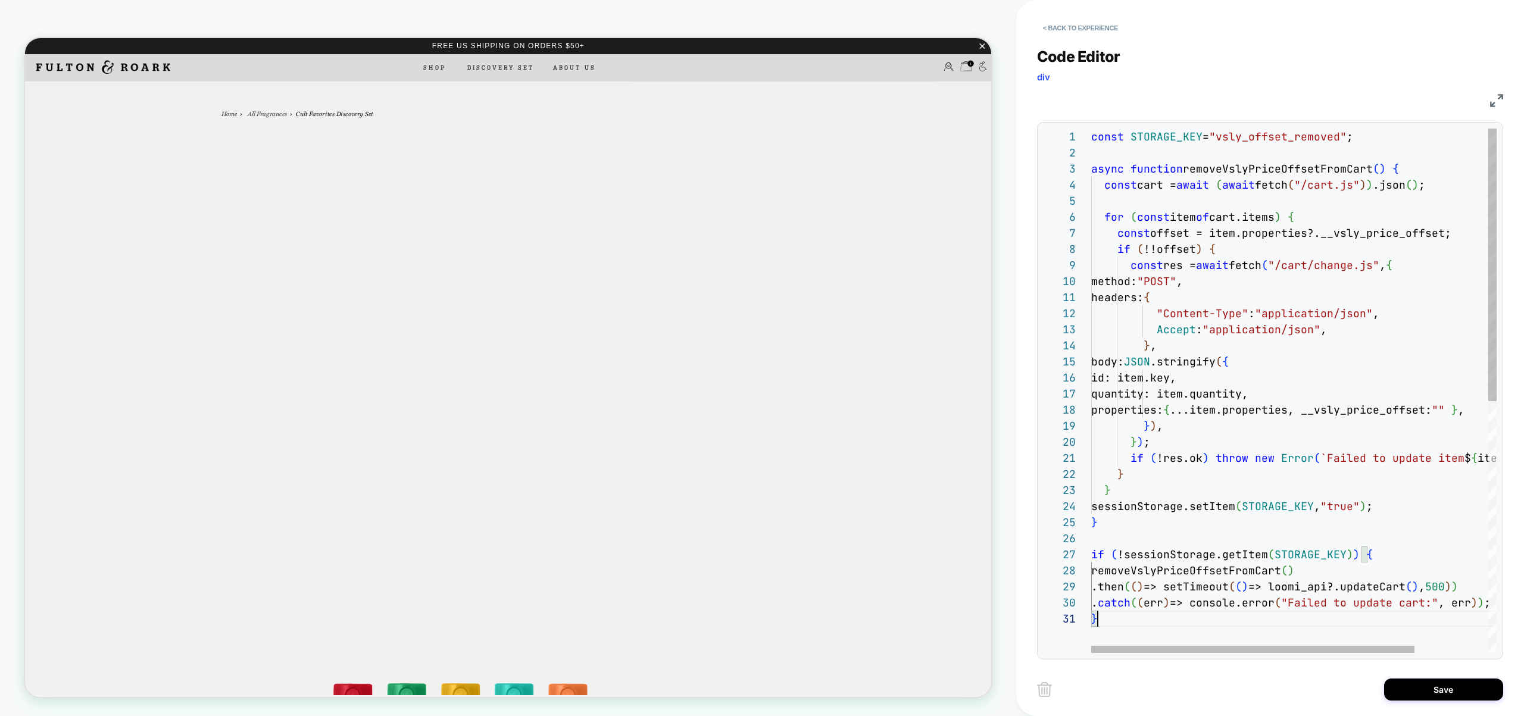
type textarea "**********"
click at [1264, 379] on div "const STORAGE_KEY = "vsly_offset_removed" ; async function removeVslyPriceOffse…" at bounding box center [1339, 632] width 497 height 1007
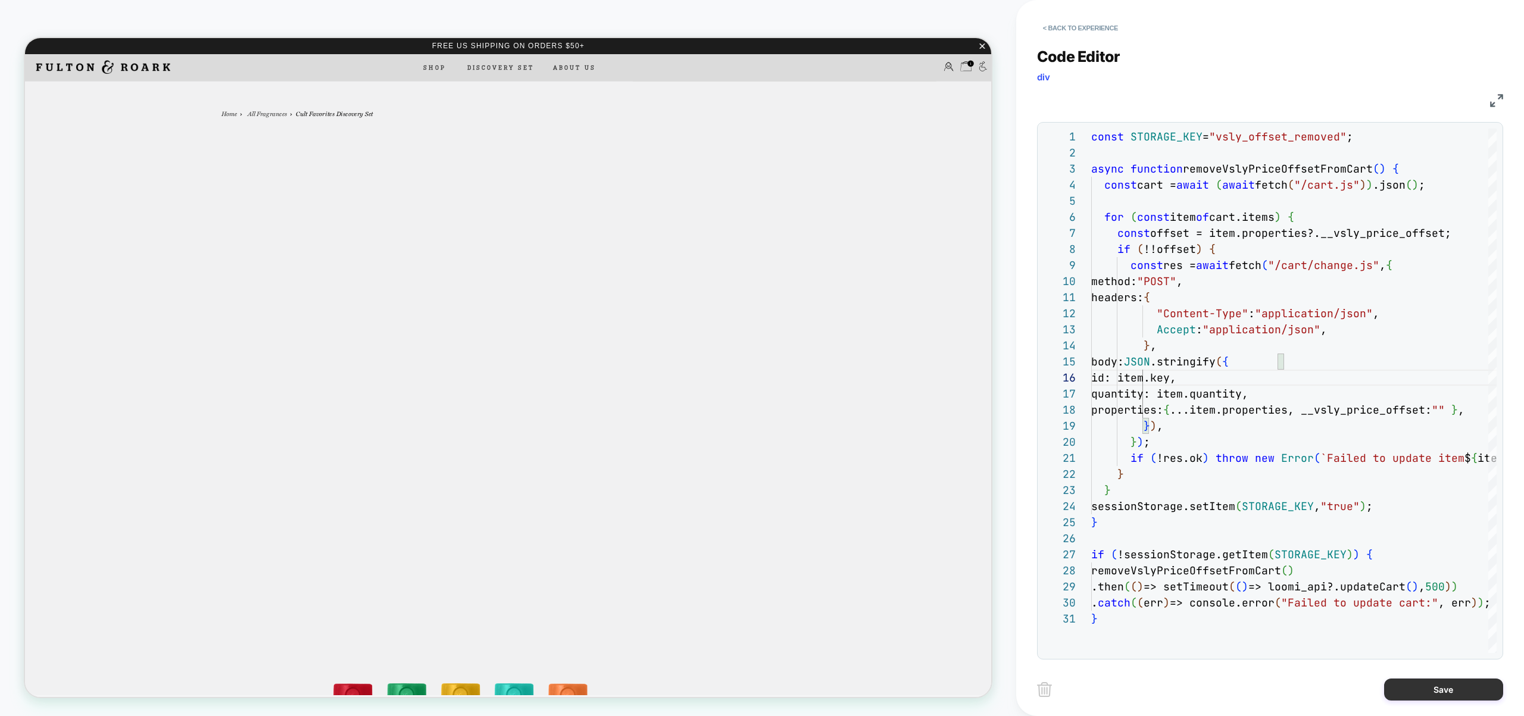
click at [1460, 690] on button "Save" at bounding box center [1443, 690] width 119 height 22
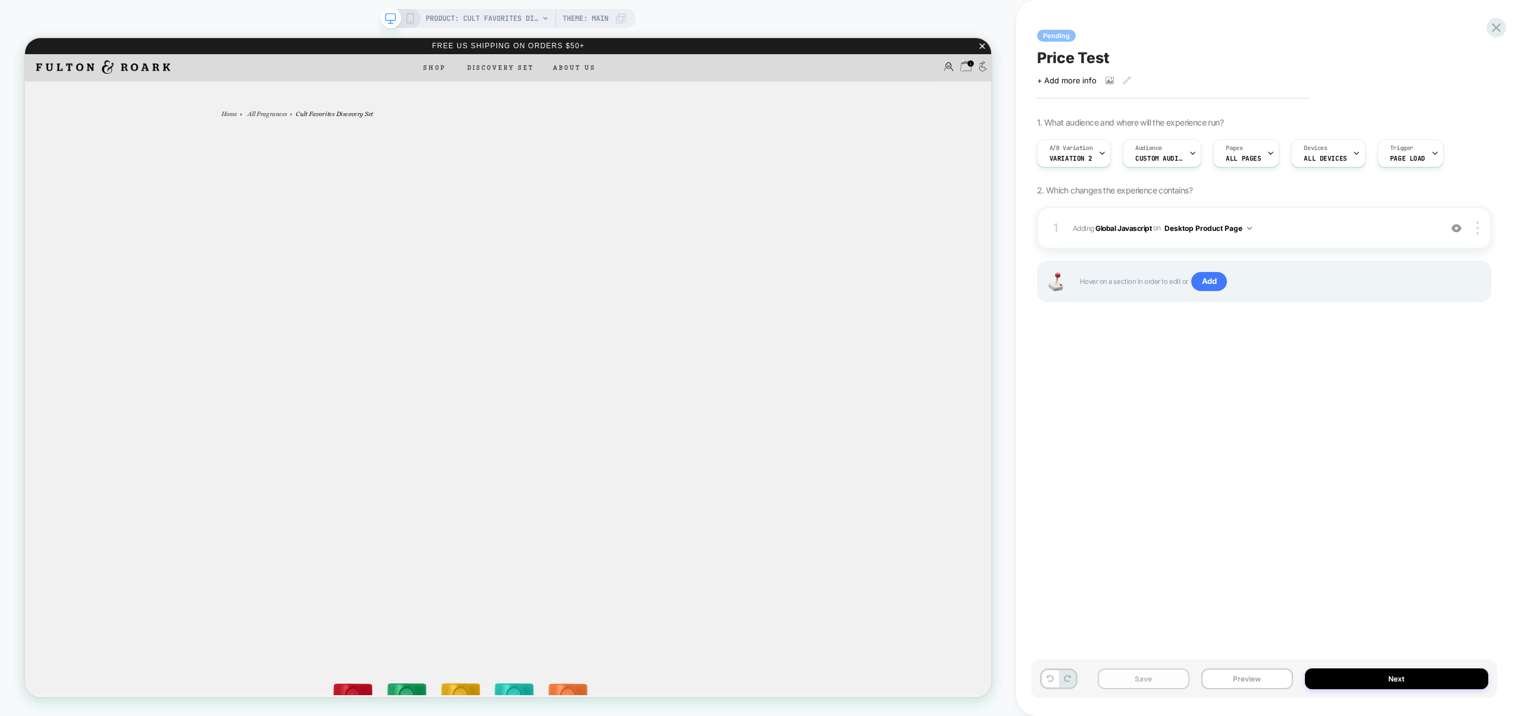
click at [1164, 683] on button "Save" at bounding box center [1144, 678] width 92 height 21
click at [1210, 228] on button "Desktop Product Page" at bounding box center [1208, 228] width 88 height 15
click at [1195, 408] on div "Desktop All Pages" at bounding box center [1208, 408] width 149 height 26
click at [1477, 229] on img at bounding box center [1477, 227] width 2 height 13
click at [1417, 257] on div "Target All Devices" at bounding box center [1407, 261] width 106 height 33
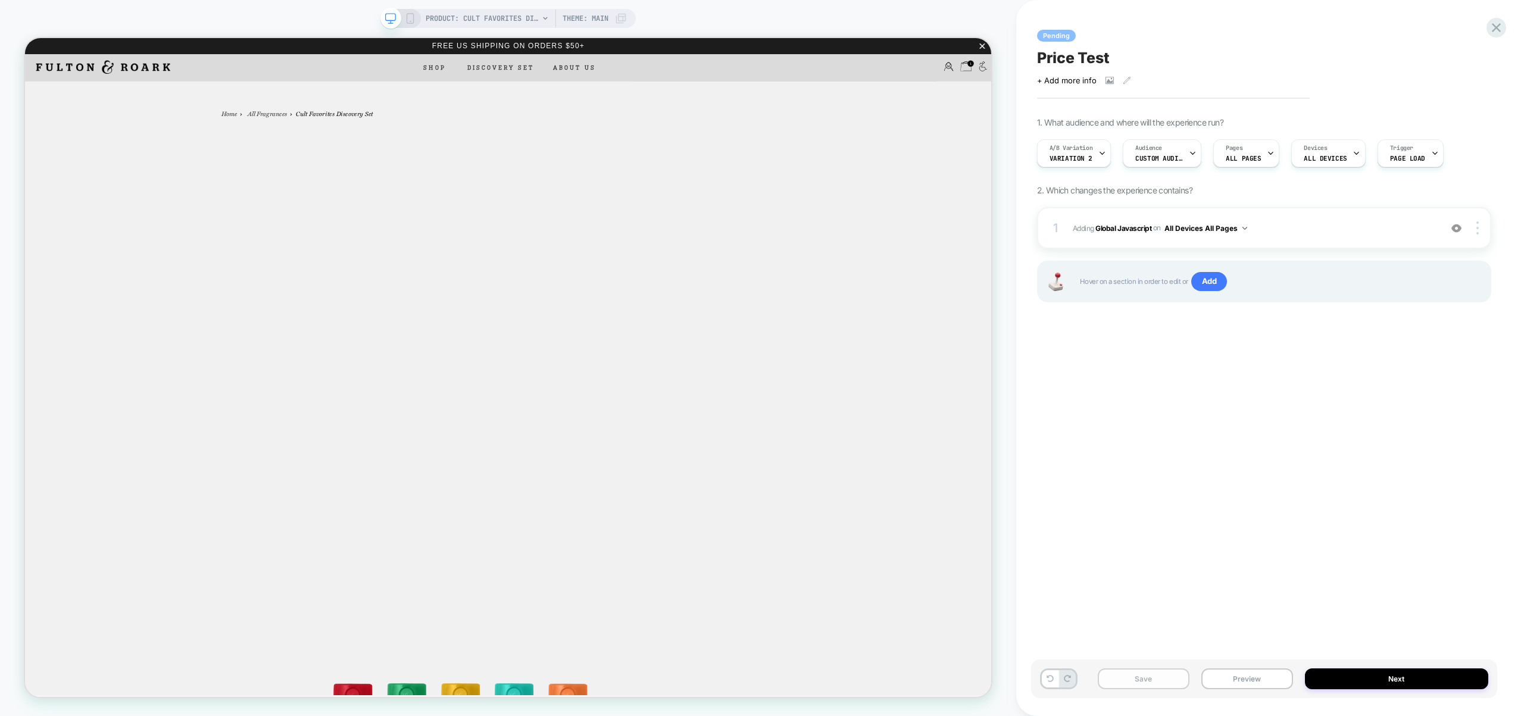
click at [1137, 668] on button "Save" at bounding box center [1144, 678] width 92 height 21
click at [1095, 164] on div "A/B Variation Variation 2" at bounding box center [1071, 153] width 67 height 27
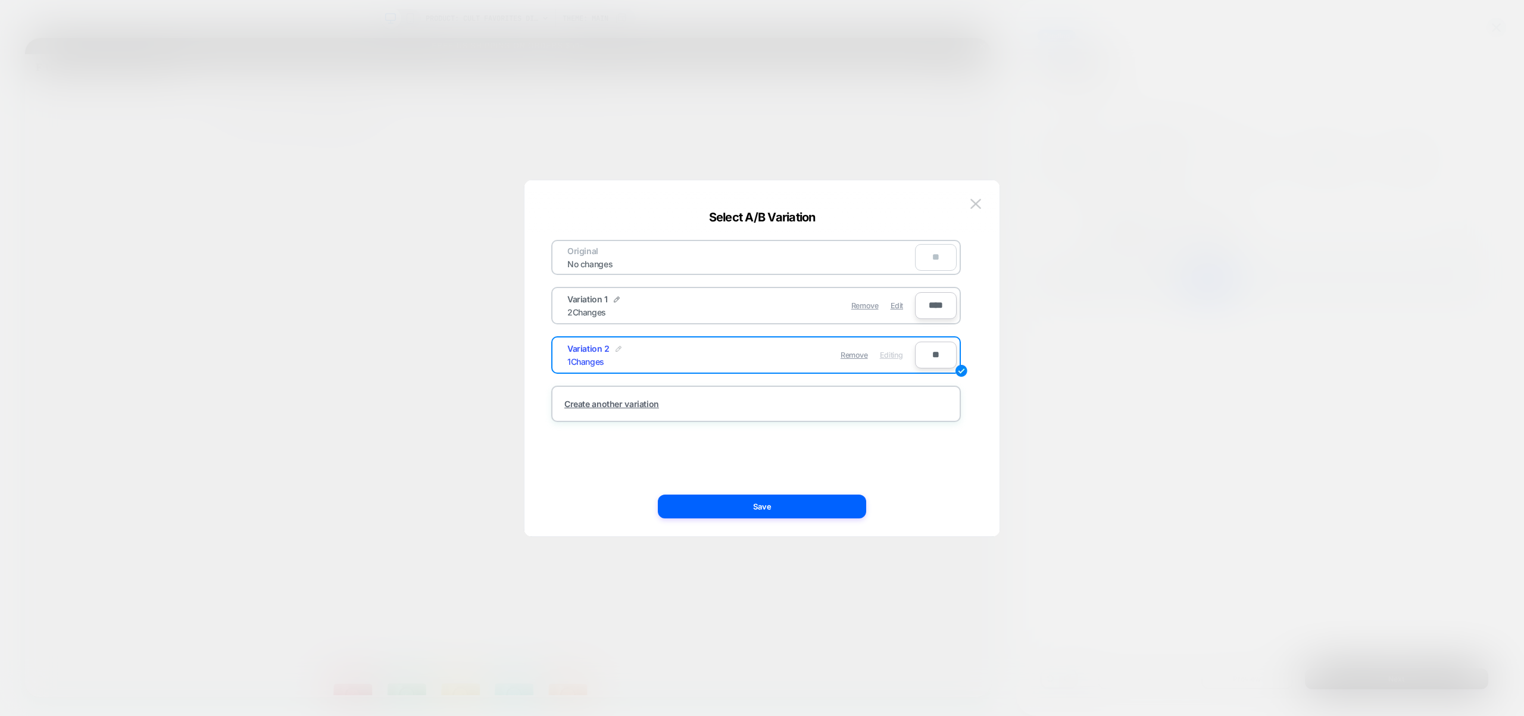
click at [618, 346] on img at bounding box center [618, 349] width 6 height 6
click at [614, 357] on input "**********" at bounding box center [610, 354] width 86 height 23
type input "**********"
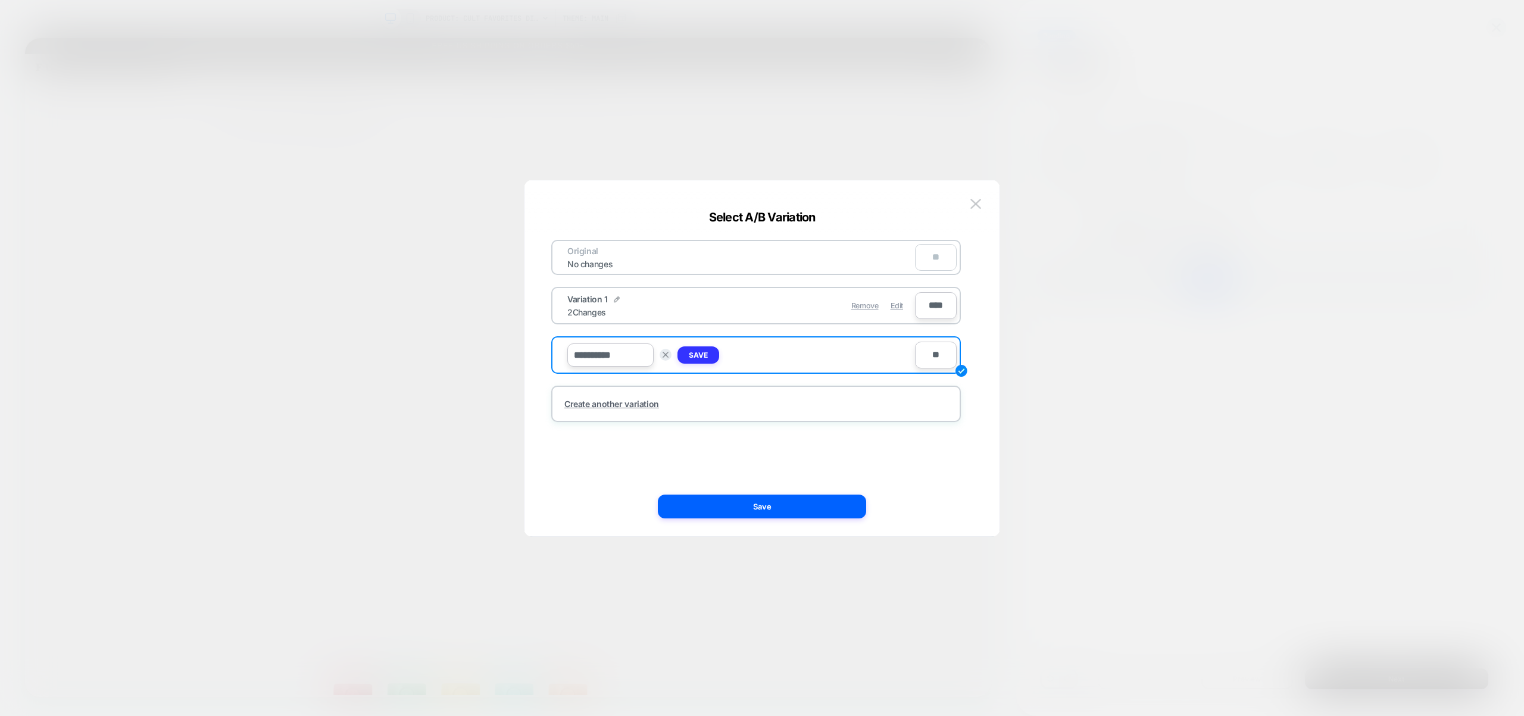
click at [710, 355] on button "Save" at bounding box center [698, 354] width 42 height 17
click at [773, 510] on button "Save" at bounding box center [762, 507] width 208 height 24
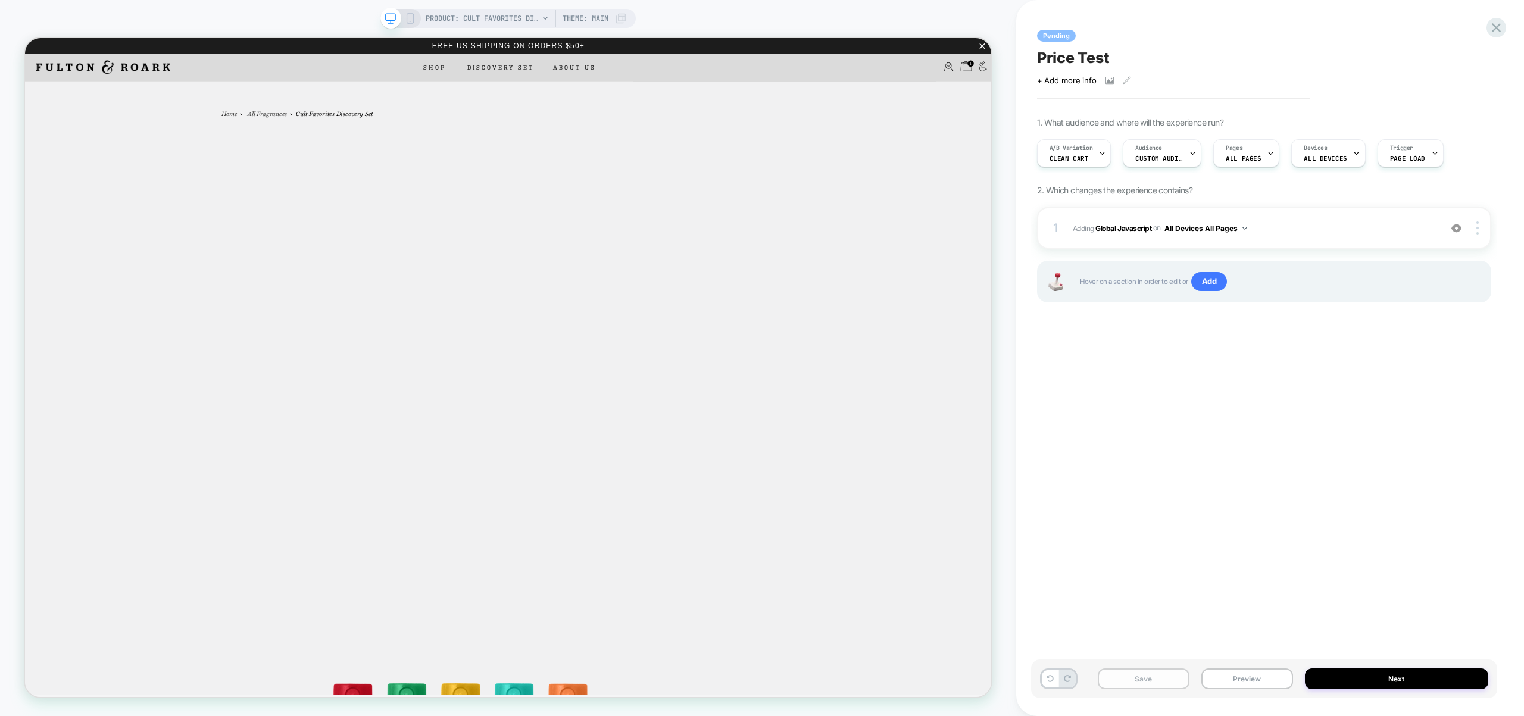
click at [1170, 683] on button "Save" at bounding box center [1144, 678] width 92 height 21
click at [1083, 161] on span "Clean Cart" at bounding box center [1068, 158] width 39 height 8
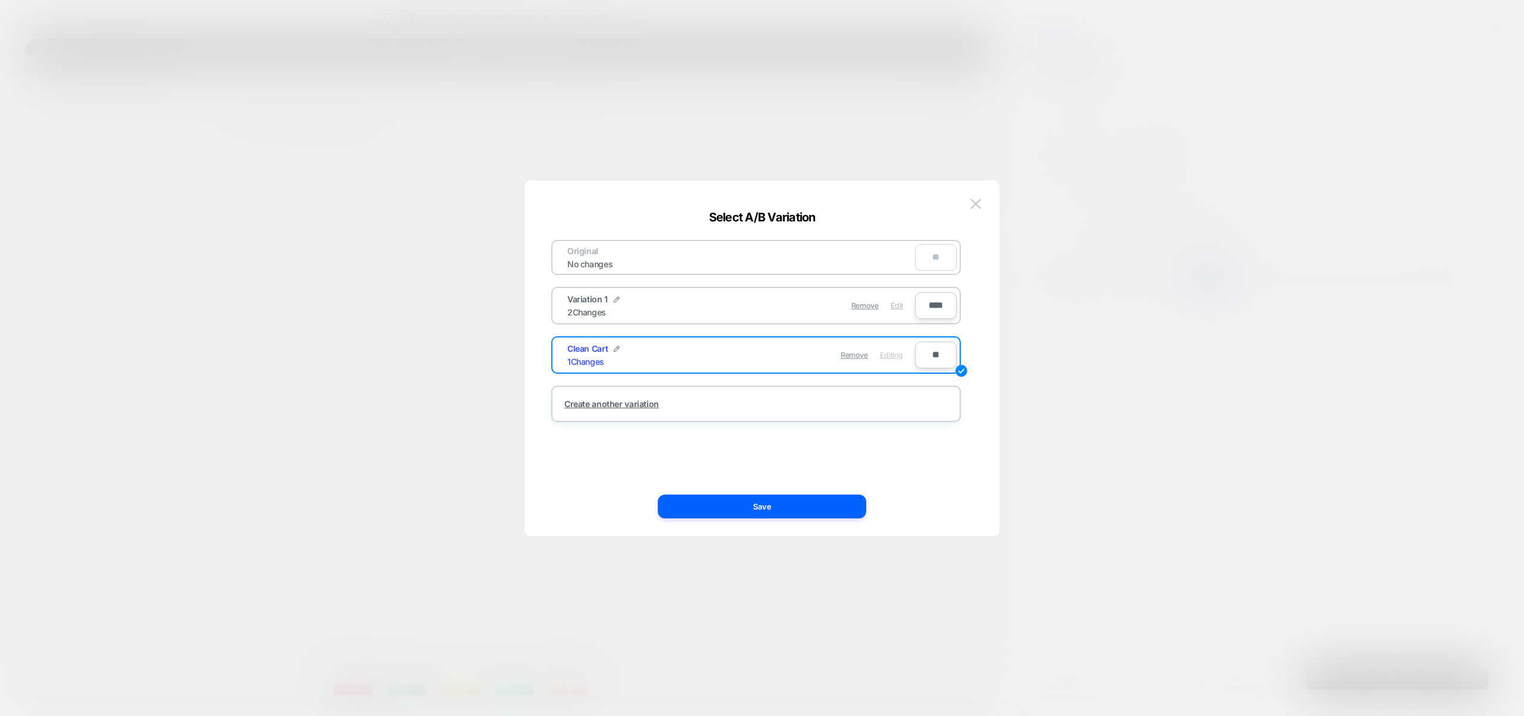
click at [890, 305] on span "Edit" at bounding box center [896, 305] width 13 height 9
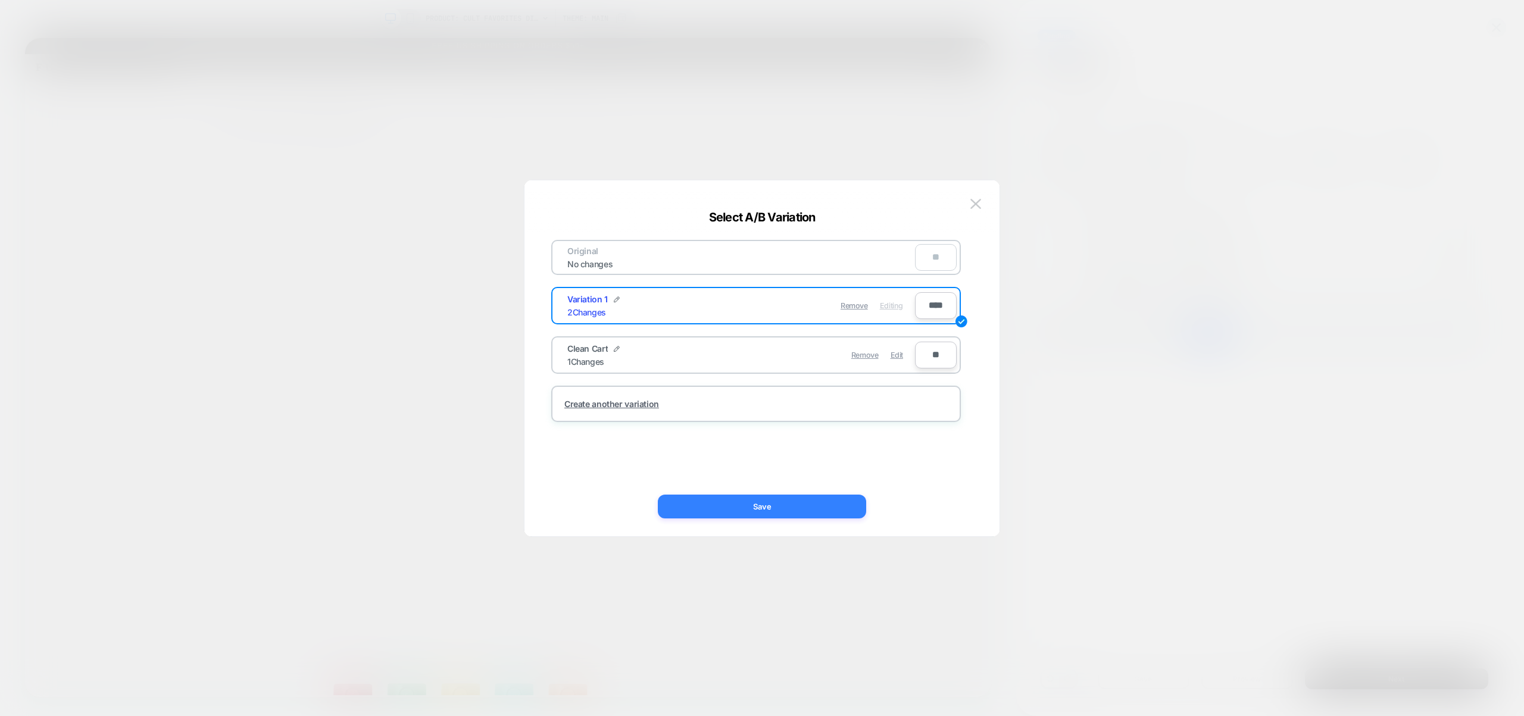
drag, startPoint x: 845, startPoint y: 504, endPoint x: 1111, endPoint y: 625, distance: 291.7
click at [845, 504] on button "Save" at bounding box center [762, 507] width 208 height 24
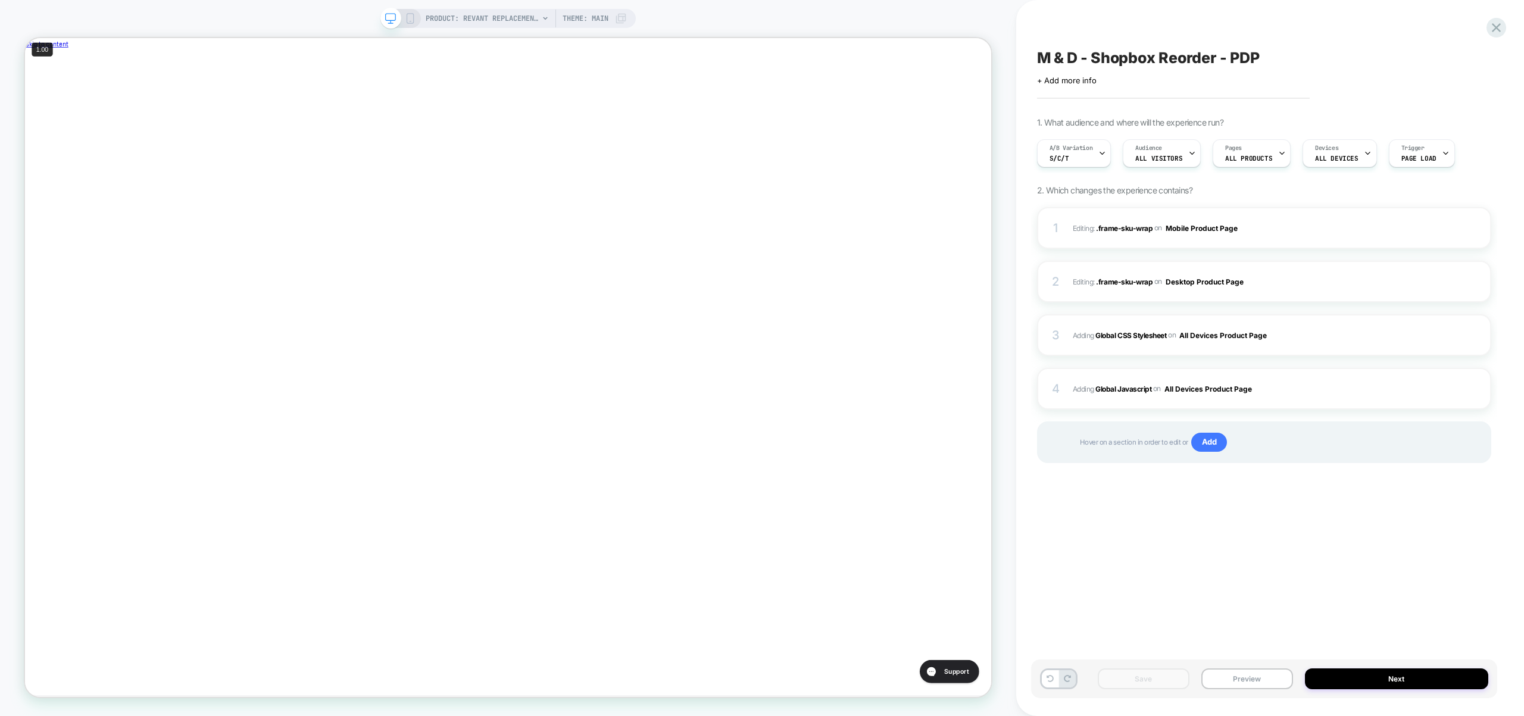
scroll to position [0, 1]
click at [1071, 160] on div "A/B Variation S/C/T" at bounding box center [1070, 153] width 67 height 27
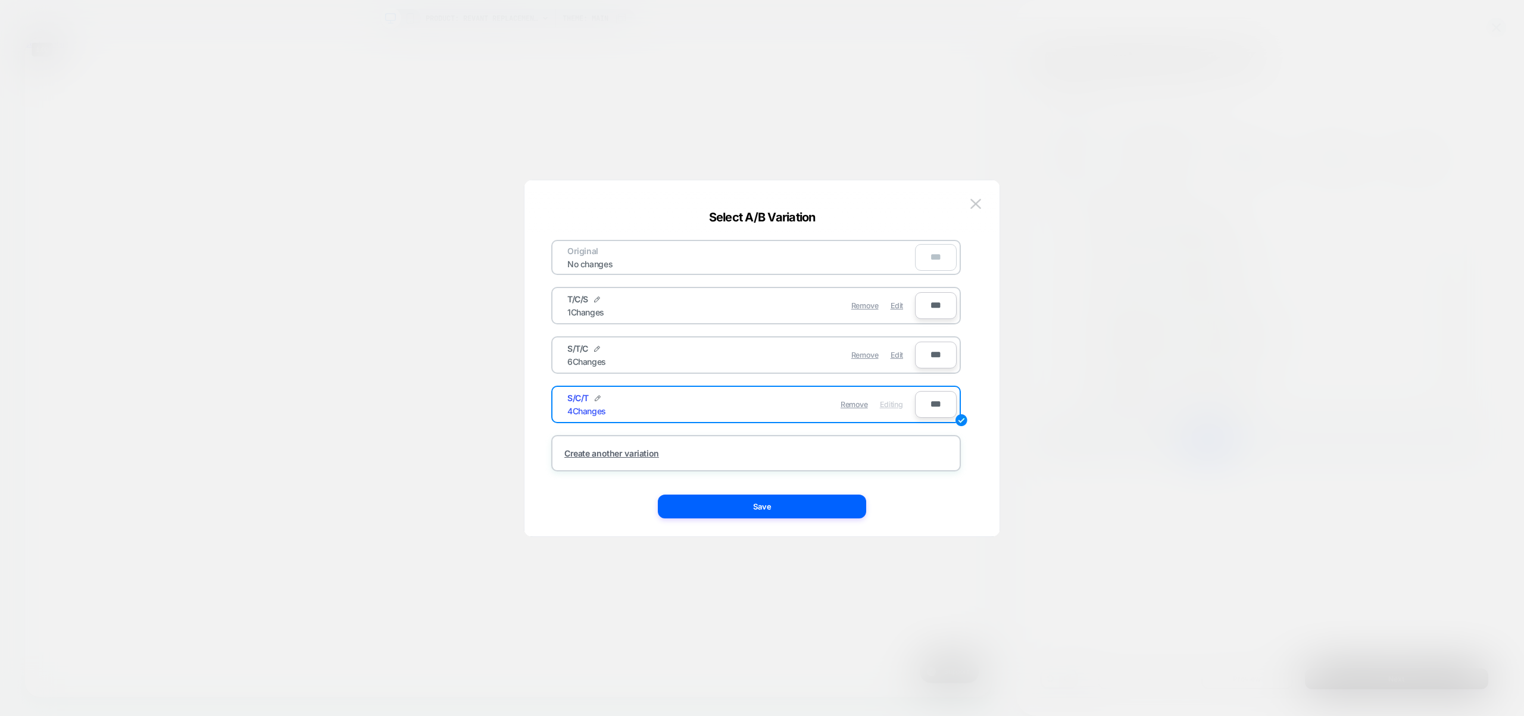
scroll to position [0, 0]
drag, startPoint x: 901, startPoint y: 356, endPoint x: 896, endPoint y: 368, distance: 12.6
click at [901, 357] on span "Edit" at bounding box center [896, 355] width 13 height 9
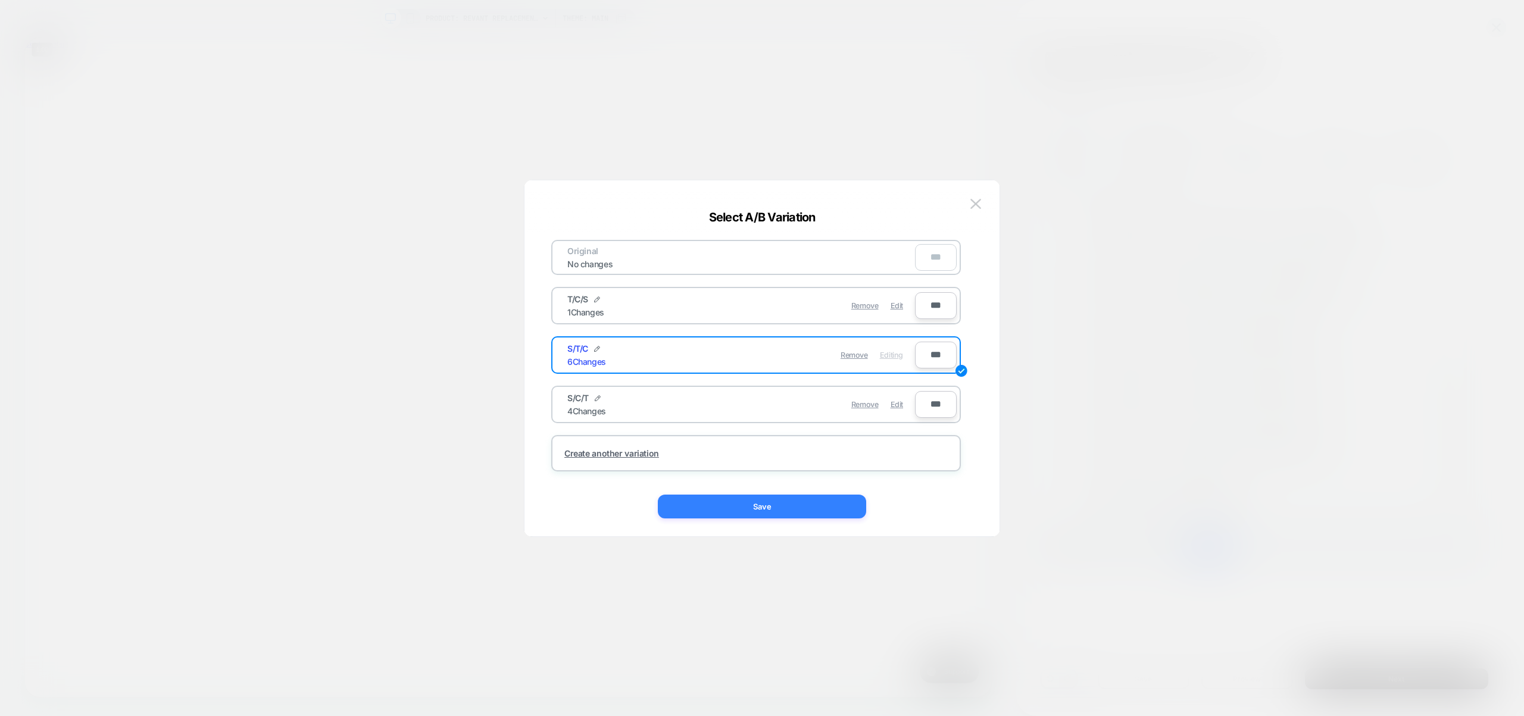
click at [795, 506] on button "Save" at bounding box center [762, 507] width 208 height 24
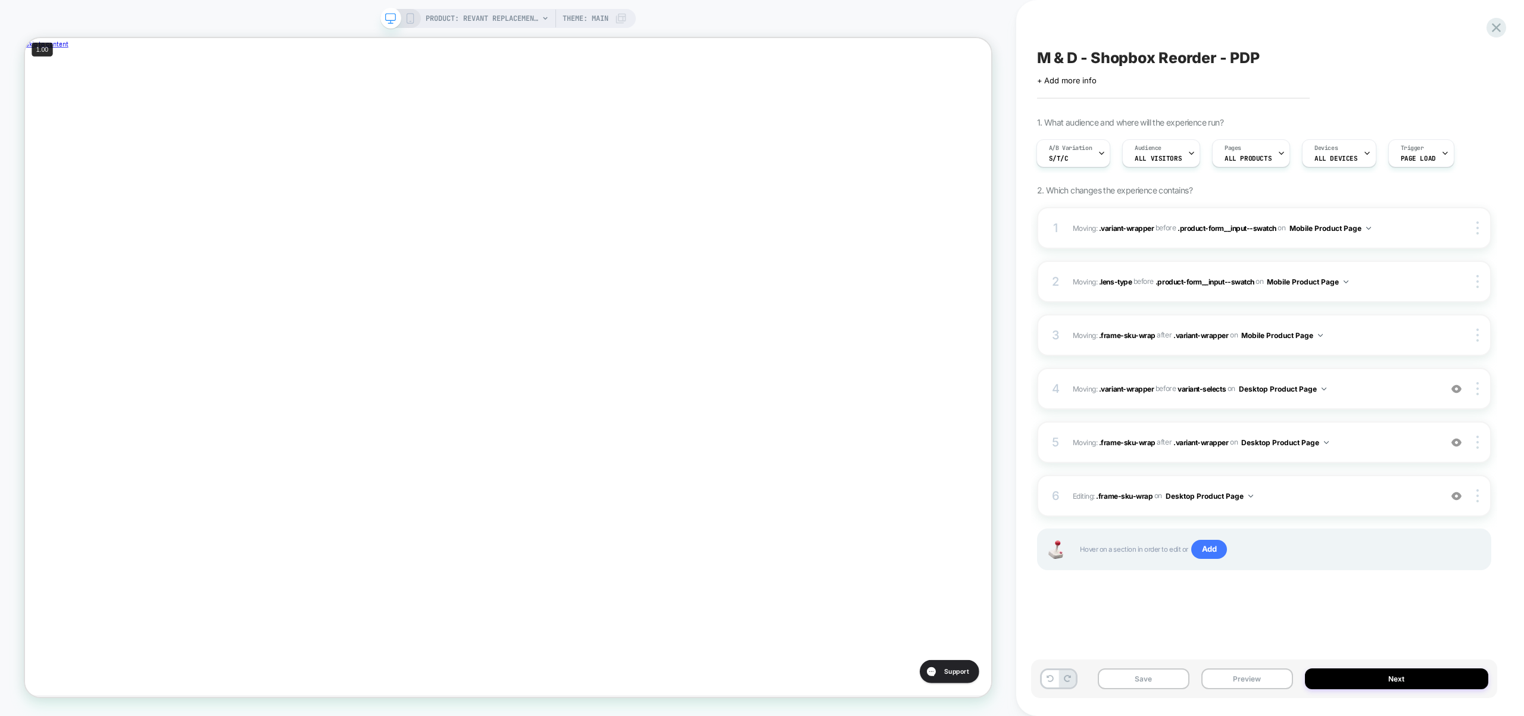
scroll to position [0, 400]
click at [1246, 667] on div "Save Preview Next" at bounding box center [1264, 679] width 466 height 39
click at [1244, 674] on button "Preview" at bounding box center [1247, 678] width 92 height 21
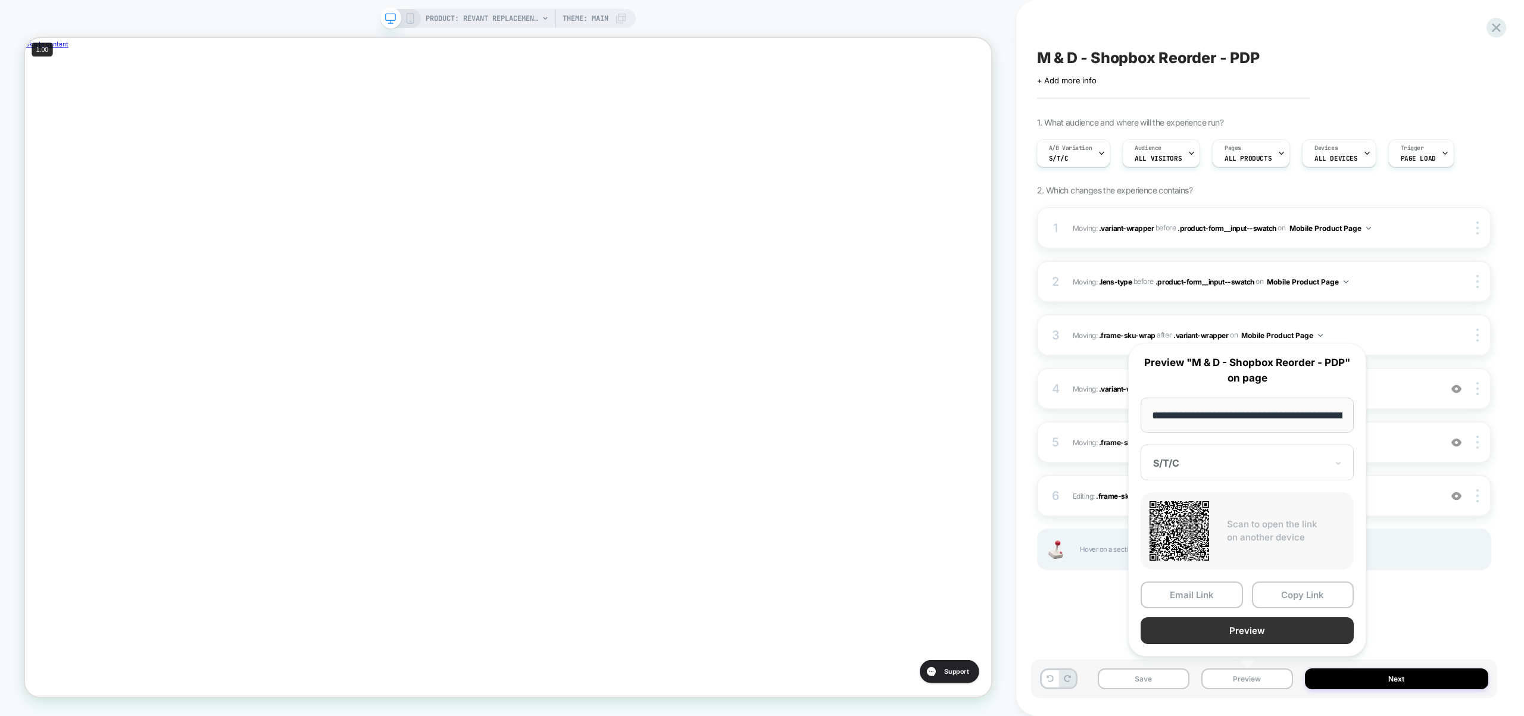
click at [1232, 626] on button "Preview" at bounding box center [1246, 630] width 213 height 27
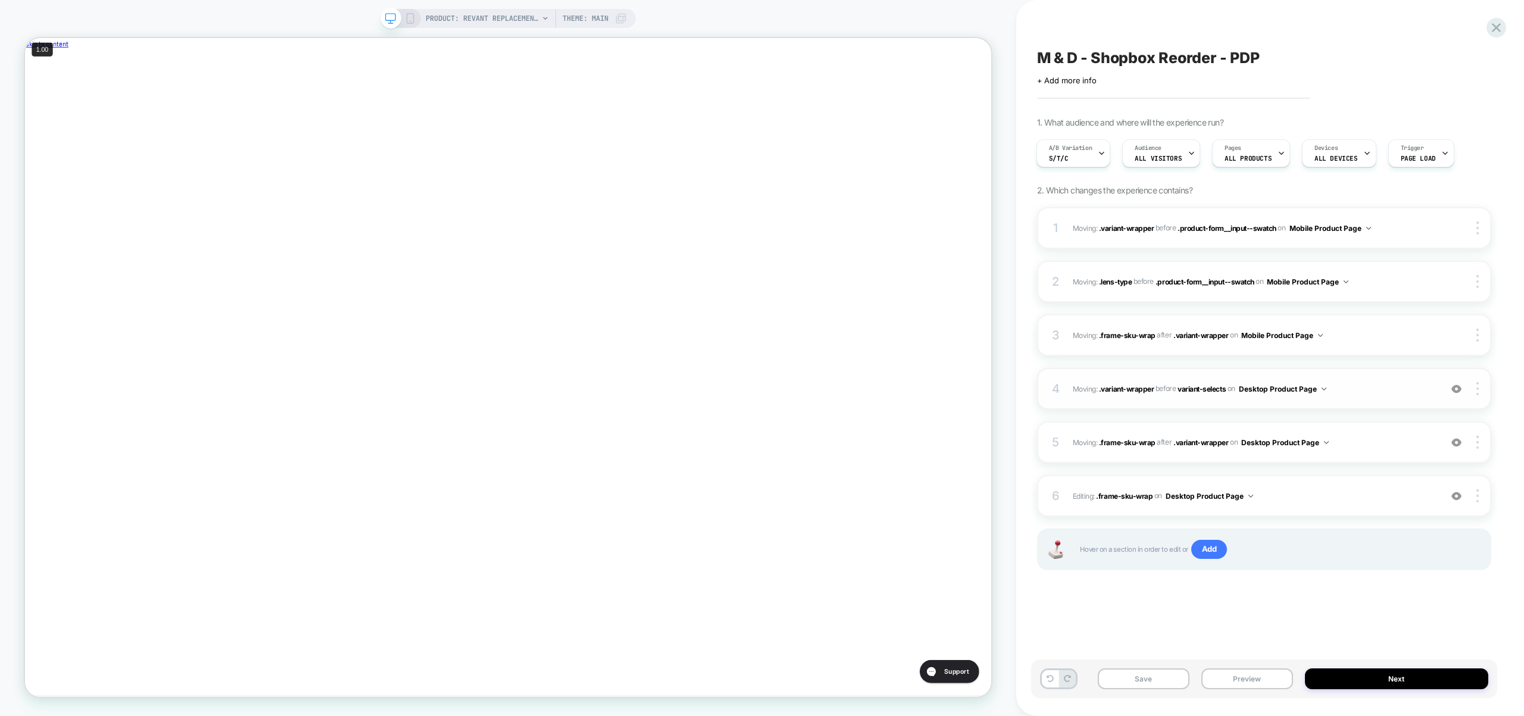
click at [1387, 388] on span "Moving: .variant-wrapper .variant-wrapper before variant-selects variant-select…" at bounding box center [1254, 389] width 362 height 15
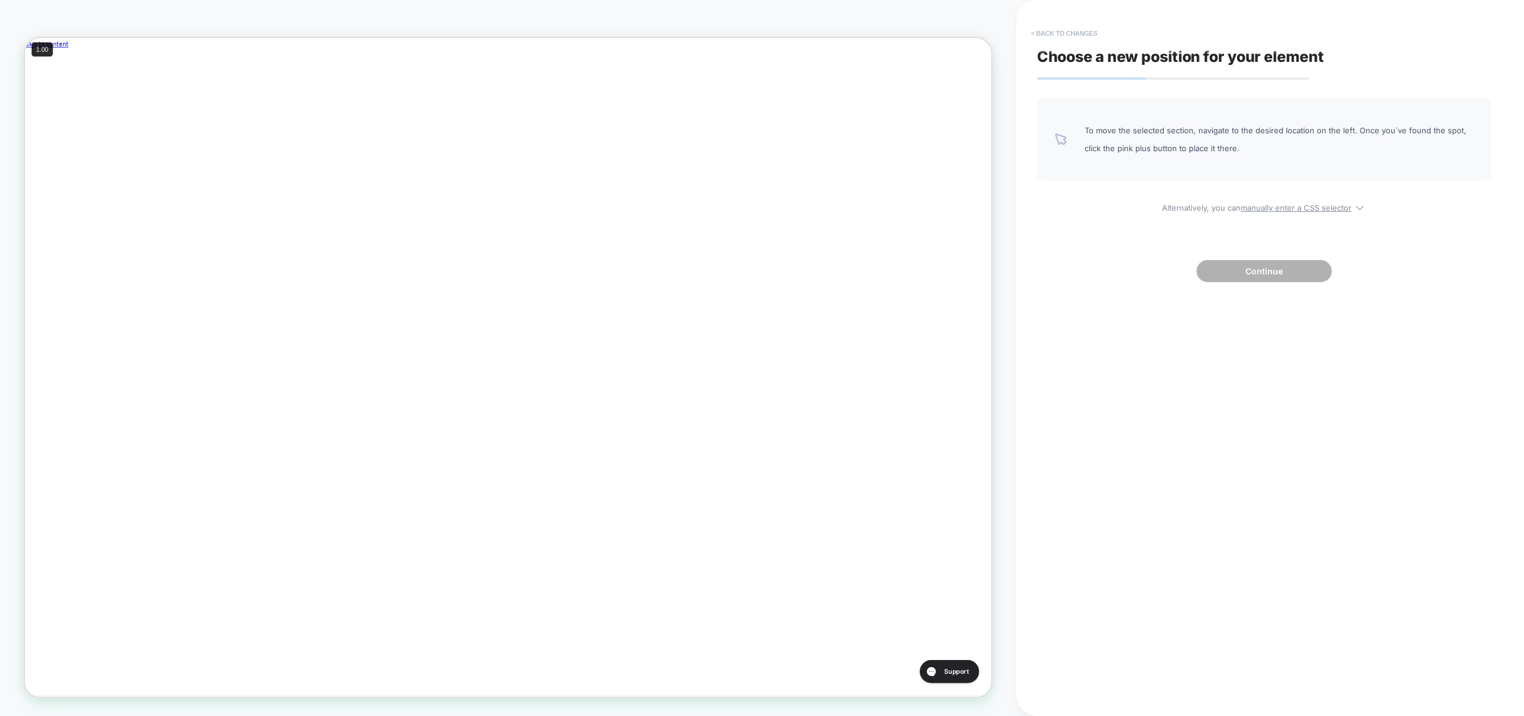
click at [1077, 36] on button "< Back to changes" at bounding box center [1064, 33] width 79 height 19
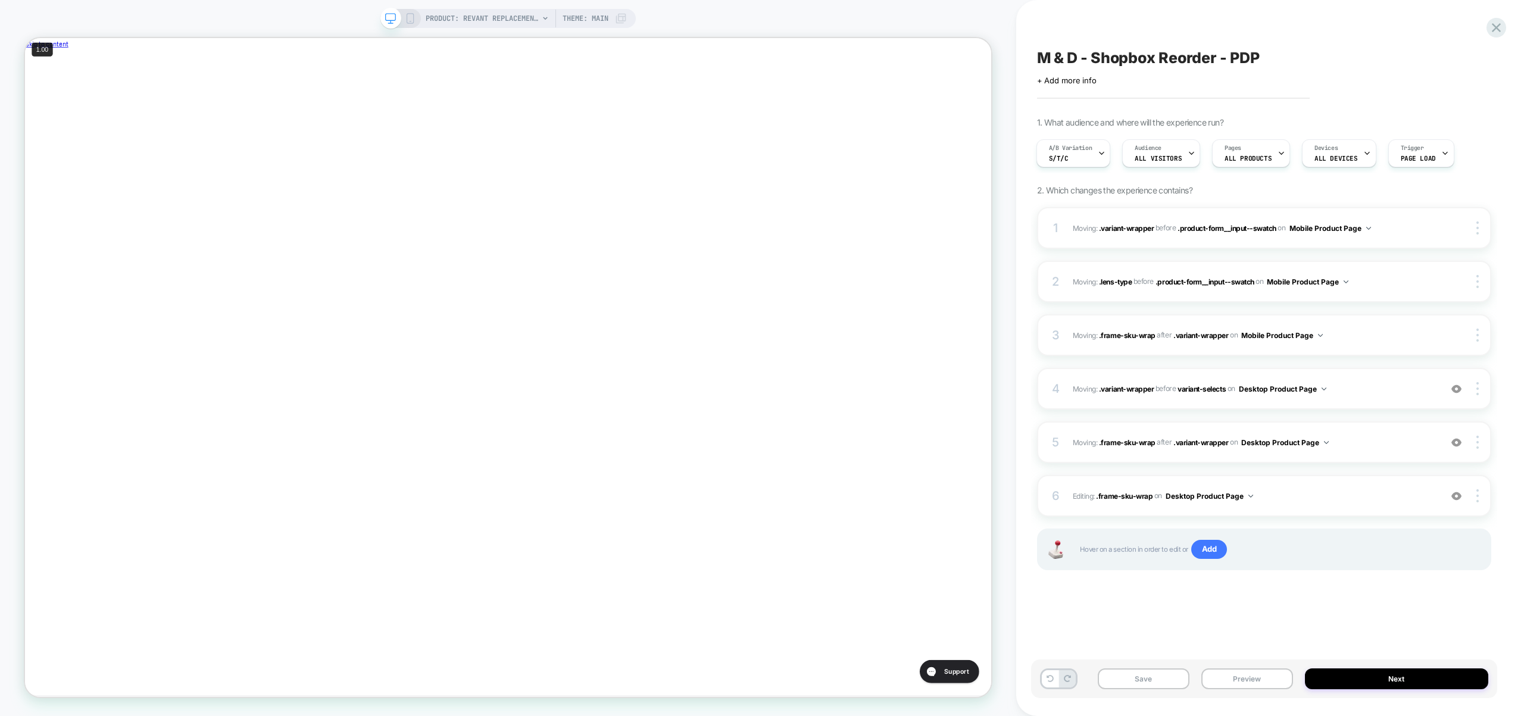
scroll to position [0, 400]
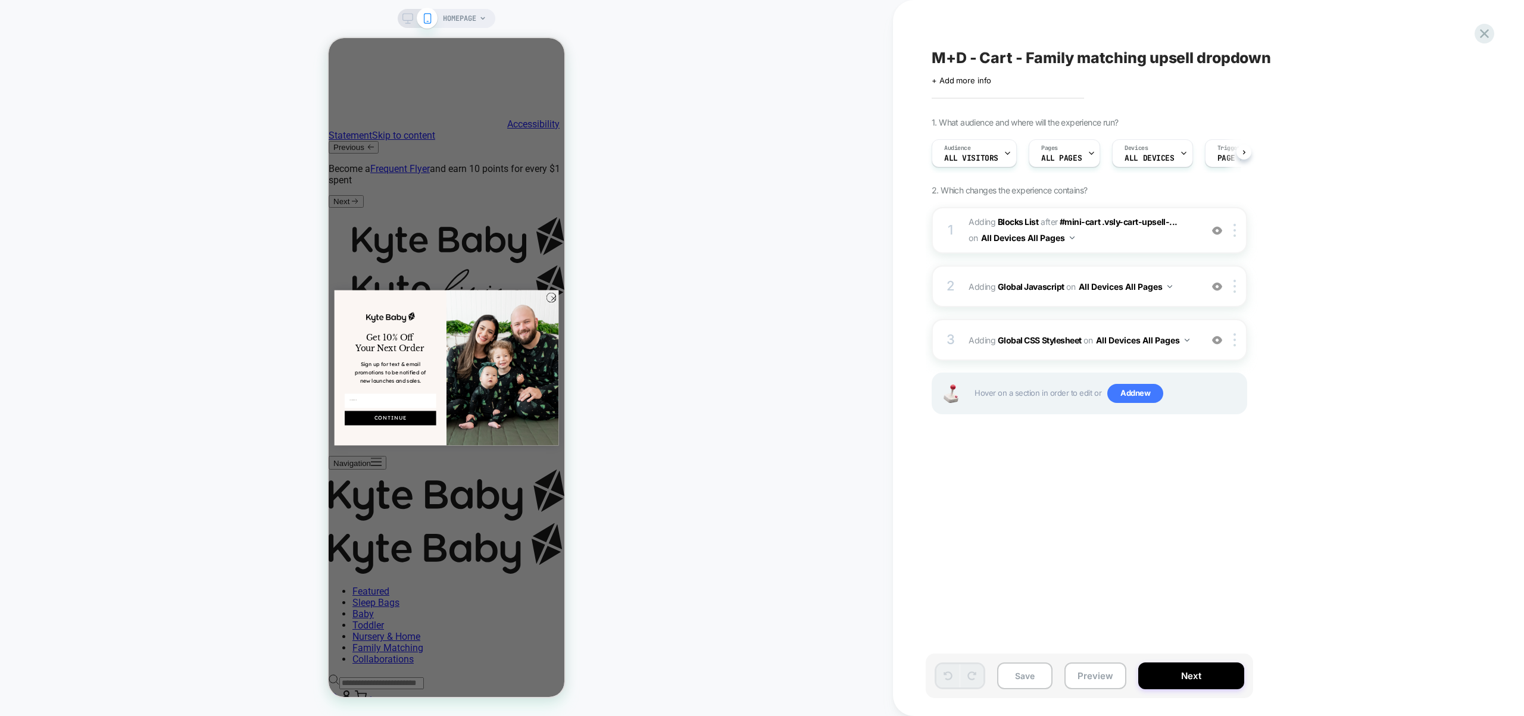
scroll to position [0, 1]
click at [1198, 298] on div "2 Adding Global Javascript on All Devices All Pages Add Before Add After Target…" at bounding box center [1089, 286] width 315 height 42
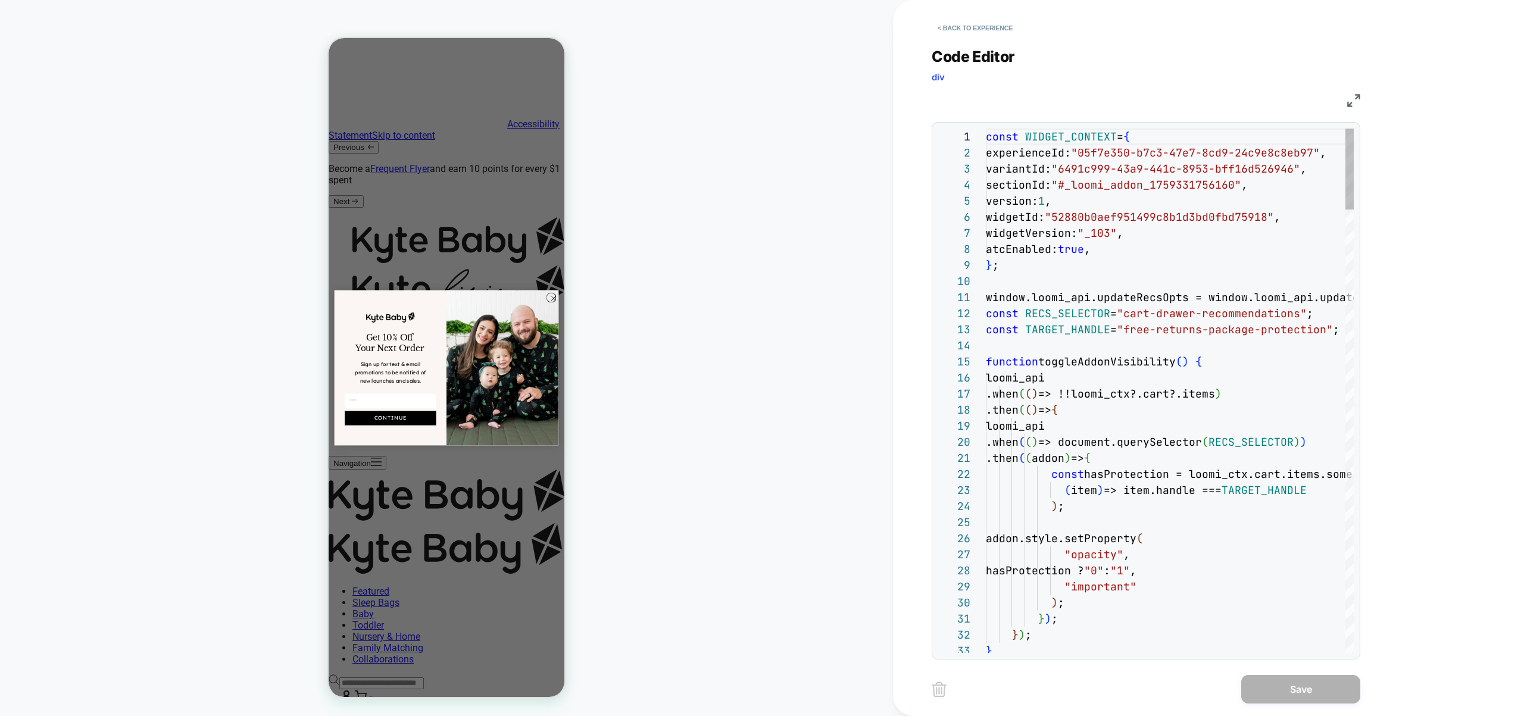
scroll to position [161, 0]
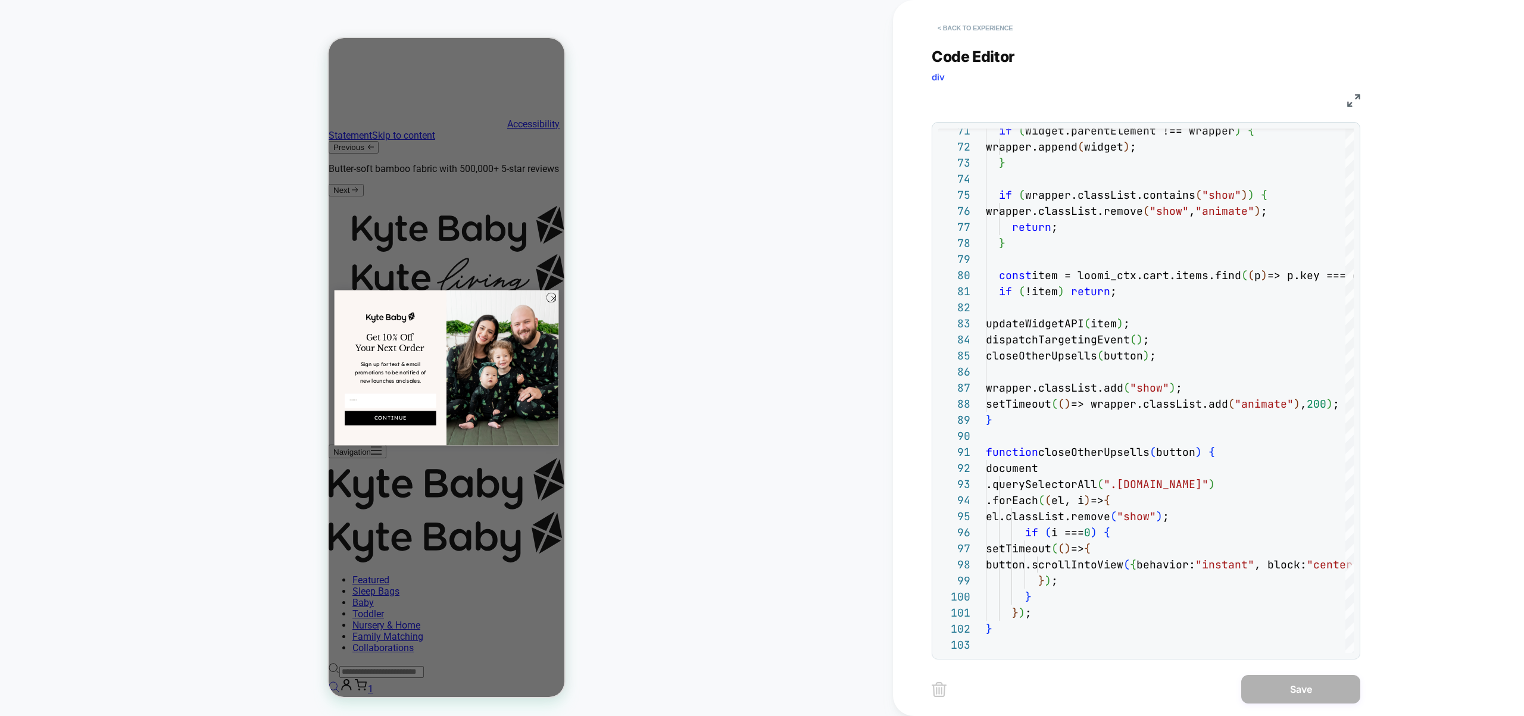
click at [995, 20] on button "< Back to experience" at bounding box center [975, 27] width 87 height 19
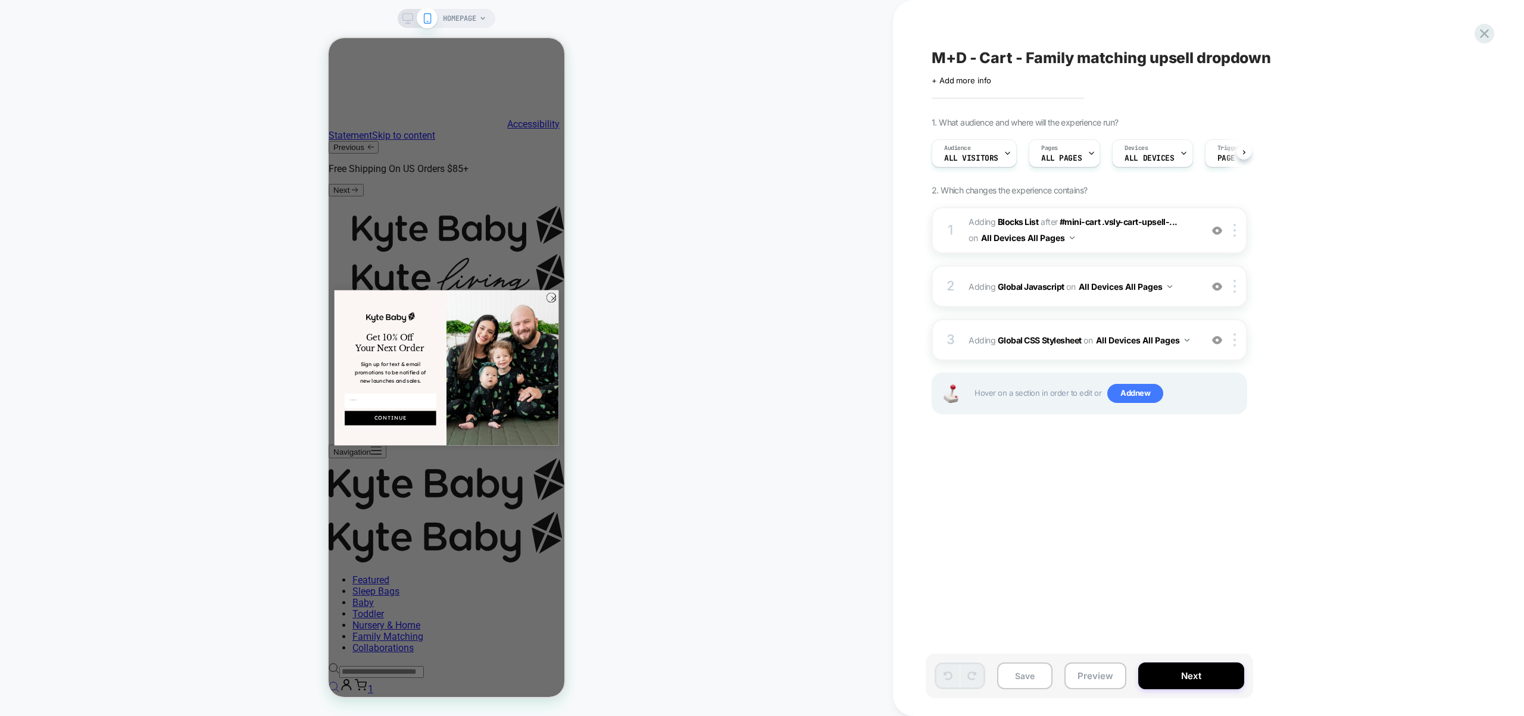
scroll to position [0, 1]
click at [1104, 674] on button "Preview" at bounding box center [1095, 676] width 62 height 27
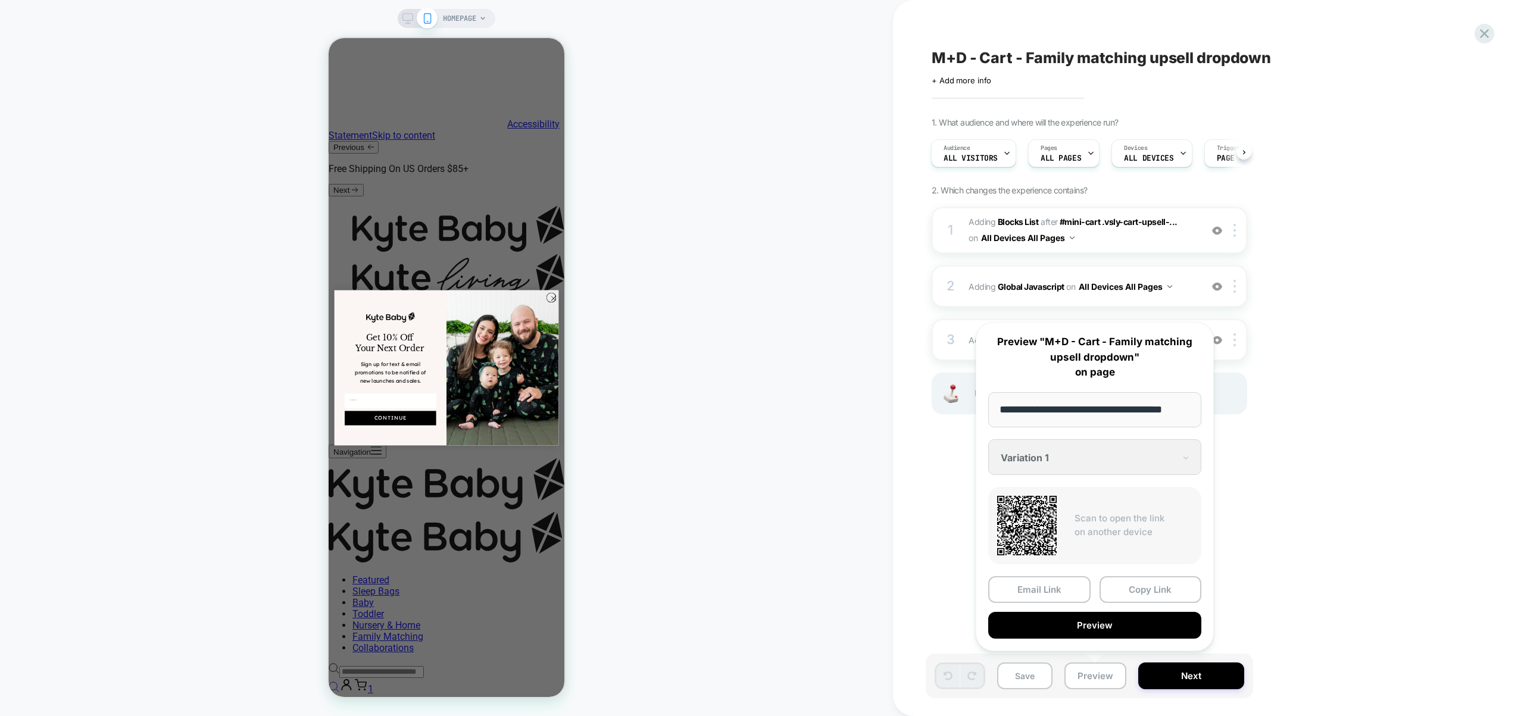
scroll to position [0, 0]
click at [1090, 447] on div "**********" at bounding box center [1095, 486] width 238 height 329
click at [1096, 457] on div "**********" at bounding box center [1095, 486] width 238 height 329
click at [1326, 399] on div "1. What audience and where will the experience run? Audience All Visitors Pages…" at bounding box center [1149, 280] width 435 height 327
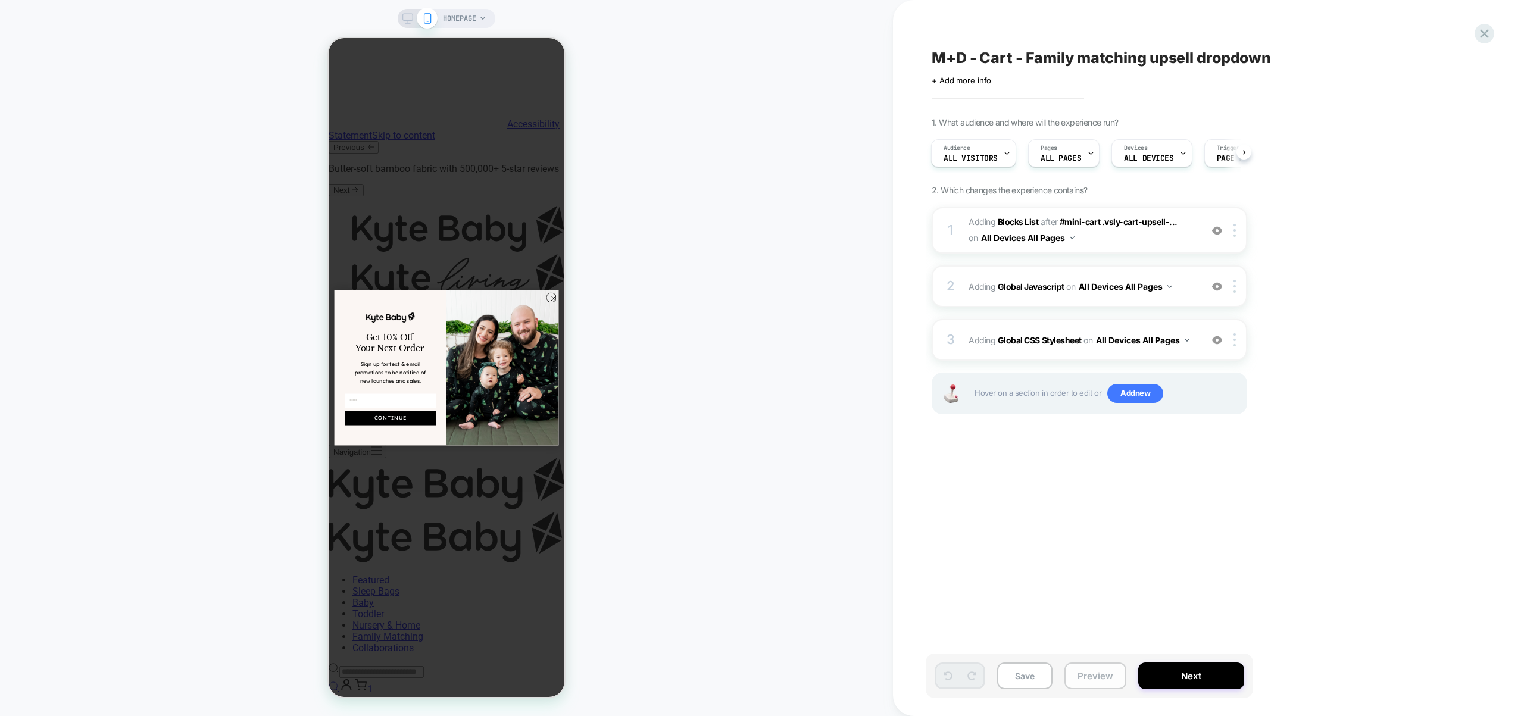
click at [1091, 680] on button "Preview" at bounding box center [1095, 676] width 62 height 27
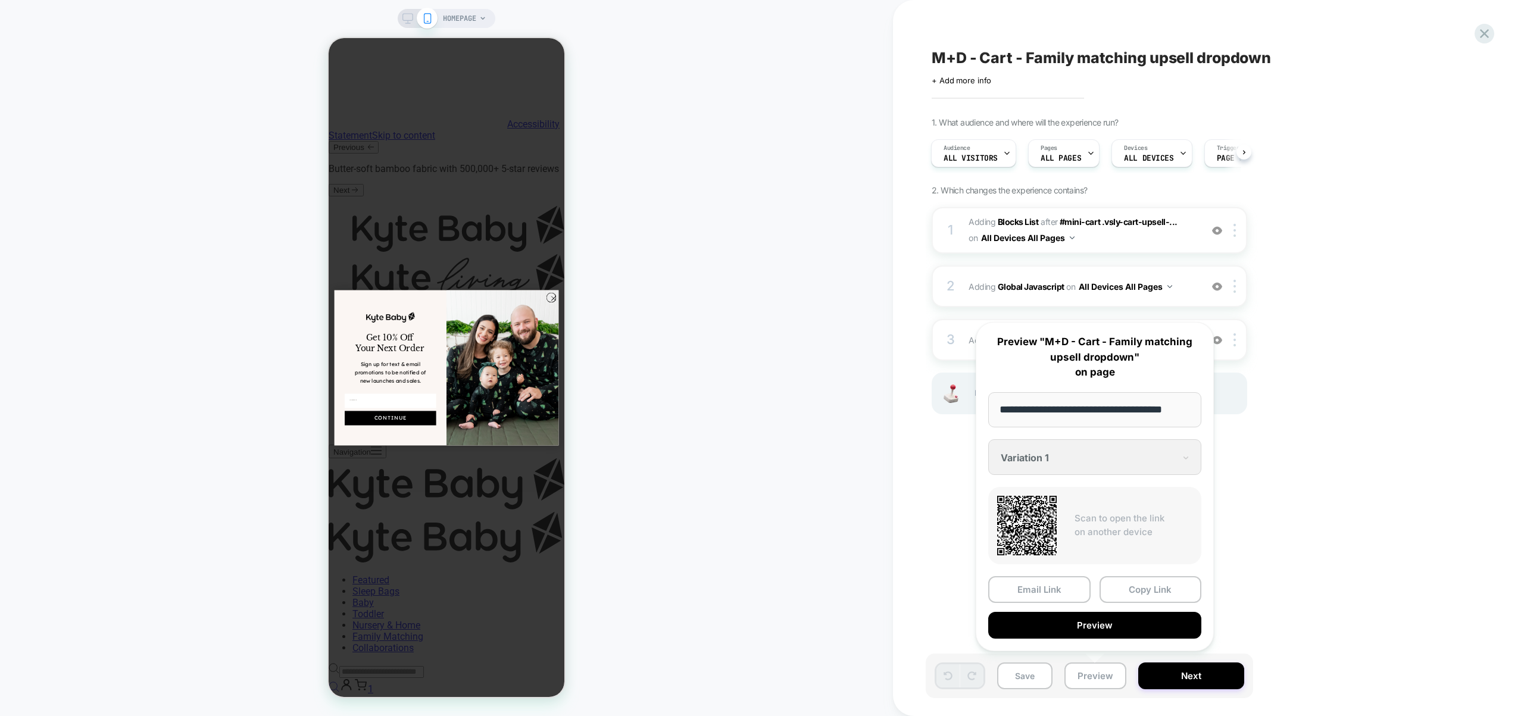
click at [1385, 490] on div "M+D - Cart - Family matching upsell dropdown Click to edit experience details +…" at bounding box center [1155, 358] width 524 height 716
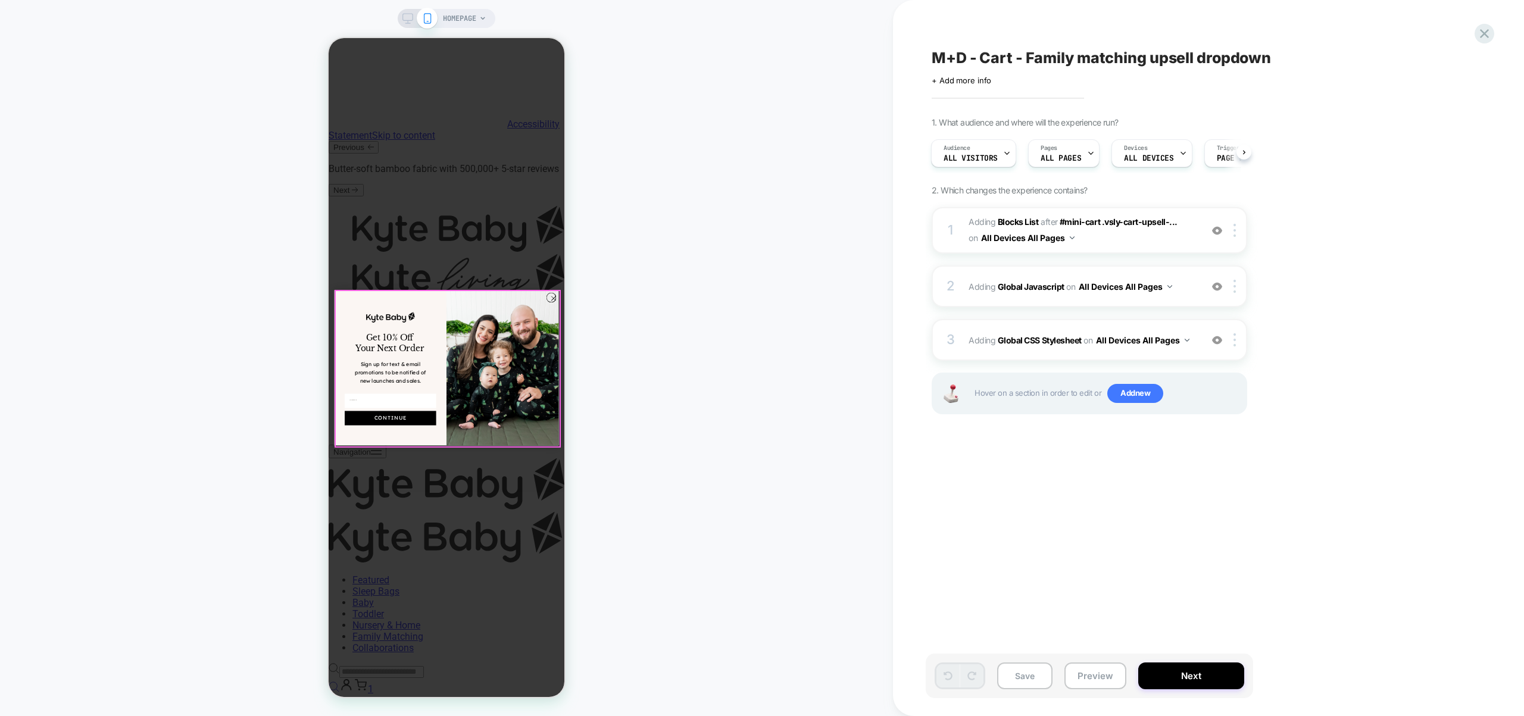
click at [549, 292] on img "POPUP Form" at bounding box center [502, 367] width 112 height 155
click at [551, 295] on circle "Close dialog" at bounding box center [554, 298] width 10 height 10
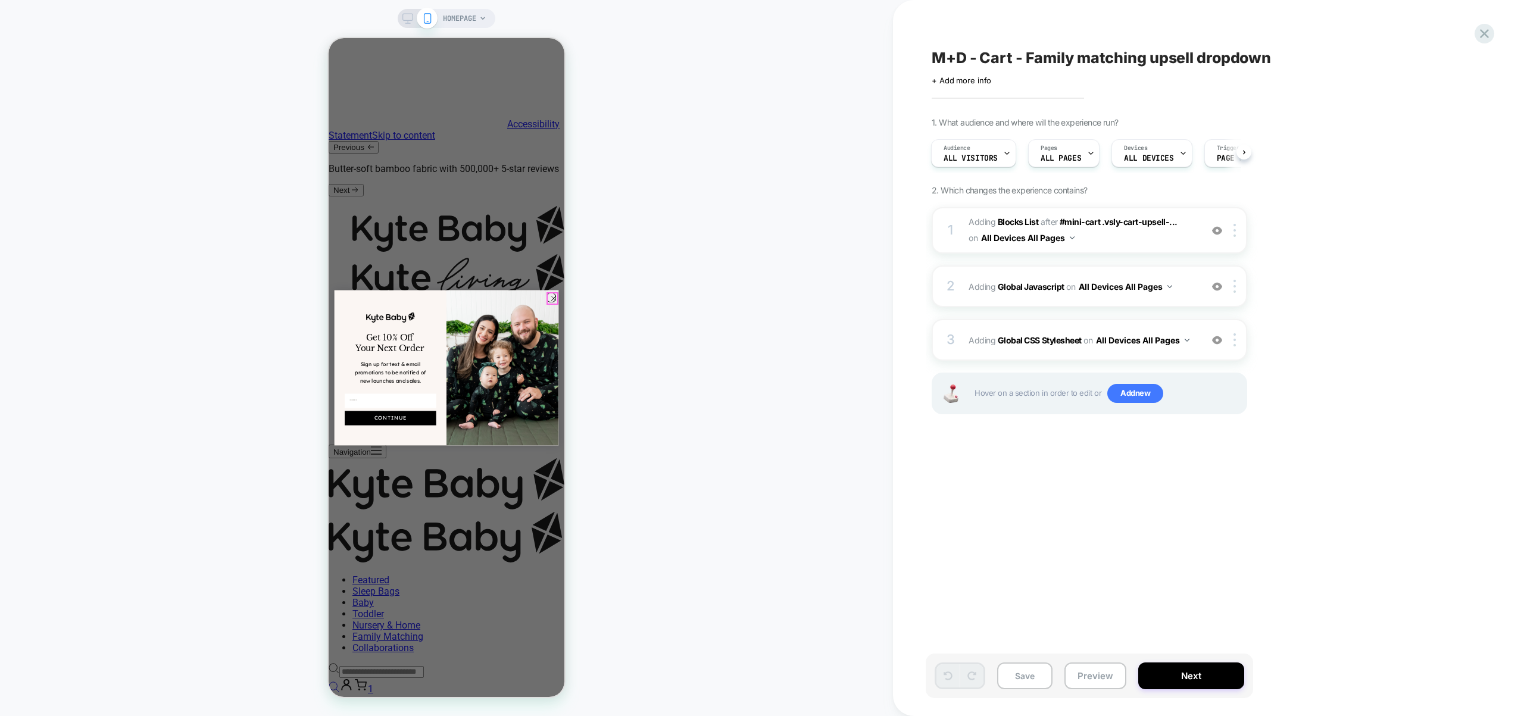
click at [555, 302] on icon "Close dialog" at bounding box center [553, 298] width 10 height 10
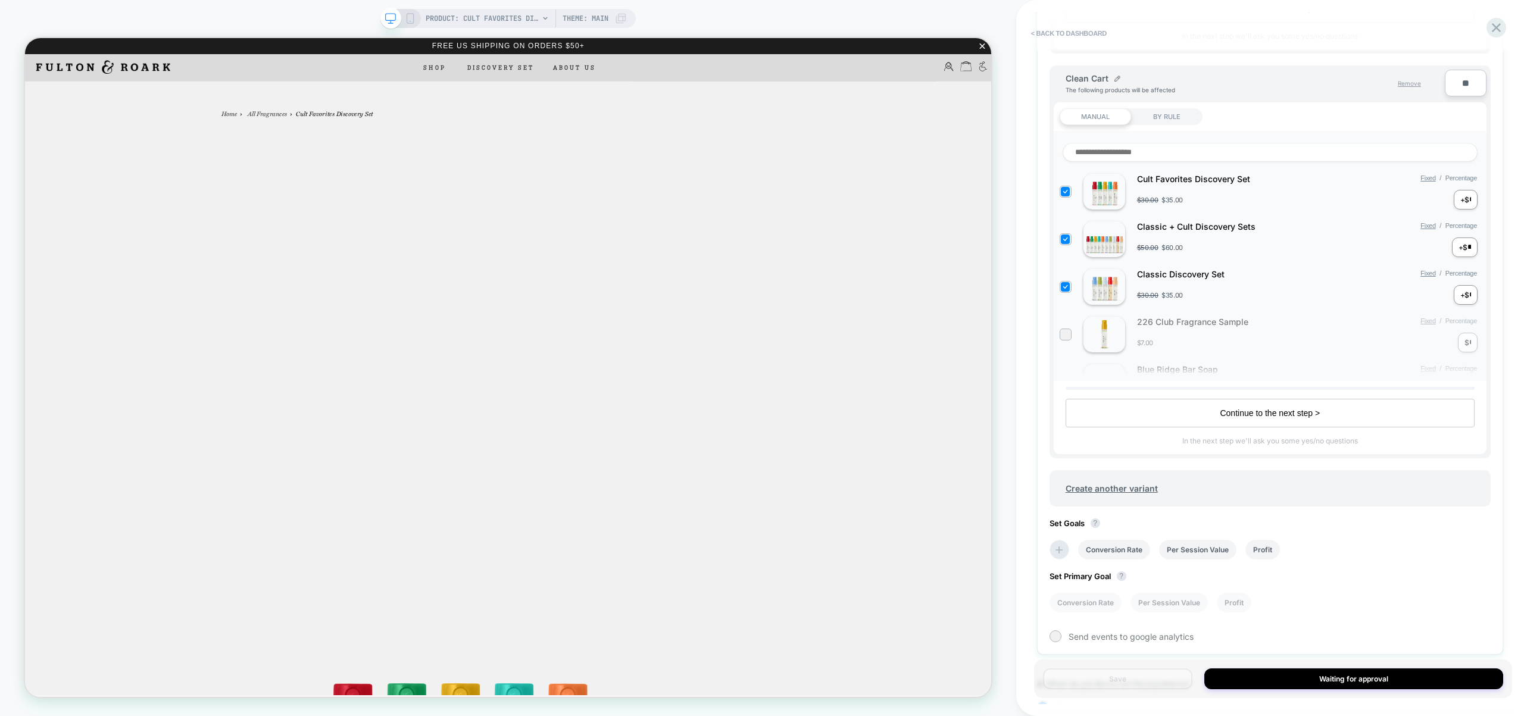
scroll to position [895, 0]
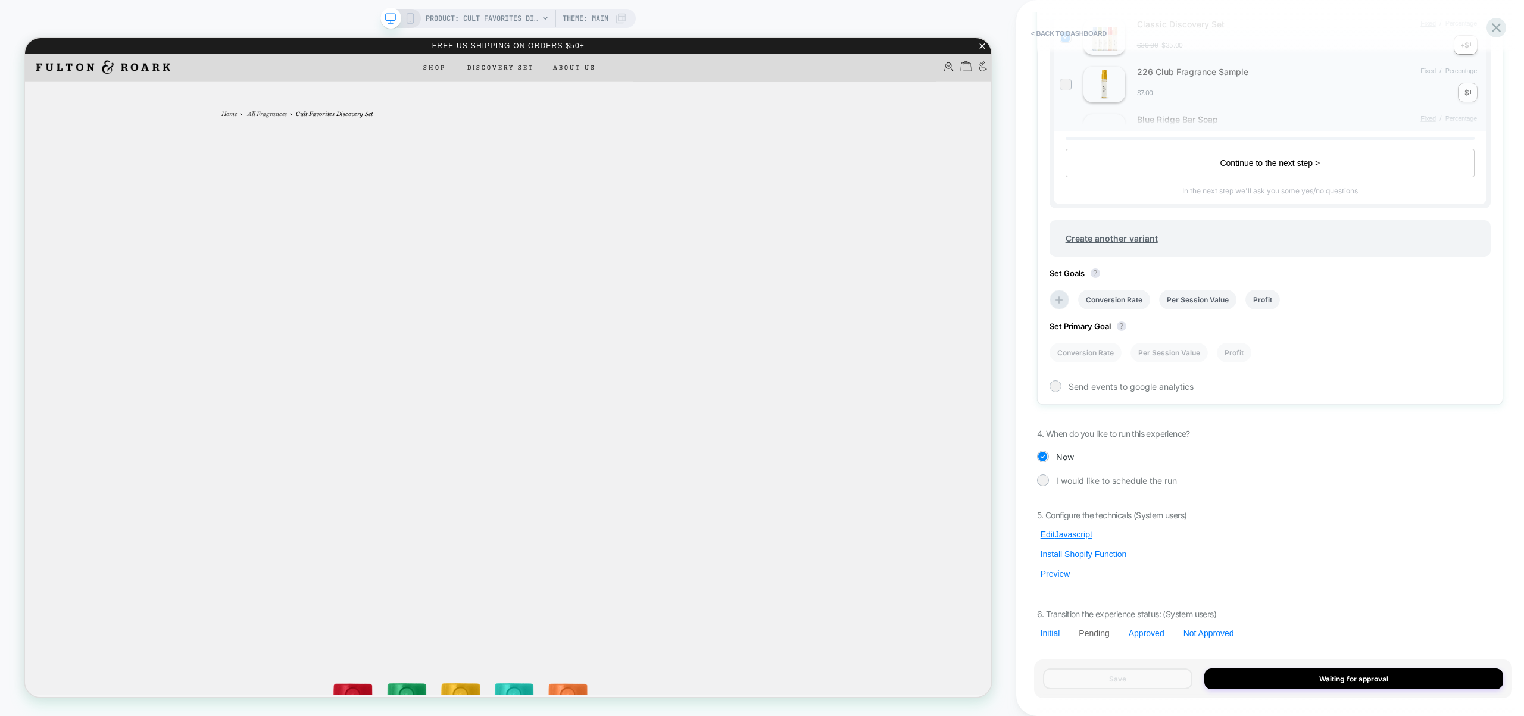
click at [1047, 578] on button "Preview" at bounding box center [1055, 573] width 37 height 11
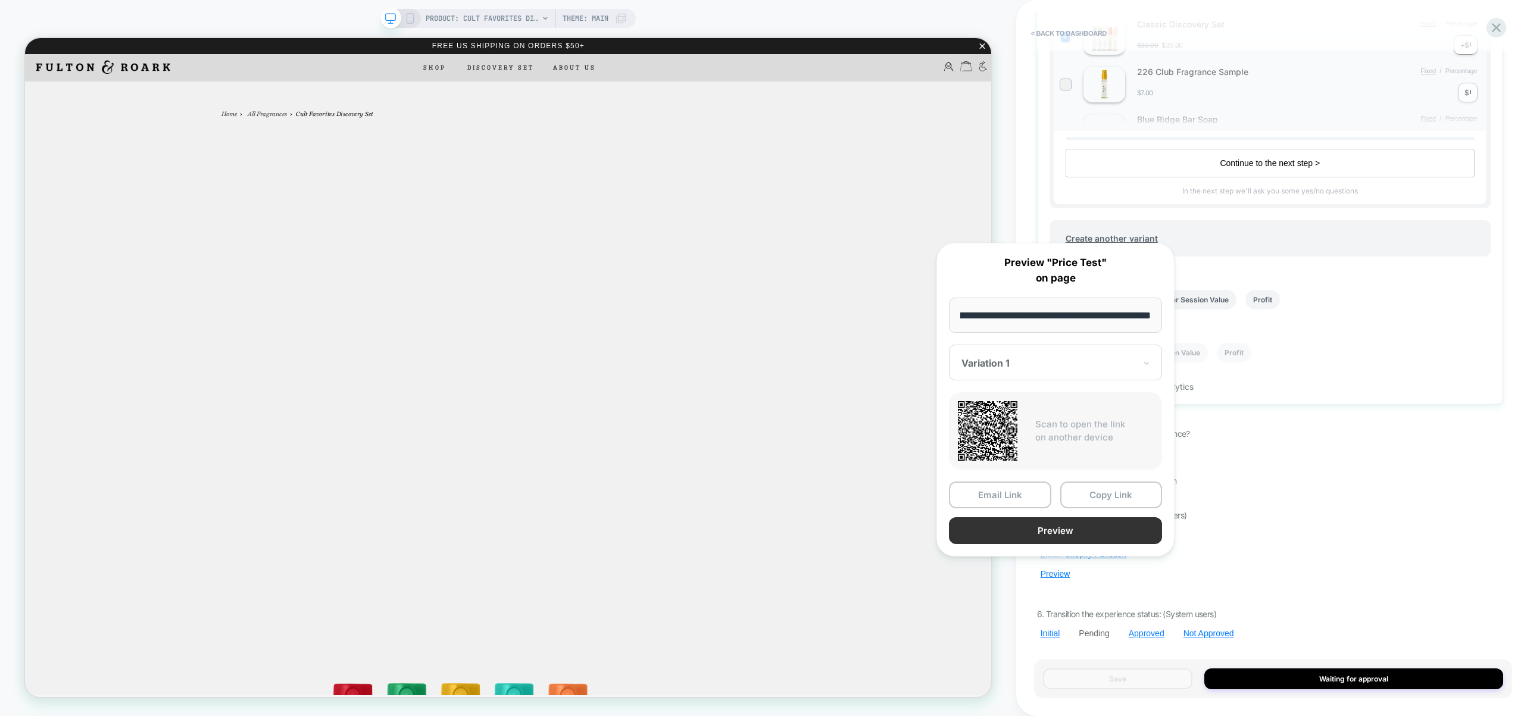
scroll to position [0, 0]
click at [1060, 532] on button "Preview" at bounding box center [1055, 530] width 213 height 27
click at [1357, 446] on div "Pending Price Test Click to view images Click to edit experience details + Add …" at bounding box center [1270, 358] width 478 height 692
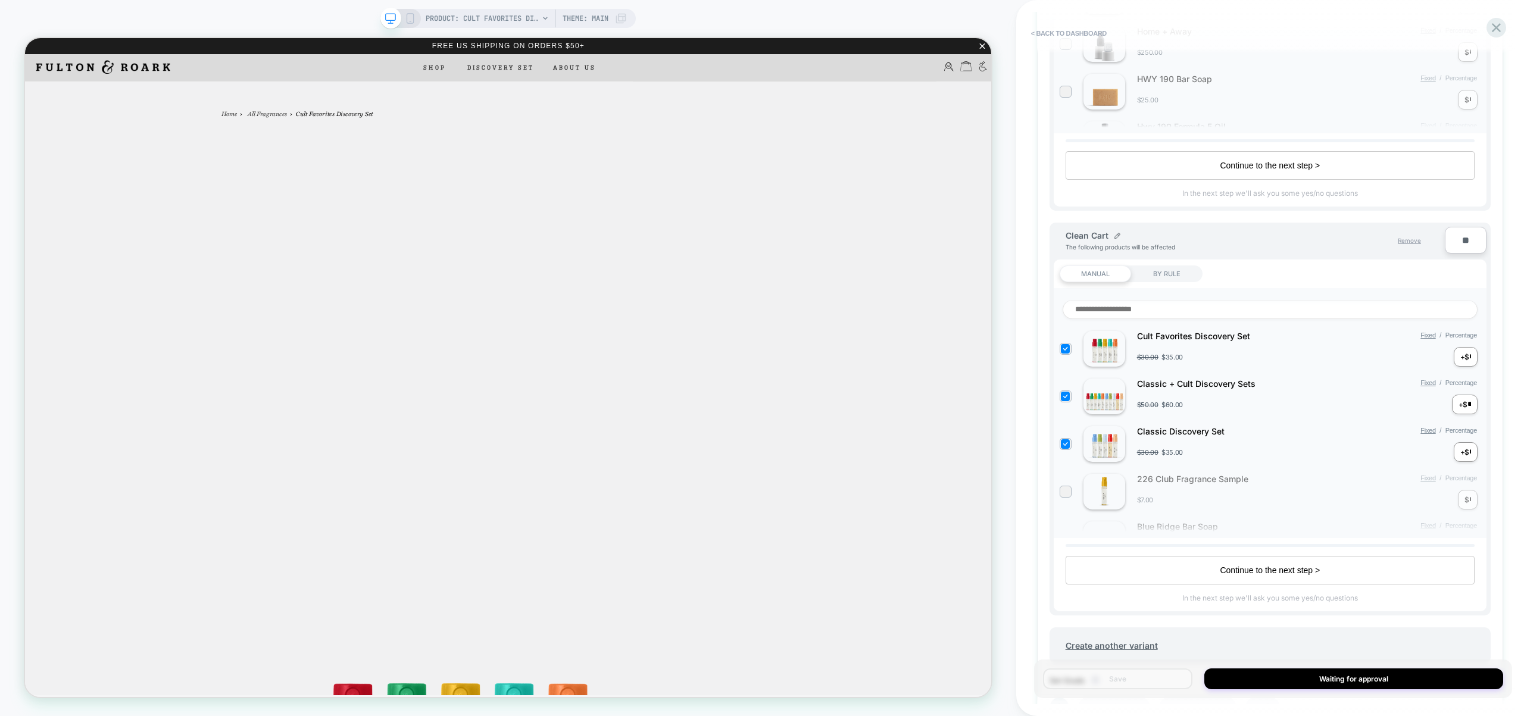
scroll to position [895, 0]
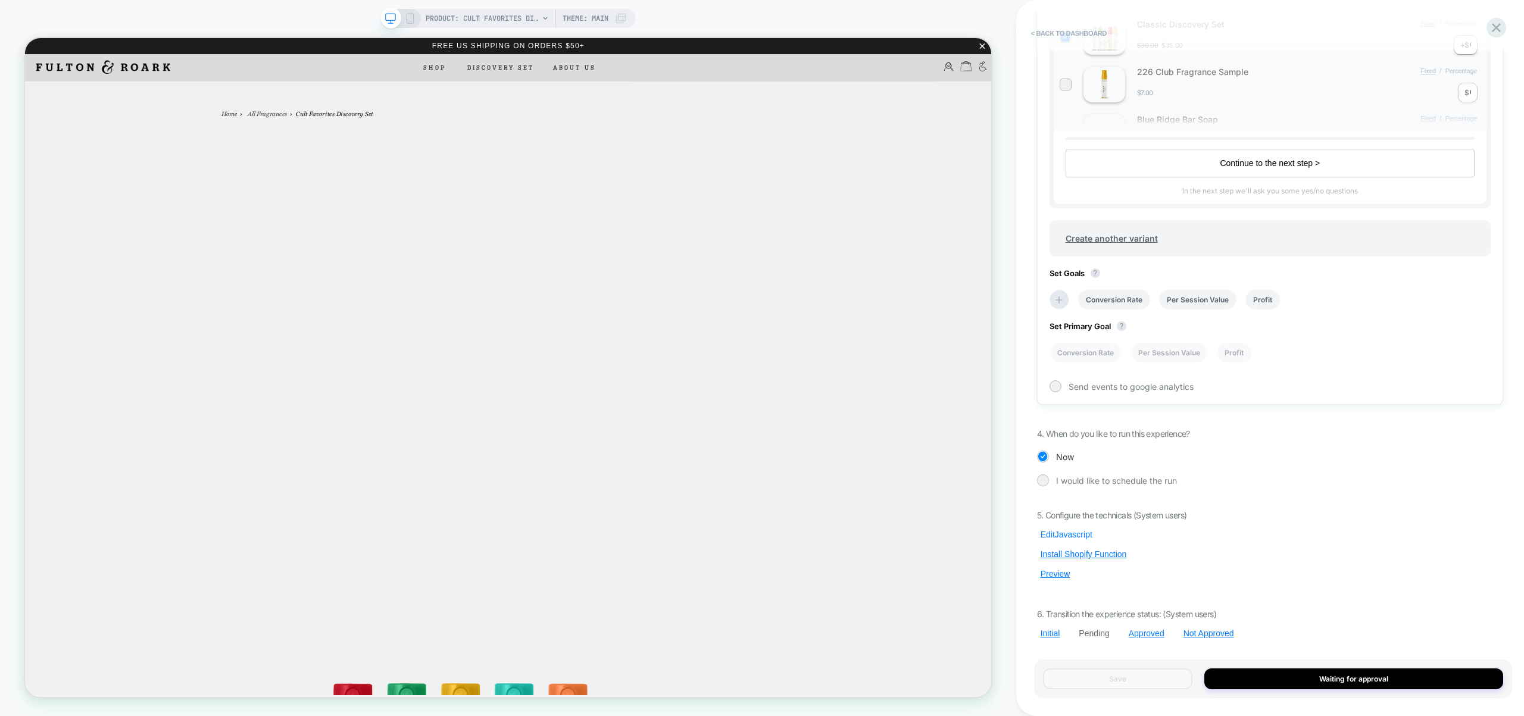
click at [1073, 533] on button "Edit Javascript" at bounding box center [1066, 534] width 59 height 11
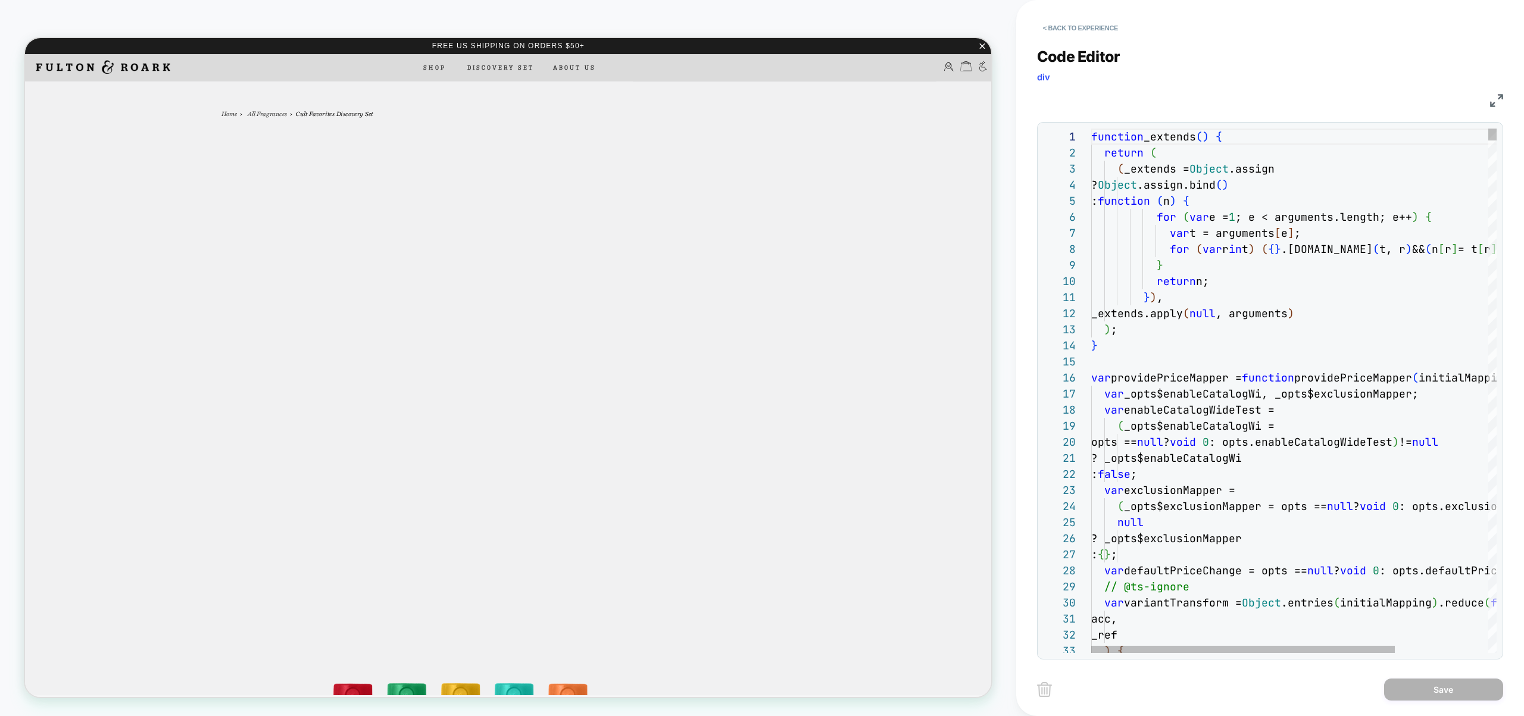
scroll to position [129, 71]
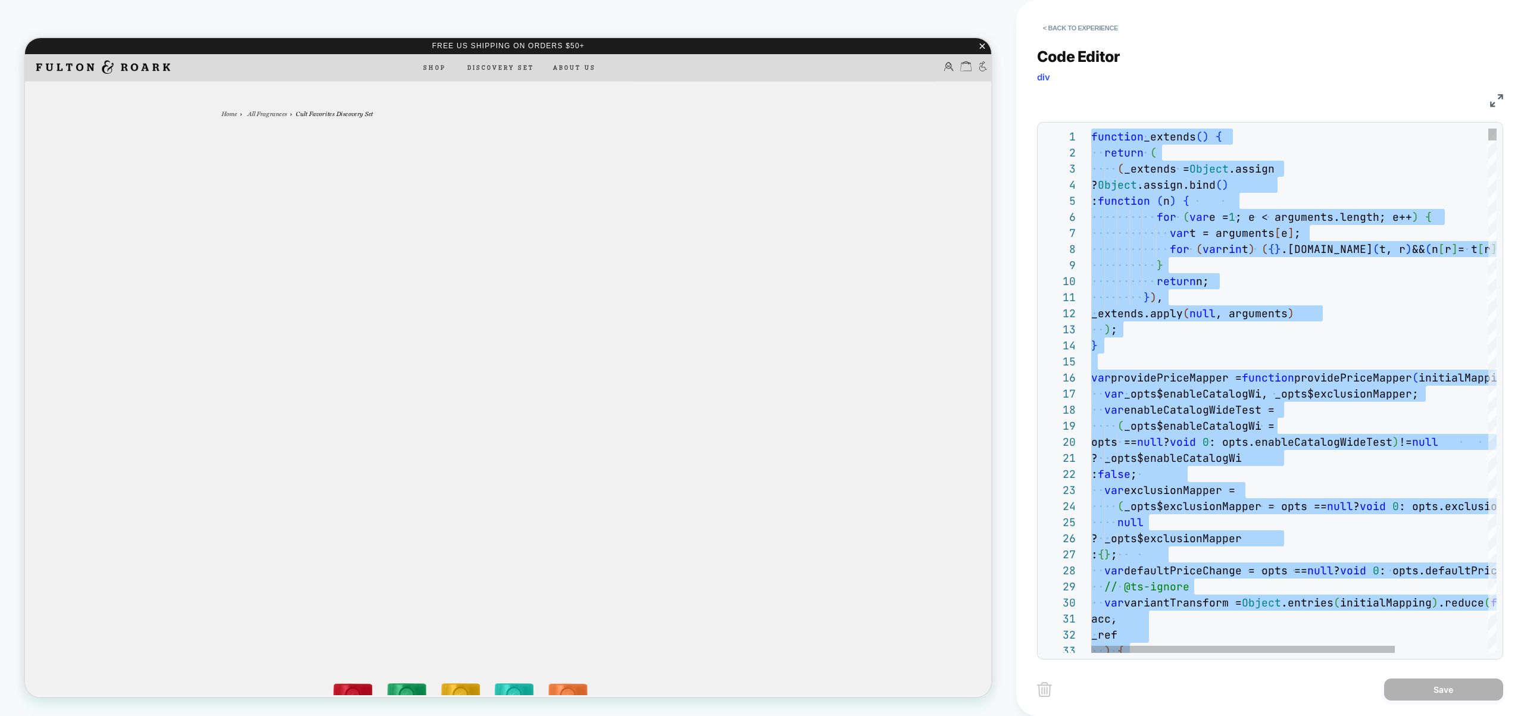
type textarea "**********"
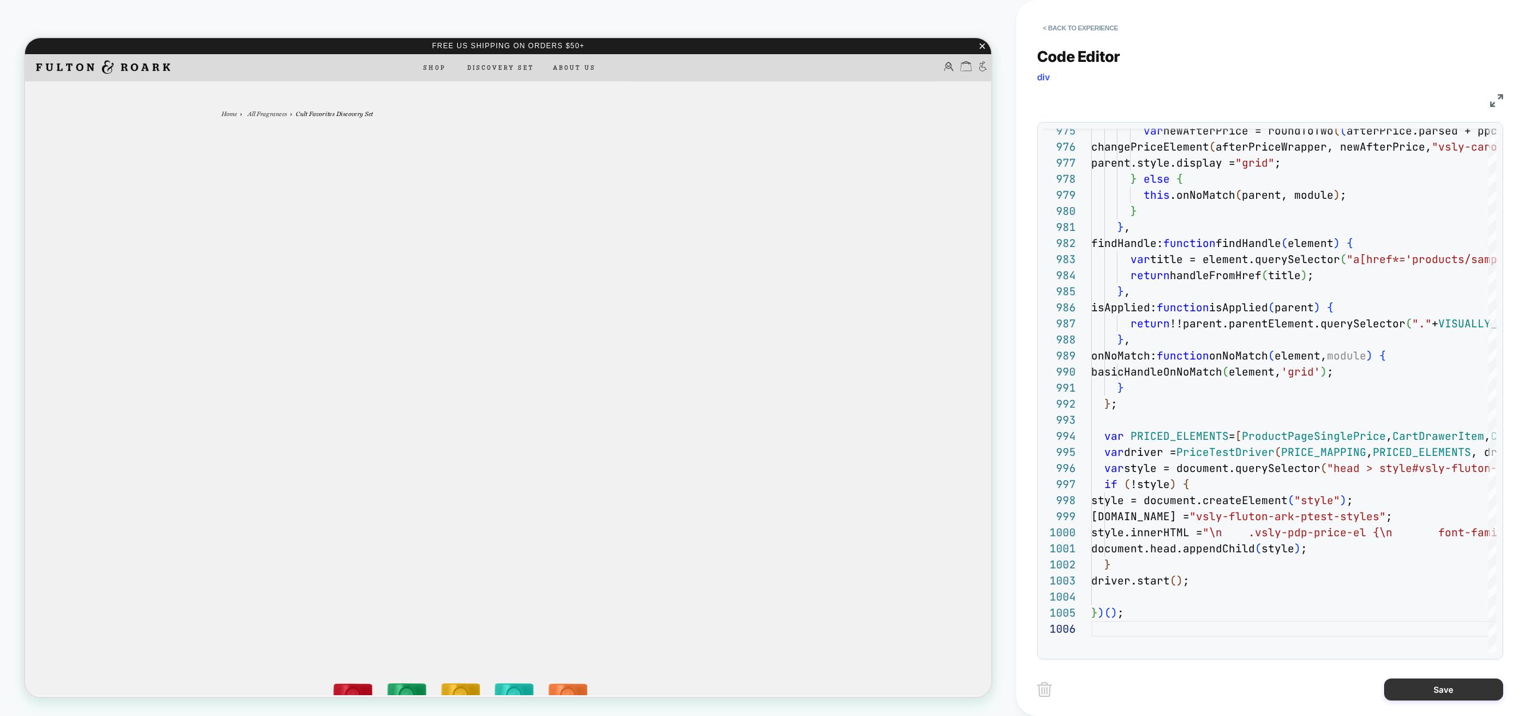
click at [1425, 697] on button "Save" at bounding box center [1443, 690] width 119 height 22
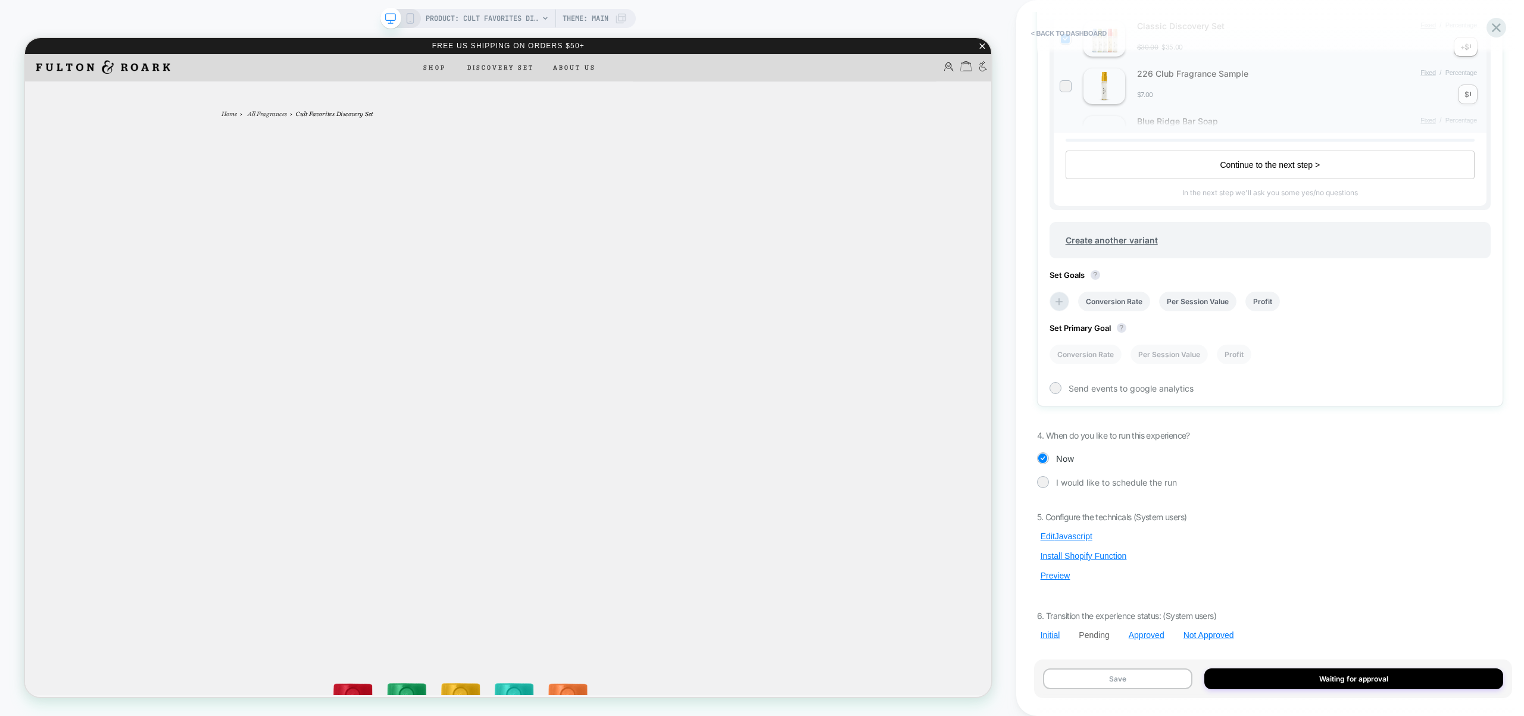
scroll to position [893, 0]
click at [1063, 581] on button "Preview" at bounding box center [1055, 576] width 37 height 11
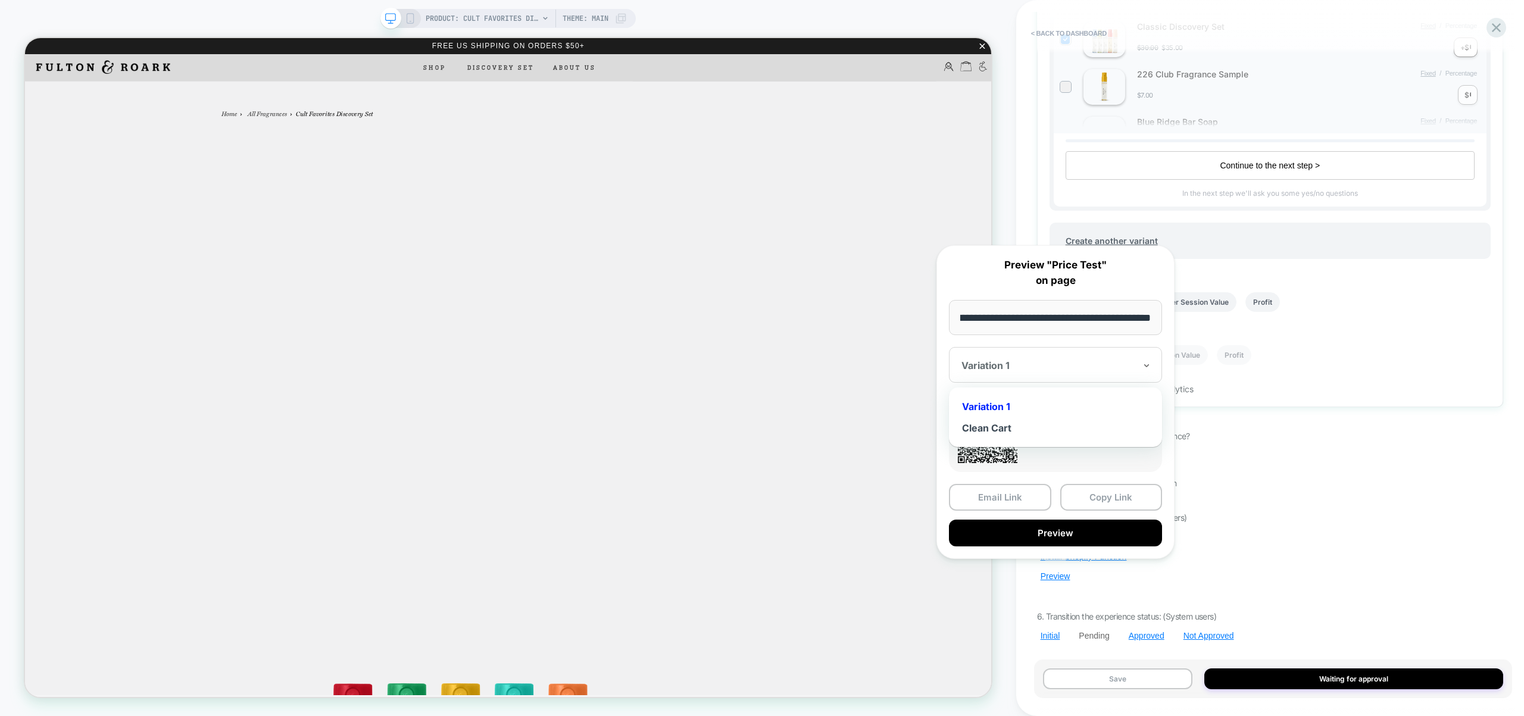
scroll to position [0, 0]
click at [1054, 365] on div at bounding box center [1048, 366] width 174 height 12
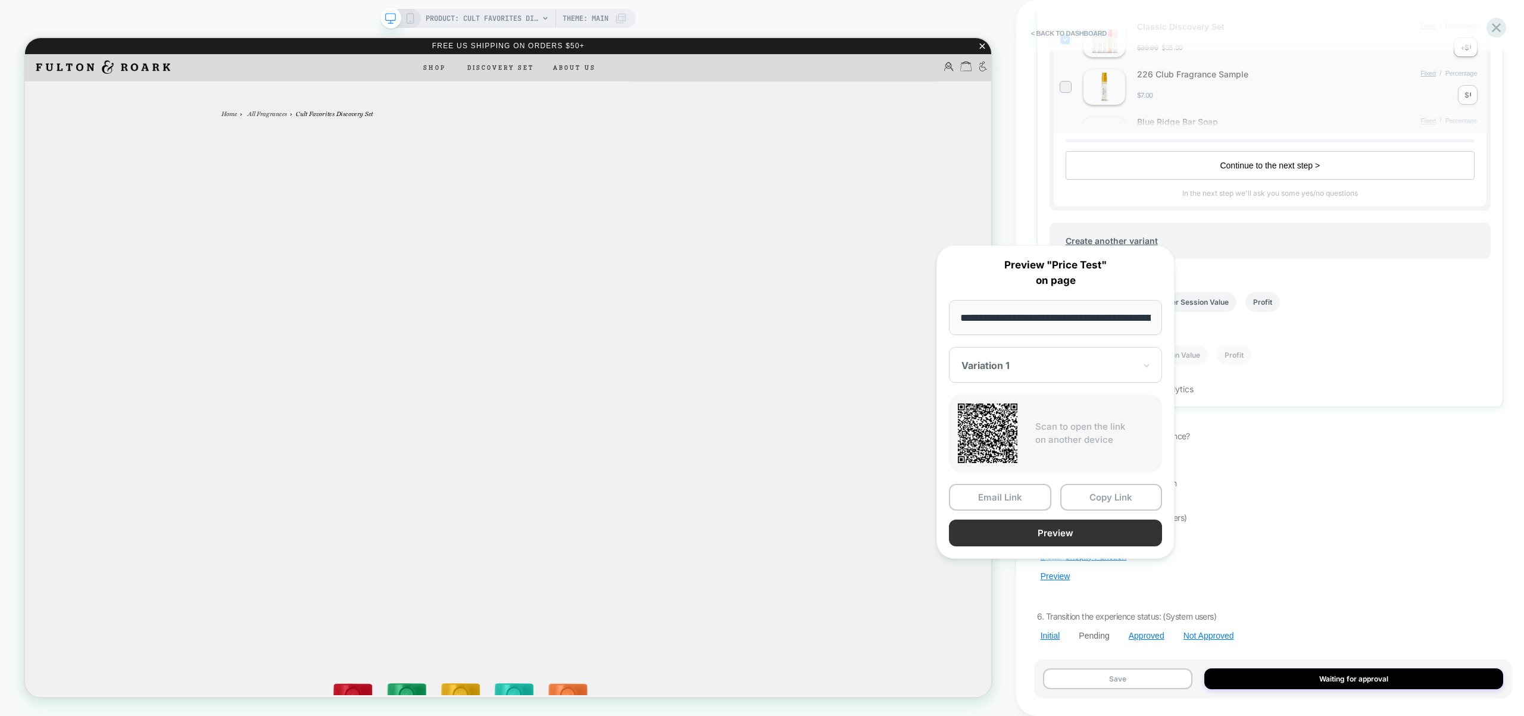
click at [1064, 535] on button "Preview" at bounding box center [1055, 533] width 213 height 27
click at [1293, 485] on div "I would like to schedule the run" at bounding box center [1270, 483] width 466 height 12
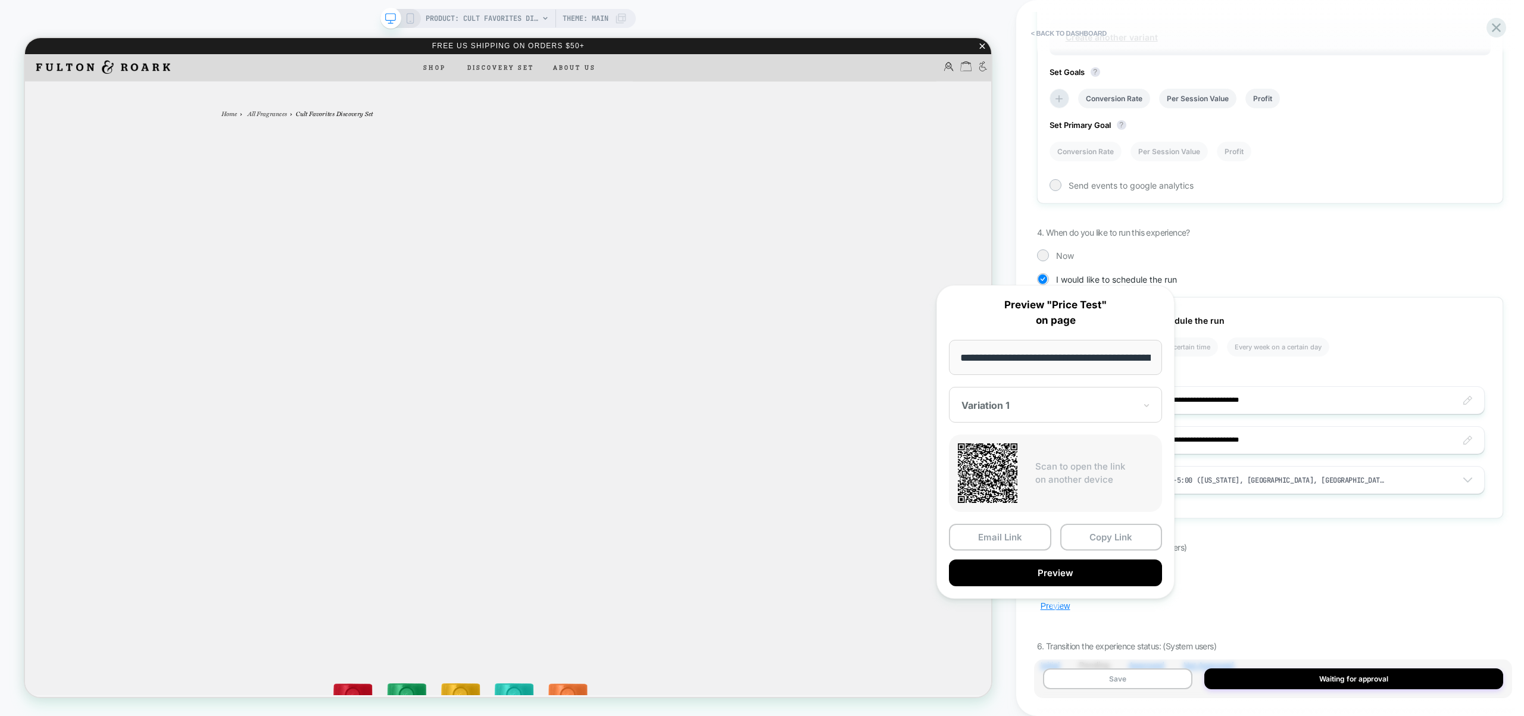
scroll to position [1129, 0]
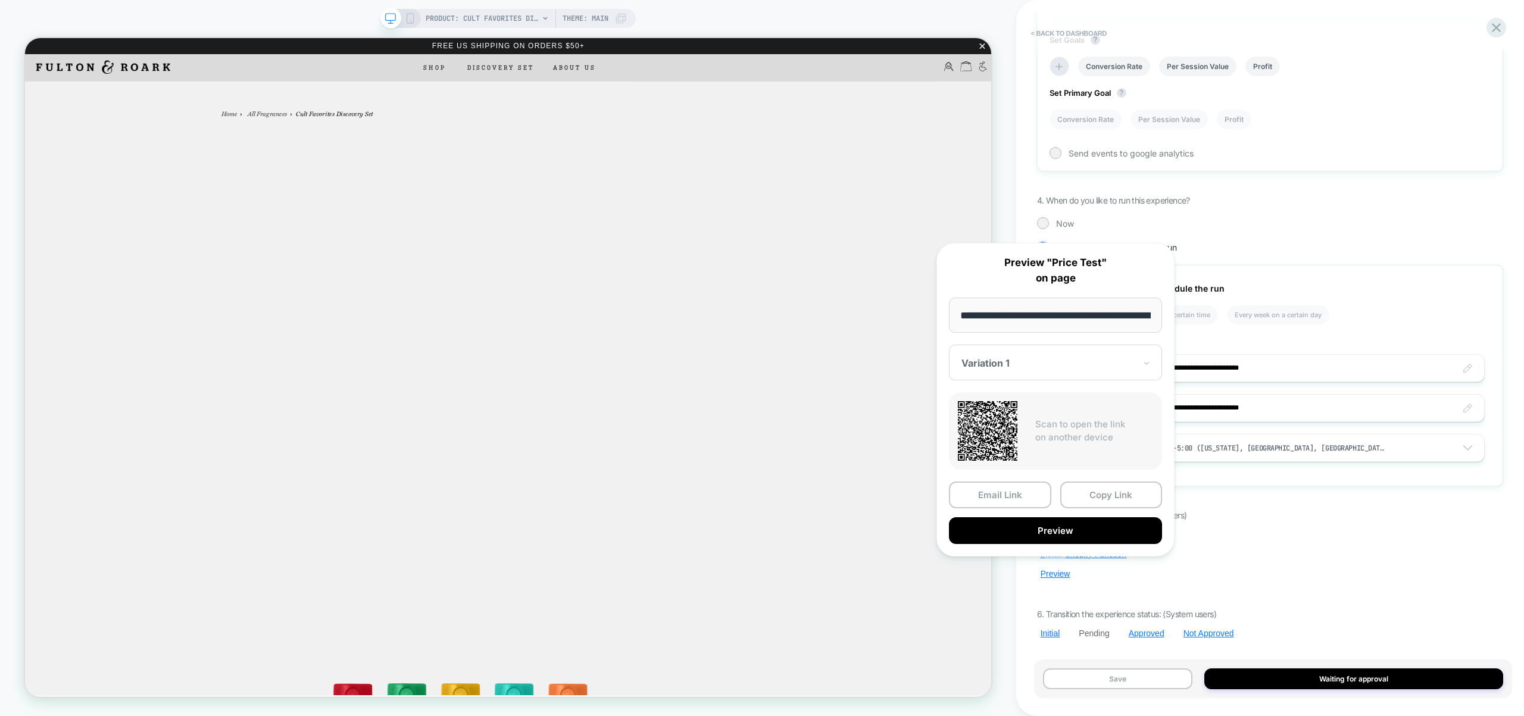
click at [1373, 177] on div "Pending Price Test Click to view images Click to edit experience details + Add …" at bounding box center [1270, 358] width 478 height 692
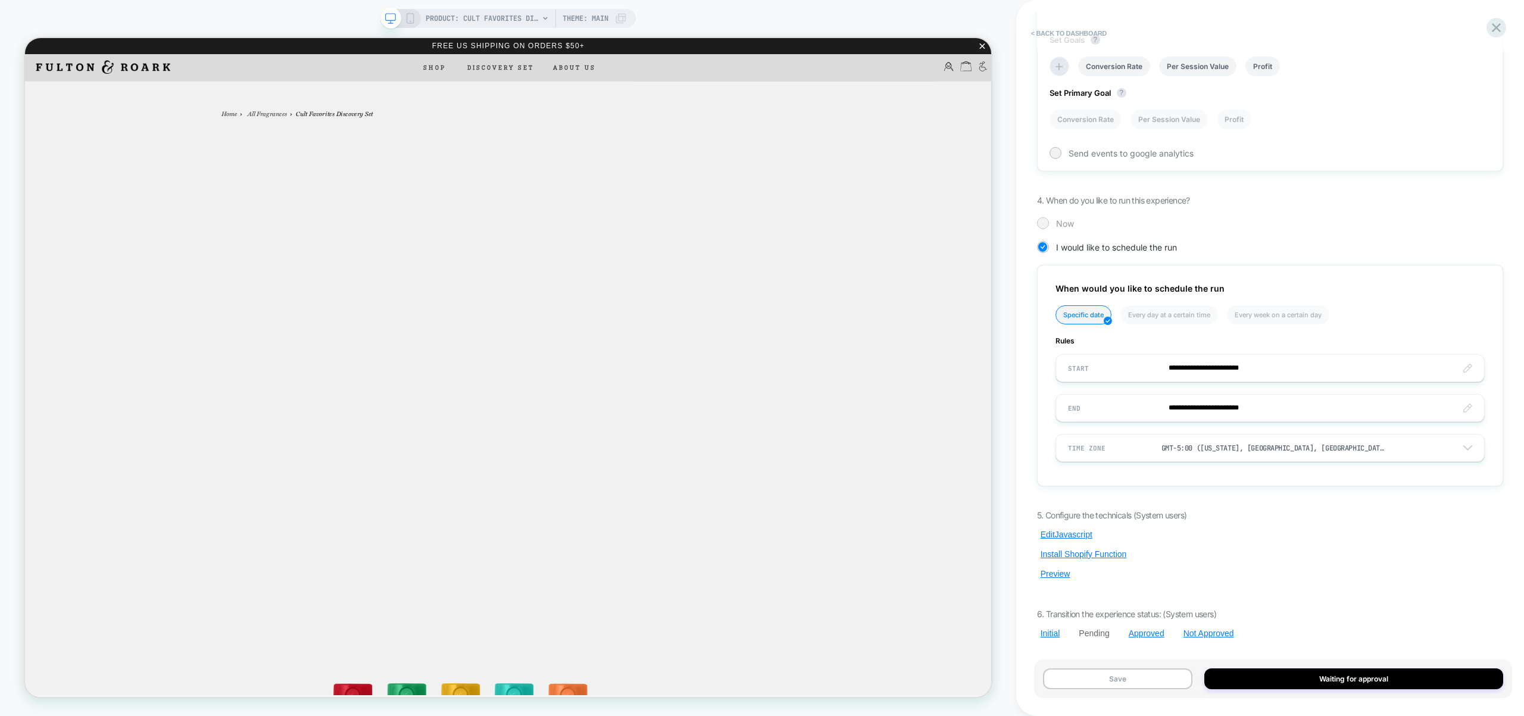
click at [1056, 225] on span "Now" at bounding box center [1065, 223] width 18 height 10
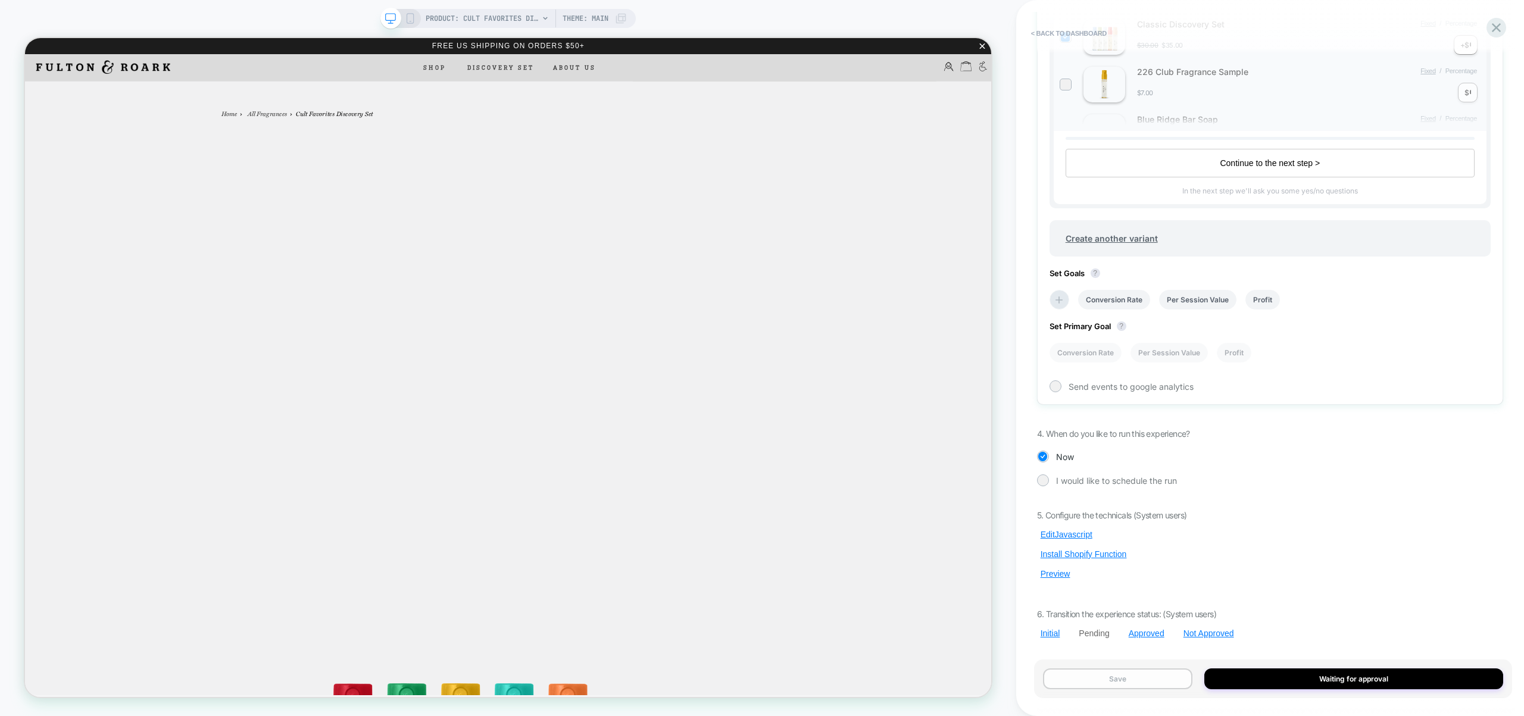
click at [1136, 679] on button "Save" at bounding box center [1117, 678] width 149 height 21
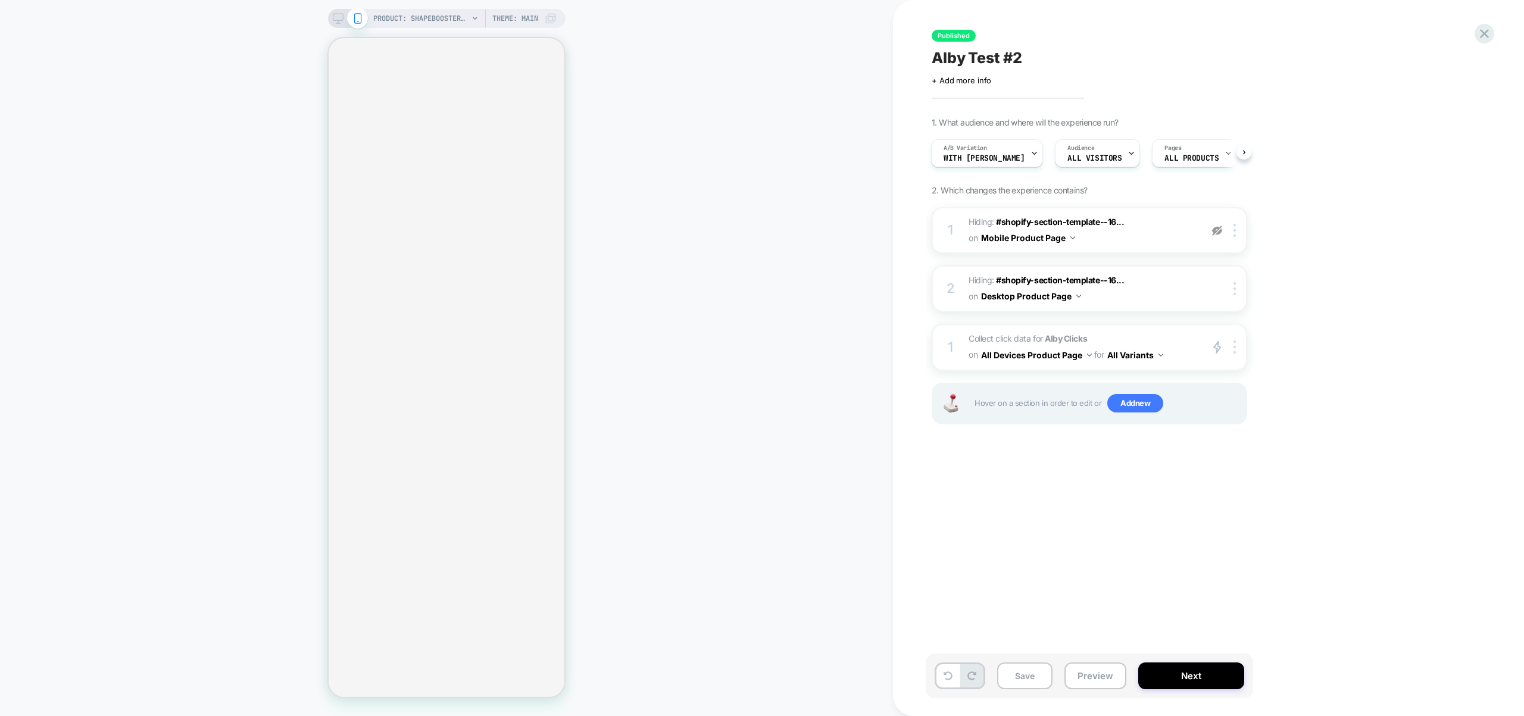
scroll to position [0, 1]
click at [1182, 339] on span "Collect click data for Alby Clicks on All Devices Product Page for All Variants" at bounding box center [1081, 347] width 227 height 32
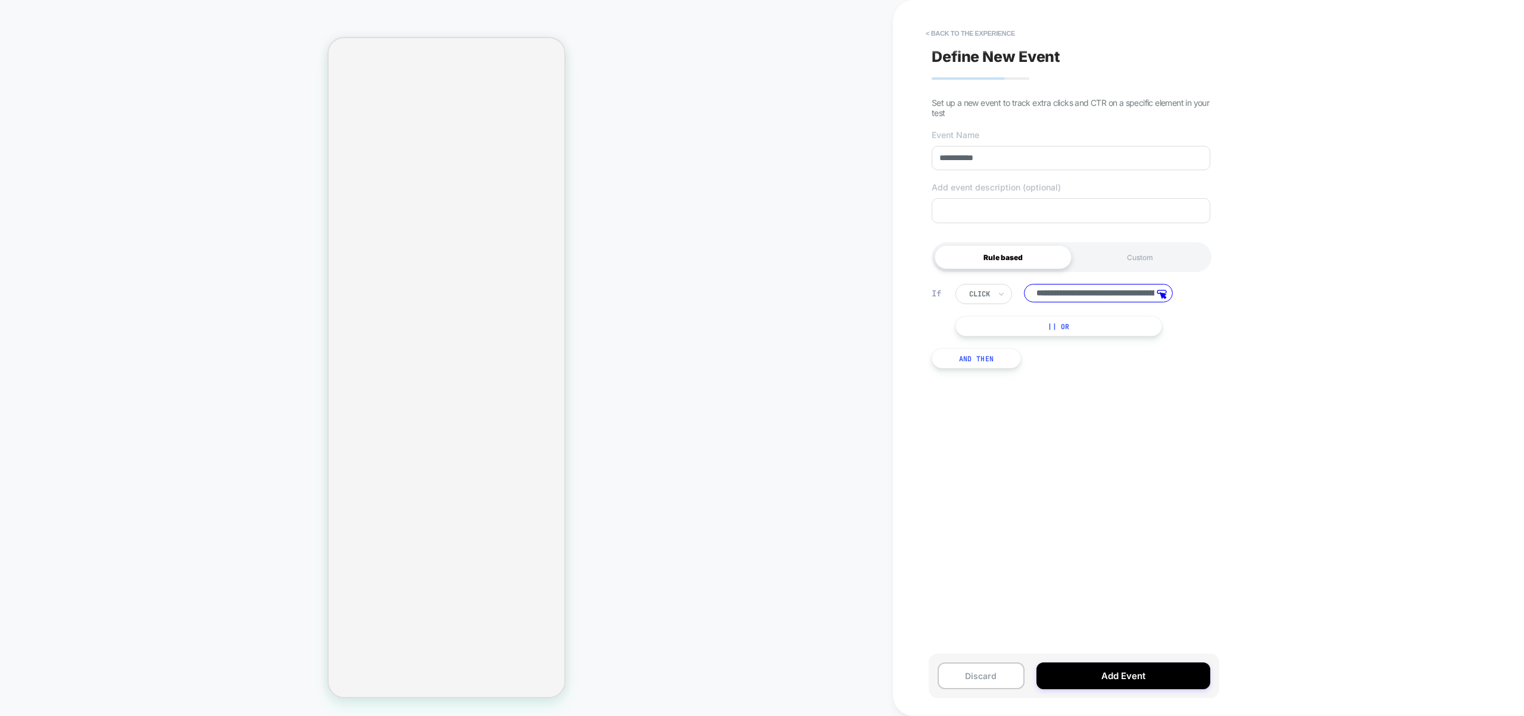
scroll to position [0, 112]
drag, startPoint x: 1071, startPoint y: 298, endPoint x: 1174, endPoint y: 299, distance: 103.0
click at [1174, 299] on div "**********" at bounding box center [1074, 294] width 238 height 20
click at [1109, 295] on input "**********" at bounding box center [1098, 293] width 149 height 18
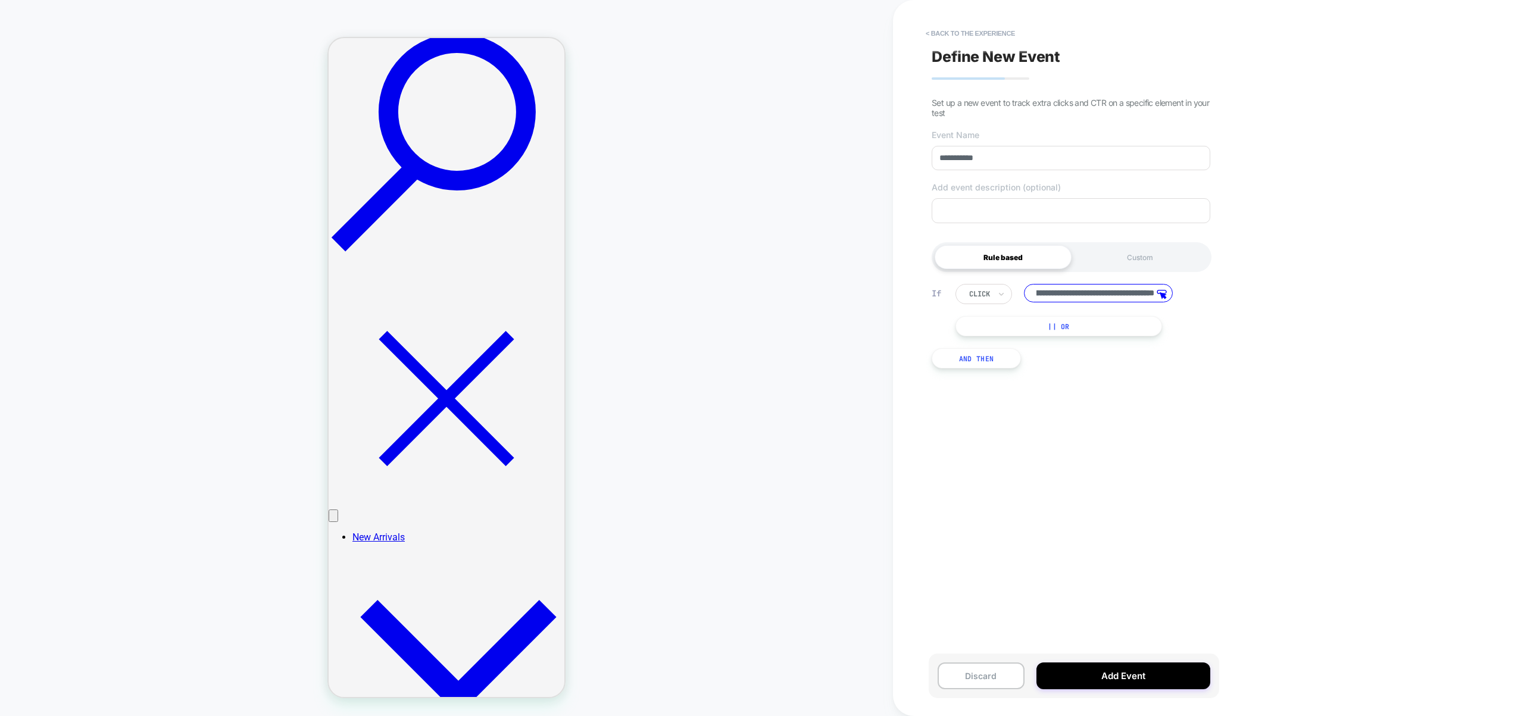
scroll to position [0, 0]
click at [957, 18] on div "**********" at bounding box center [1071, 358] width 290 height 692
click at [960, 30] on button "< back to the experience" at bounding box center [970, 33] width 101 height 19
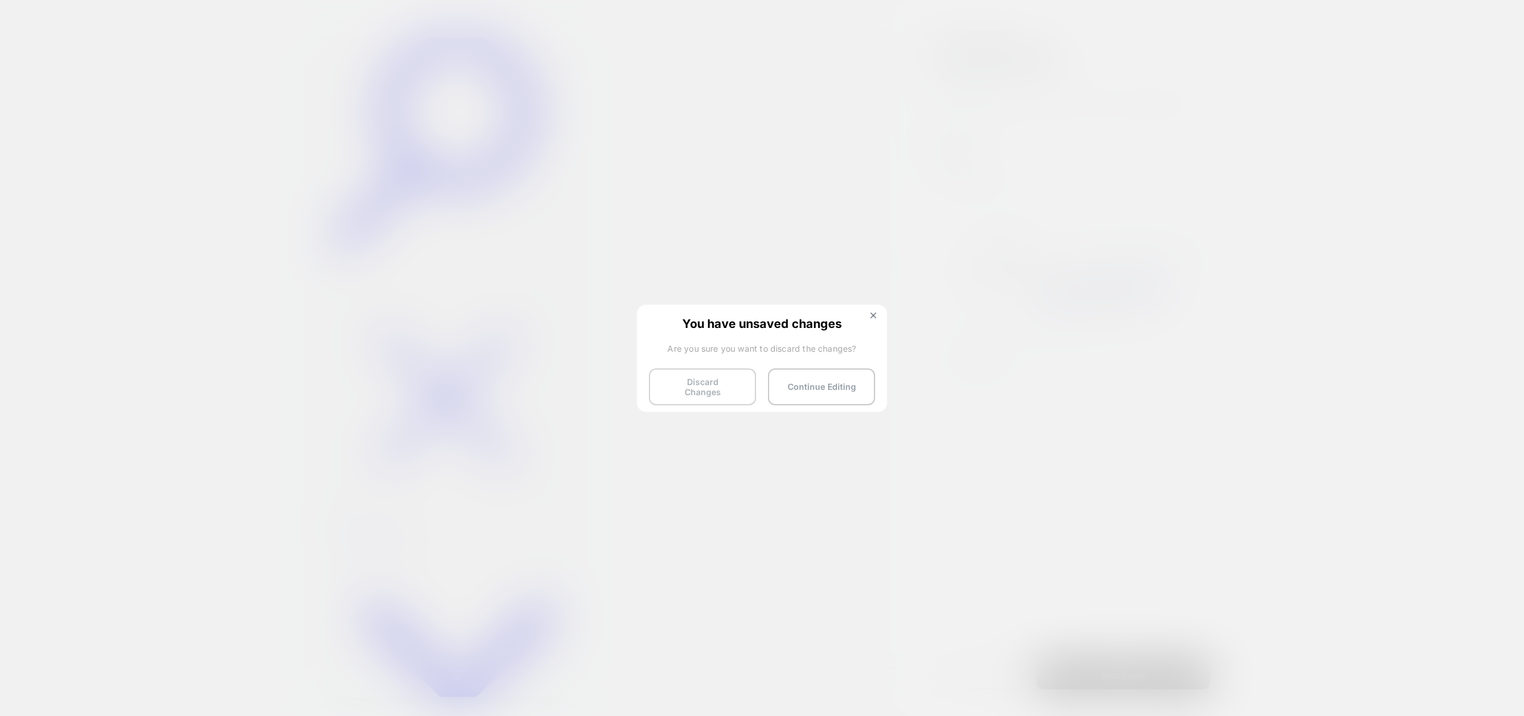
click at [714, 384] on button "Discard Changes" at bounding box center [702, 386] width 107 height 37
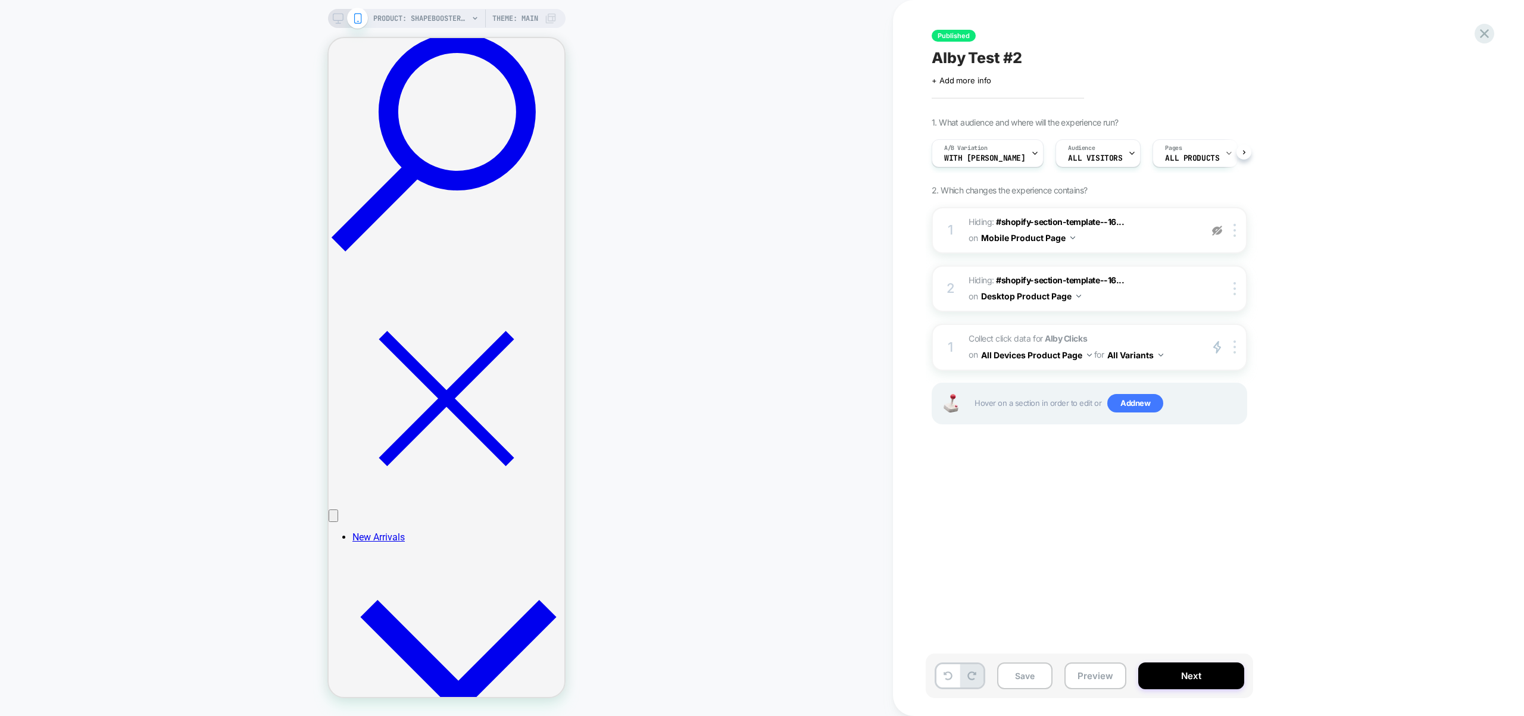
scroll to position [0, 1]
click at [1085, 682] on button "Preview" at bounding box center [1095, 676] width 62 height 27
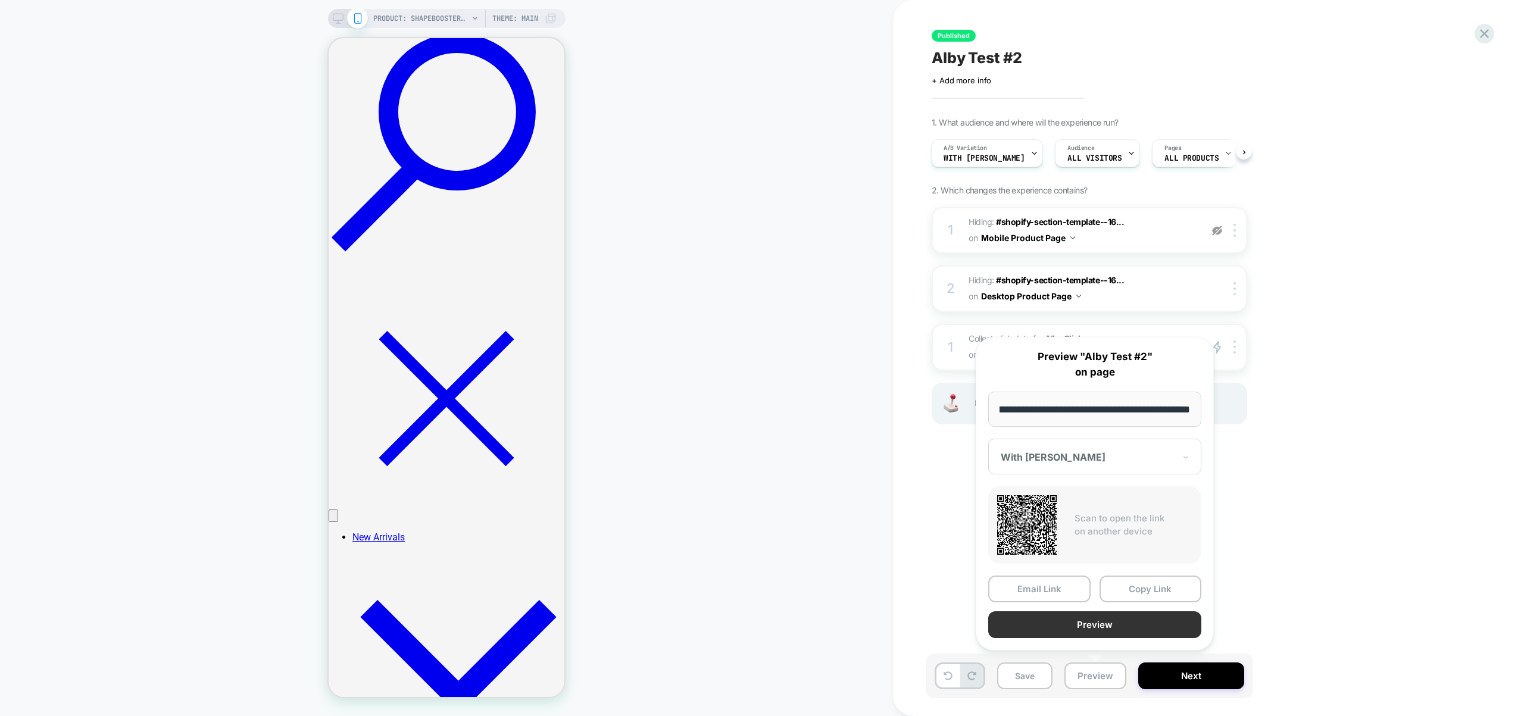
scroll to position [0, 0]
click at [1081, 619] on button "Preview" at bounding box center [1094, 624] width 213 height 27
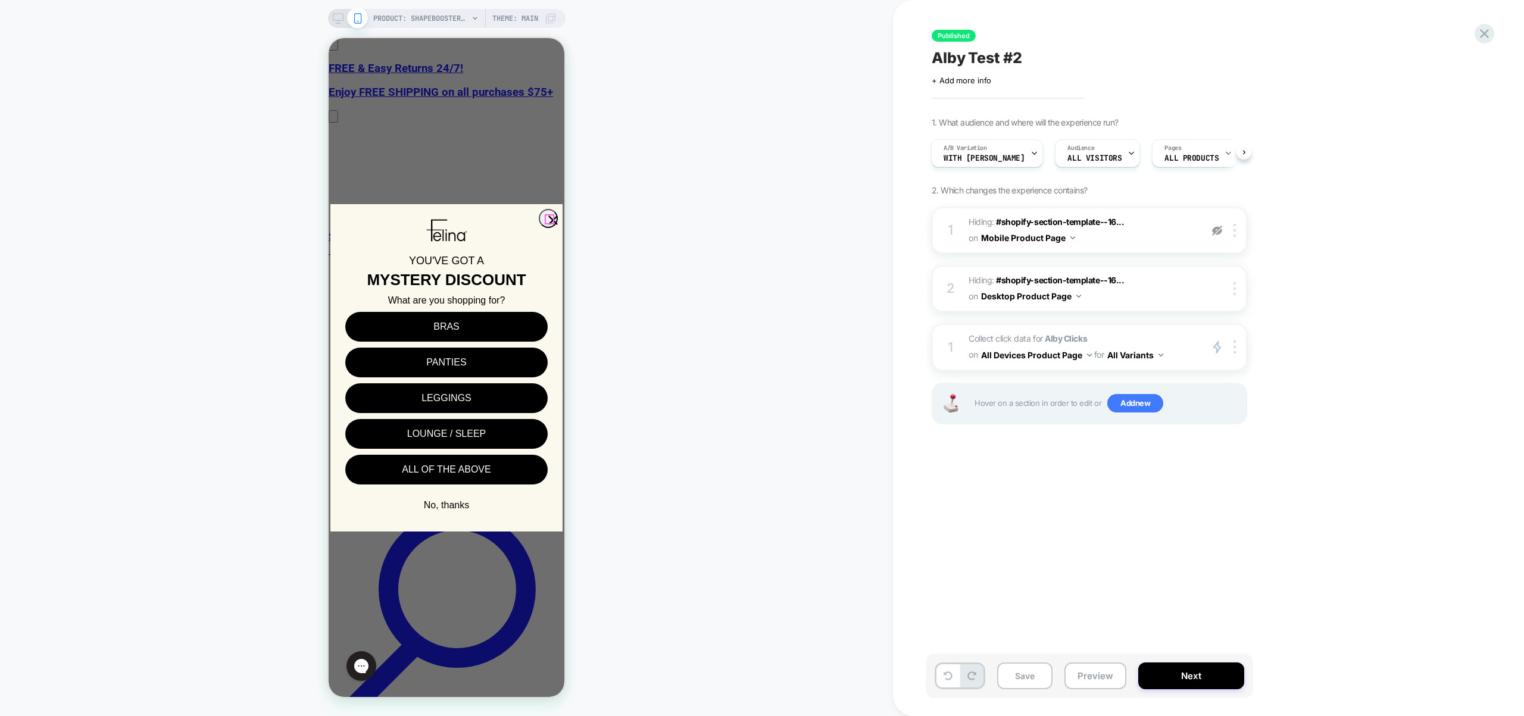
click at [549, 220] on icon "Close dialog" at bounding box center [553, 220] width 8 height 8
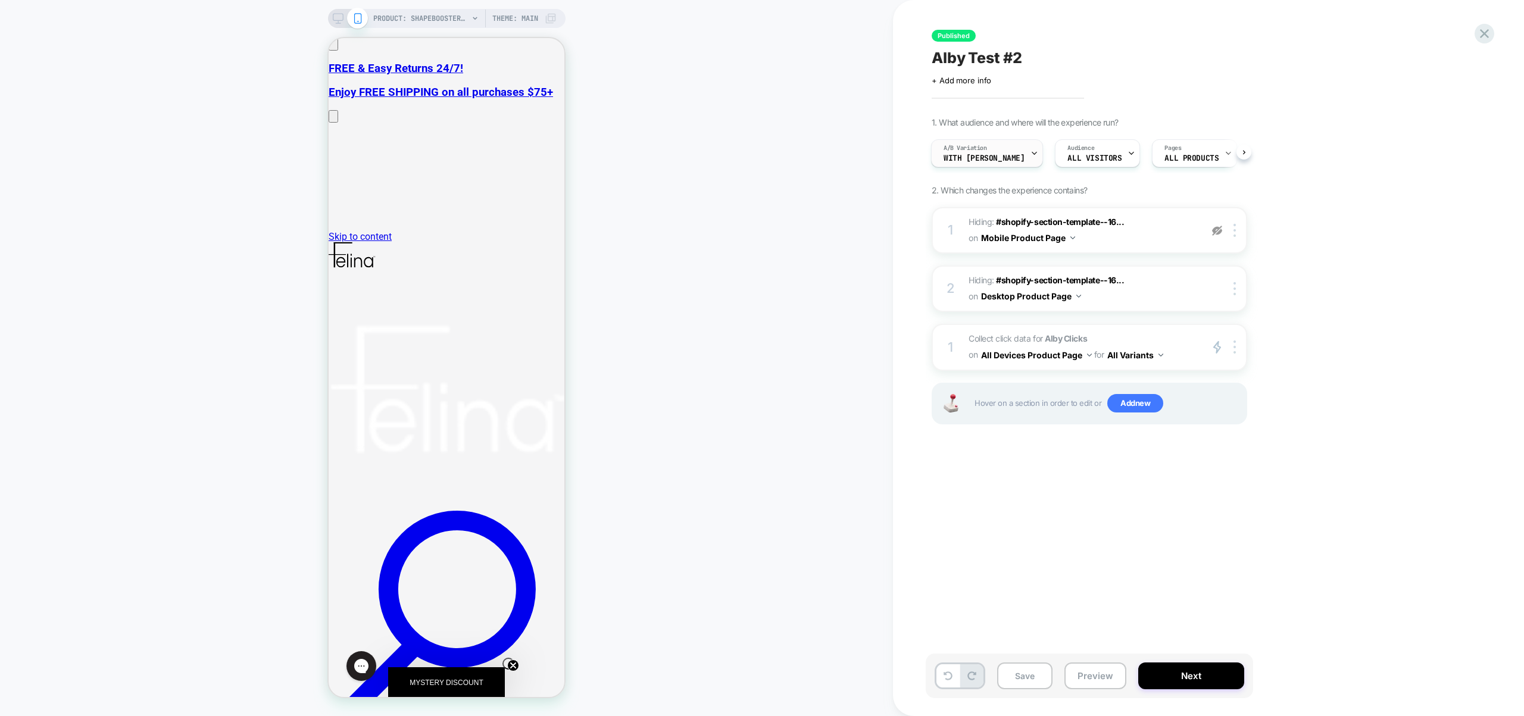
click at [945, 149] on span "A/B Variation" at bounding box center [964, 148] width 43 height 8
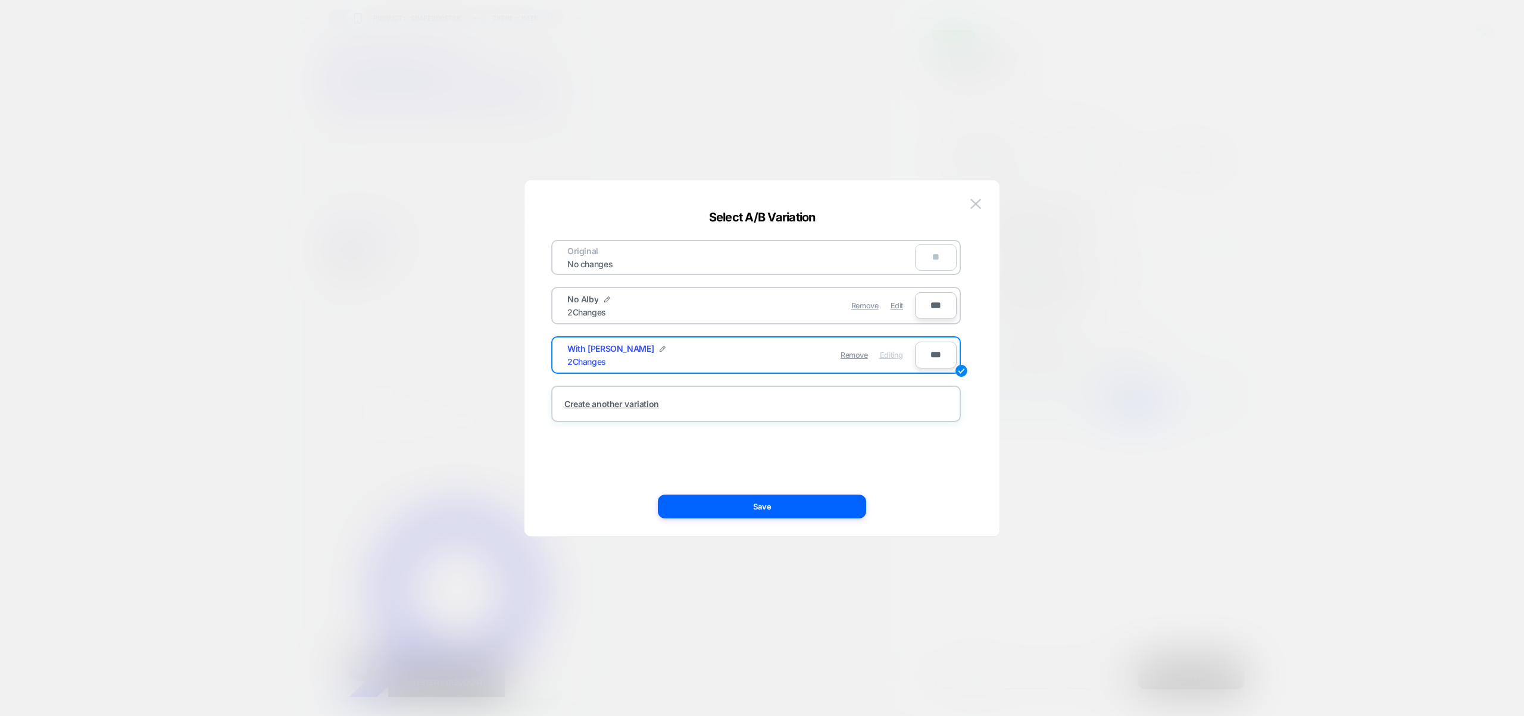
click at [1128, 294] on div at bounding box center [762, 358] width 1524 height 716
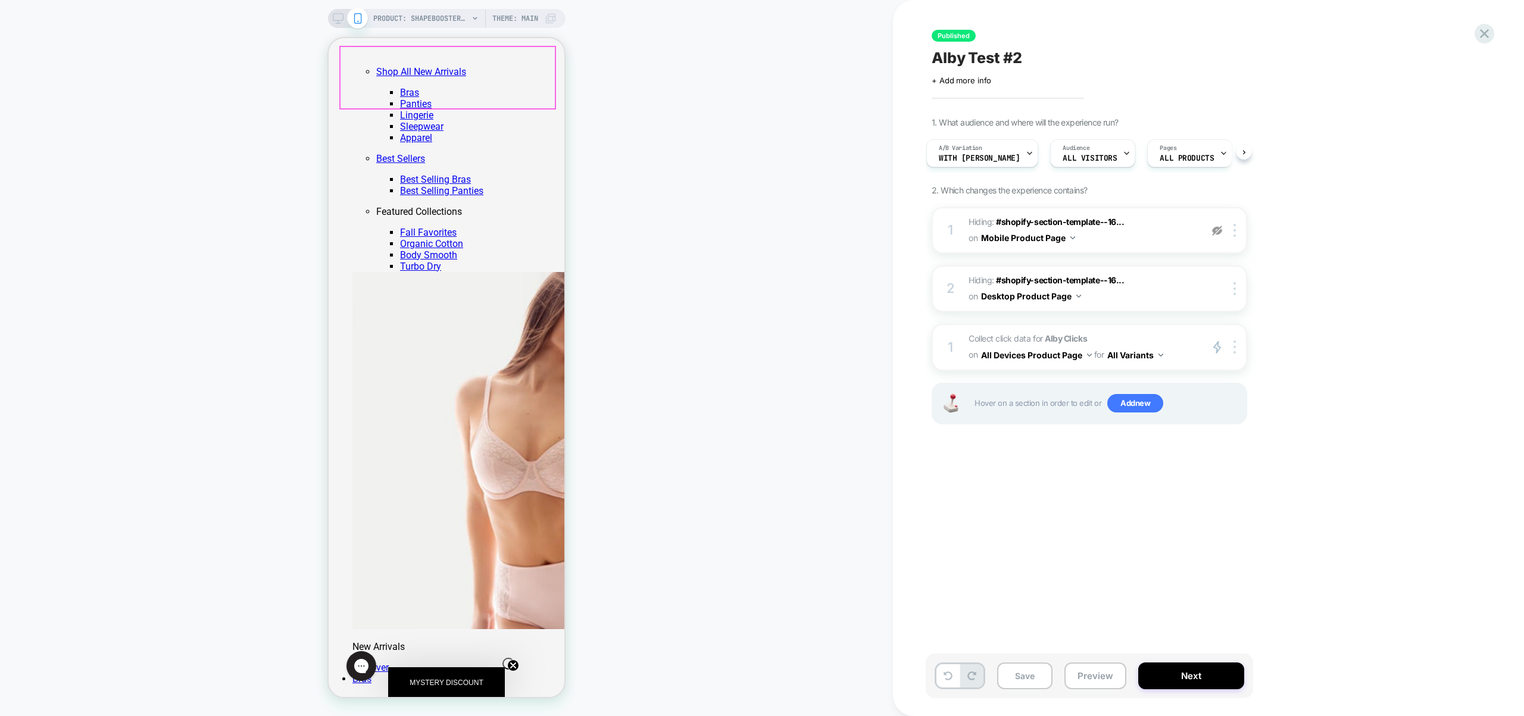
scroll to position [1183, 0]
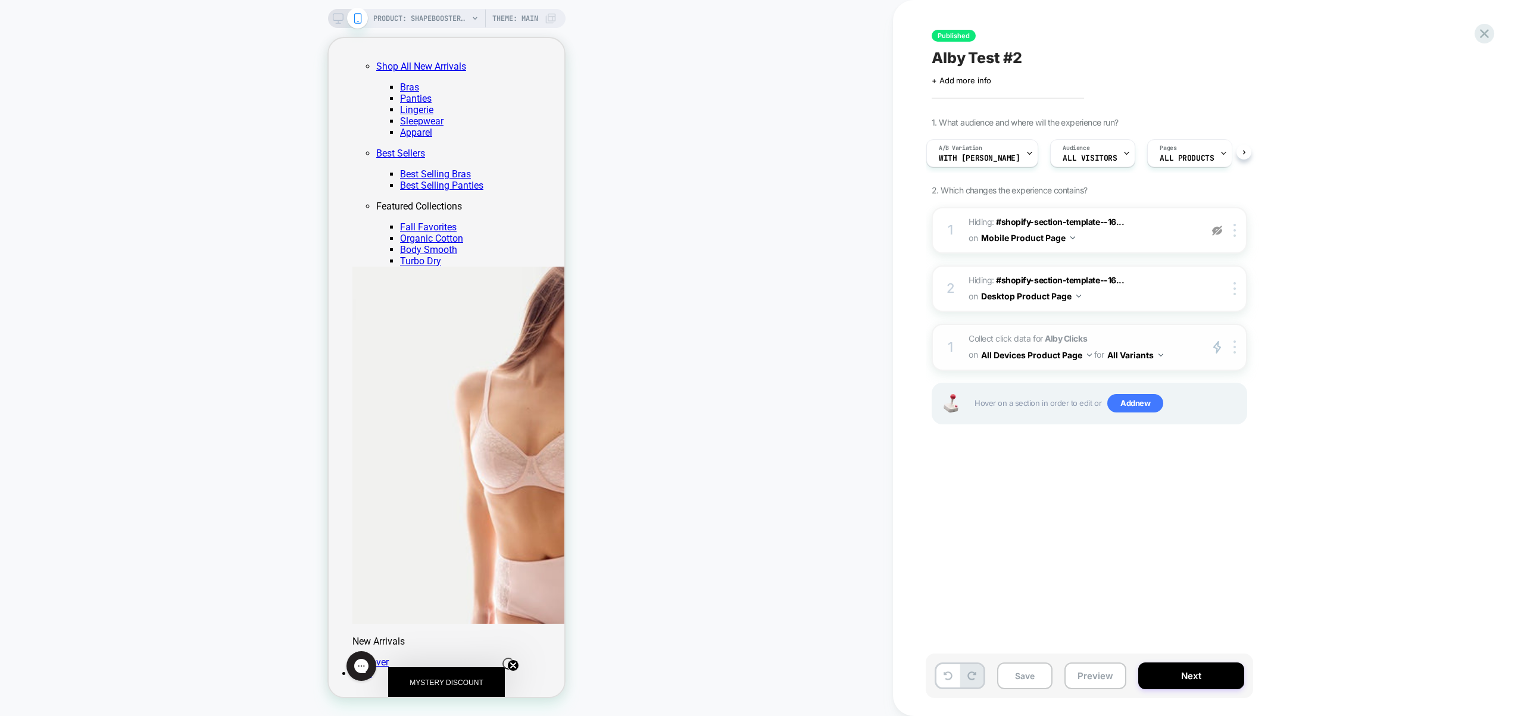
click at [1188, 344] on span "Collect click data for Alby Clicks on All Devices Product Page for All Variants" at bounding box center [1081, 347] width 227 height 32
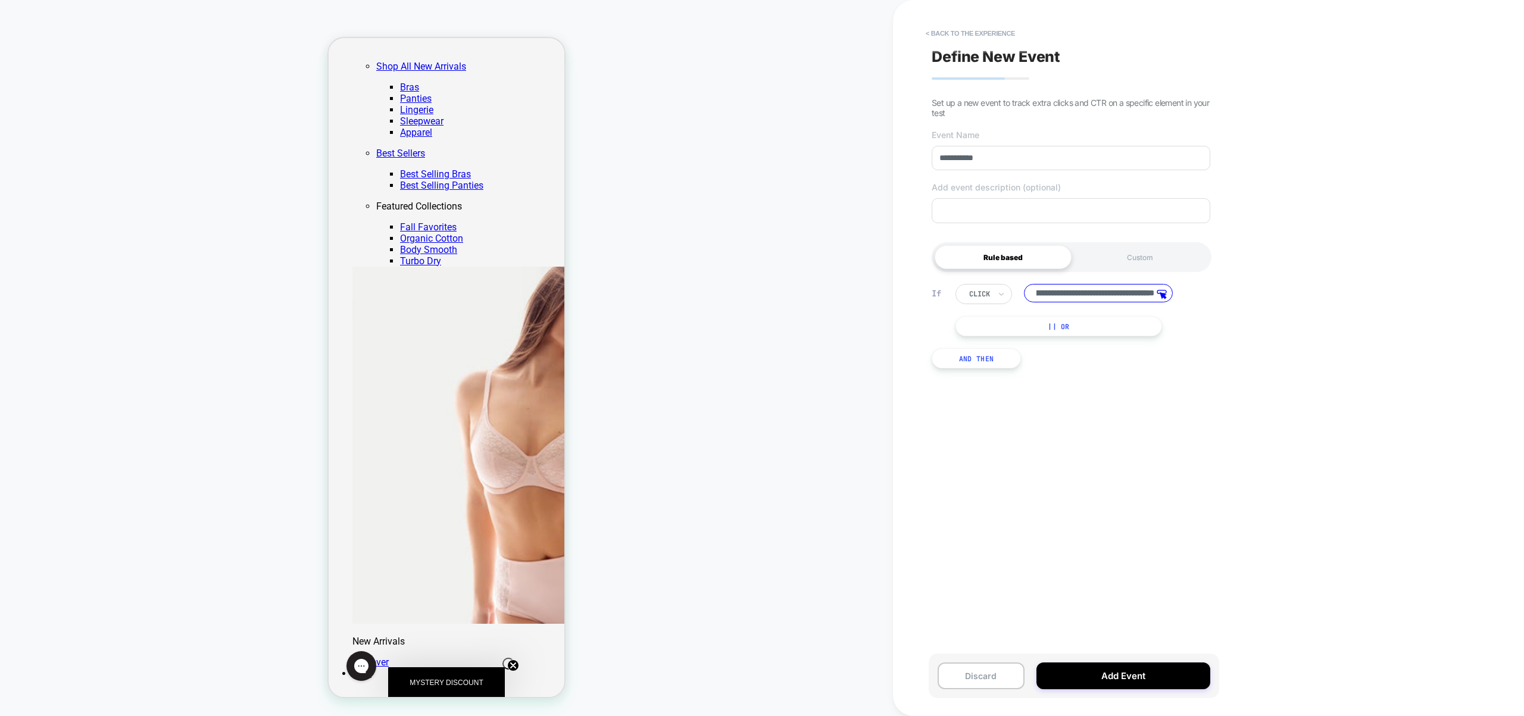
scroll to position [0, 0]
click at [990, 32] on button "< back to the experience" at bounding box center [970, 33] width 101 height 19
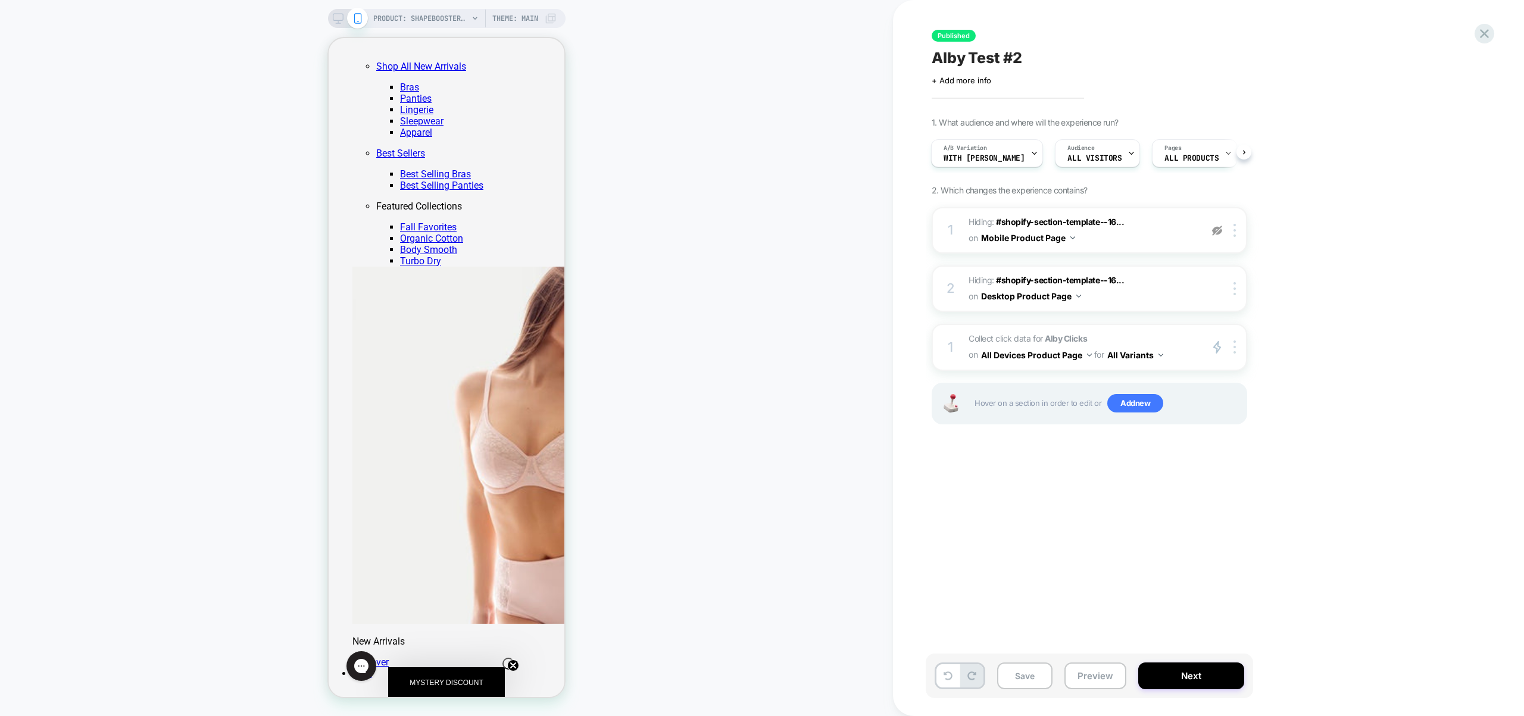
scroll to position [0, 1]
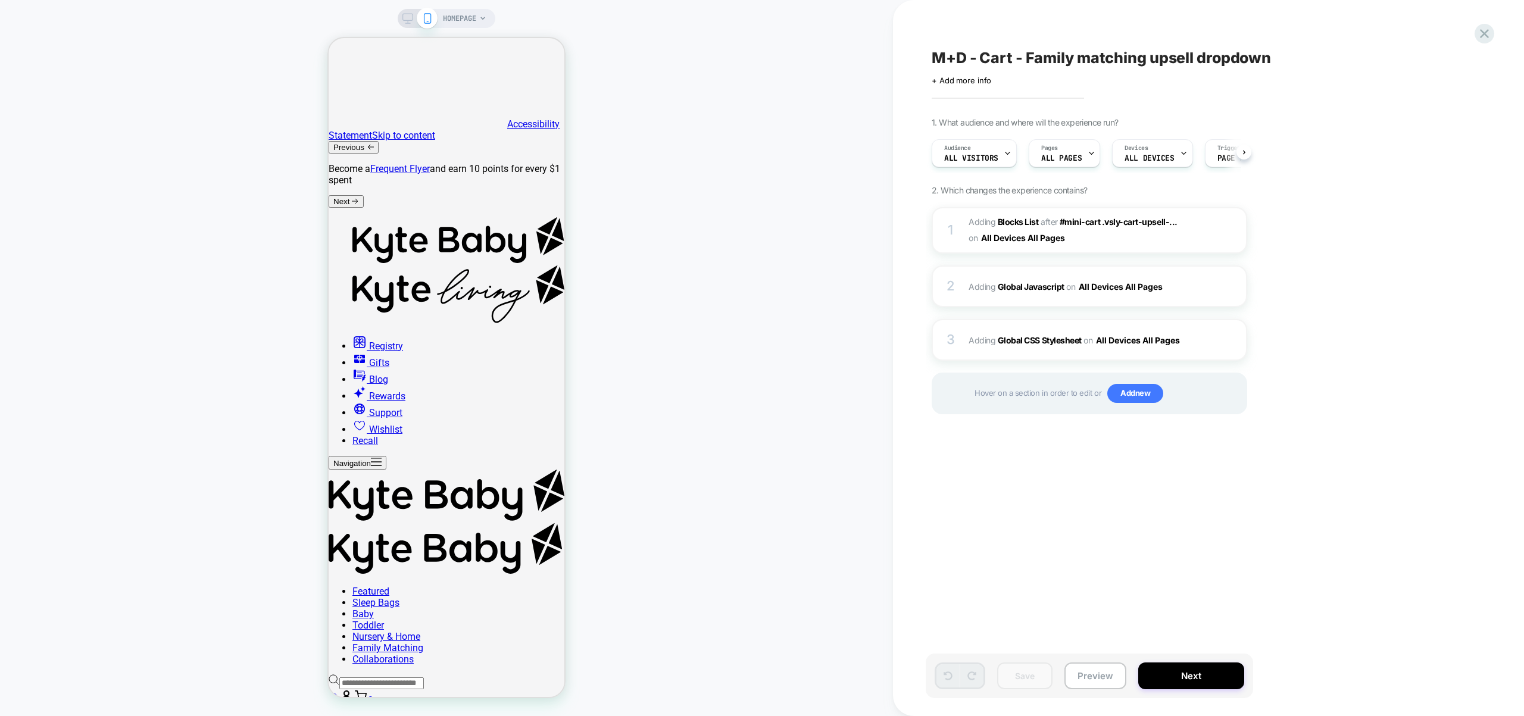
scroll to position [0, 1]
click at [1095, 681] on button "Preview" at bounding box center [1095, 676] width 62 height 27
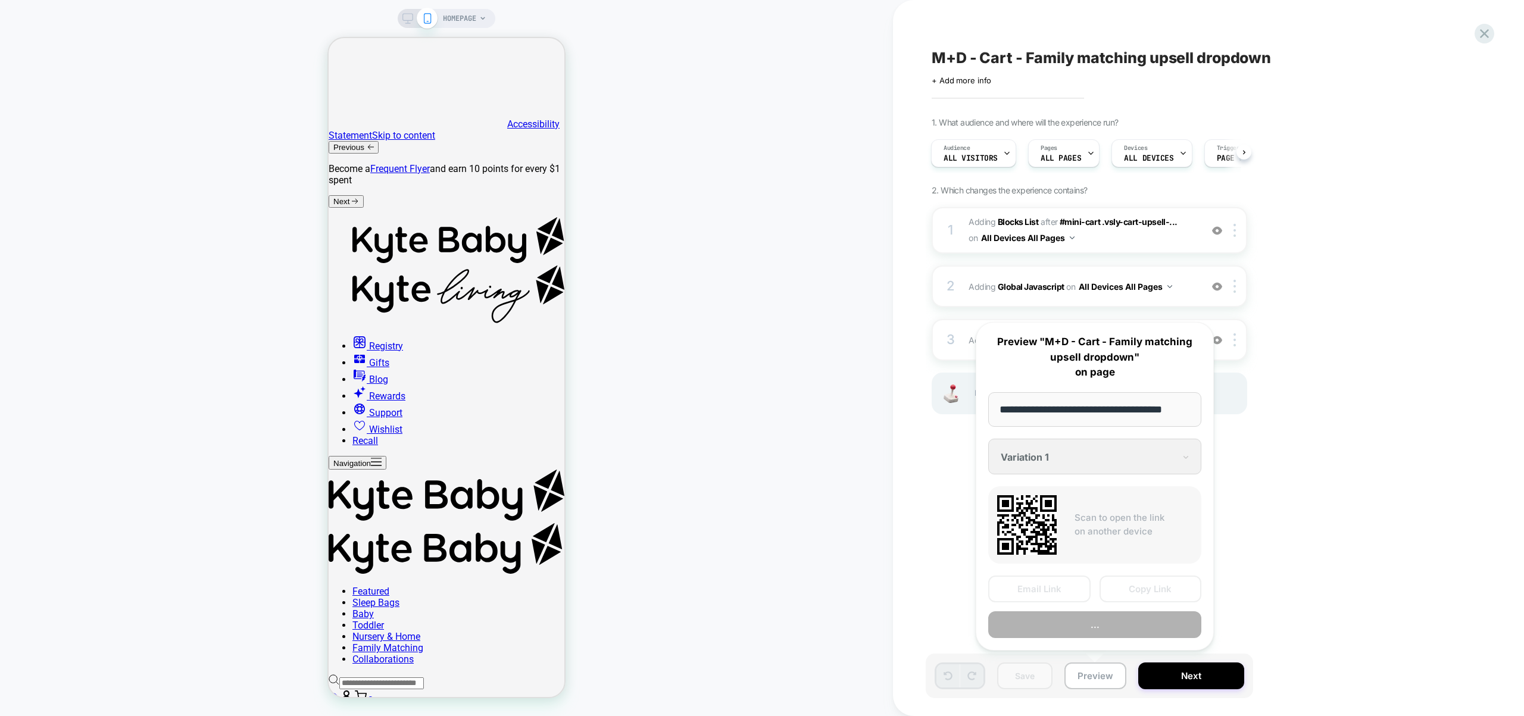
scroll to position [0, 9]
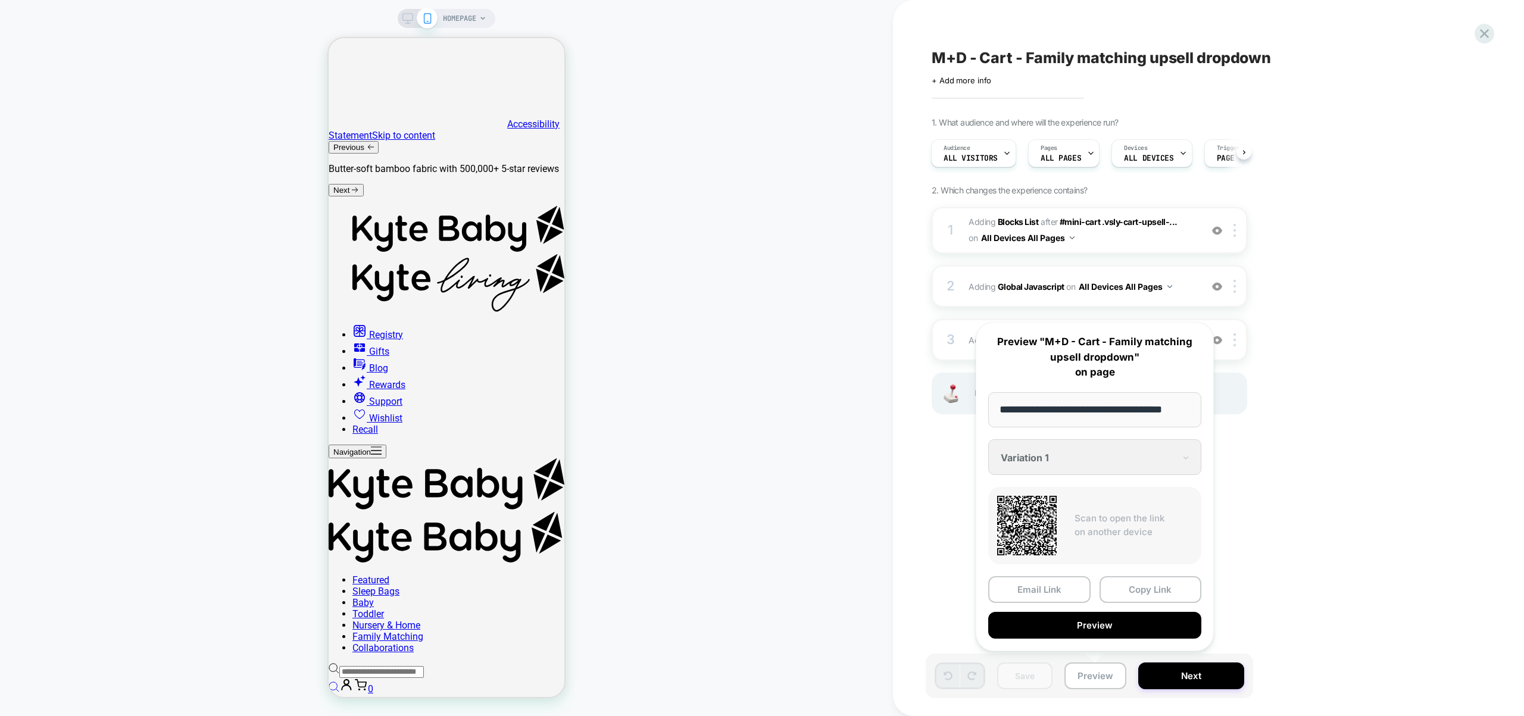
click at [1068, 458] on div "**********" at bounding box center [1095, 486] width 238 height 329
click at [1049, 463] on div "**********" at bounding box center [1095, 486] width 238 height 329
click at [1142, 457] on div "**********" at bounding box center [1095, 486] width 238 height 329
click at [1292, 468] on div "M+D - Cart - Family matching upsell dropdown Click to edit experience details +…" at bounding box center [1149, 358] width 446 height 692
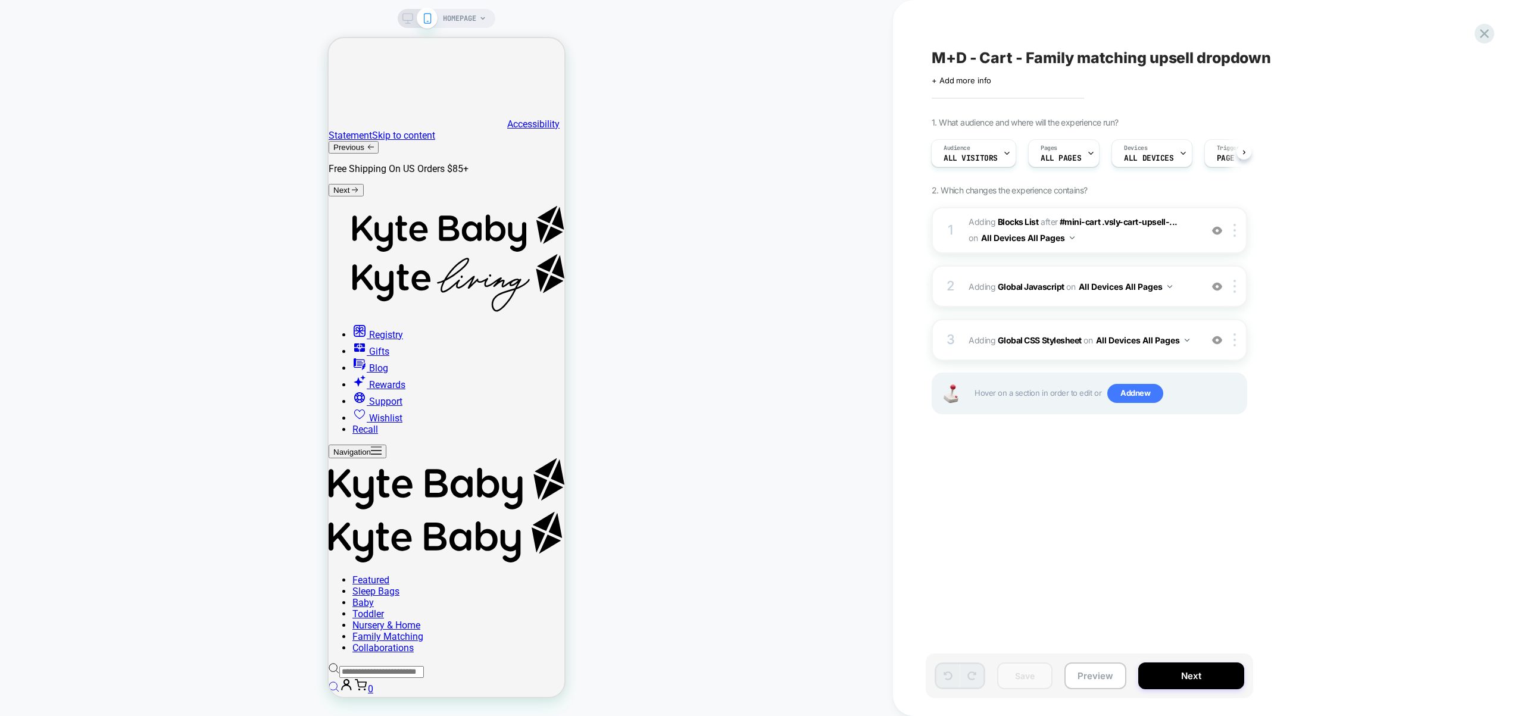
click at [963, 138] on div "Audience All Visitors Pages ALL PAGES Devices ALL DEVICES Trigger Page Load" at bounding box center [1083, 153] width 315 height 40
click at [967, 157] on span "All Visitors" at bounding box center [970, 158] width 54 height 8
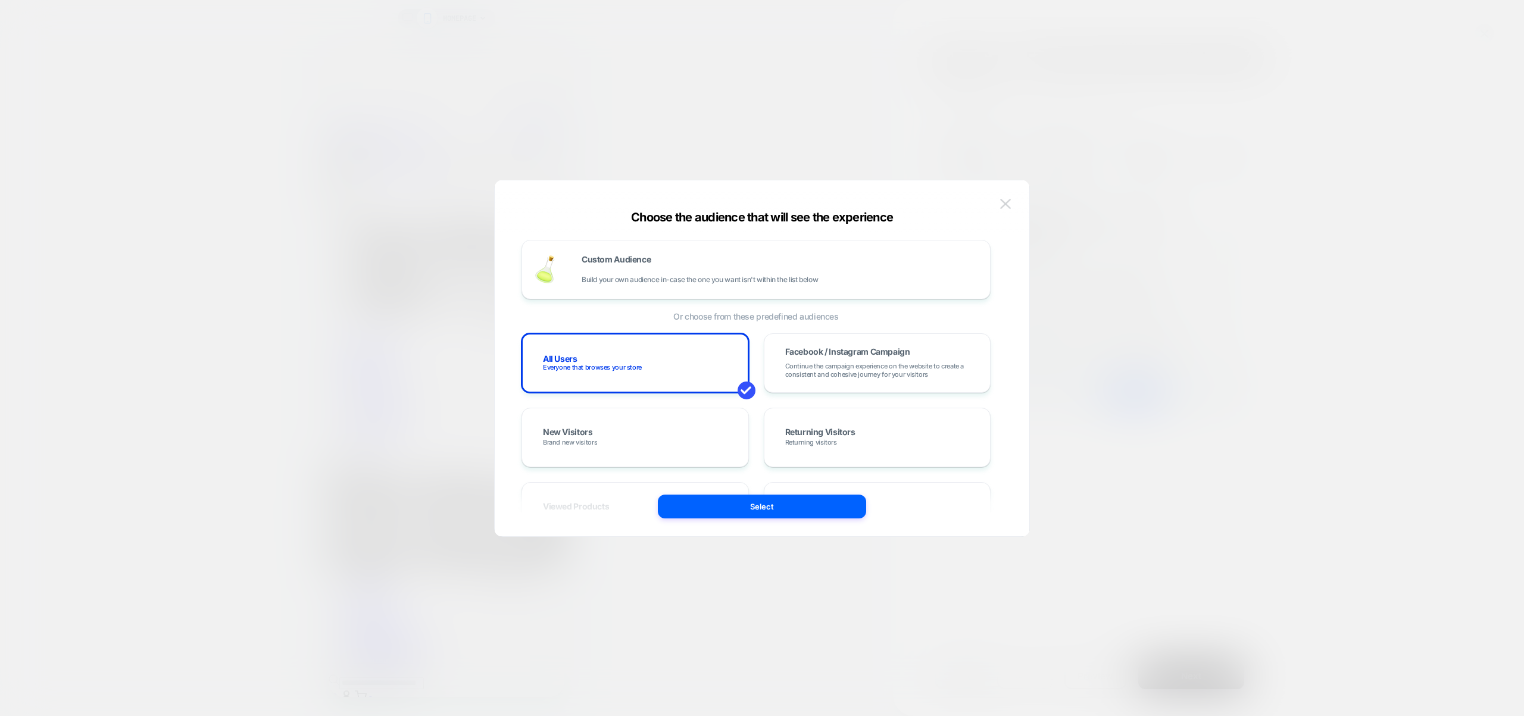
click at [1013, 202] on button at bounding box center [1005, 204] width 18 height 18
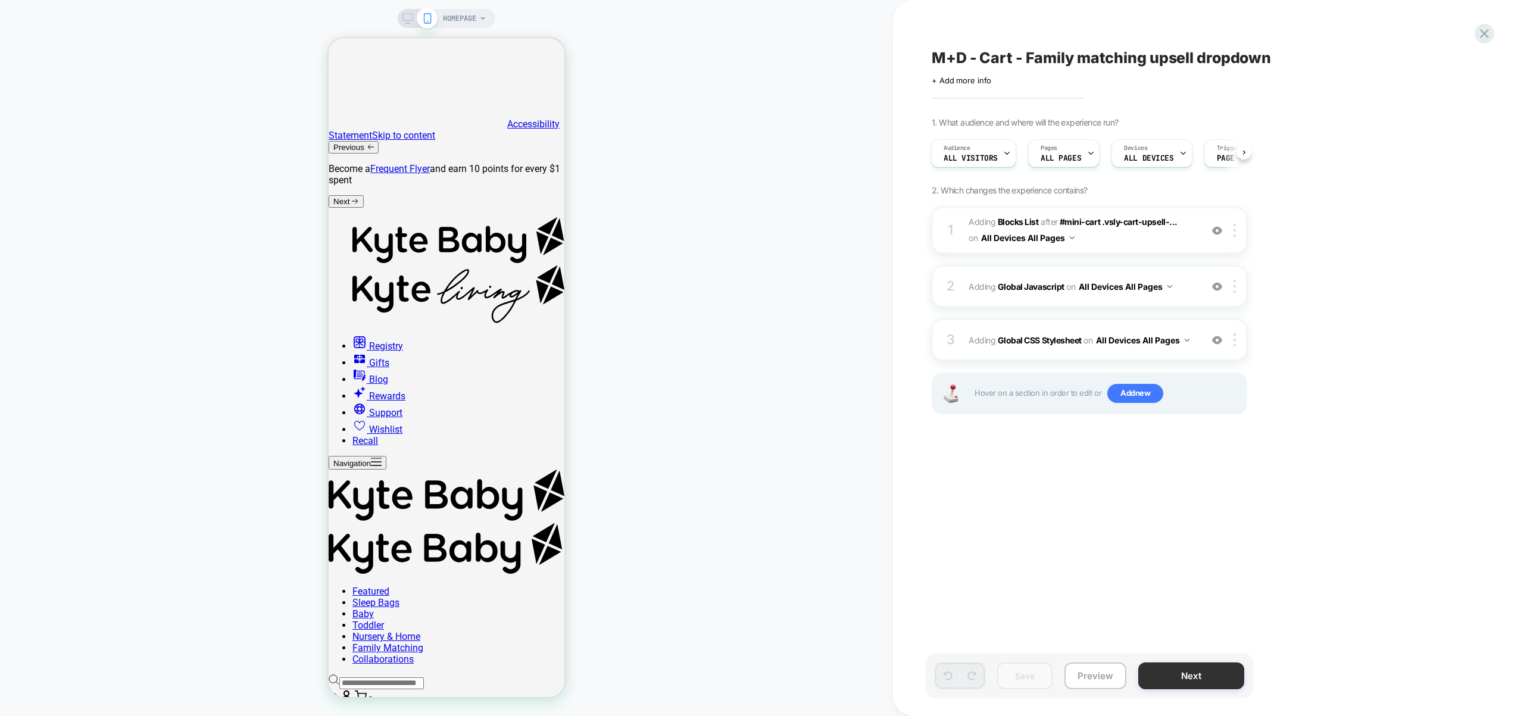
click at [1207, 668] on button "Next" at bounding box center [1191, 676] width 106 height 27
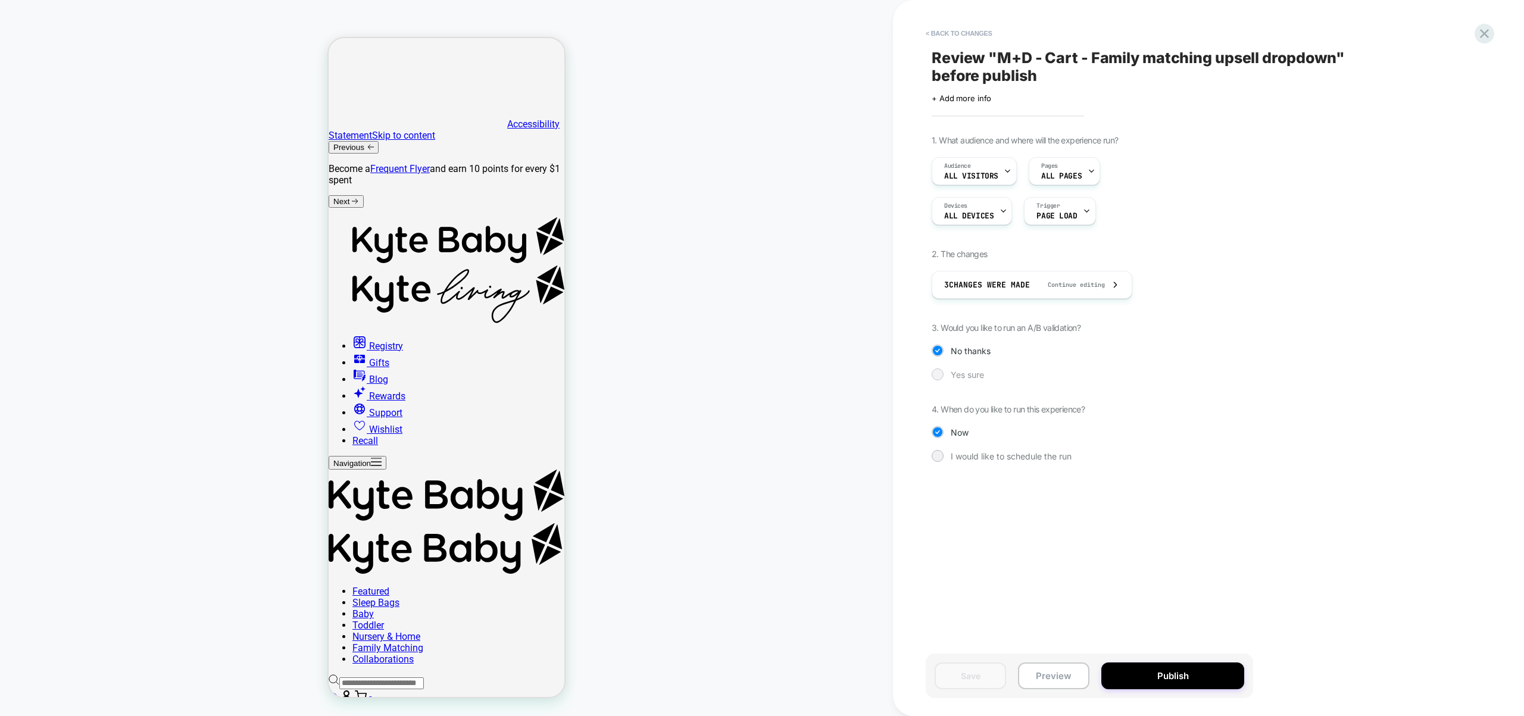
click at [970, 376] on span "Yes sure" at bounding box center [967, 375] width 33 height 10
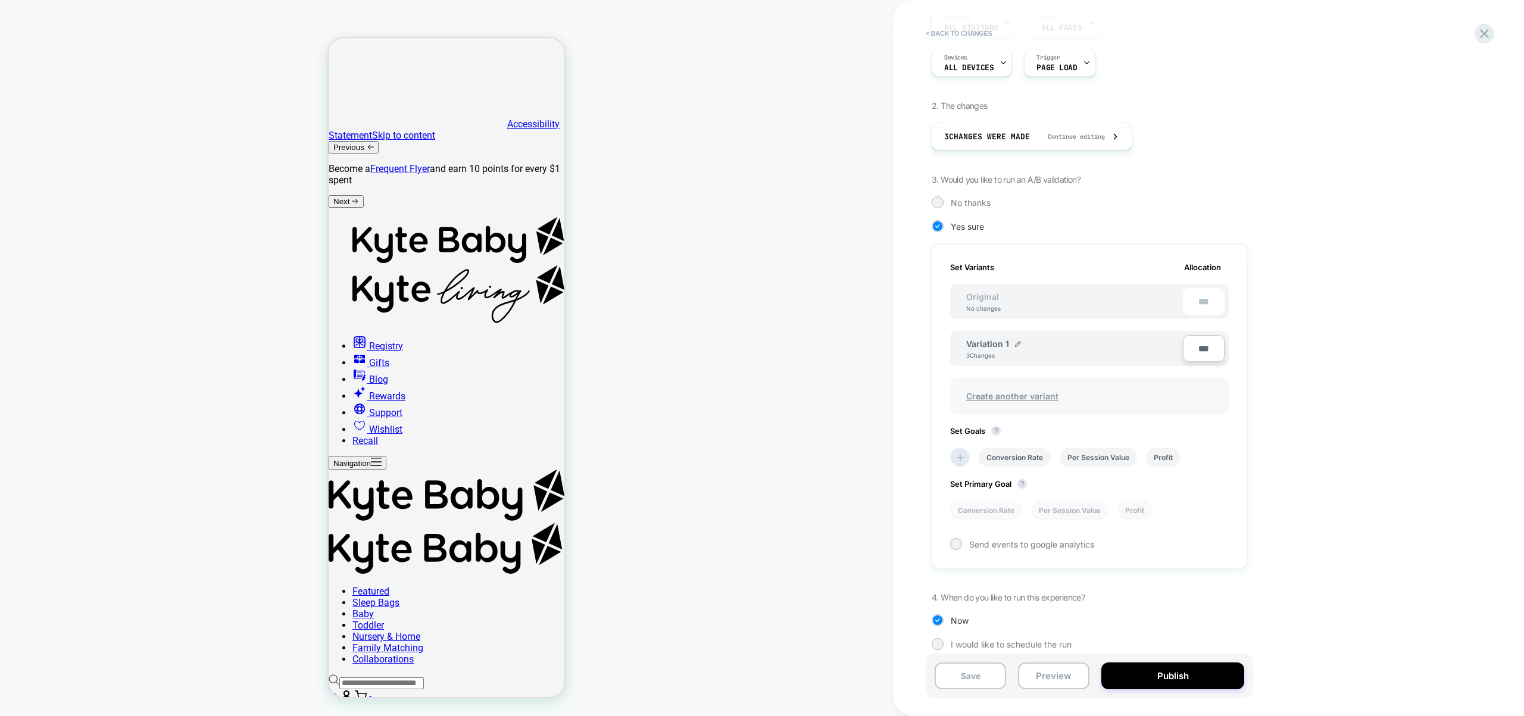
scroll to position [160, 0]
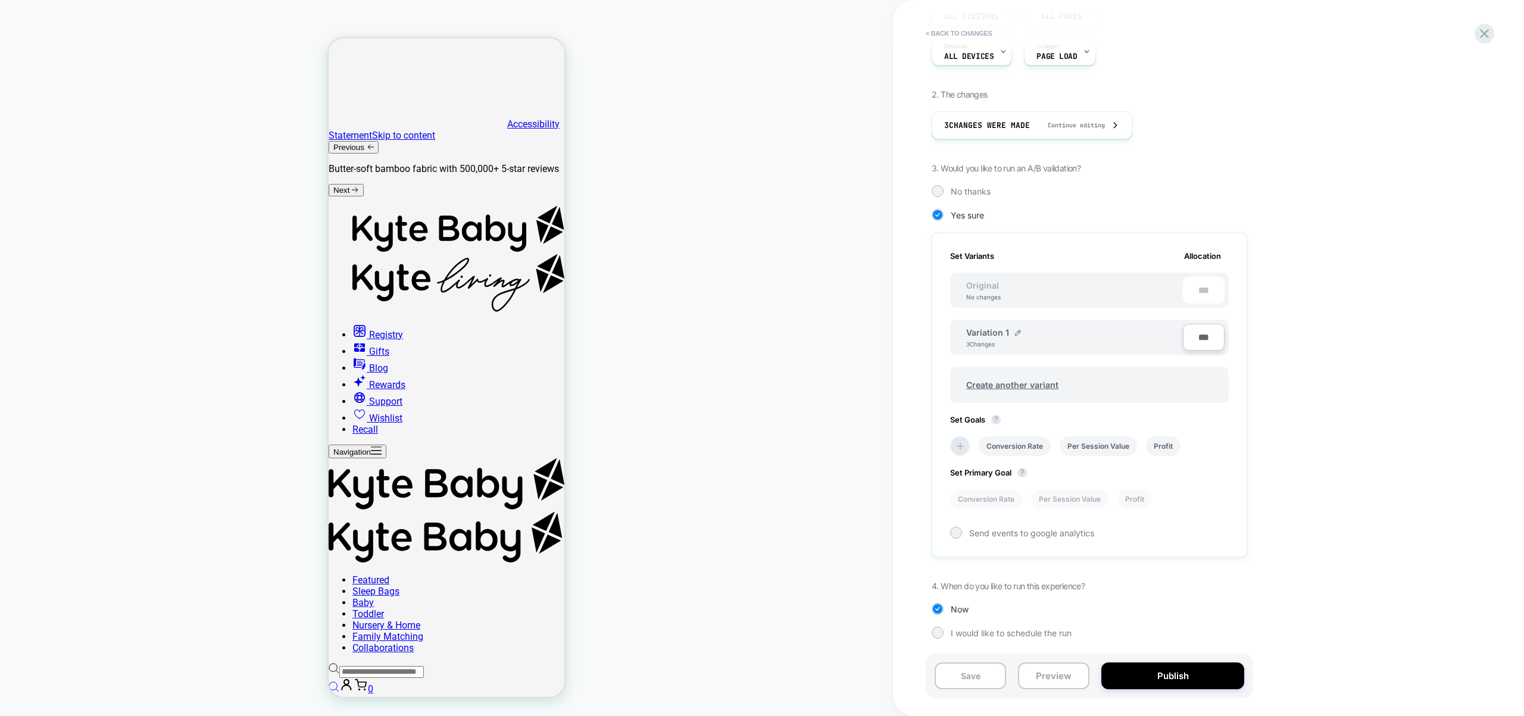
click at [1198, 293] on div "***" at bounding box center [1204, 290] width 42 height 27
click at [1038, 677] on button "Preview" at bounding box center [1053, 676] width 71 height 27
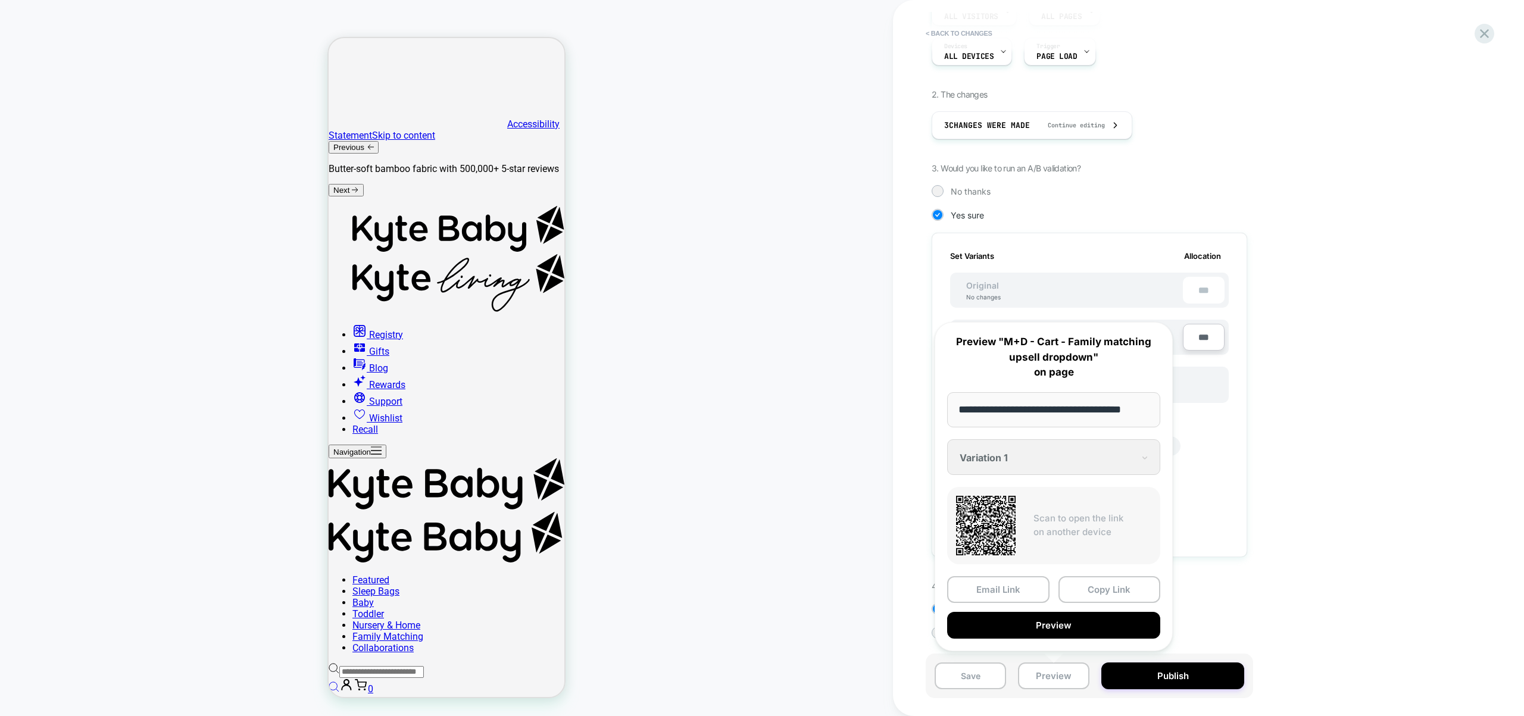
scroll to position [0, 0]
click at [1016, 454] on div "**********" at bounding box center [1054, 486] width 238 height 329
click at [1017, 454] on div "**********" at bounding box center [1054, 486] width 238 height 329
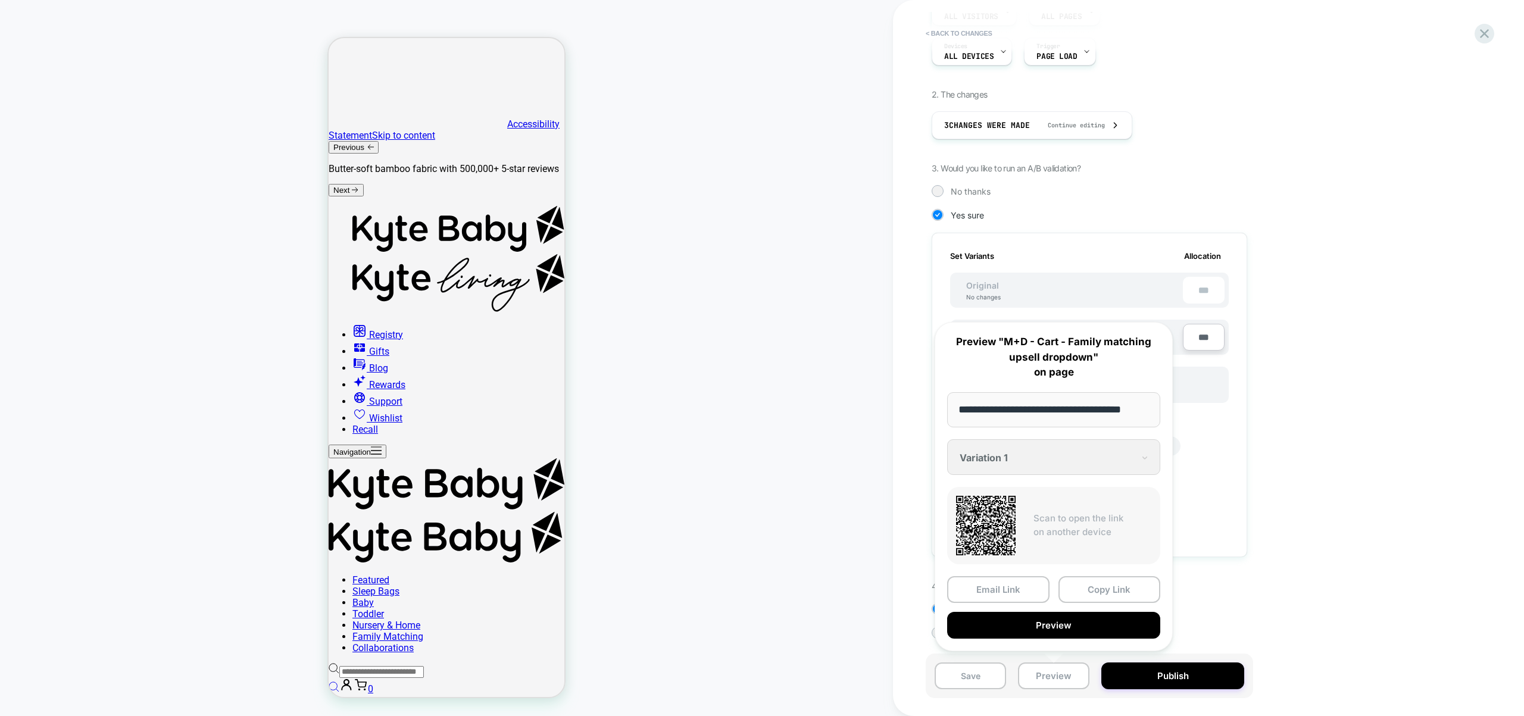
click at [1033, 455] on div "**********" at bounding box center [1054, 486] width 238 height 329
click at [1145, 454] on div "**********" at bounding box center [1054, 486] width 238 height 329
click at [1102, 405] on input "**********" at bounding box center [1053, 409] width 213 height 35
click at [1336, 570] on div "1. What audience and where will the experience run? Audience All Visitors Pages…" at bounding box center [1149, 316] width 435 height 681
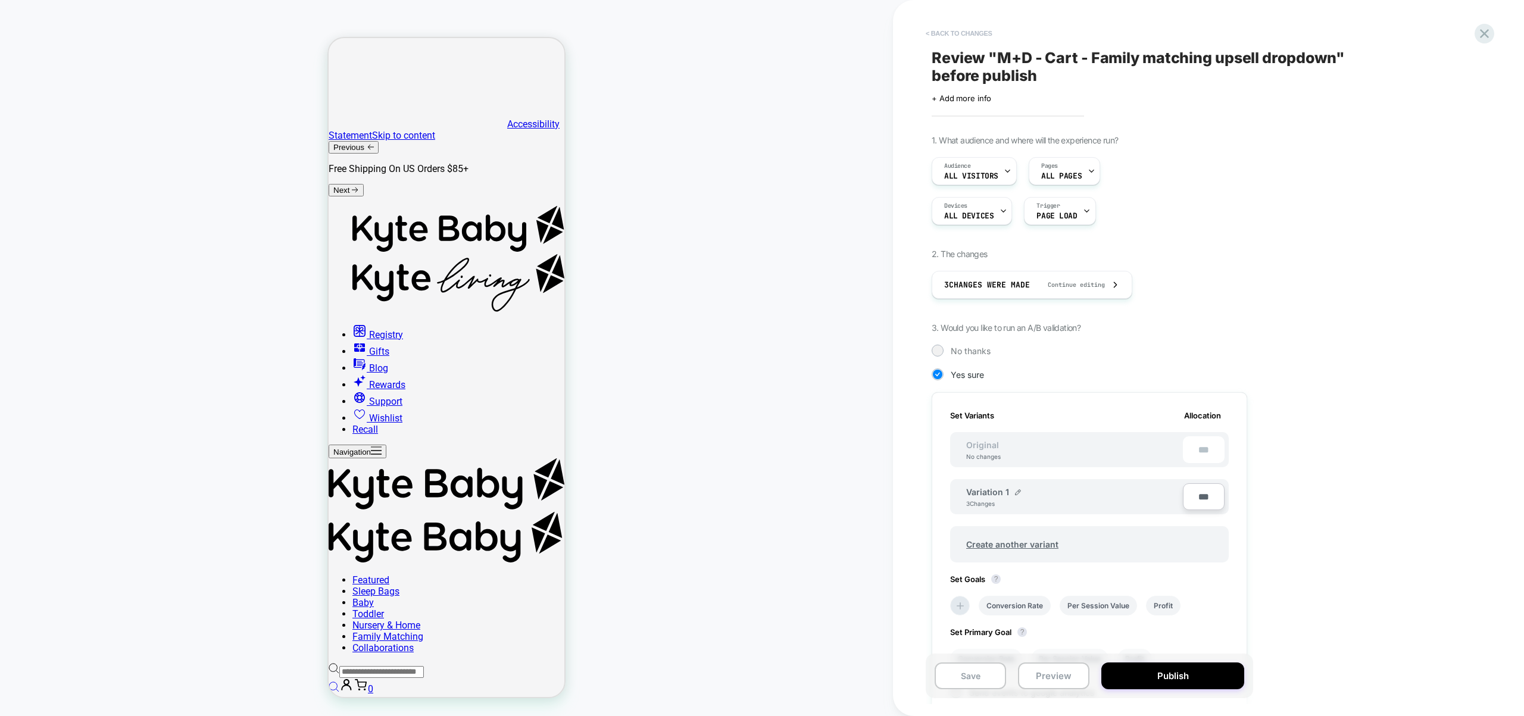
click at [976, 33] on button "< Back to changes" at bounding box center [959, 33] width 79 height 19
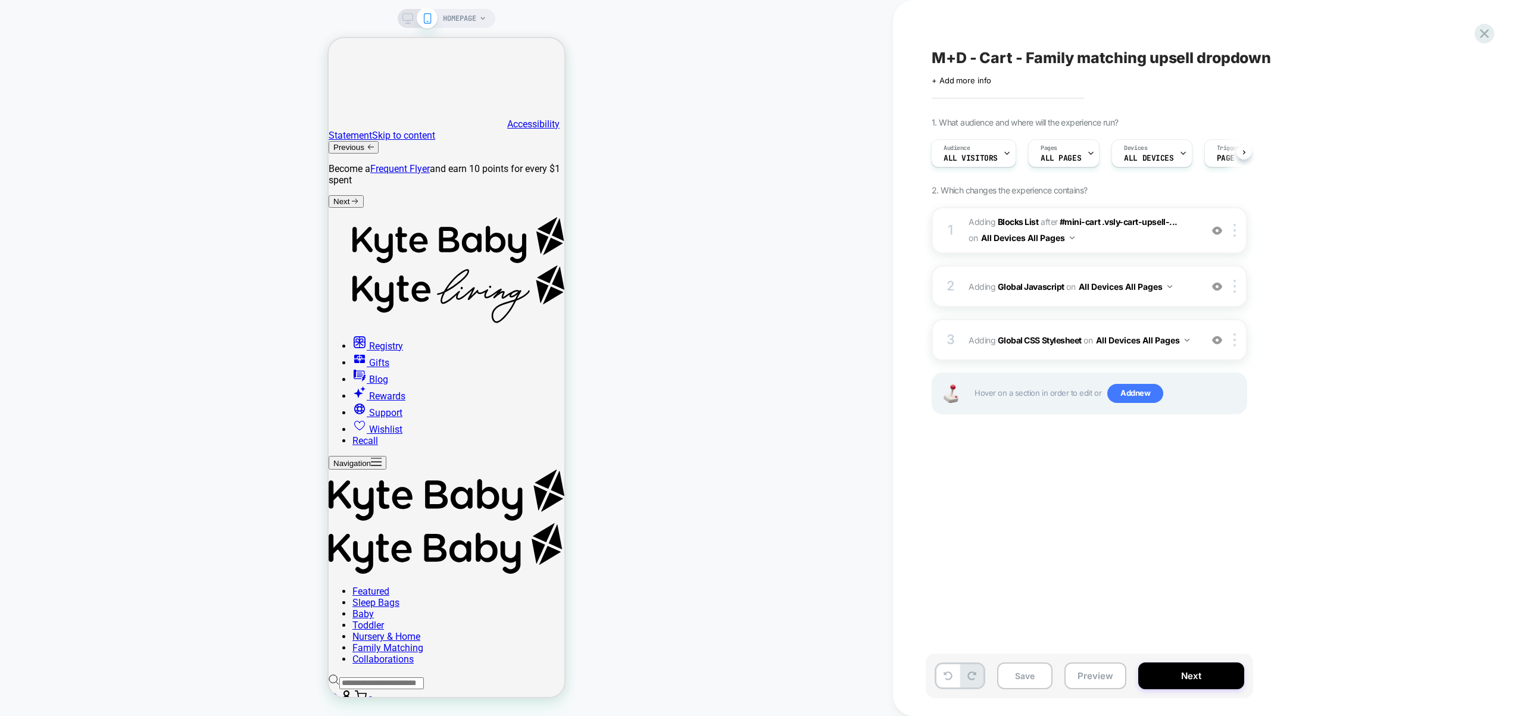
scroll to position [0, 1]
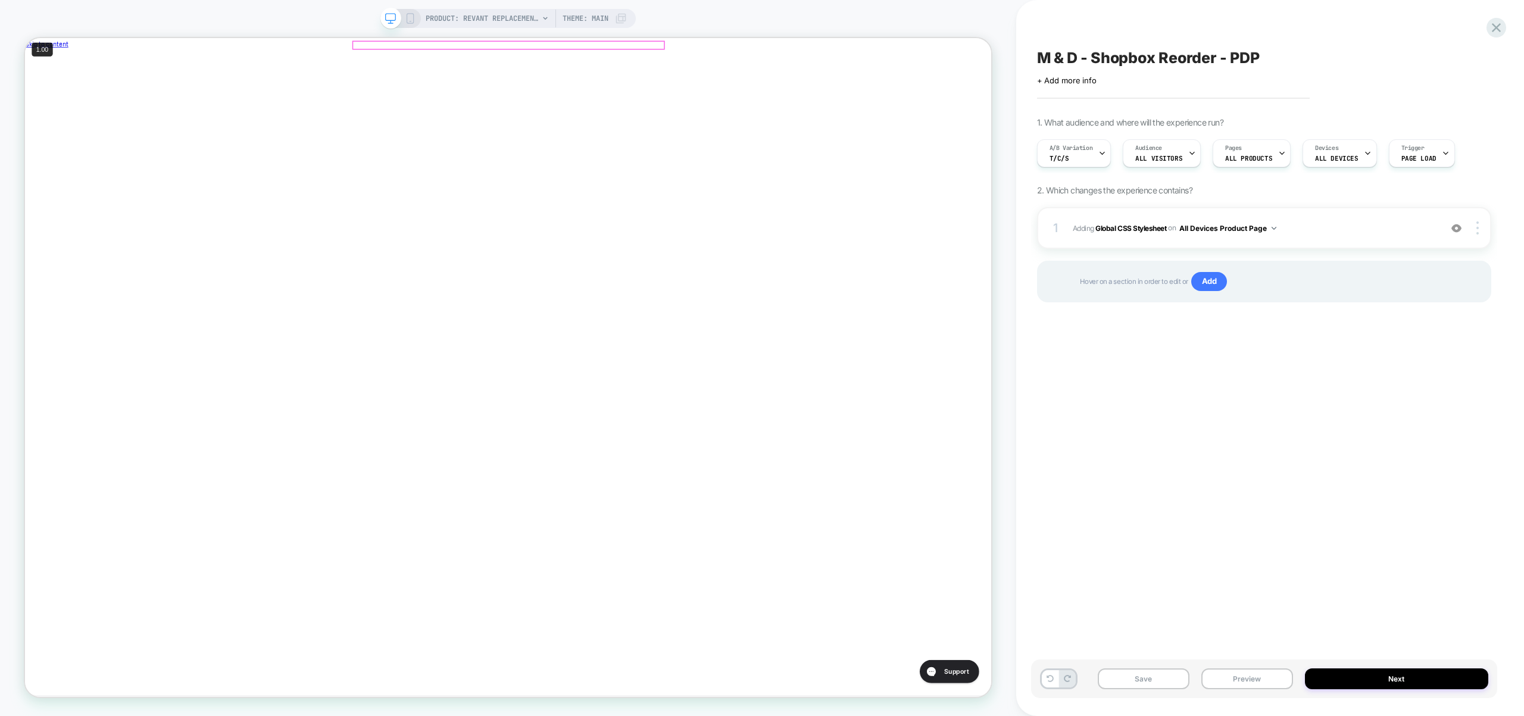
scroll to position [0, 1]
click at [1267, 687] on button "Preview" at bounding box center [1247, 678] width 92 height 21
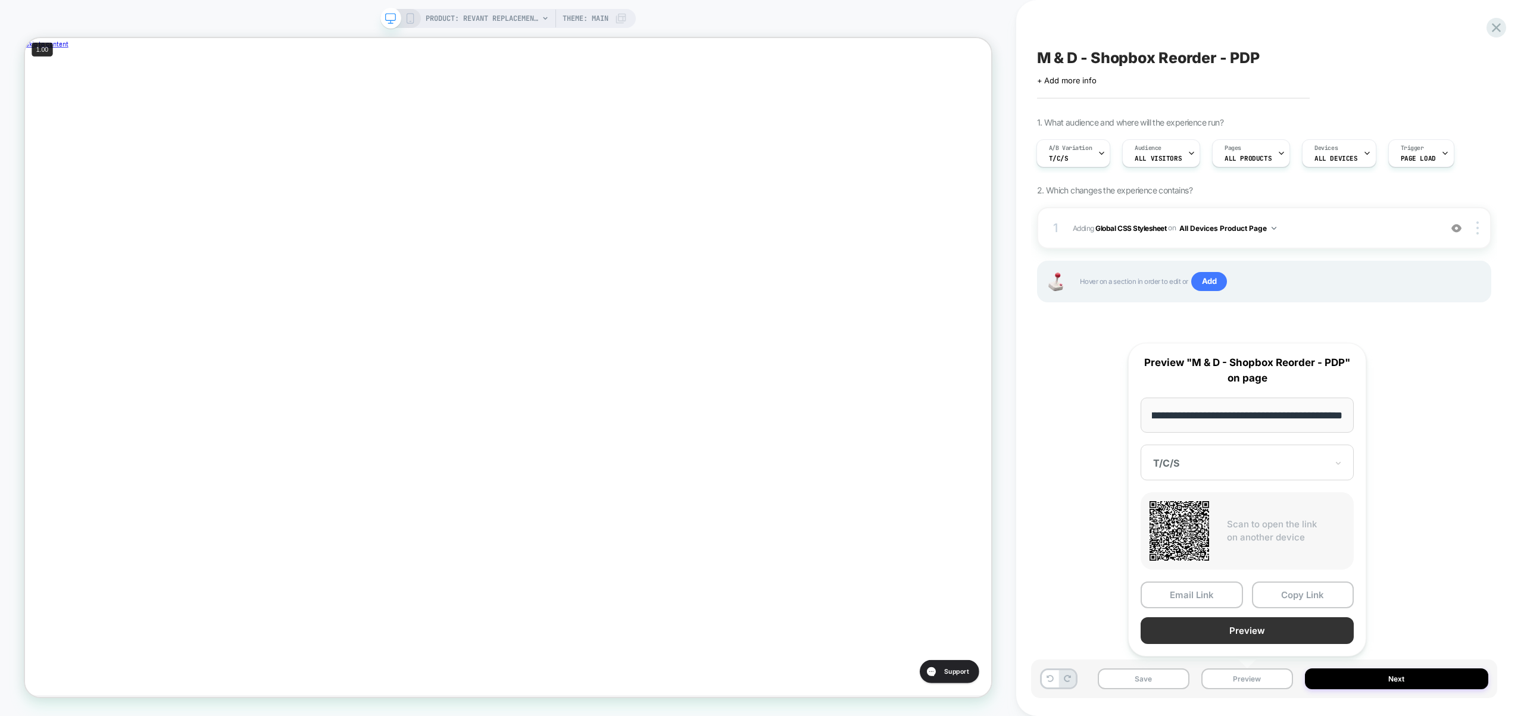
scroll to position [0, 0]
click at [1245, 625] on button "Preview" at bounding box center [1246, 630] width 213 height 27
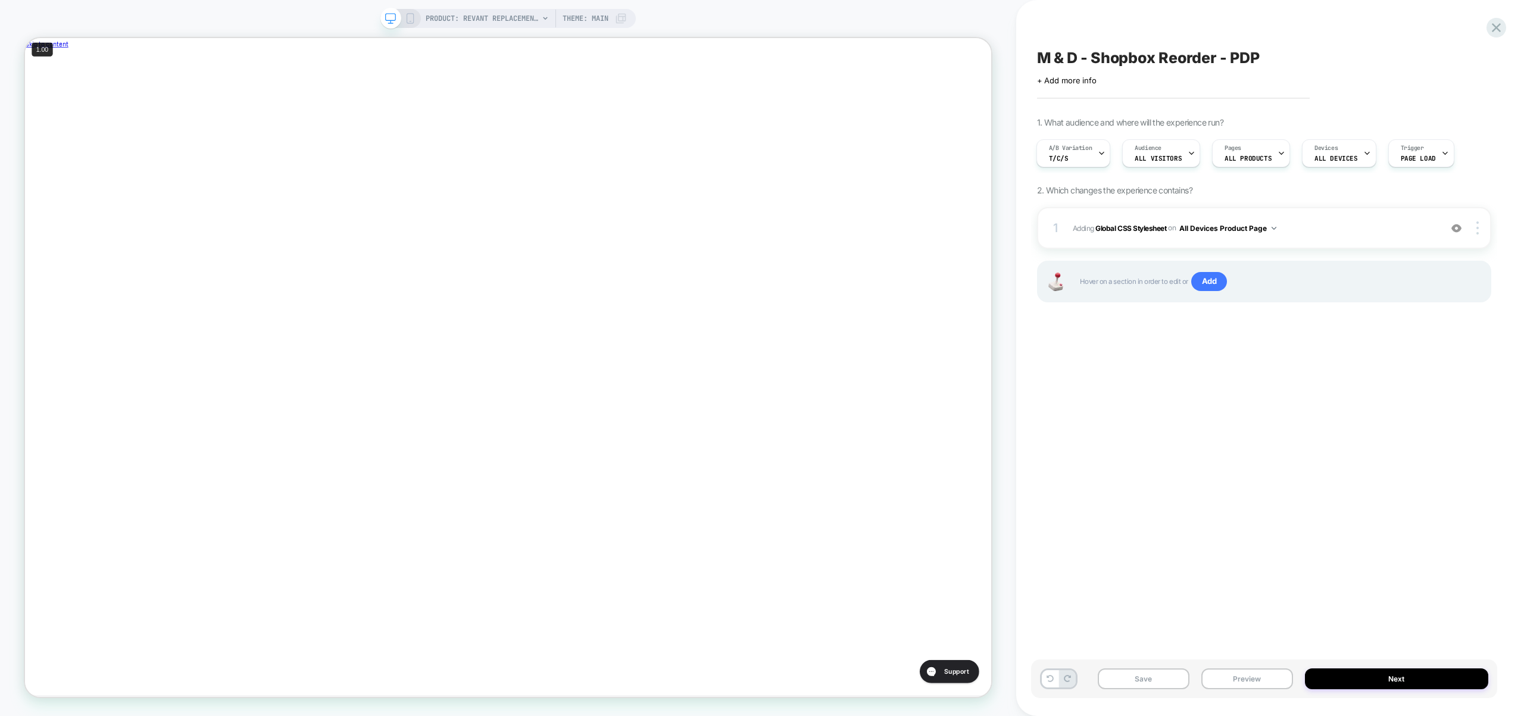
scroll to position [0, 400]
click at [1066, 151] on span "A/B Variation" at bounding box center [1070, 148] width 43 height 8
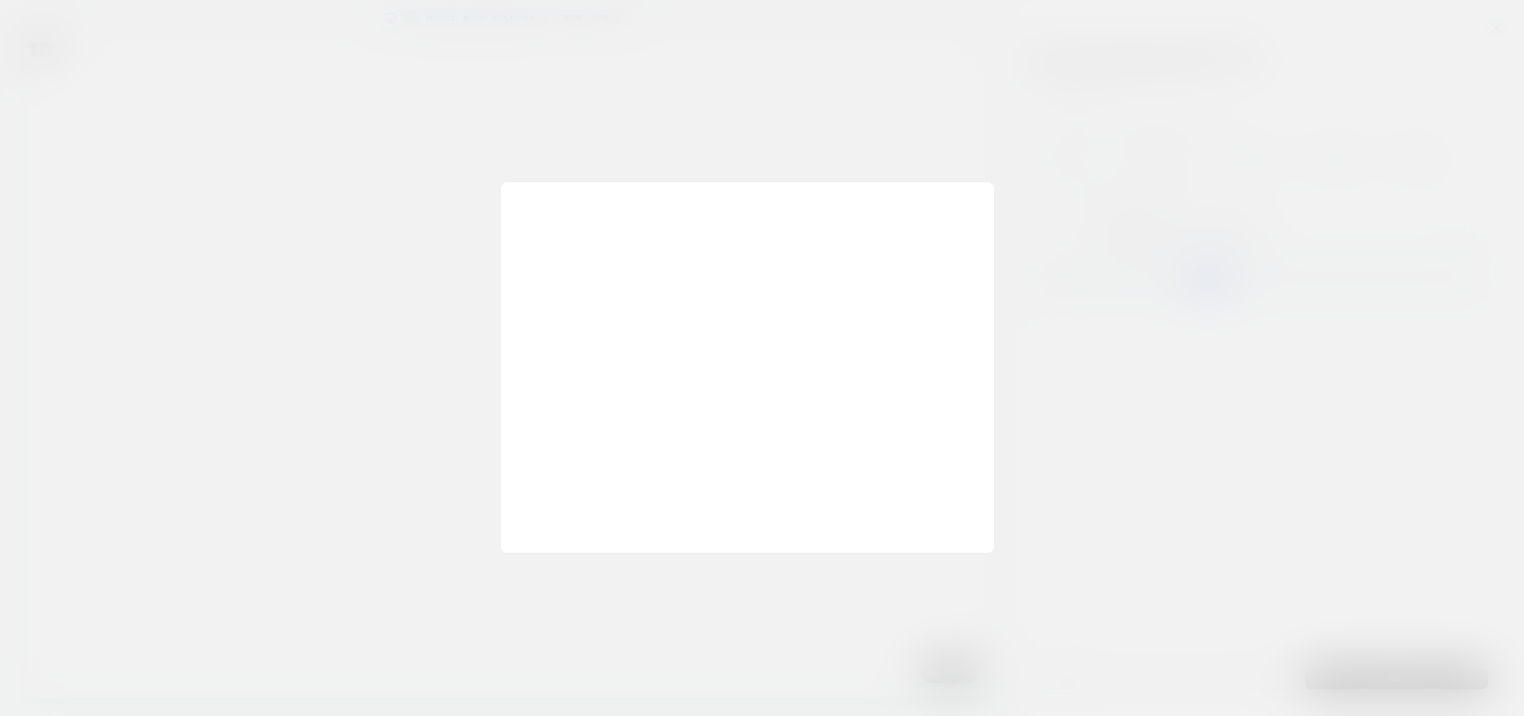
scroll to position [0, 0]
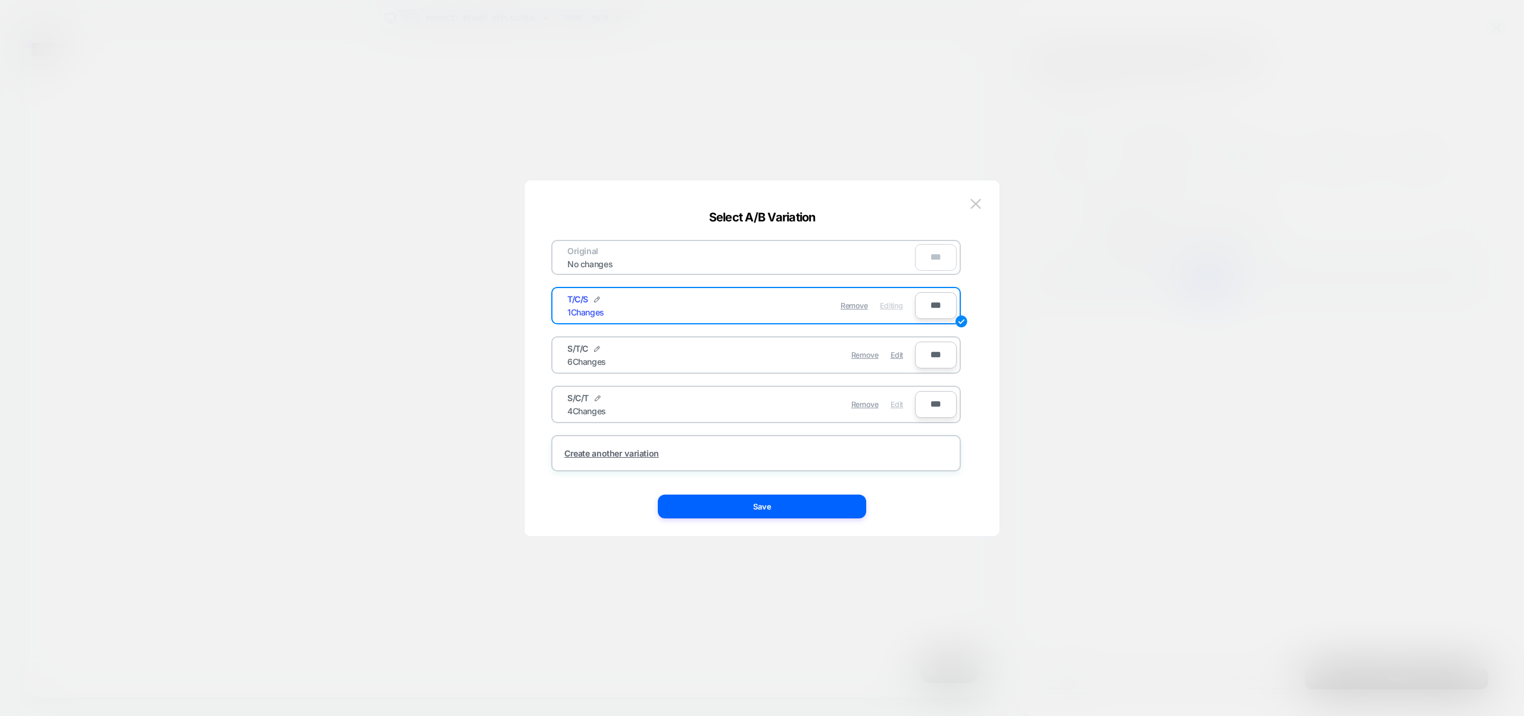
click at [901, 408] on span "Edit" at bounding box center [896, 404] width 13 height 9
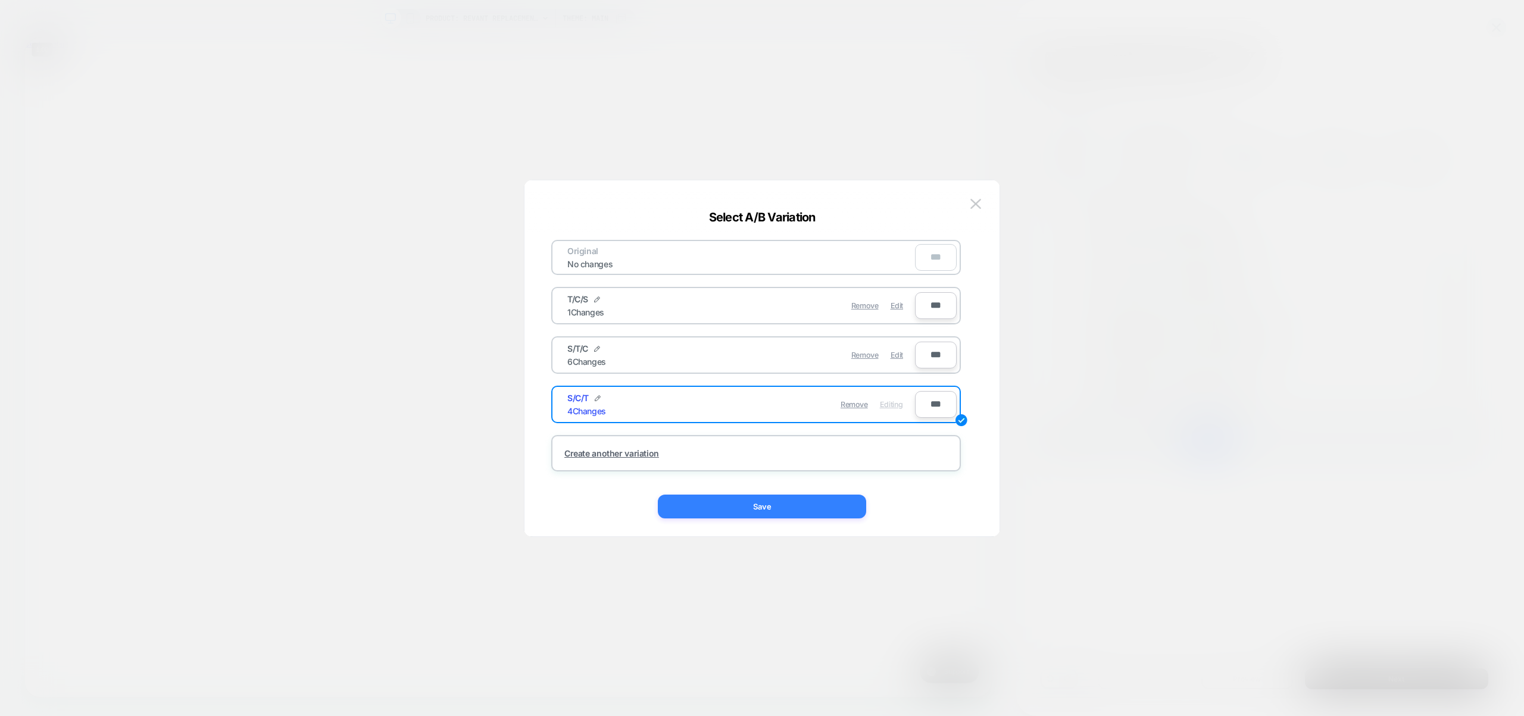
drag, startPoint x: 780, startPoint y: 512, endPoint x: 1020, endPoint y: 653, distance: 278.3
click at [780, 512] on button "Save" at bounding box center [762, 507] width 208 height 24
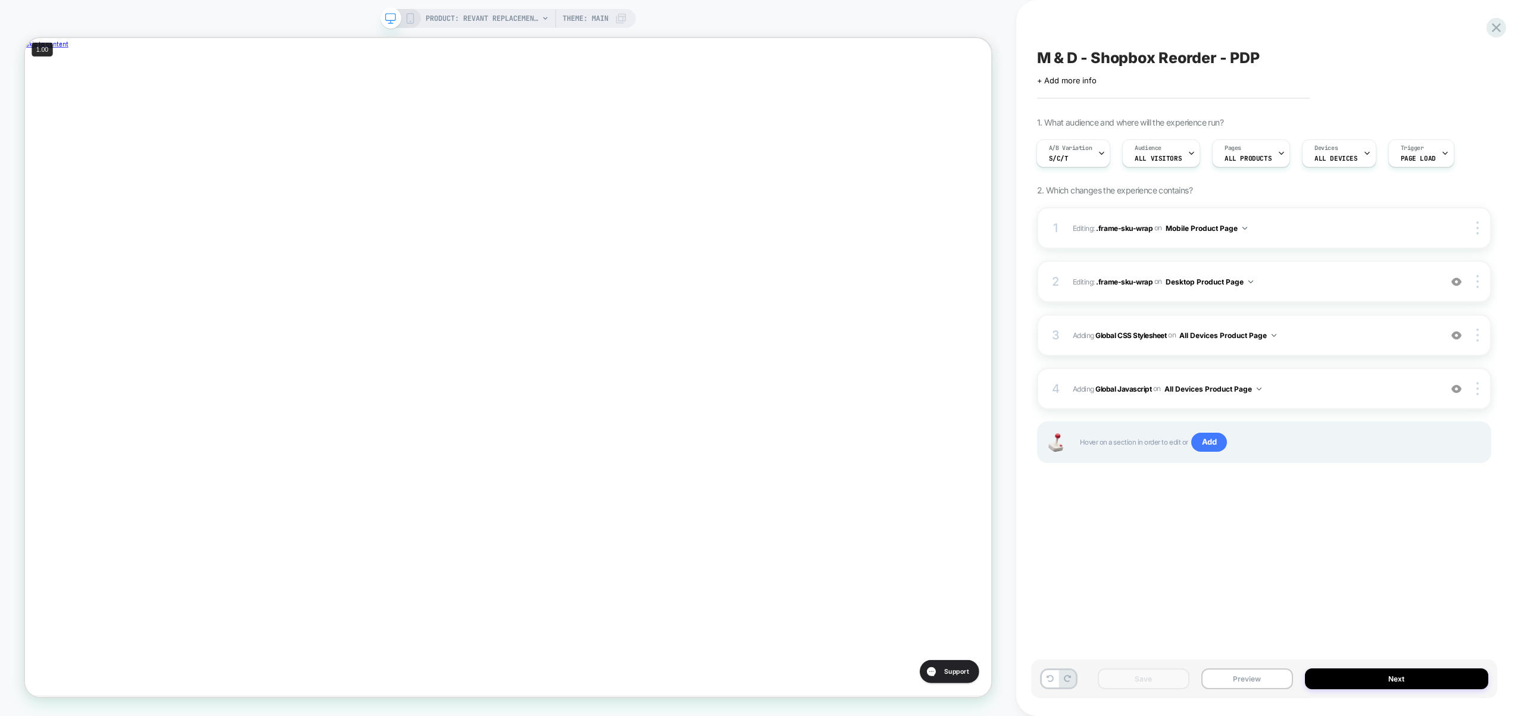
scroll to position [0, 400]
click at [1391, 402] on div "4 Adding Global Javascript on All Devices Product Page Add Before Add After Tar…" at bounding box center [1264, 389] width 454 height 42
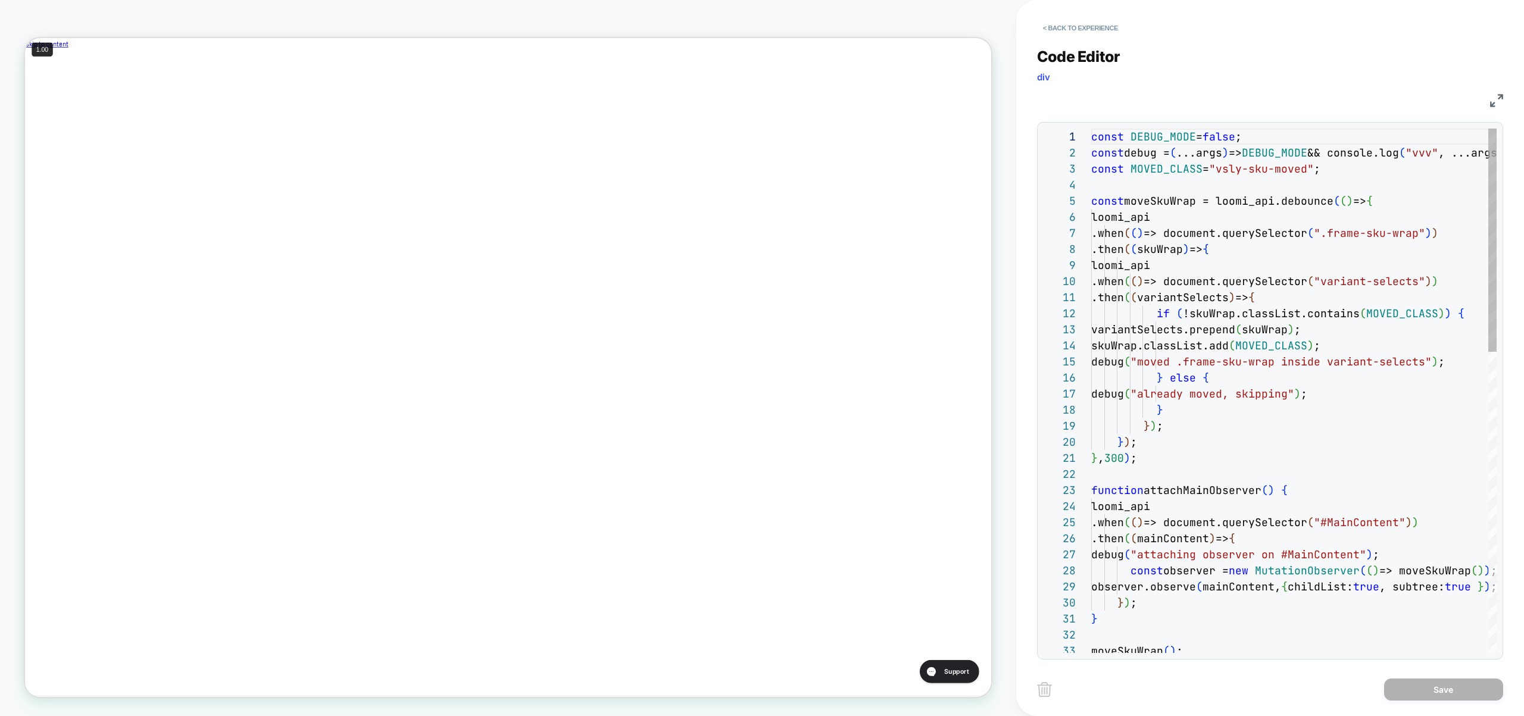
scroll to position [161, 0]
click at [1081, 24] on button "< Back to experience" at bounding box center [1080, 27] width 87 height 19
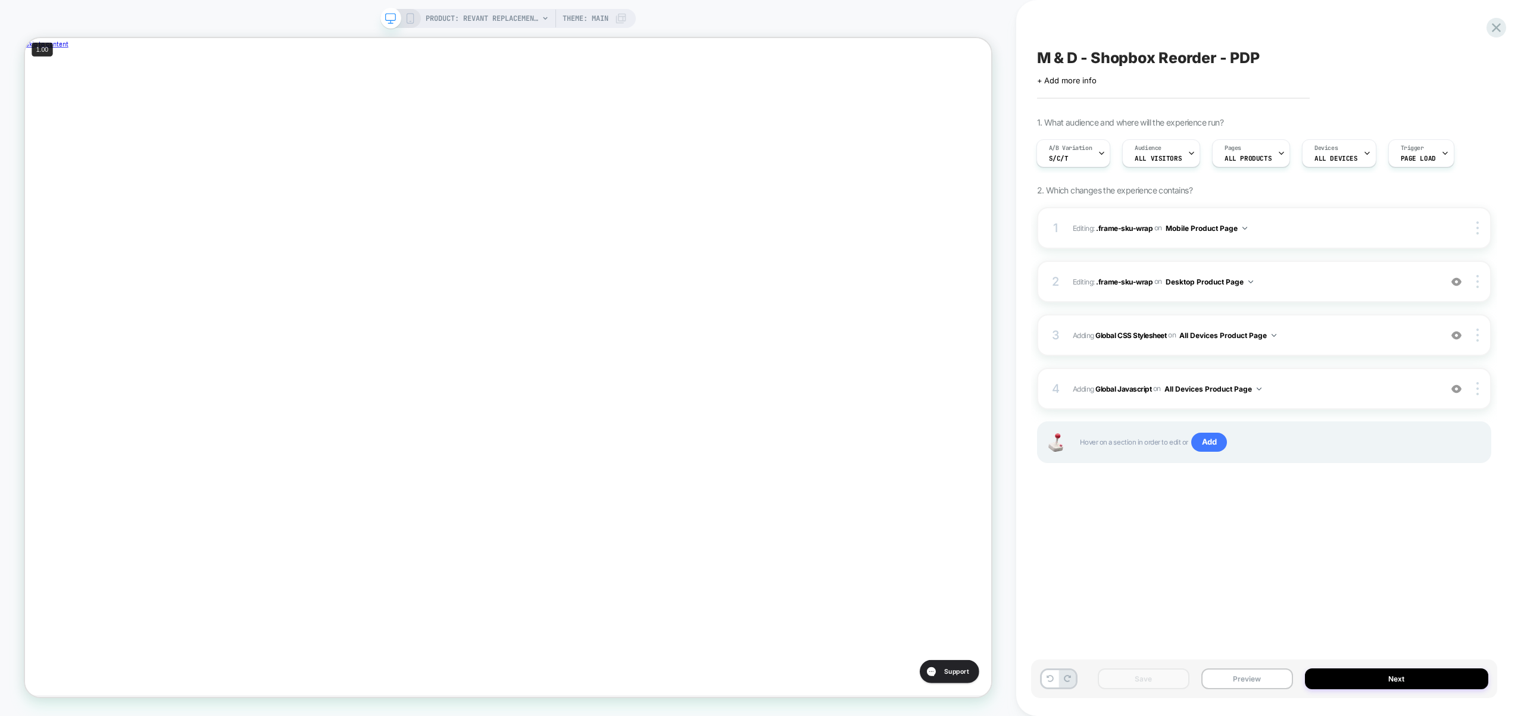
scroll to position [0, 400]
click at [1313, 350] on div "3 Adding Global CSS Stylesheet on All Devices Product Page Add Before Add After…" at bounding box center [1264, 335] width 454 height 42
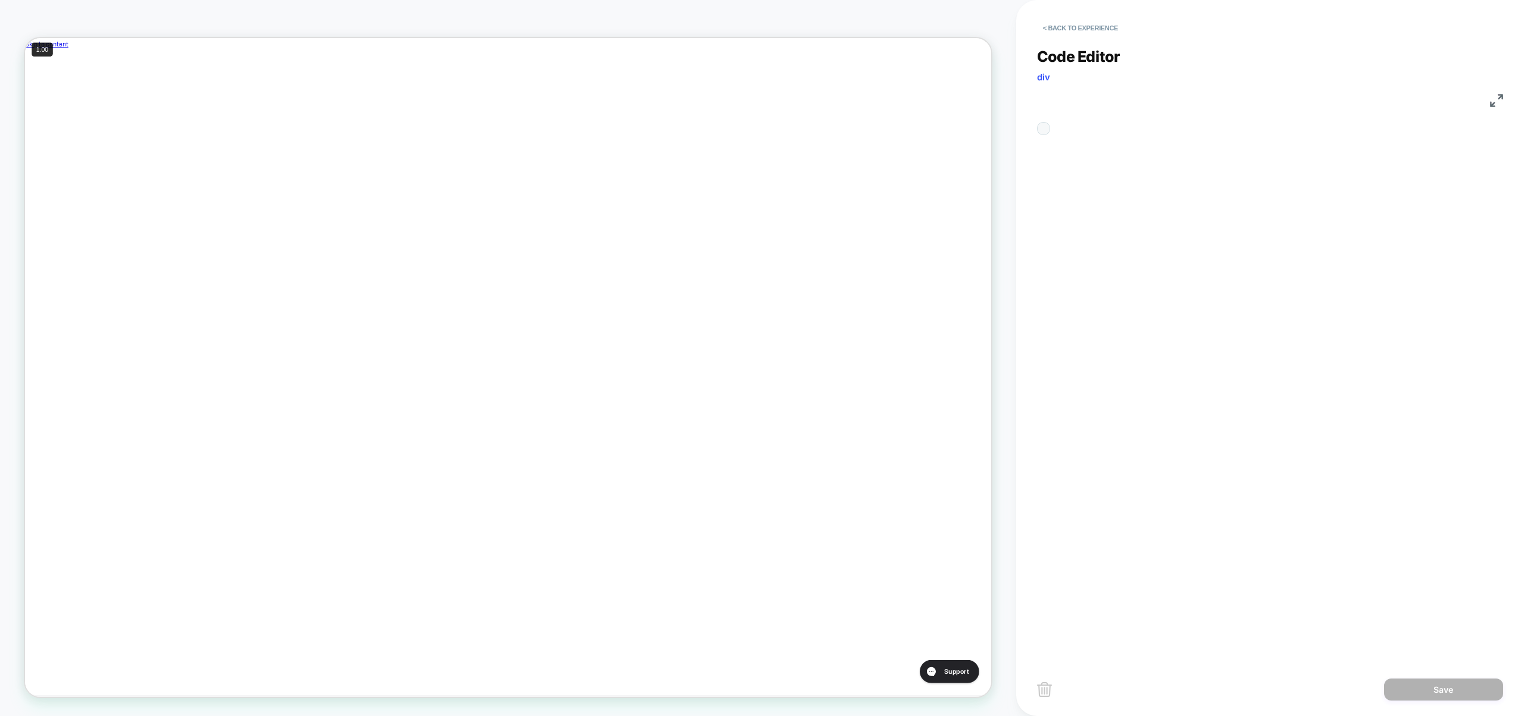
scroll to position [161, 0]
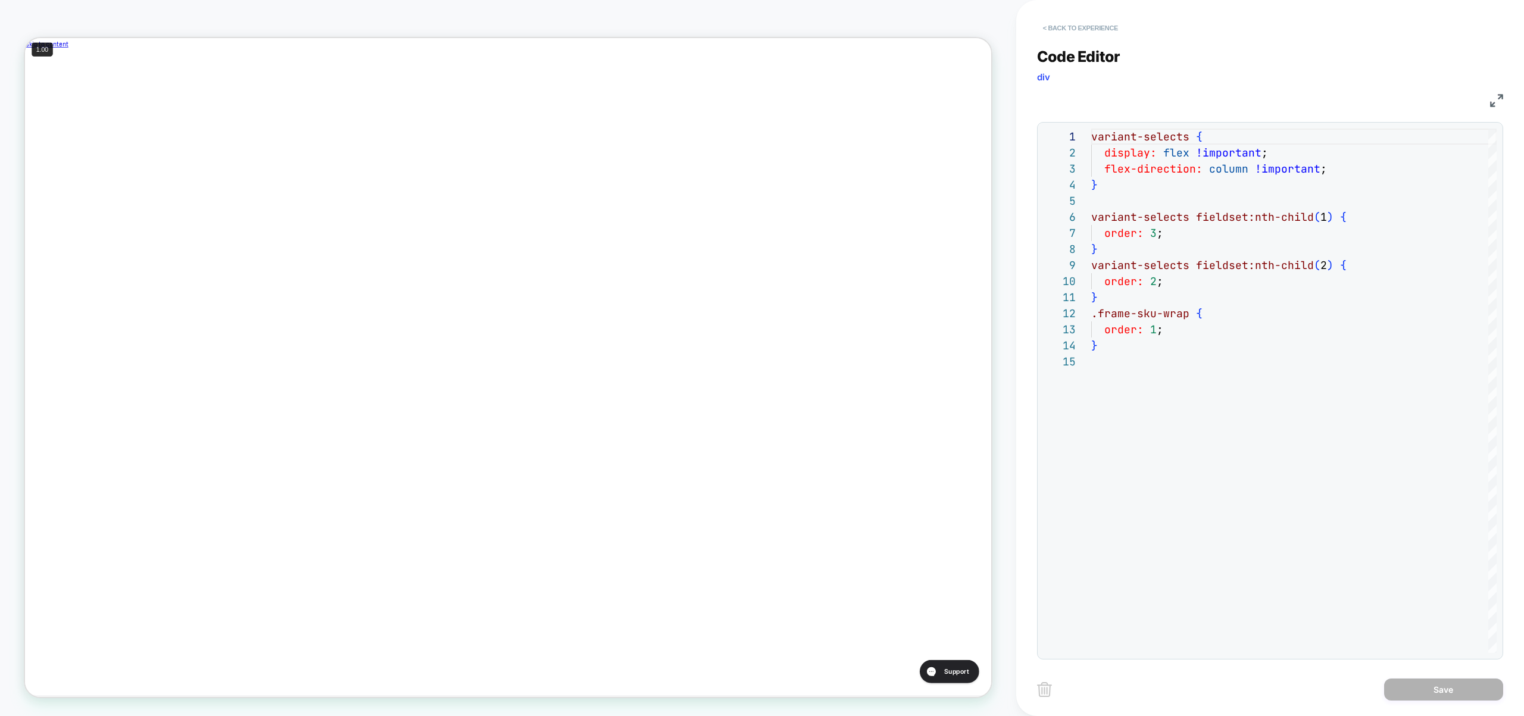
click at [1113, 23] on button "< Back to experience" at bounding box center [1080, 27] width 87 height 19
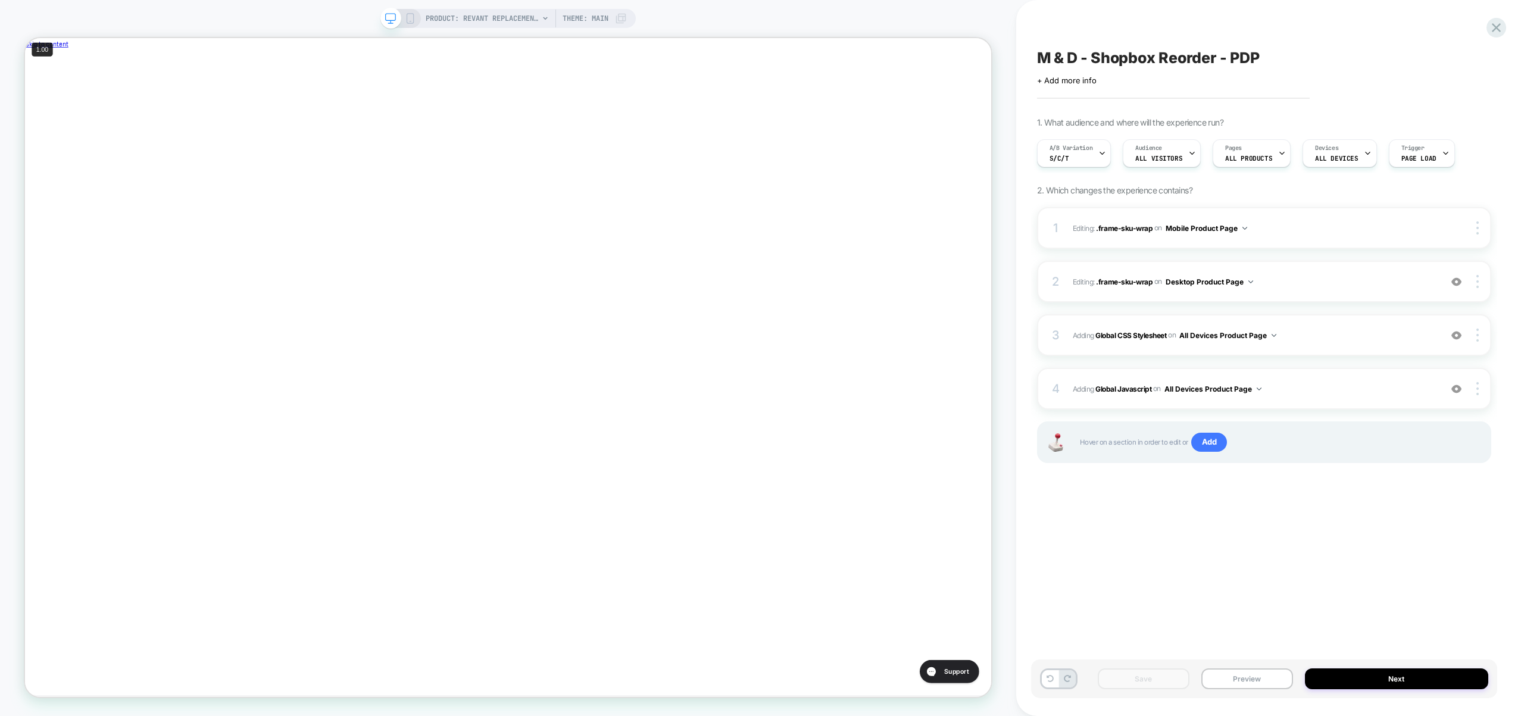
scroll to position [0, 1]
click at [1236, 680] on button "Preview" at bounding box center [1247, 678] width 92 height 21
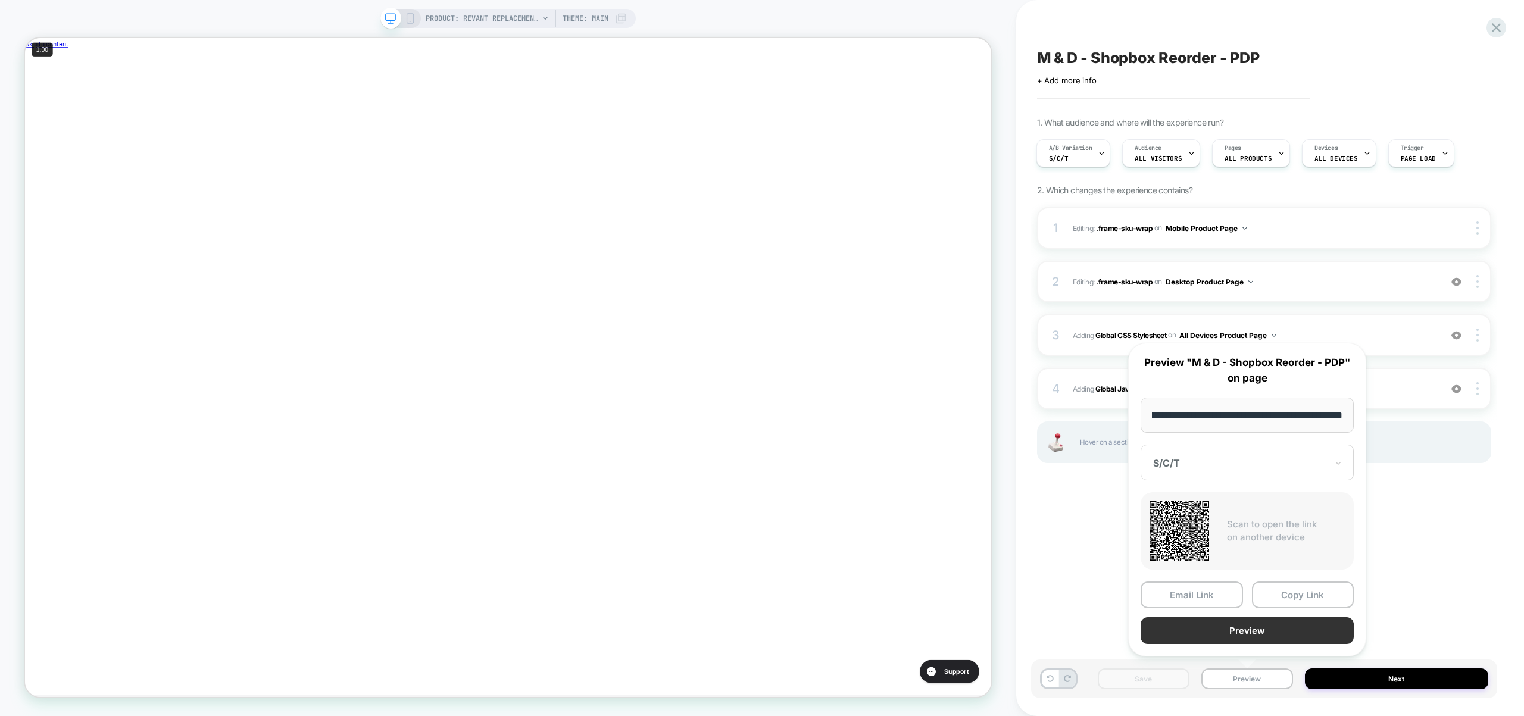
scroll to position [0, 0]
click at [1238, 636] on button "Preview" at bounding box center [1246, 630] width 213 height 27
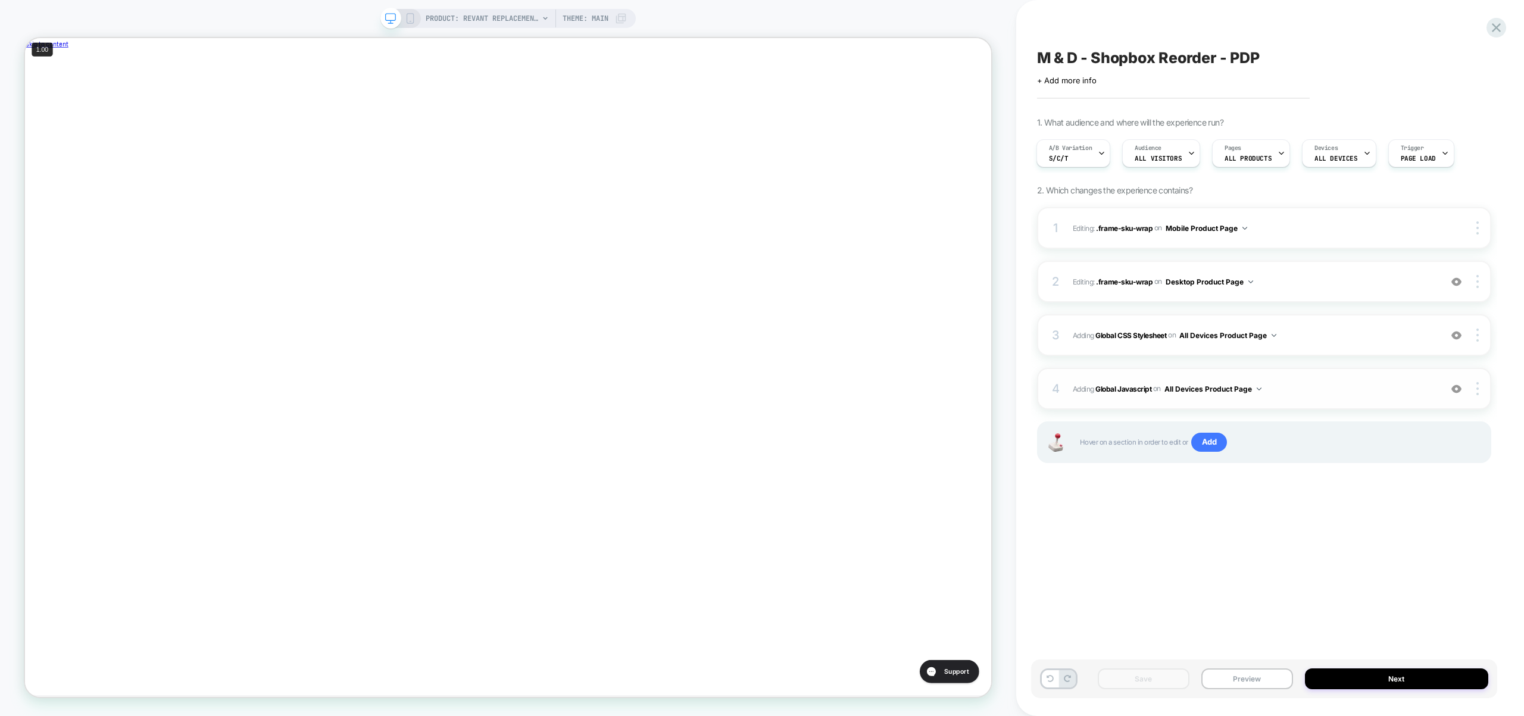
click at [1324, 383] on span "Adding Global Javascript on All Devices Product Page" at bounding box center [1254, 389] width 362 height 15
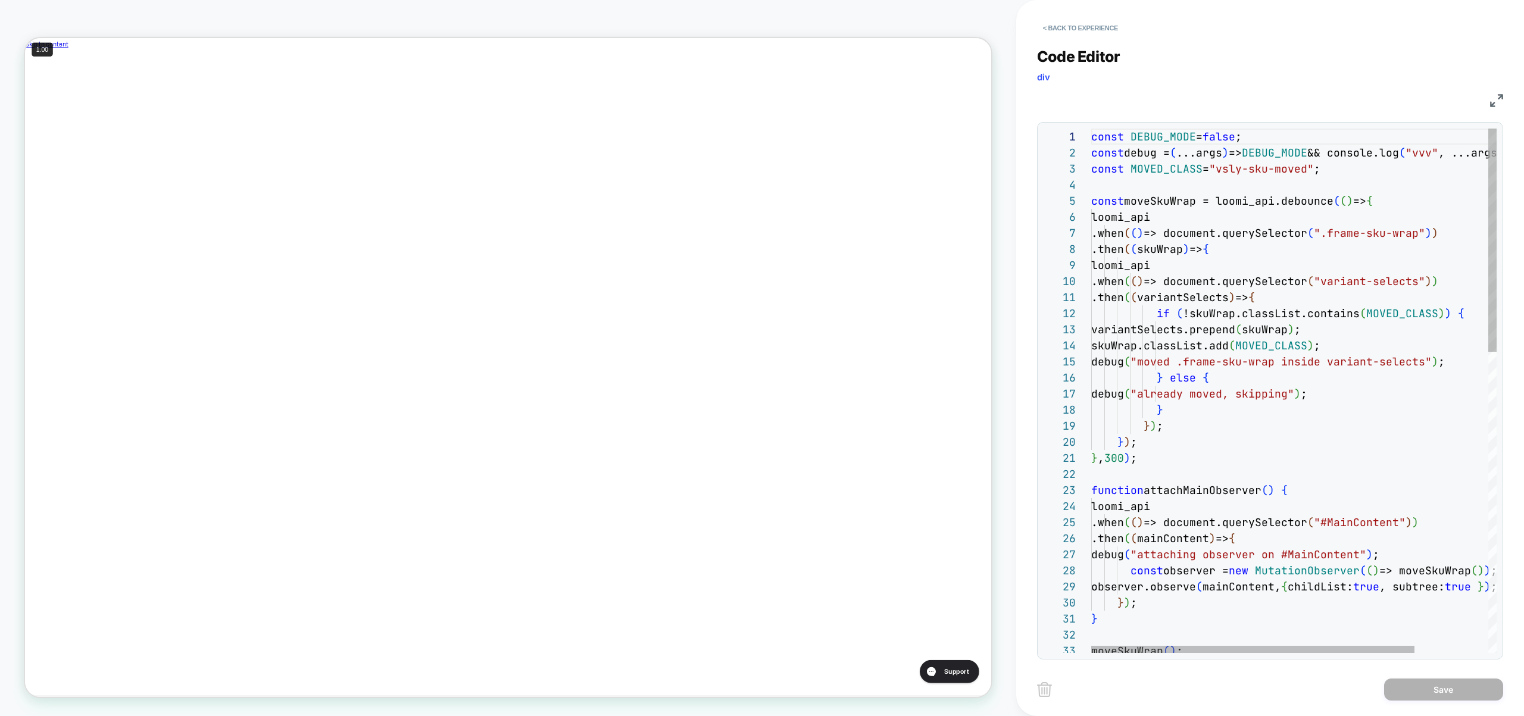
scroll to position [0, 400]
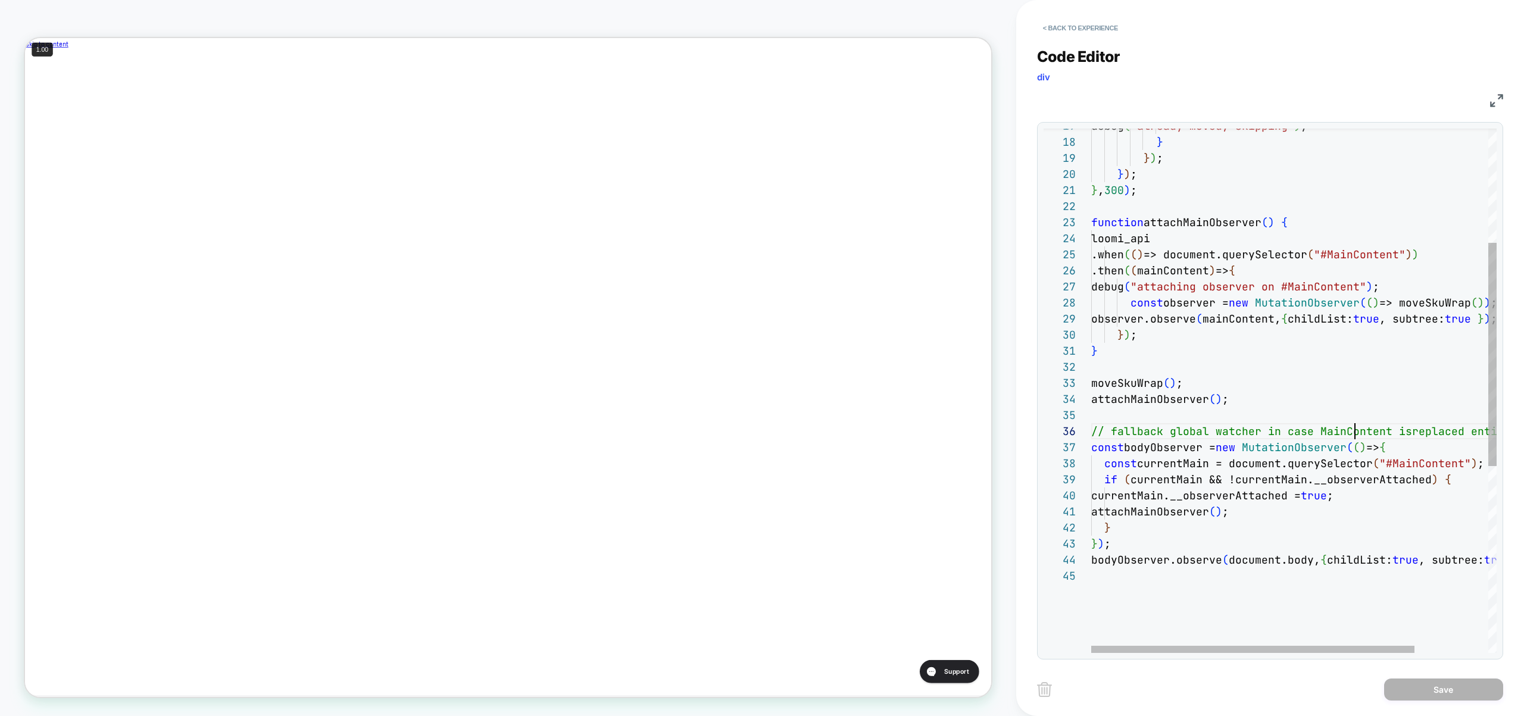
click at [1358, 433] on div "debug ( "already moved, skipping" ) ; } } ) ; } ) ; } , 300 ) ; function attach…" at bounding box center [1339, 477] width 497 height 1232
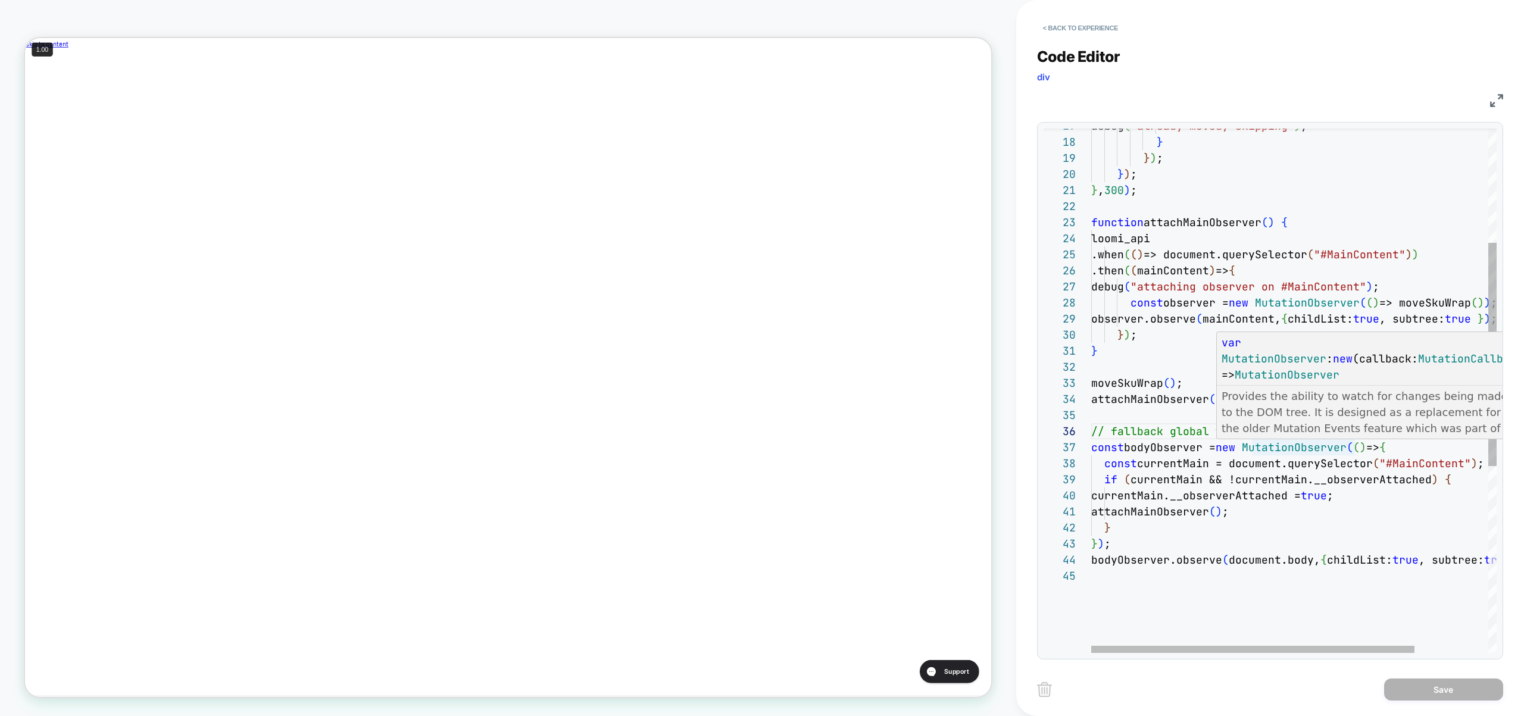
type textarea "**********"
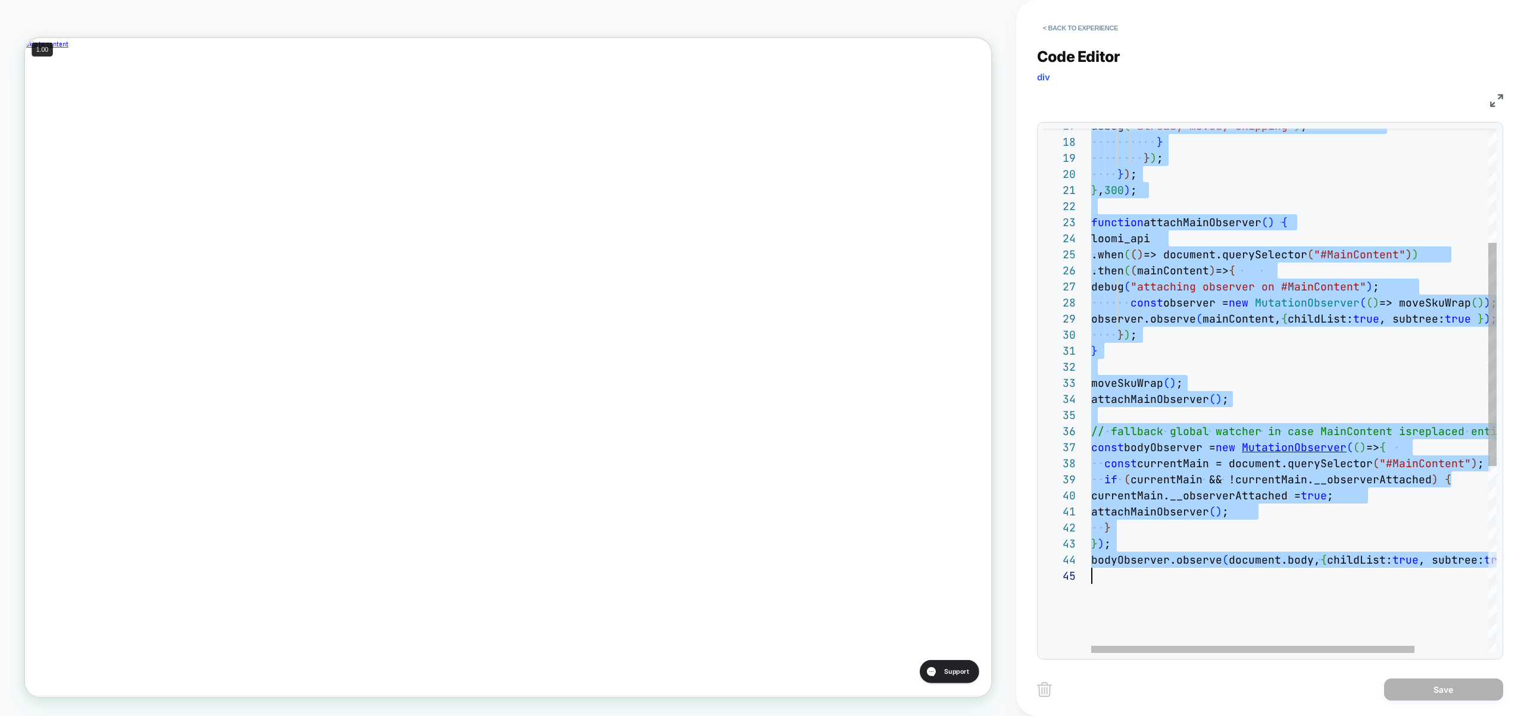
scroll to position [0, 0]
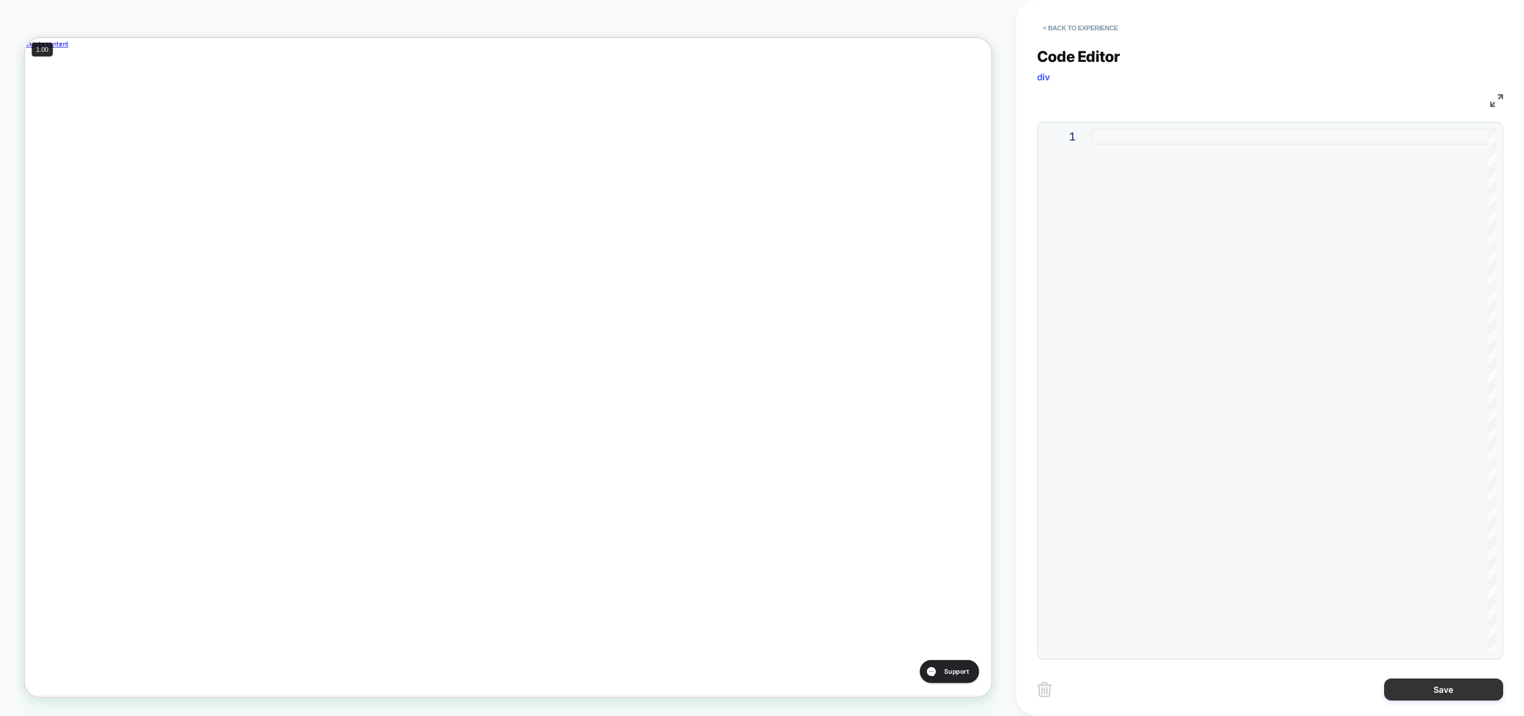
click at [1437, 682] on button "Save" at bounding box center [1443, 690] width 119 height 22
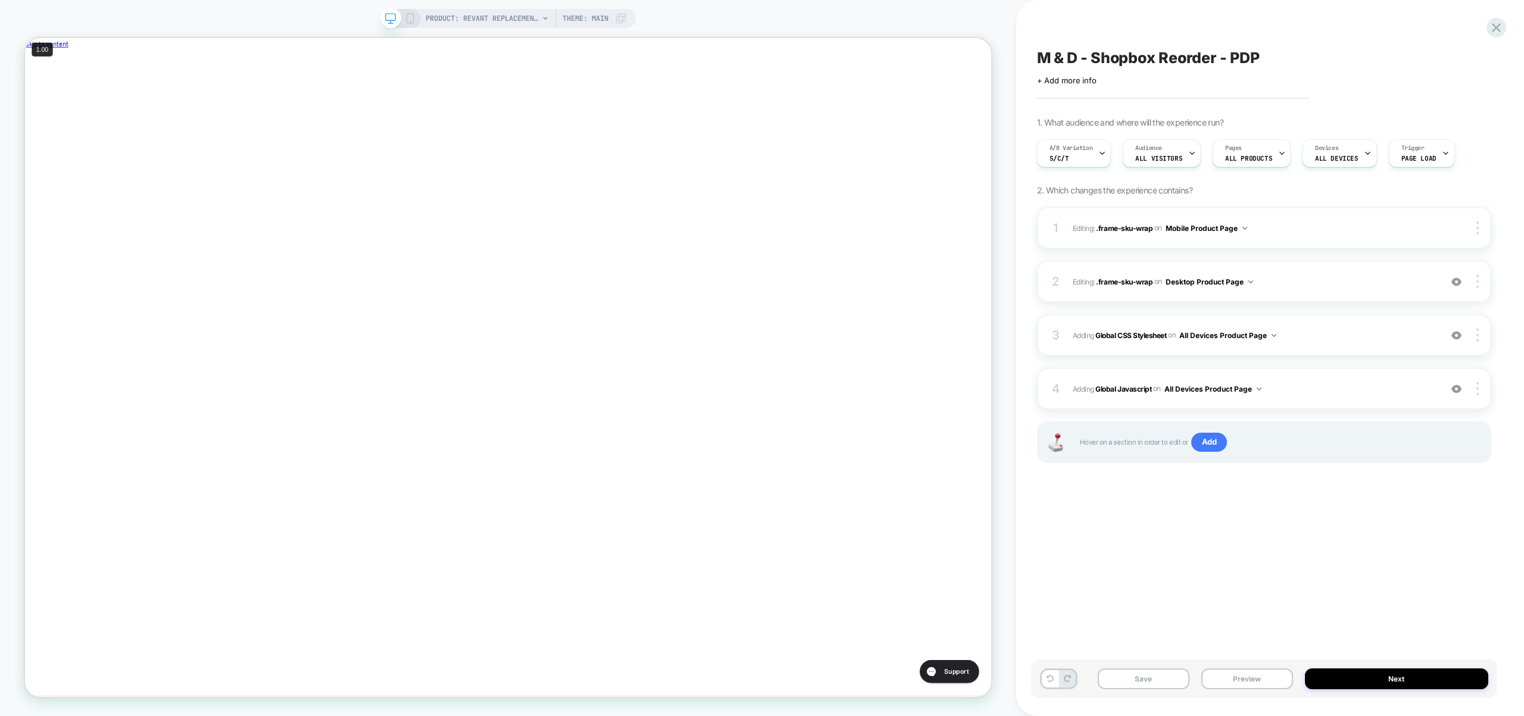
scroll to position [0, 1]
click at [1298, 395] on span "Adding Global Javascript on All Devices Product Page" at bounding box center [1254, 389] width 362 height 15
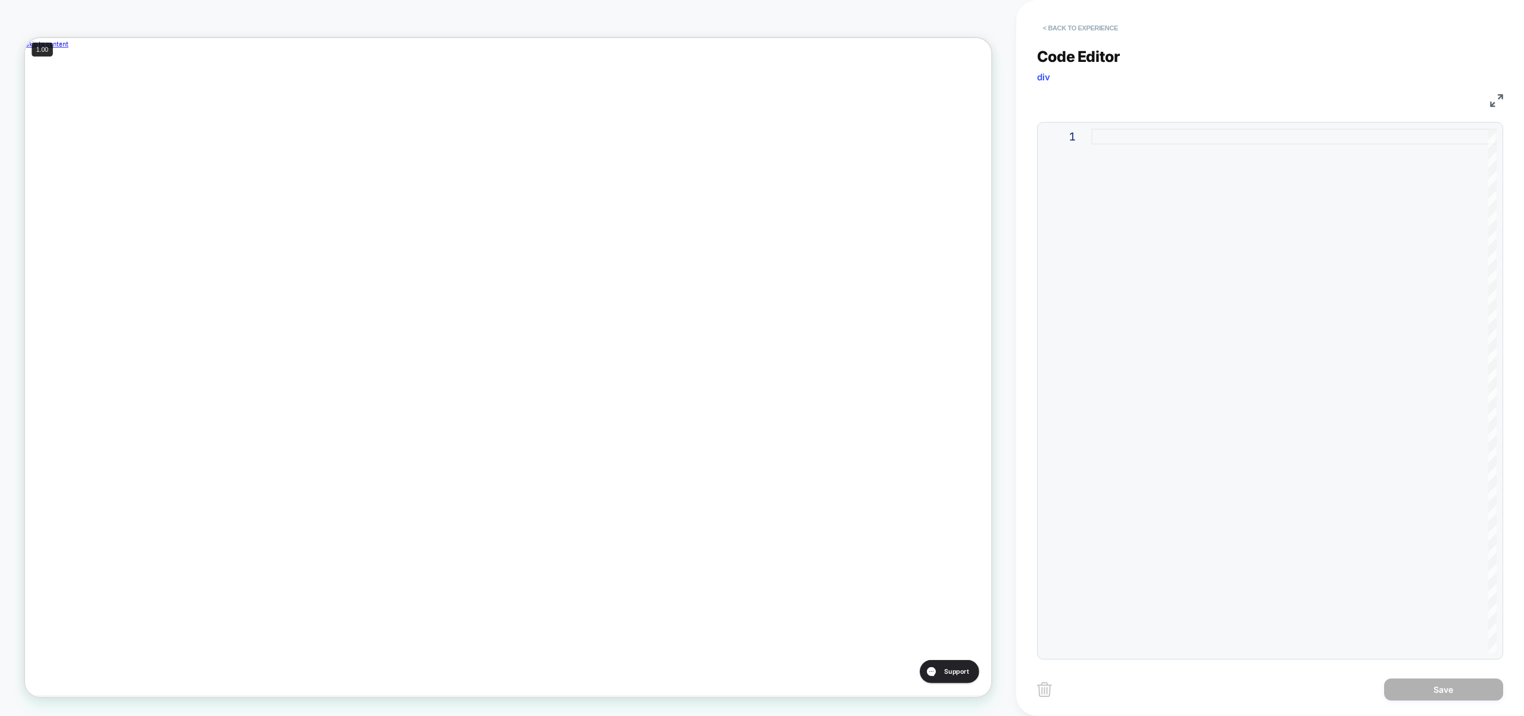
click at [1059, 18] on div "< Back to experience" at bounding box center [1291, 18] width 508 height 36
click at [1061, 19] on button "< Back to experience" at bounding box center [1080, 27] width 87 height 19
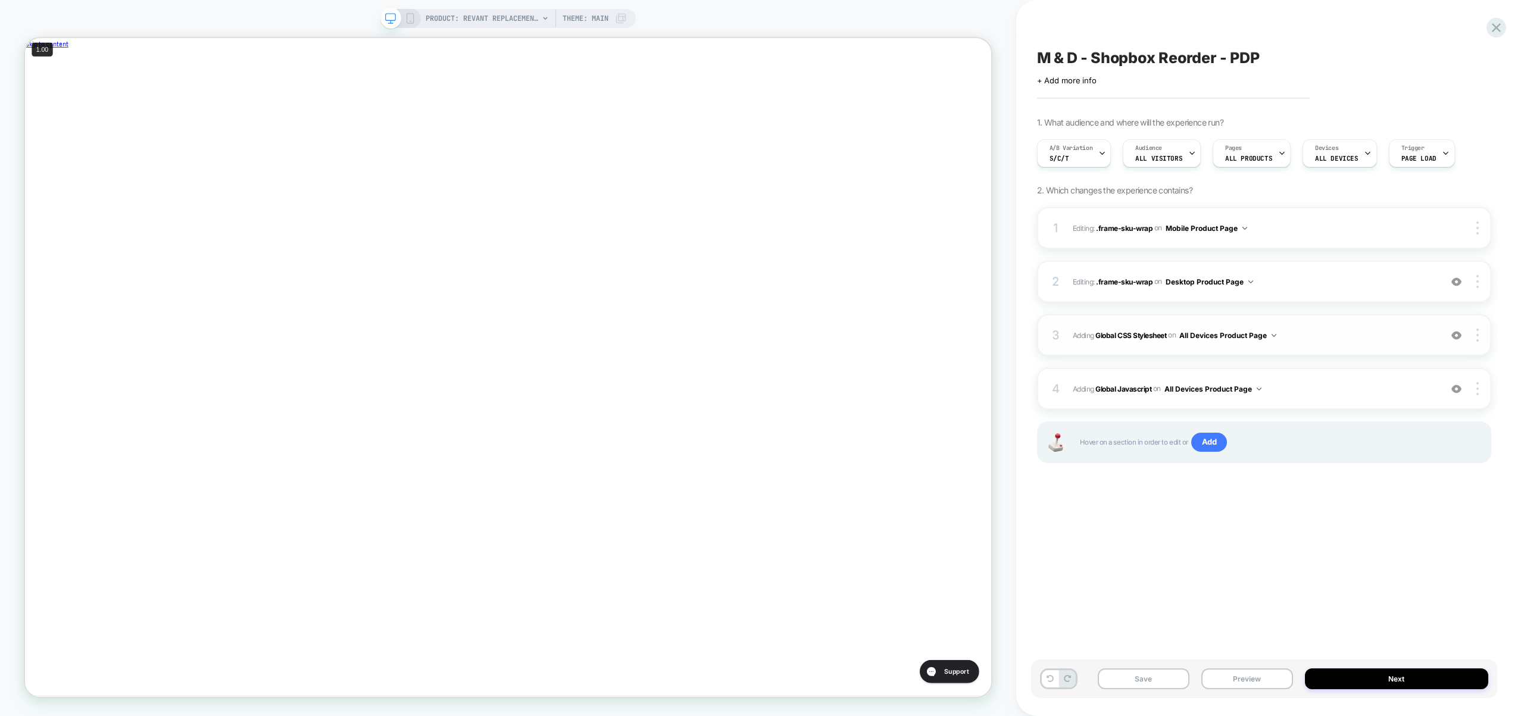
scroll to position [0, 1]
click at [1316, 326] on div "3 Adding Global CSS Stylesheet on All Devices Product Page Add Before Add After…" at bounding box center [1264, 335] width 454 height 42
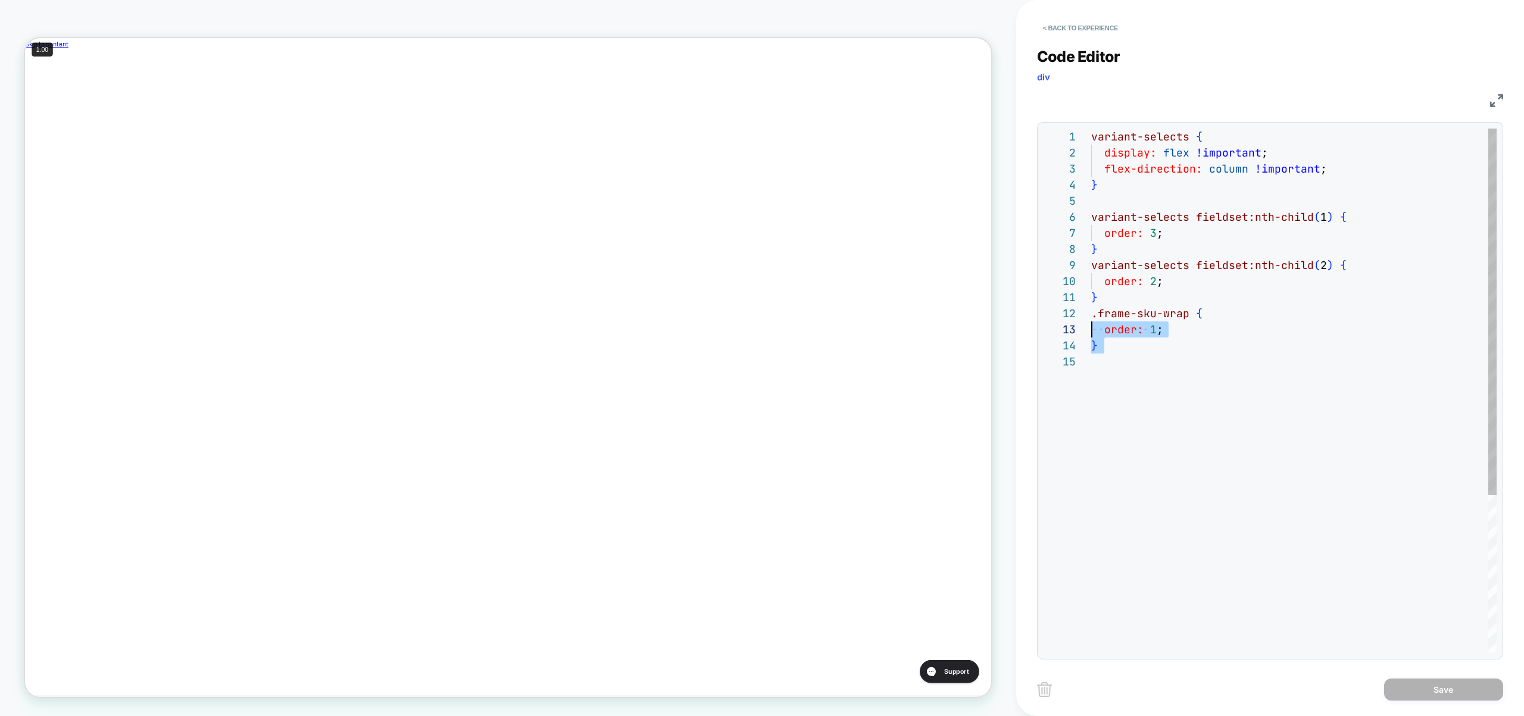
scroll to position [16, 0]
drag, startPoint x: 1123, startPoint y: 370, endPoint x: 1064, endPoint y: 308, distance: 86.3
click at [1091, 308] on div "variant-selects { display: flex !important ; flex-direction: column !important …" at bounding box center [1293, 503] width 405 height 749
type textarea "*"
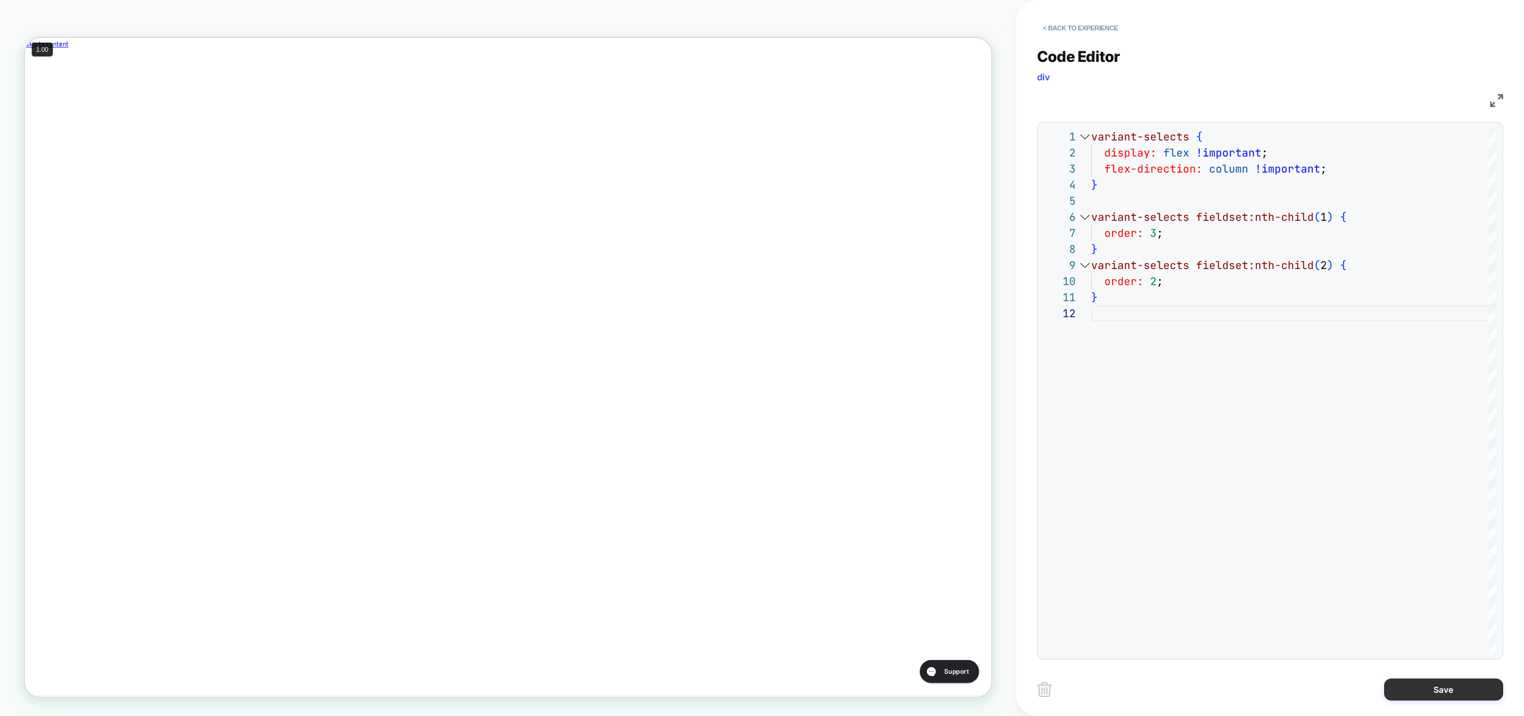
click at [1430, 690] on button "Save" at bounding box center [1443, 690] width 119 height 22
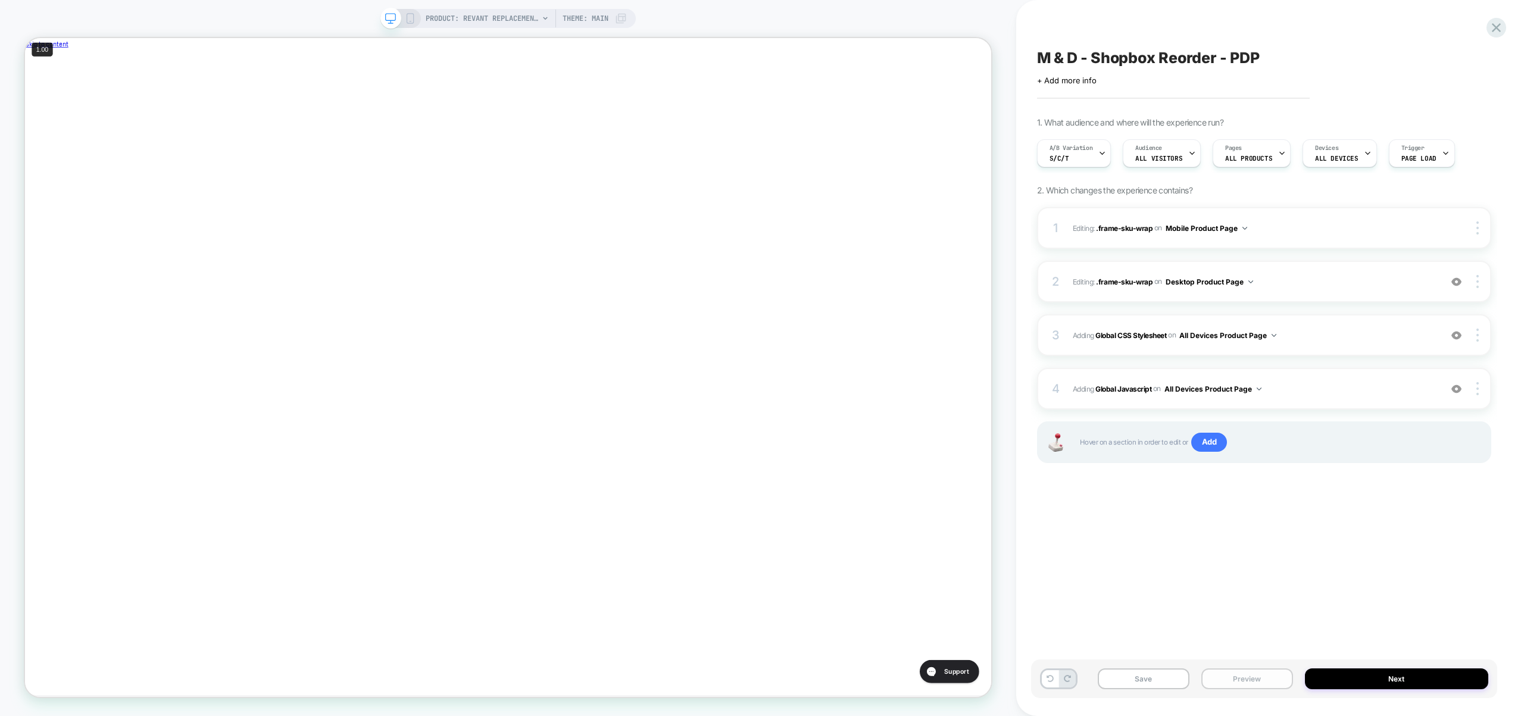
scroll to position [0, 1]
click at [1224, 676] on button "Preview" at bounding box center [1247, 678] width 92 height 21
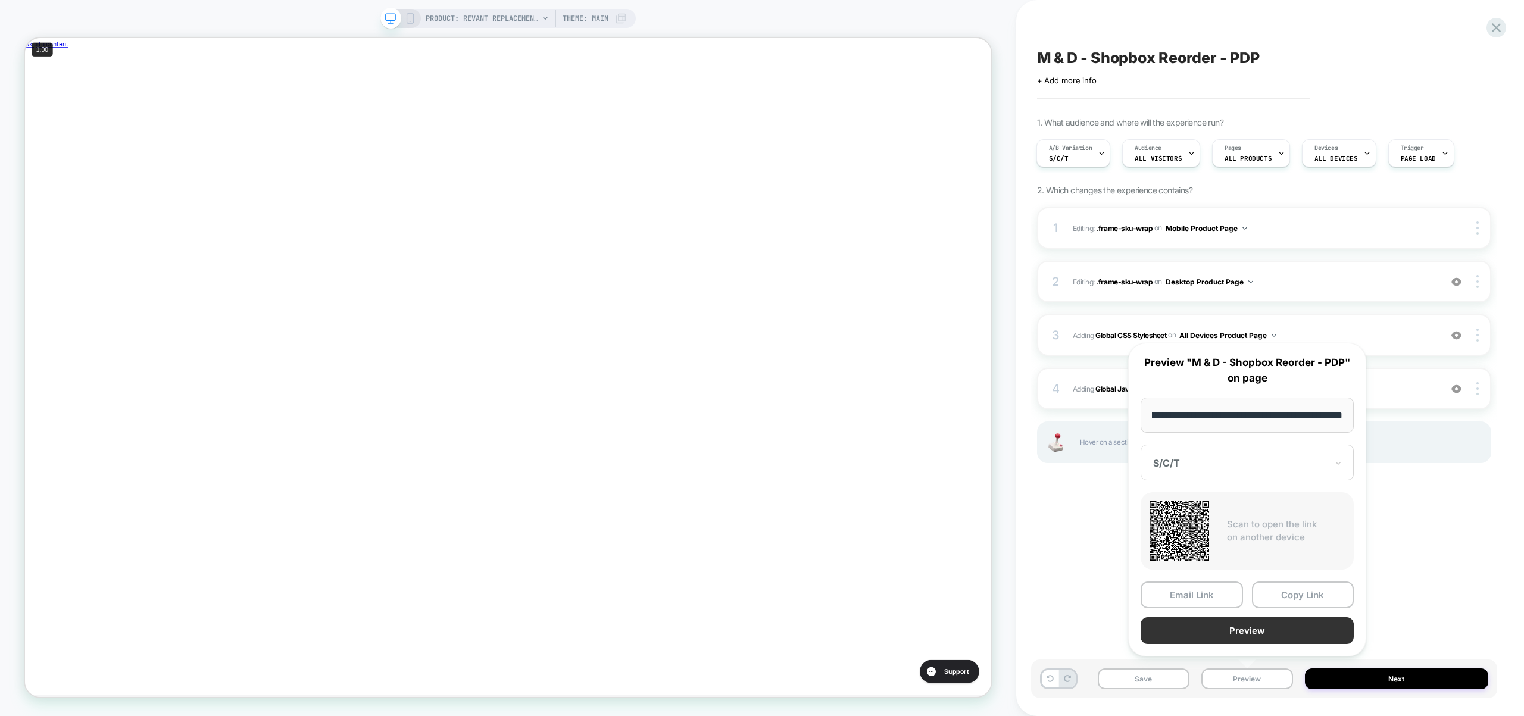
scroll to position [0, 0]
click at [1233, 629] on button "Preview" at bounding box center [1246, 630] width 213 height 27
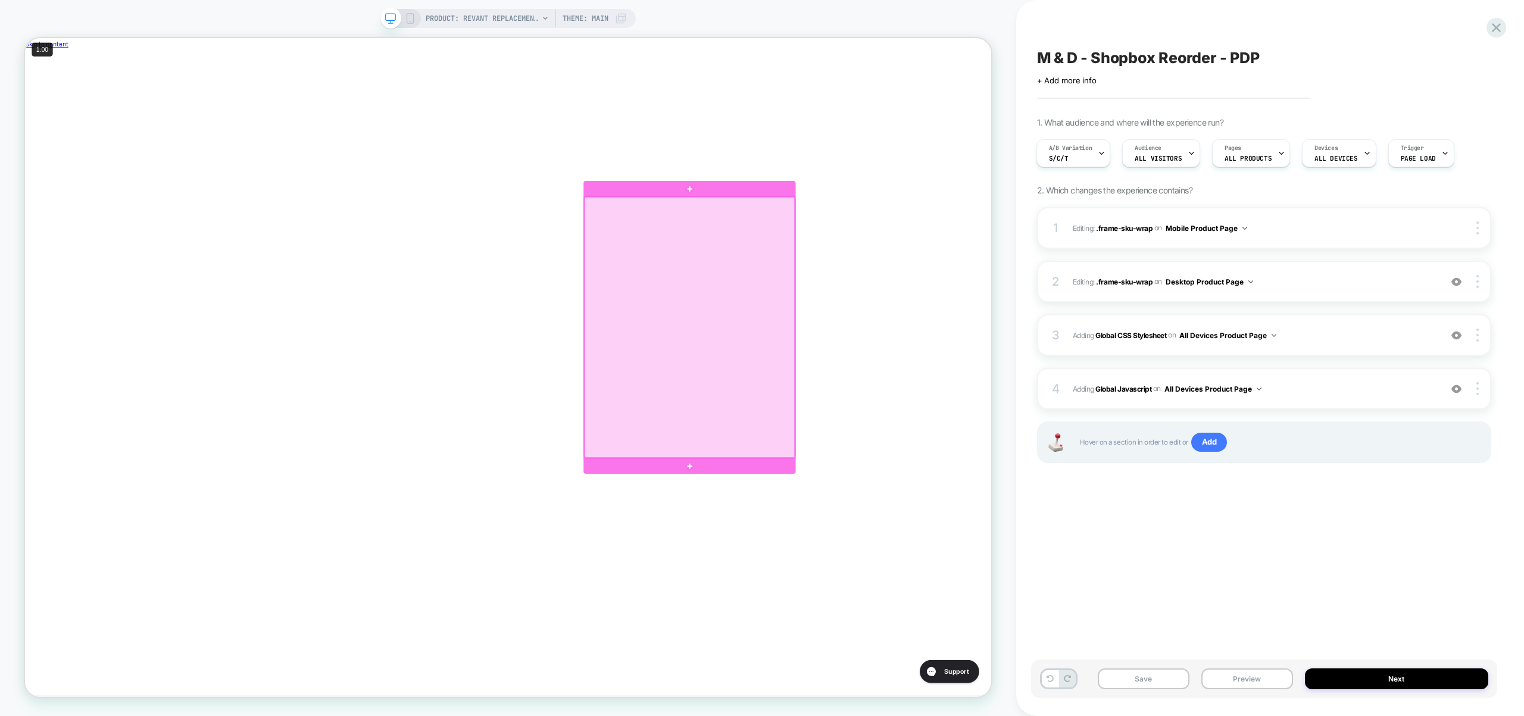
click at [829, 282] on div at bounding box center [911, 423] width 280 height 347
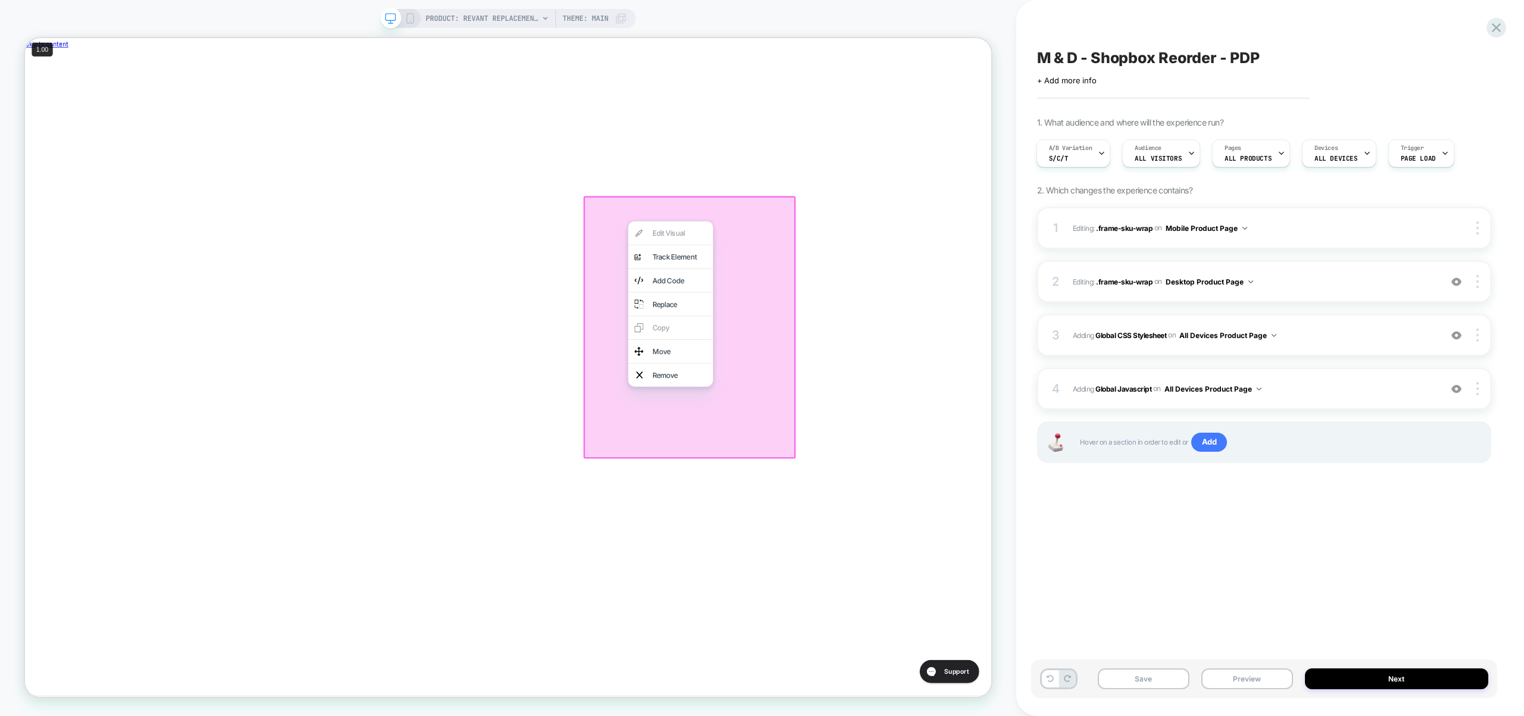
click at [888, 446] on div "Move" at bounding box center [885, 455] width 113 height 31
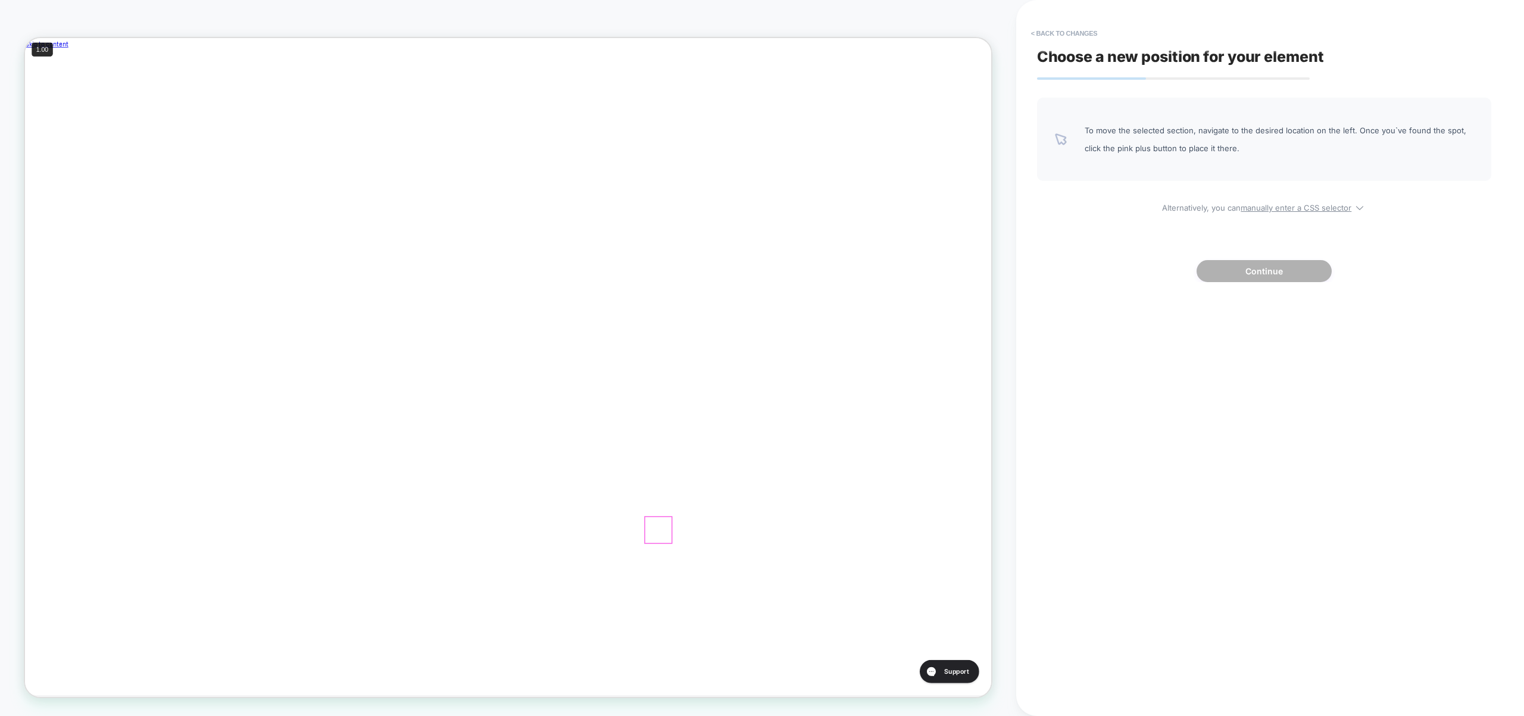
scroll to position [0, 400]
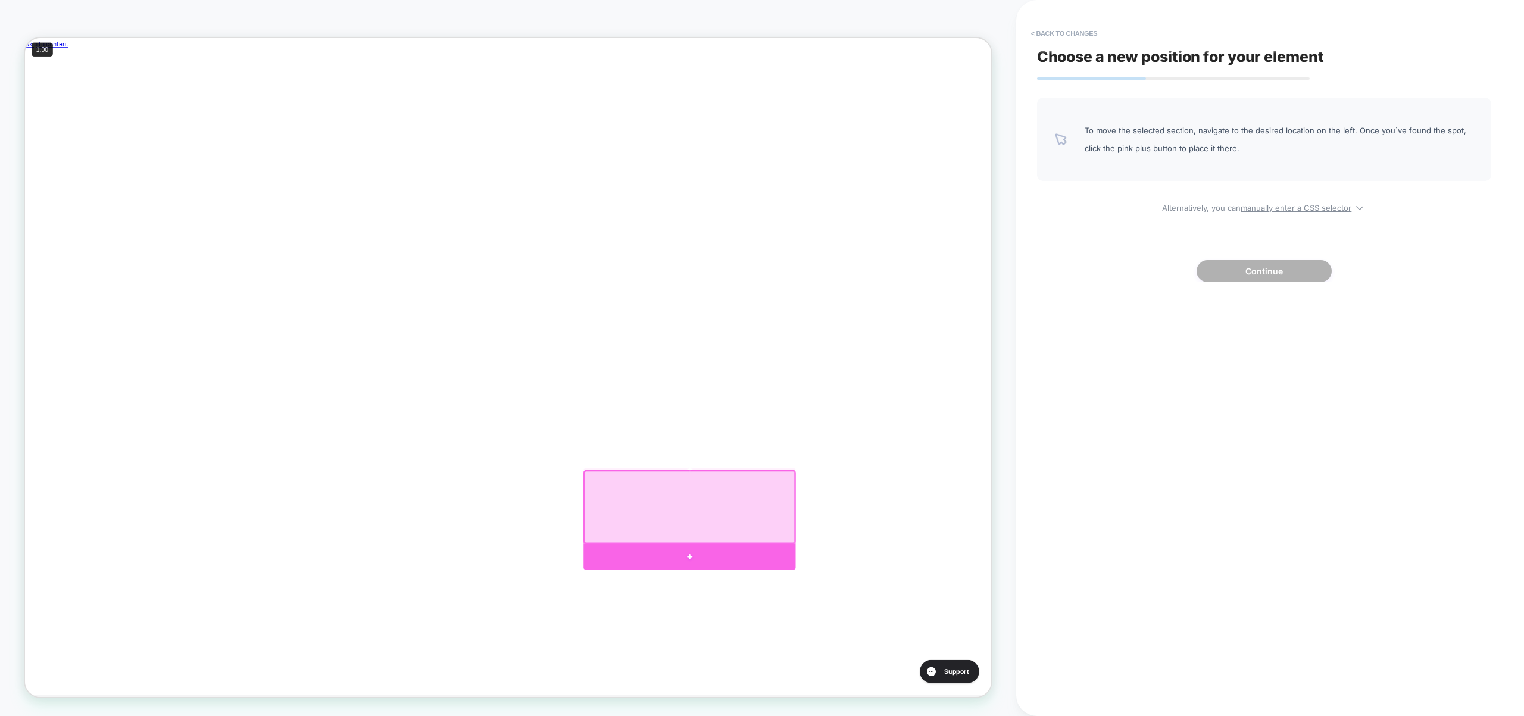
click at [988, 715] on div at bounding box center [911, 730] width 283 height 35
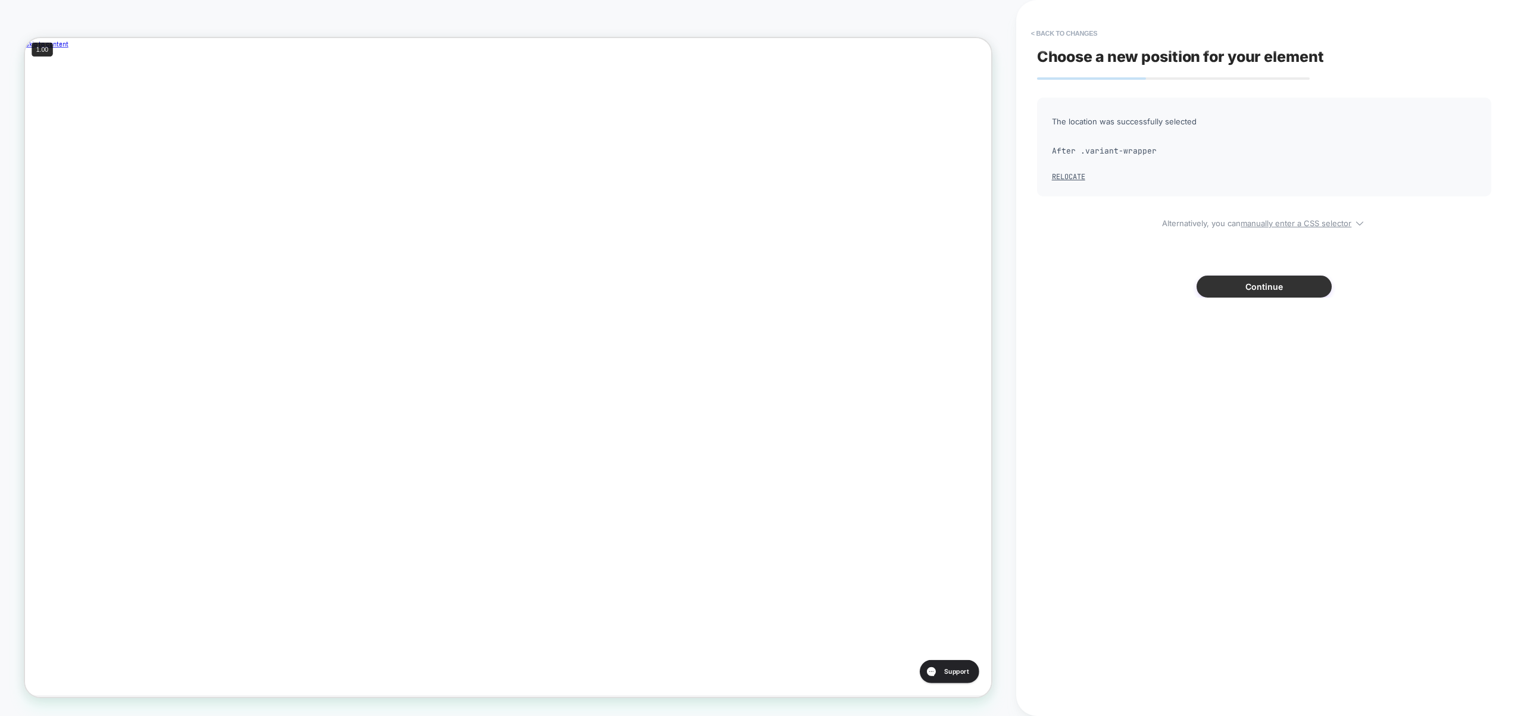
scroll to position [0, 0]
click at [1249, 290] on button "Continue" at bounding box center [1263, 287] width 135 height 22
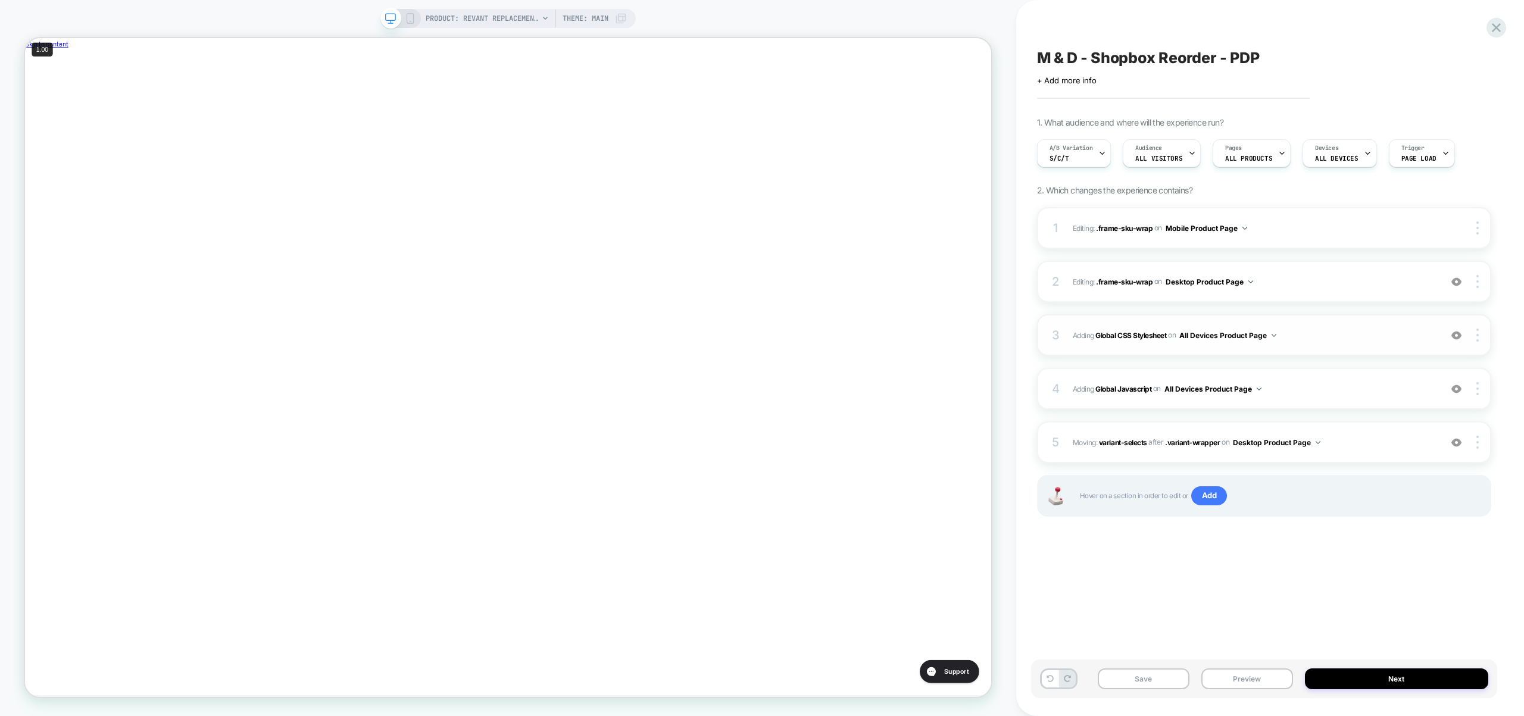
scroll to position [0, 1]
click at [1478, 446] on div at bounding box center [1478, 442] width 23 height 13
click at [1273, 623] on div "M & D - Shopbox Reorder - PDP Click to edit experience details + Add more info …" at bounding box center [1264, 358] width 466 height 692
click at [1260, 679] on button "Preview" at bounding box center [1247, 678] width 92 height 21
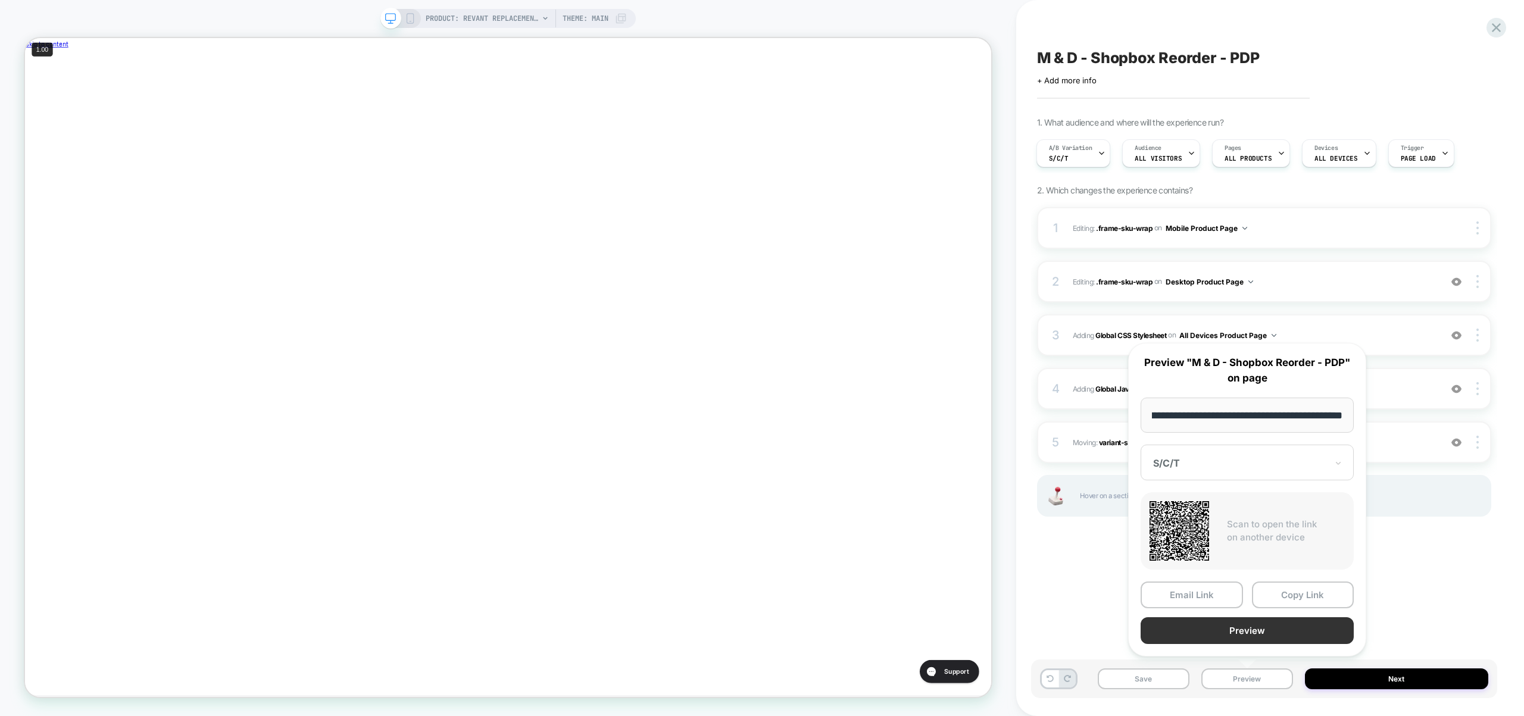
scroll to position [0, 0]
click at [1251, 631] on button "Preview" at bounding box center [1246, 630] width 213 height 27
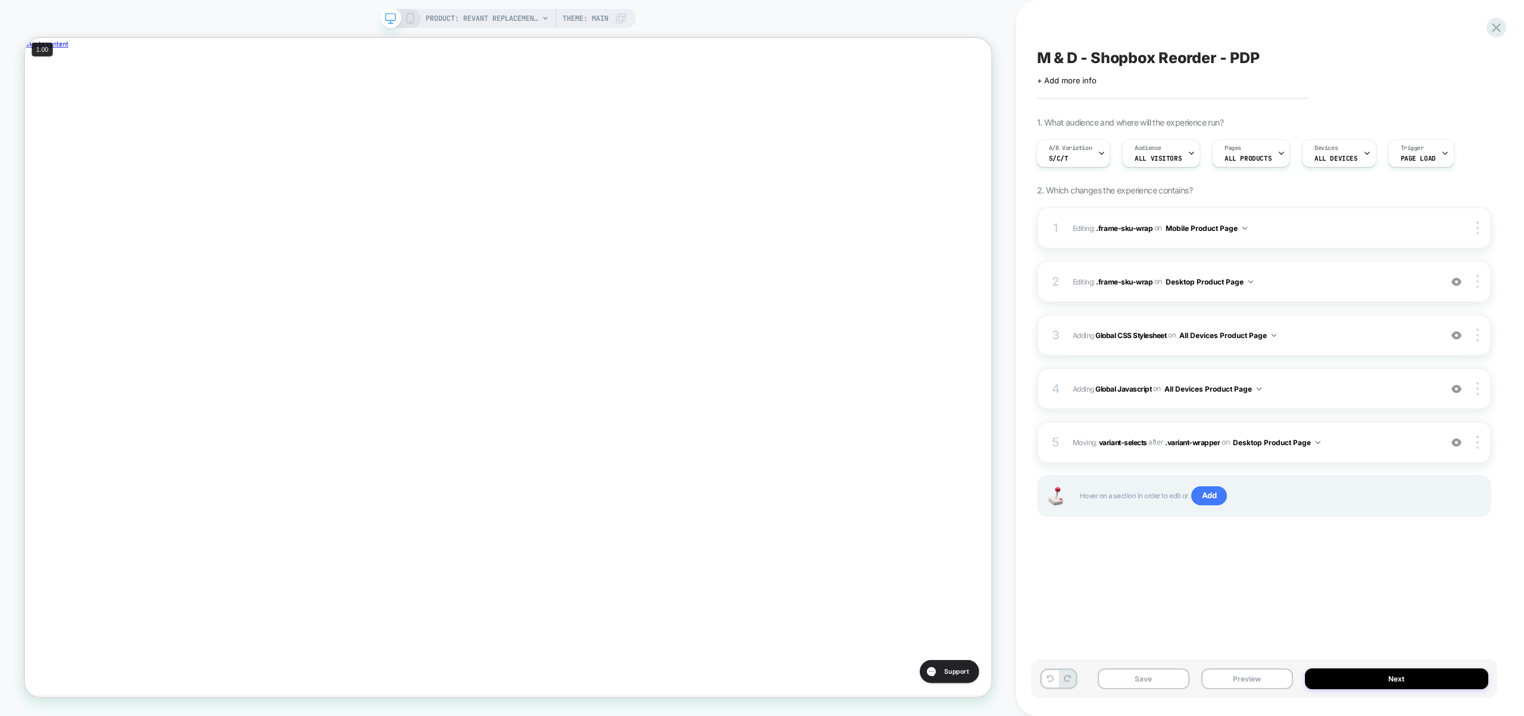
scroll to position [0, 400]
click at [838, 364] on div at bounding box center [911, 361] width 280 height 17
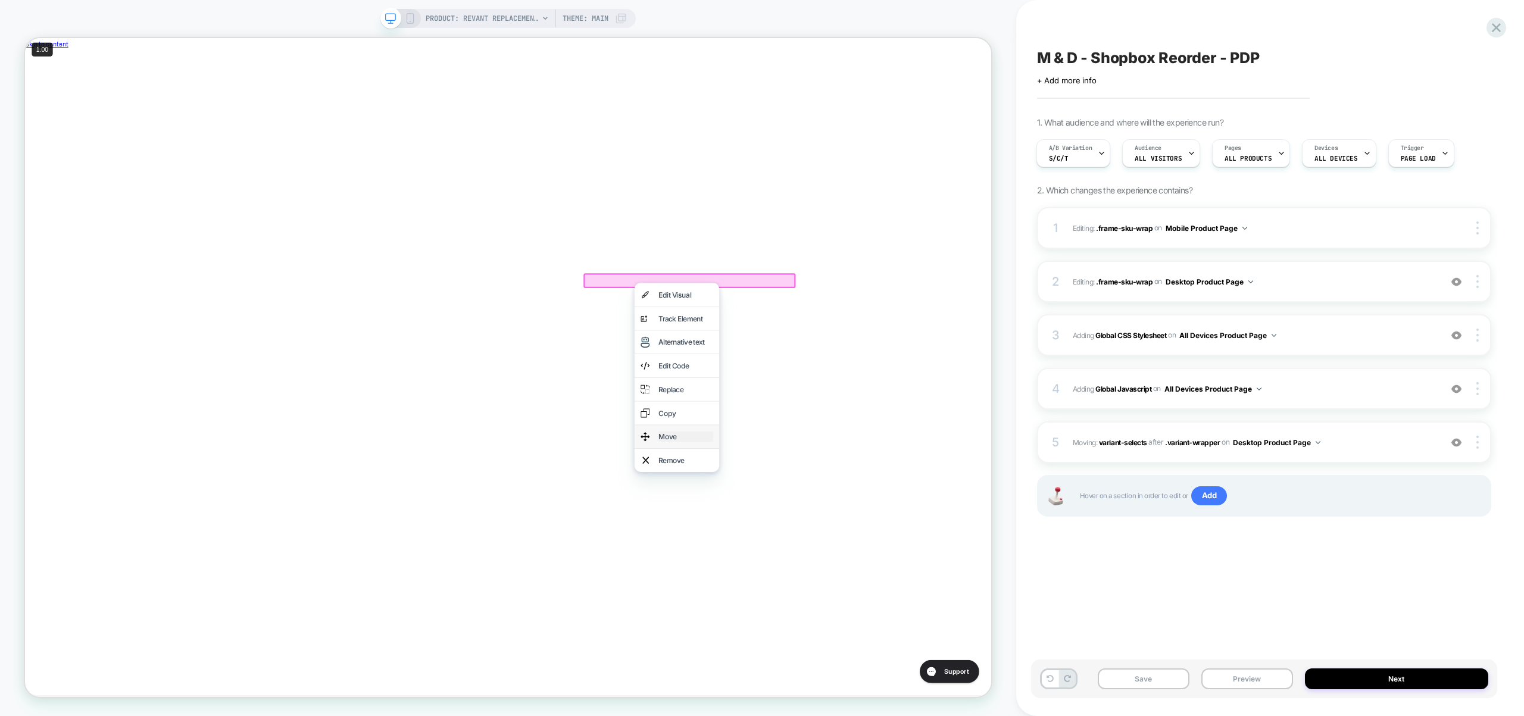
click at [889, 565] on div "Move" at bounding box center [906, 570] width 73 height 14
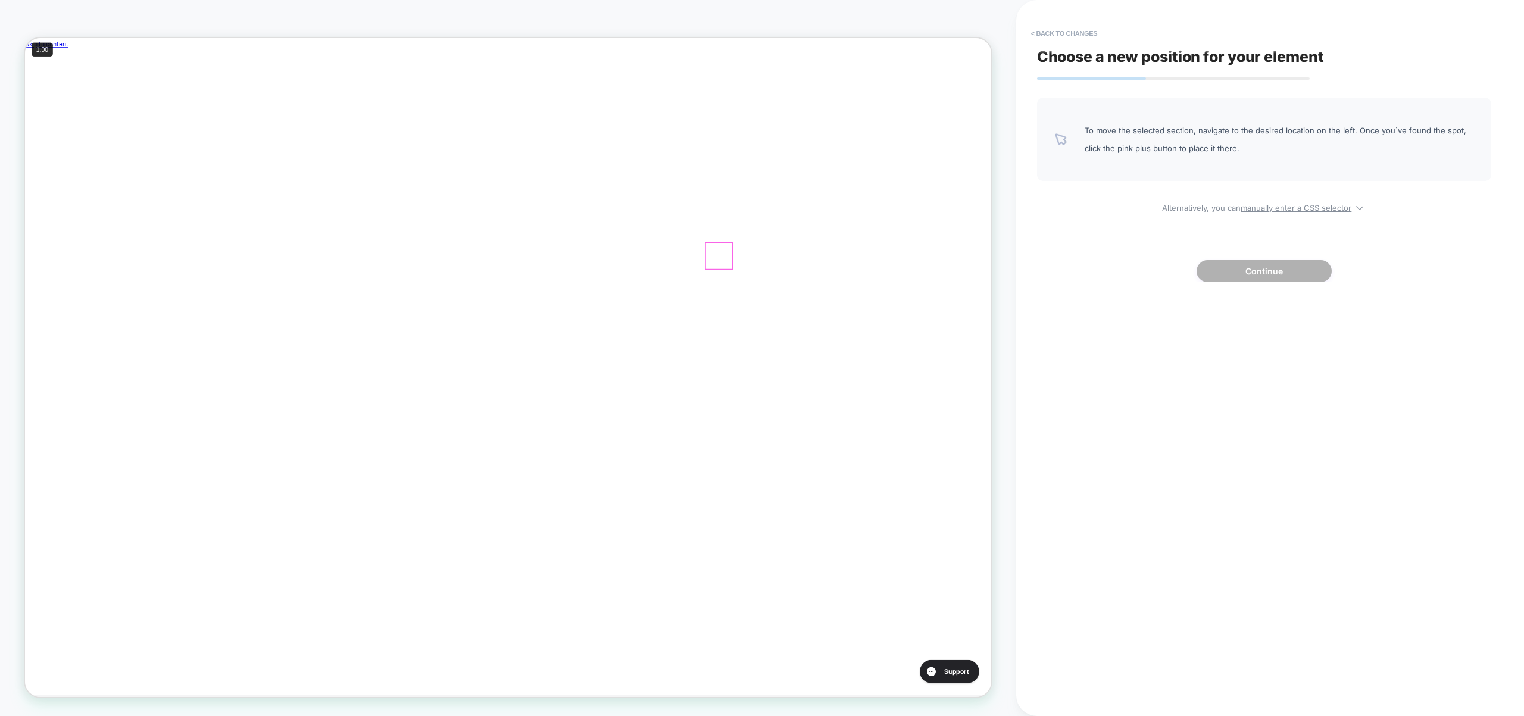
scroll to position [0, 0]
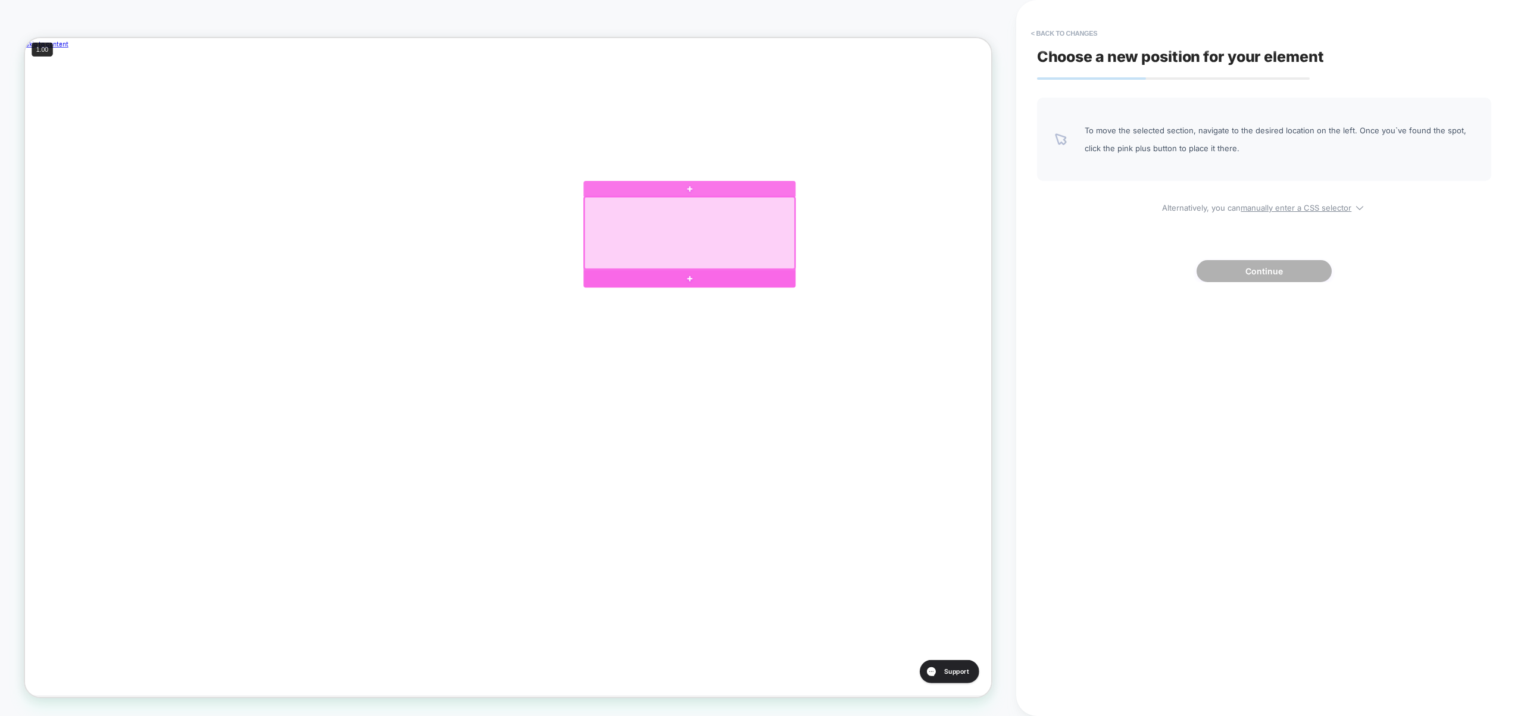
click at [1010, 358] on div at bounding box center [911, 359] width 283 height 24
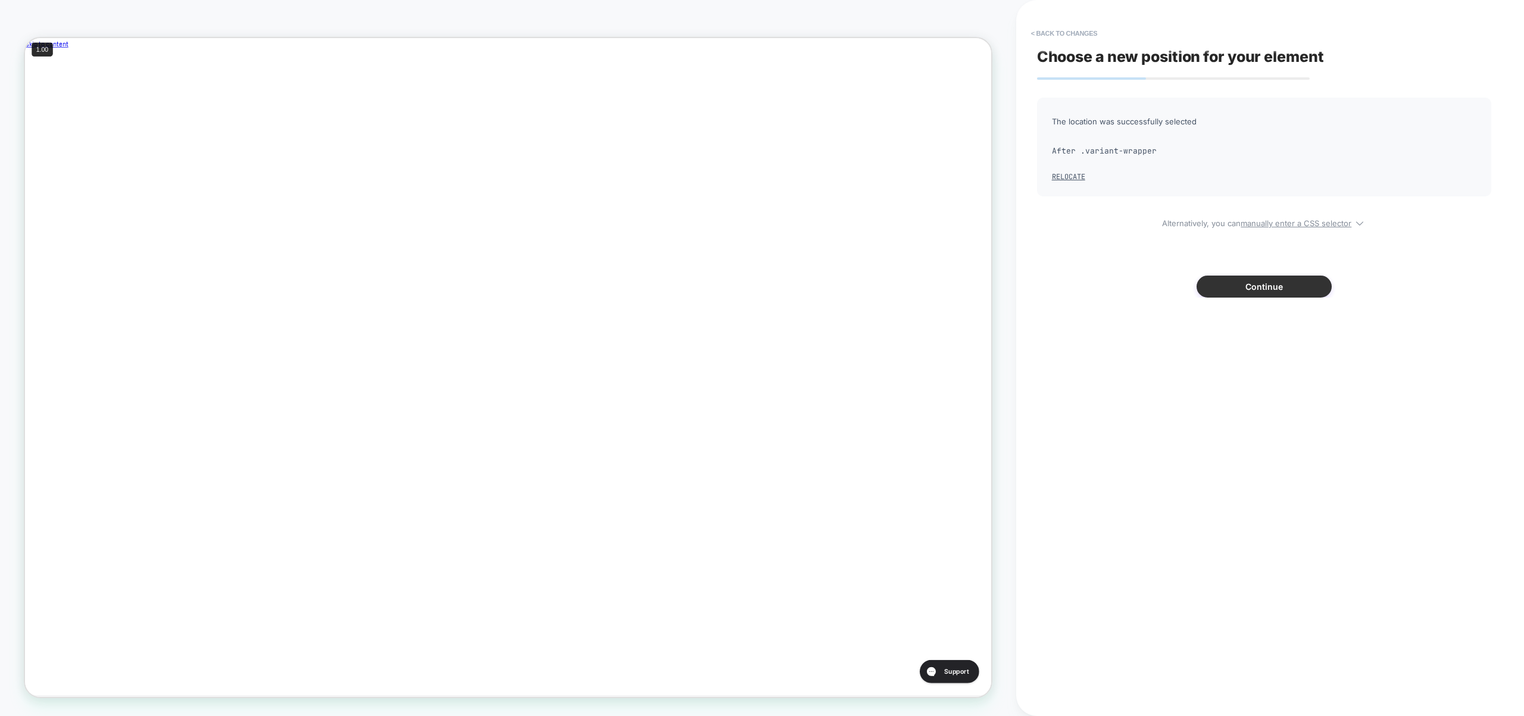
click at [1282, 294] on button "Continue" at bounding box center [1263, 287] width 135 height 22
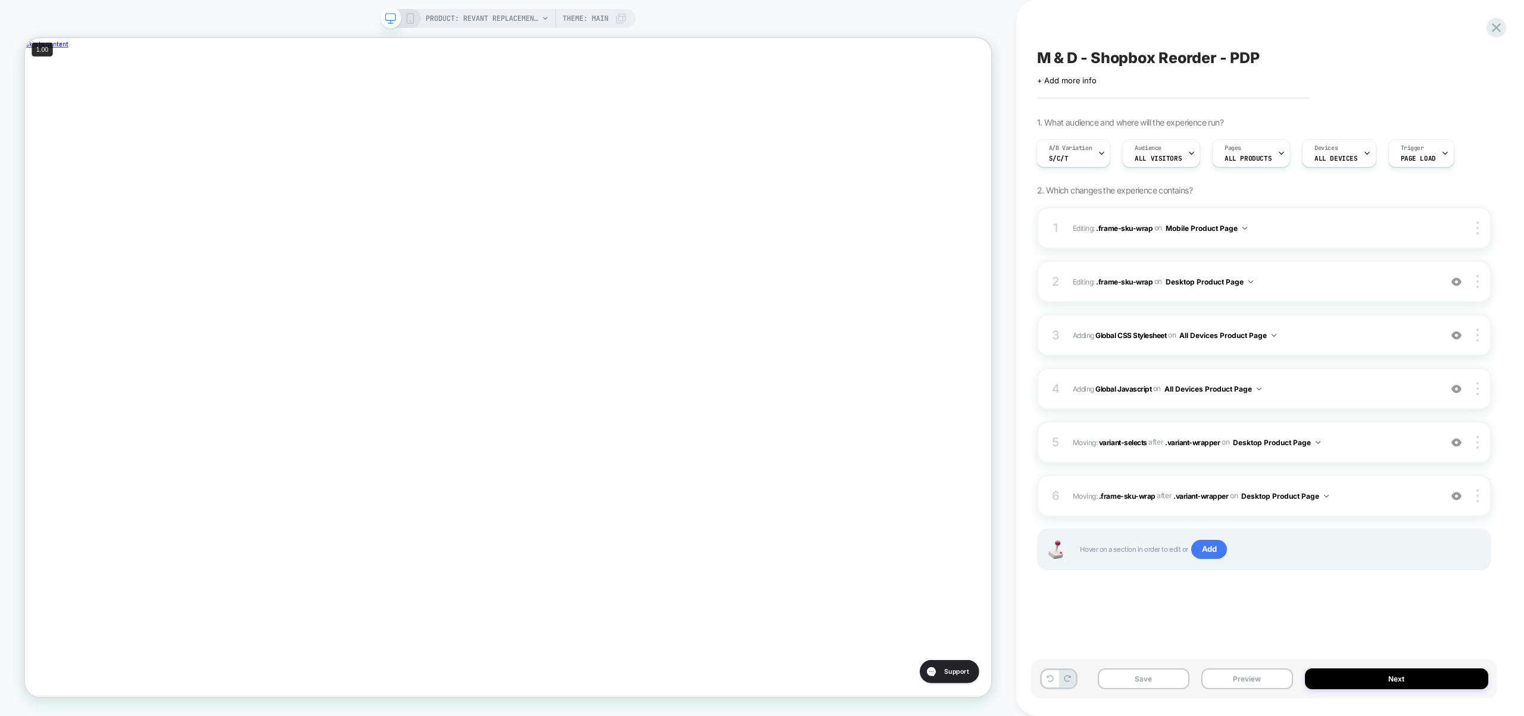
scroll to position [0, 400]
click at [1252, 682] on button "Preview" at bounding box center [1247, 678] width 92 height 21
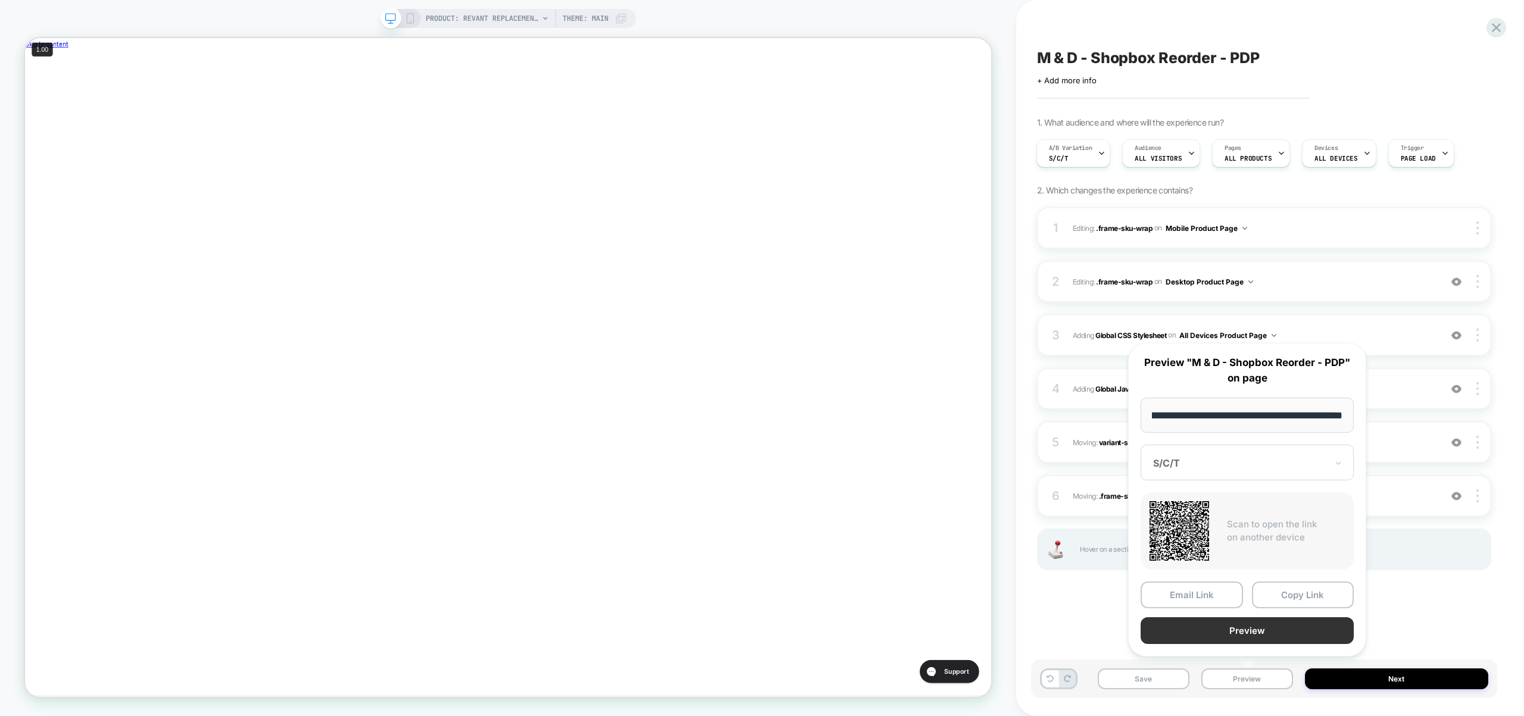
scroll to position [0, 0]
click at [1254, 637] on button "Preview" at bounding box center [1246, 630] width 213 height 27
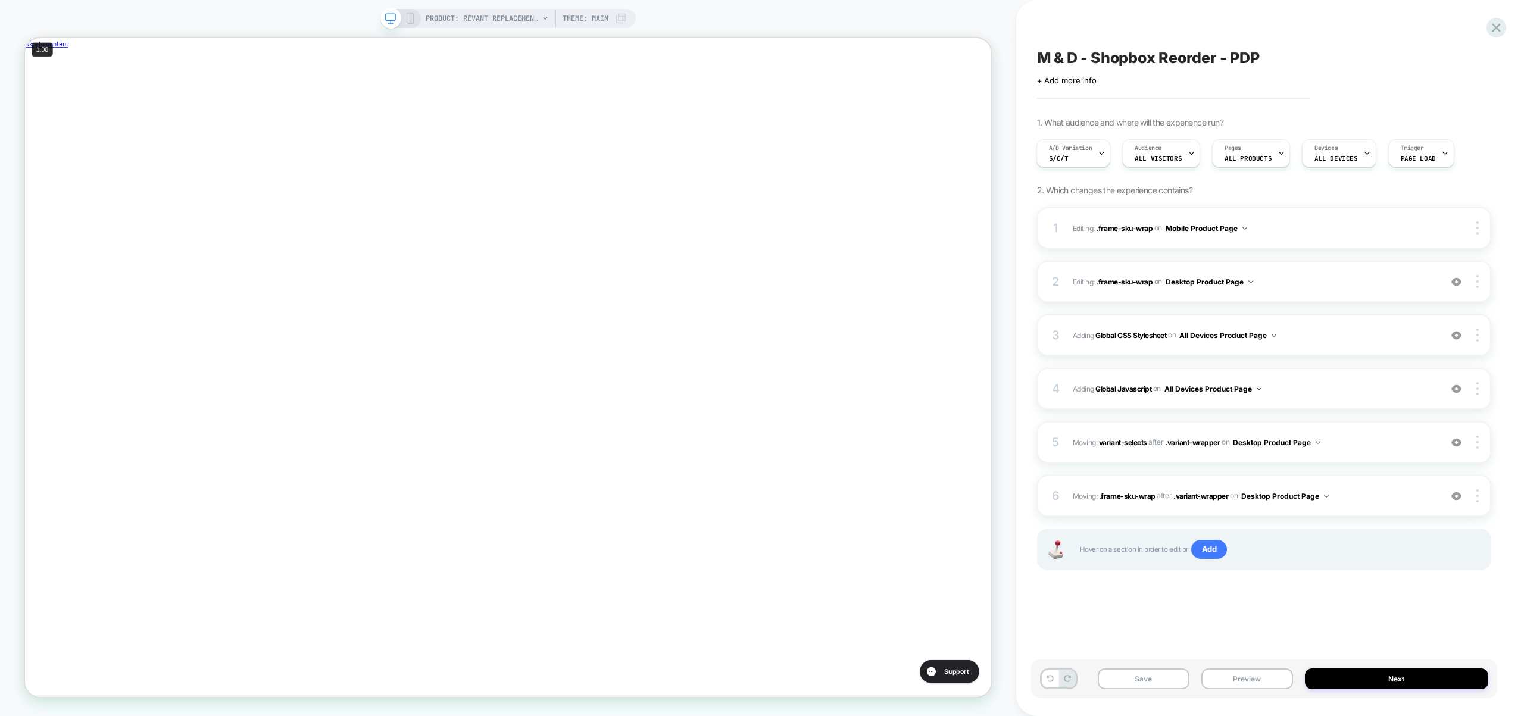
scroll to position [0, 400]
click at [1149, 676] on button "Save" at bounding box center [1144, 678] width 92 height 21
click at [414, 15] on icon at bounding box center [410, 18] width 11 height 11
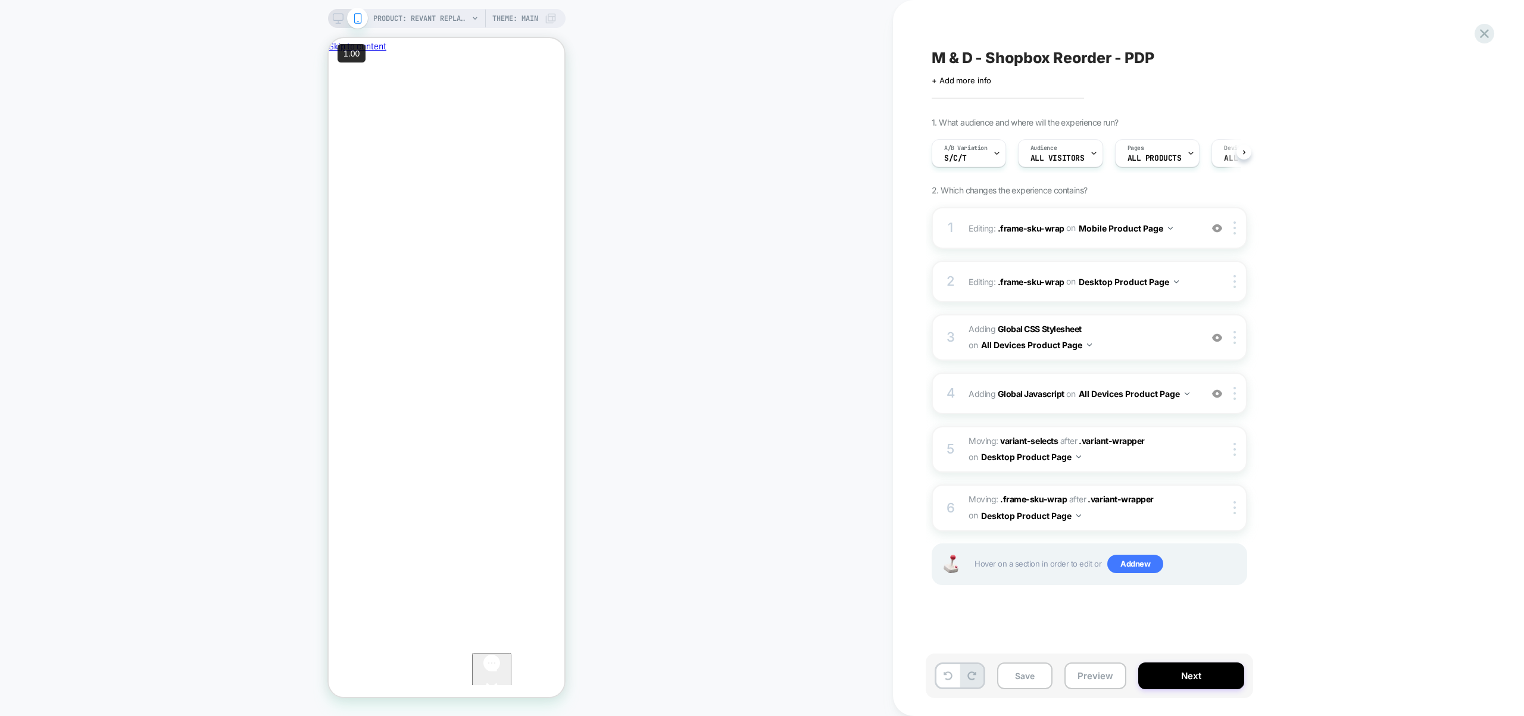
scroll to position [0, 1]
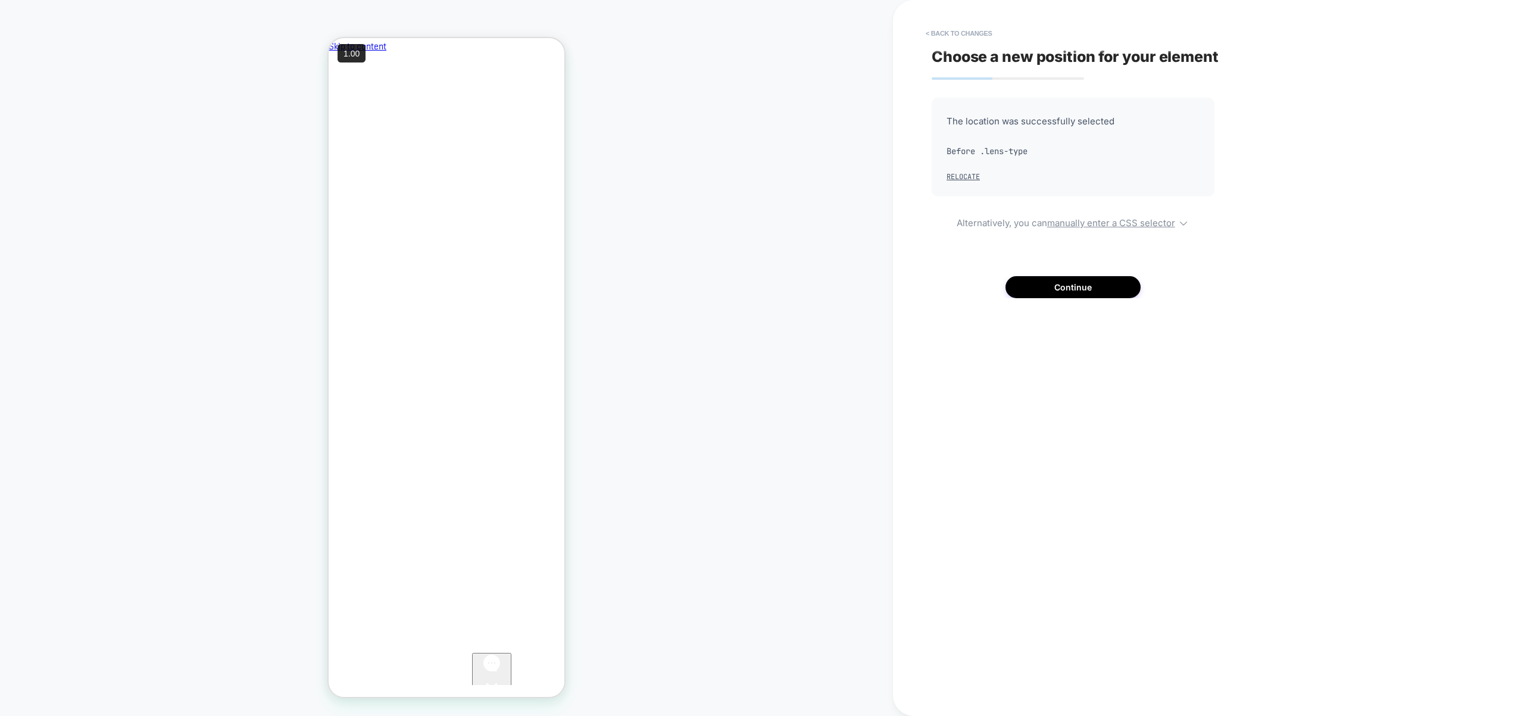
click at [810, 367] on div "PRODUCT: Revant Replacement Lenses for Oakley [PERSON_NAME] OO9102 PRODUCT: Rev…" at bounding box center [446, 358] width 893 height 692
click at [955, 182] on div "The location was successfully selected Before .lens-type Relocate" at bounding box center [1073, 147] width 283 height 99
click at [965, 174] on button "Relocate" at bounding box center [962, 177] width 33 height 10
click at [1084, 279] on button "Continue" at bounding box center [1072, 287] width 135 height 22
click at [1017, 284] on button "Continue" at bounding box center [1072, 287] width 135 height 22
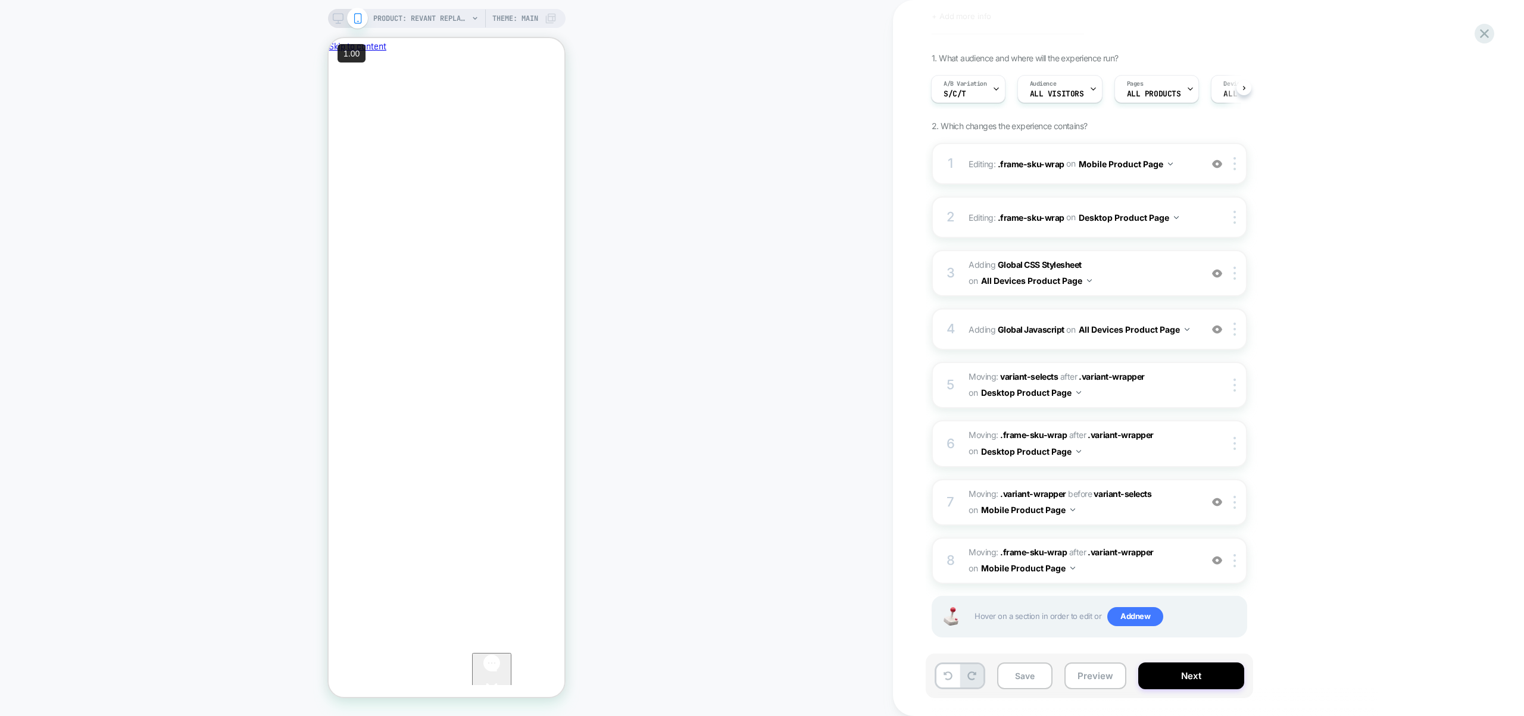
scroll to position [75, 0]
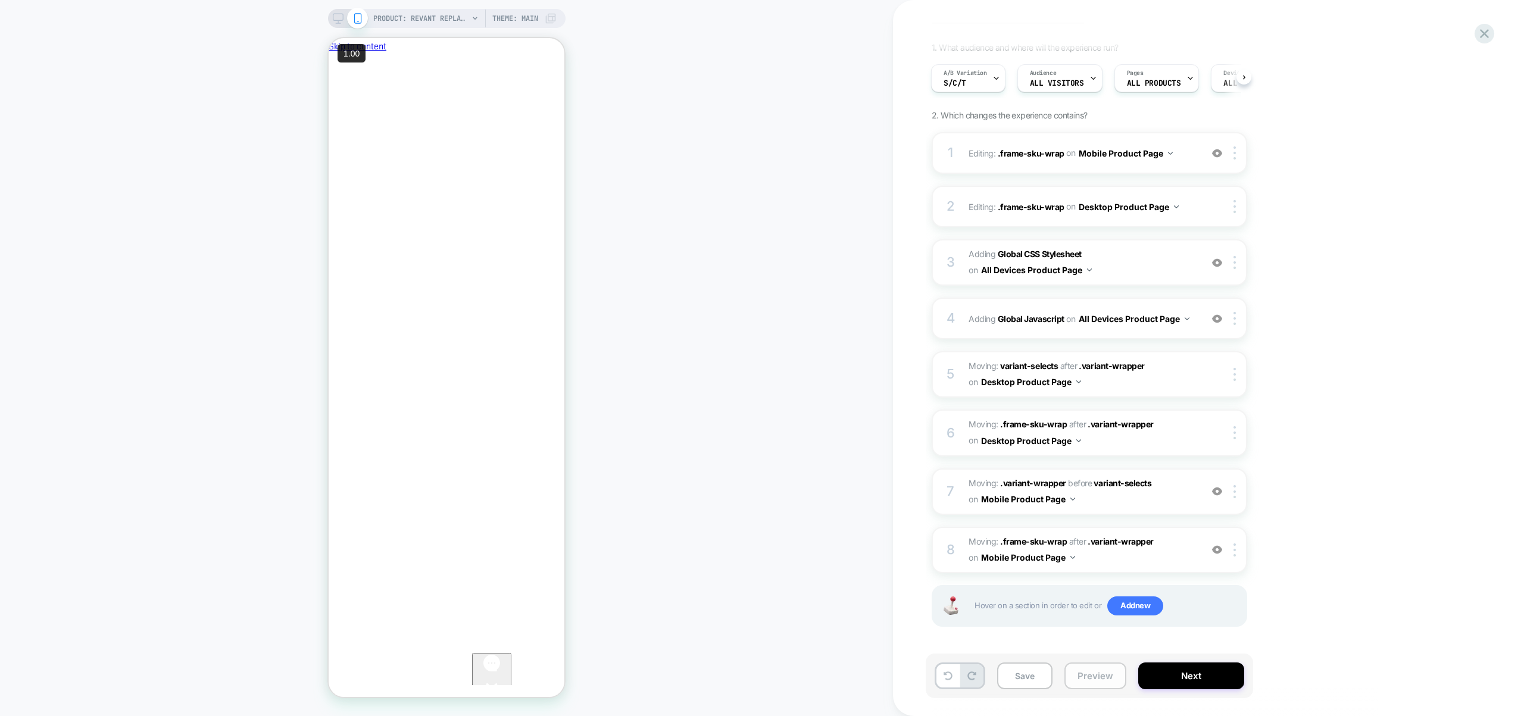
click at [1096, 684] on button "Preview" at bounding box center [1095, 676] width 62 height 27
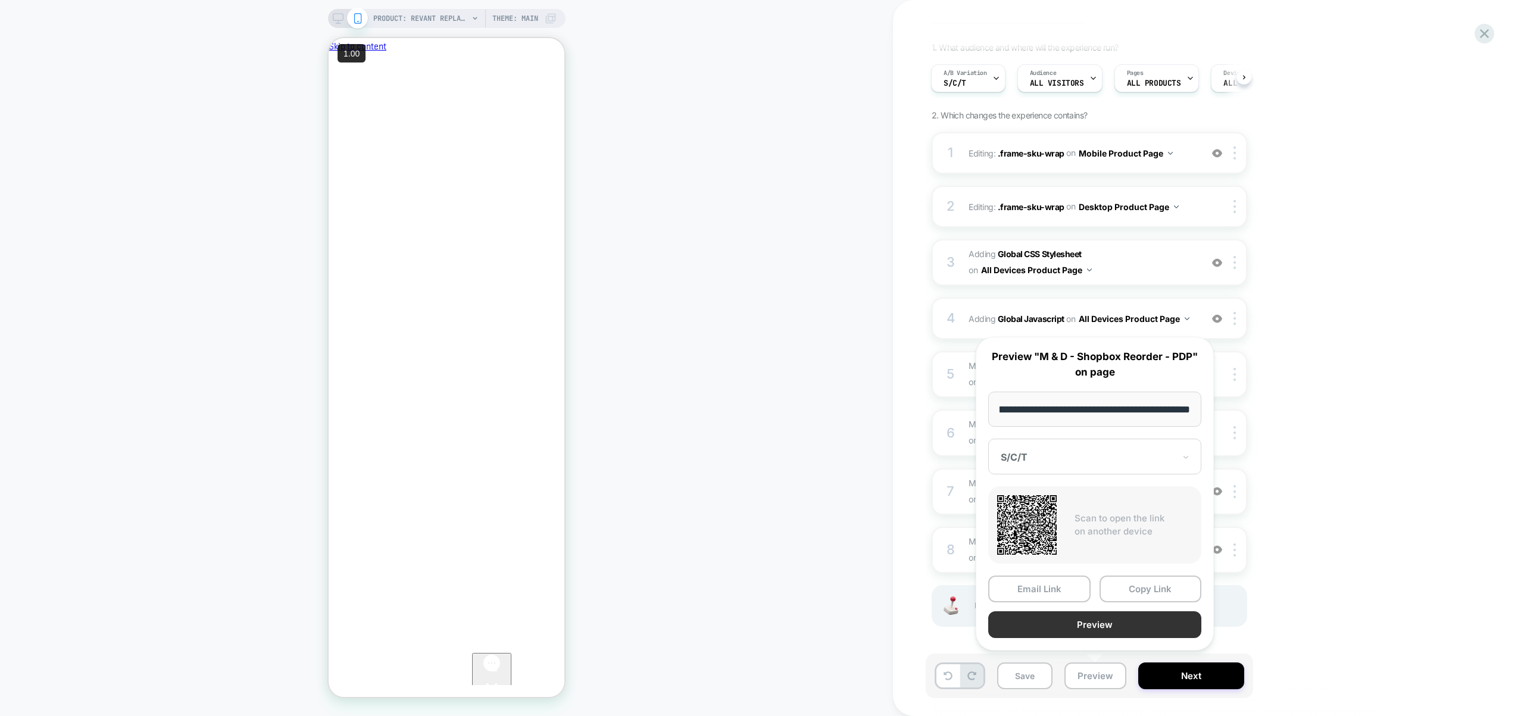
scroll to position [0, 0]
click at [1101, 629] on button "Preview" at bounding box center [1094, 624] width 213 height 27
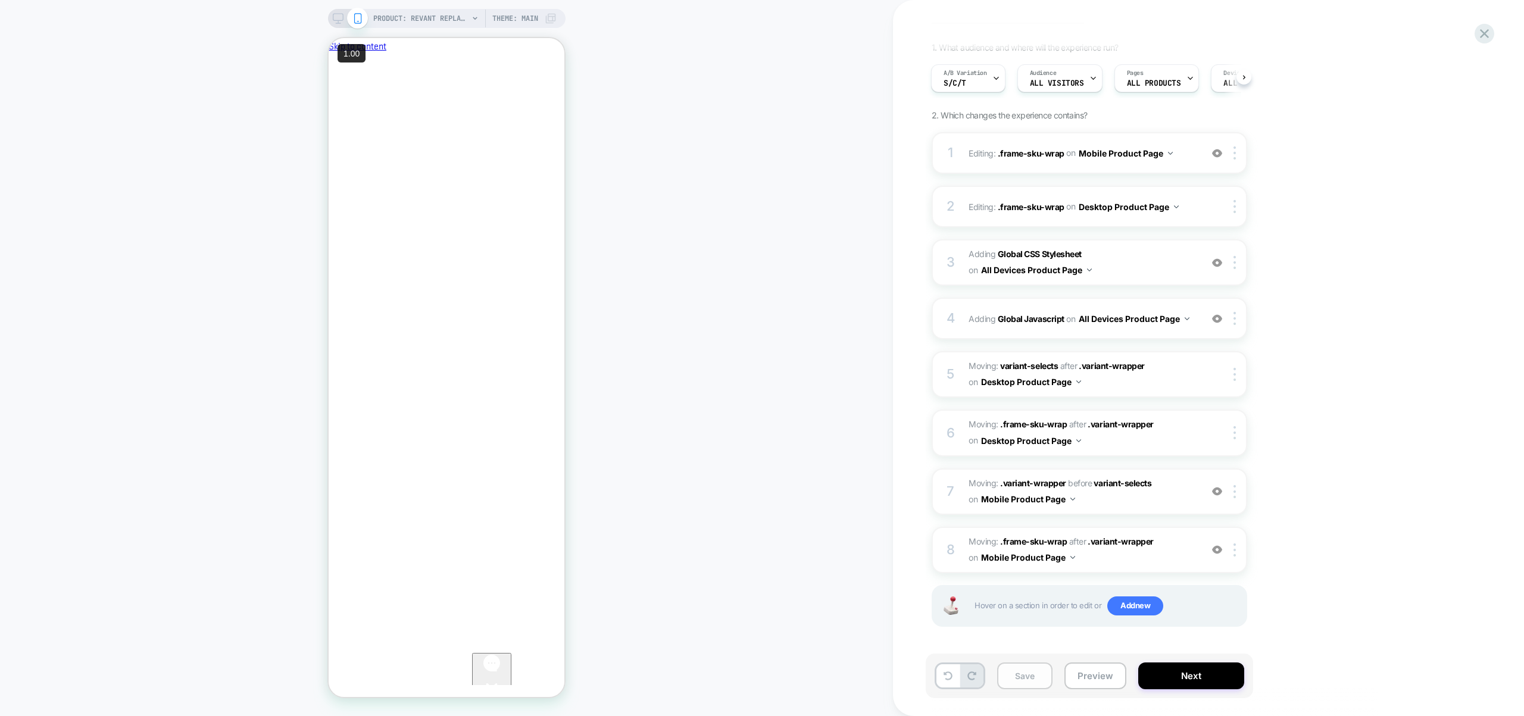
click at [1027, 681] on button "Save" at bounding box center [1024, 676] width 55 height 27
